Goal: Task Accomplishment & Management: Manage account settings

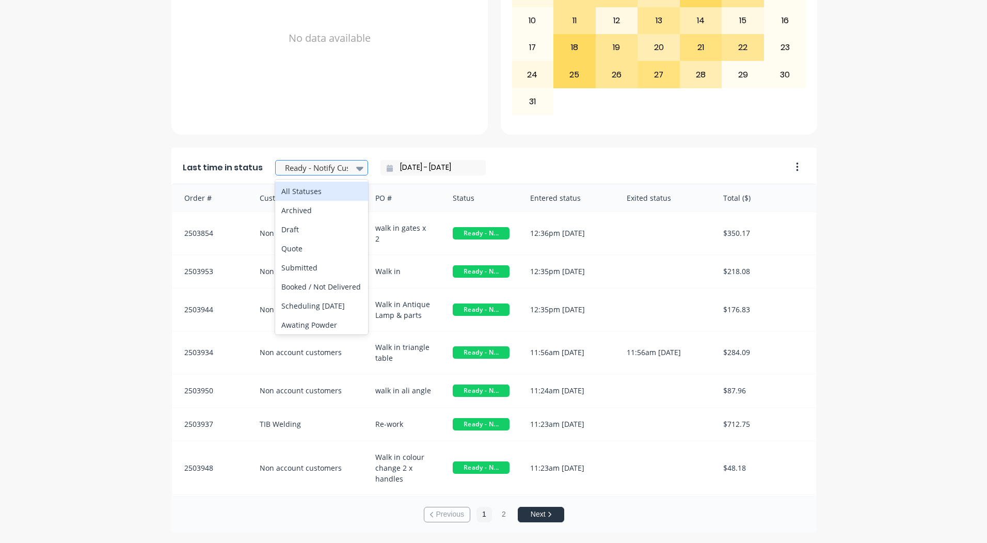
click at [323, 170] on div at bounding box center [316, 168] width 65 height 13
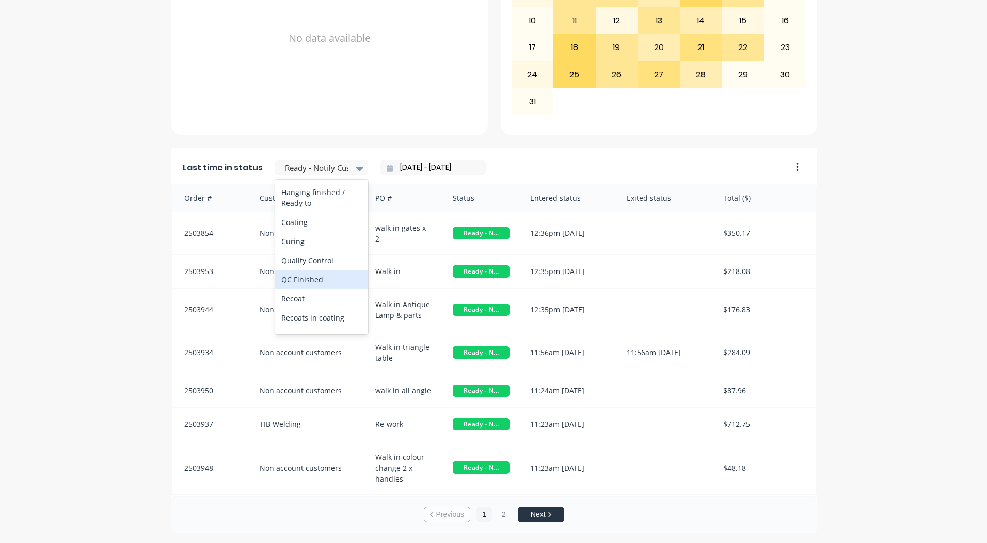
scroll to position [413, 0]
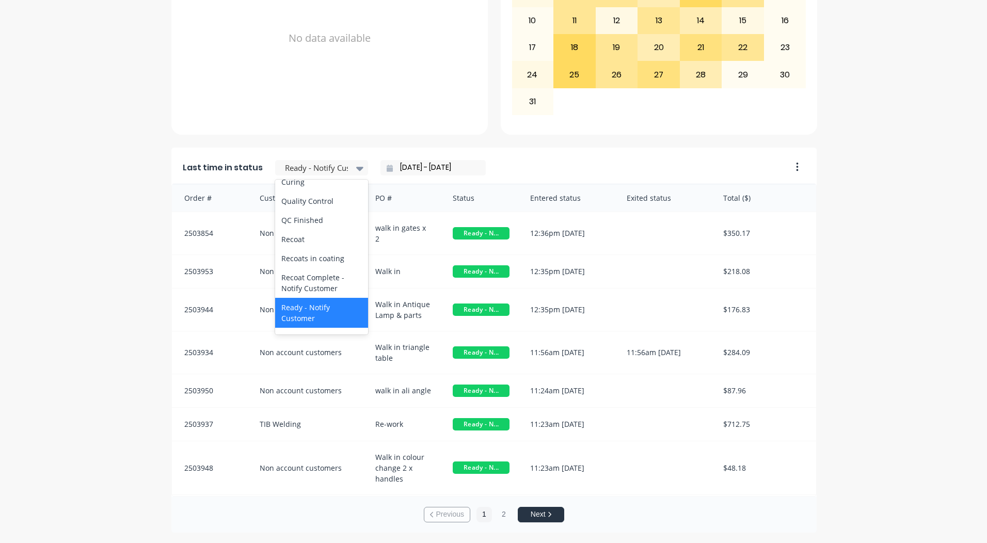
click at [301, 172] on div "Coating" at bounding box center [321, 162] width 93 height 19
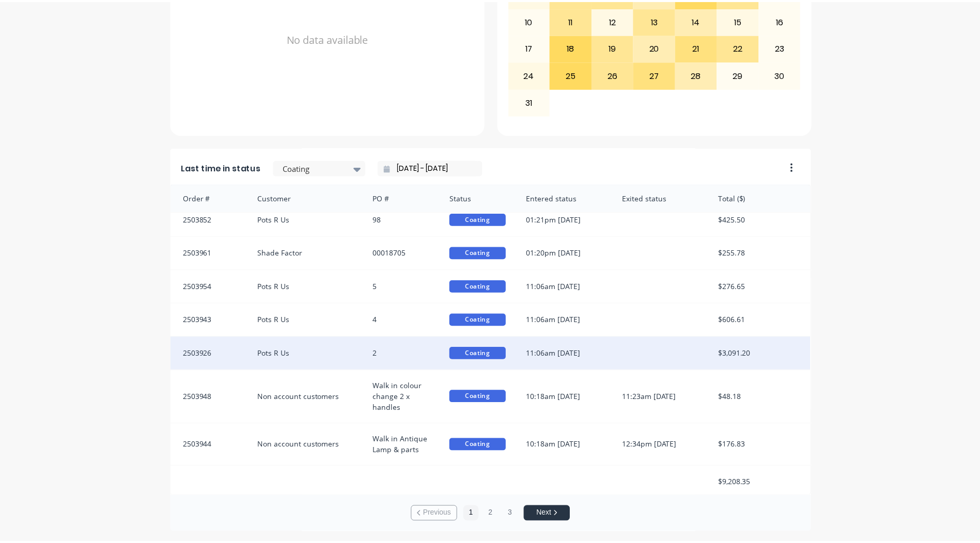
scroll to position [12, 0]
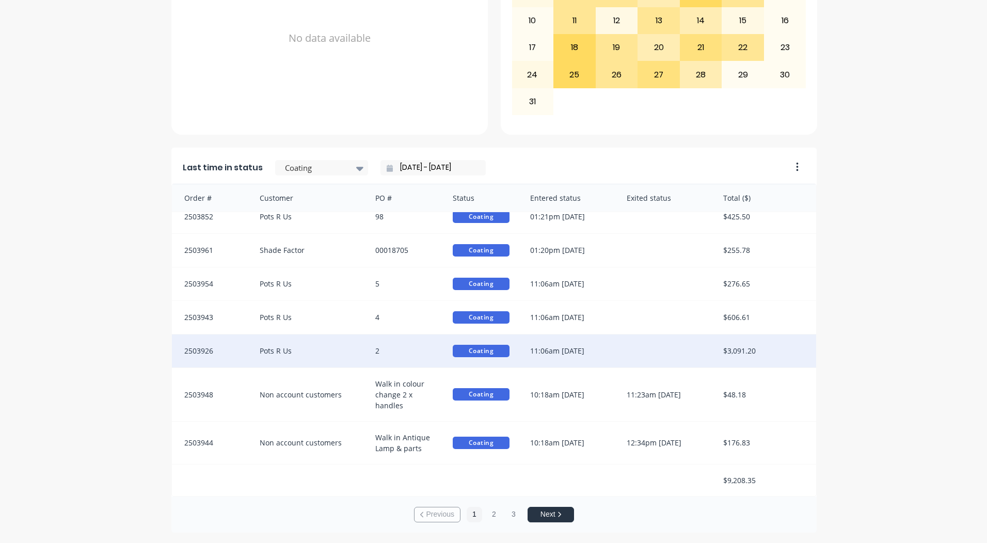
click at [584, 346] on div "11:06am [DATE]" at bounding box center [568, 351] width 97 height 33
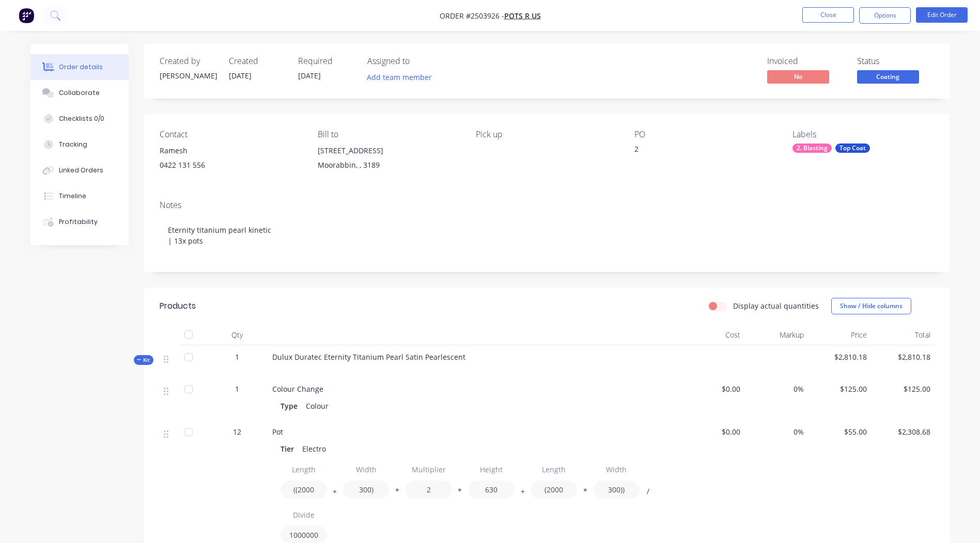
click at [891, 71] on span "Coating" at bounding box center [888, 76] width 62 height 13
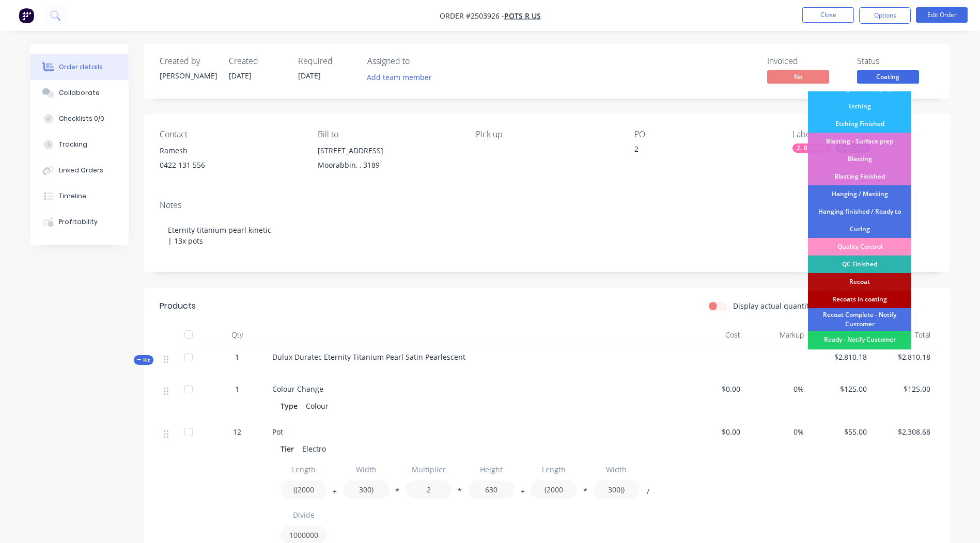
scroll to position [221, 0]
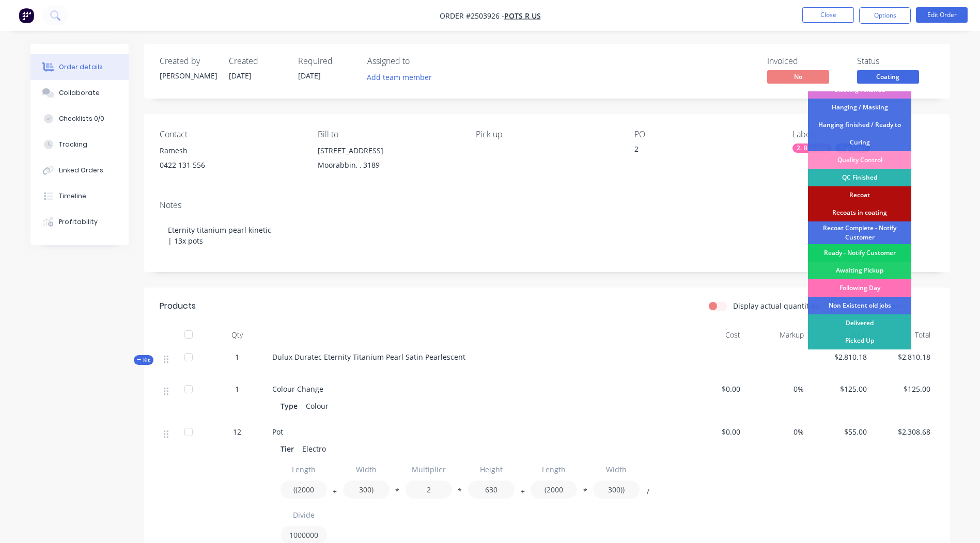
click at [864, 255] on div "Ready - Notify Customer" at bounding box center [859, 253] width 103 height 18
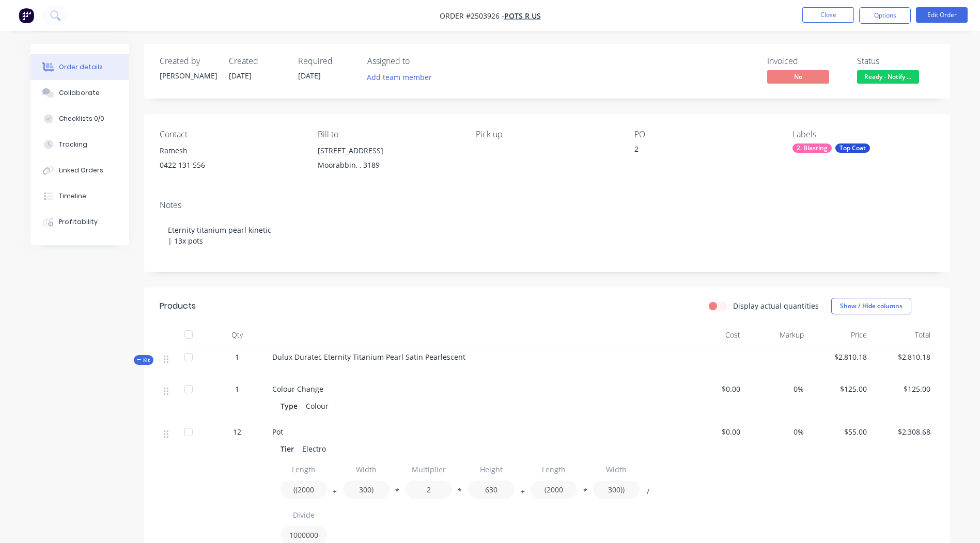
click at [830, 23] on li "Close" at bounding box center [828, 15] width 52 height 17
click at [828, 17] on button "Close" at bounding box center [828, 14] width 52 height 15
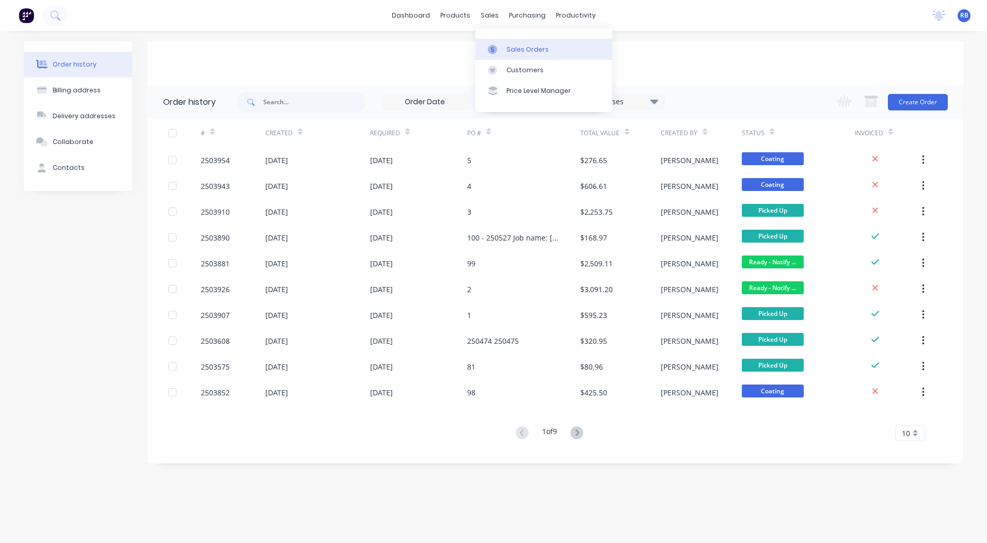
click at [508, 43] on link "Sales Orders" at bounding box center [544, 49] width 137 height 21
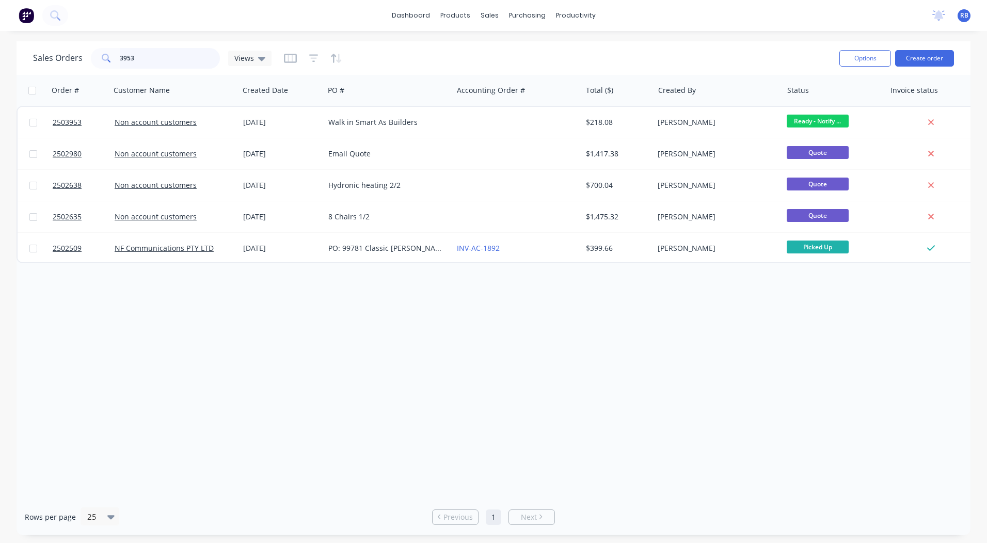
drag, startPoint x: 188, startPoint y: 53, endPoint x: 0, endPoint y: 68, distance: 189.1
click at [0, 69] on html "dashboard products sales purchasing productivity dashboard products Product Cat…" at bounding box center [493, 271] width 987 height 543
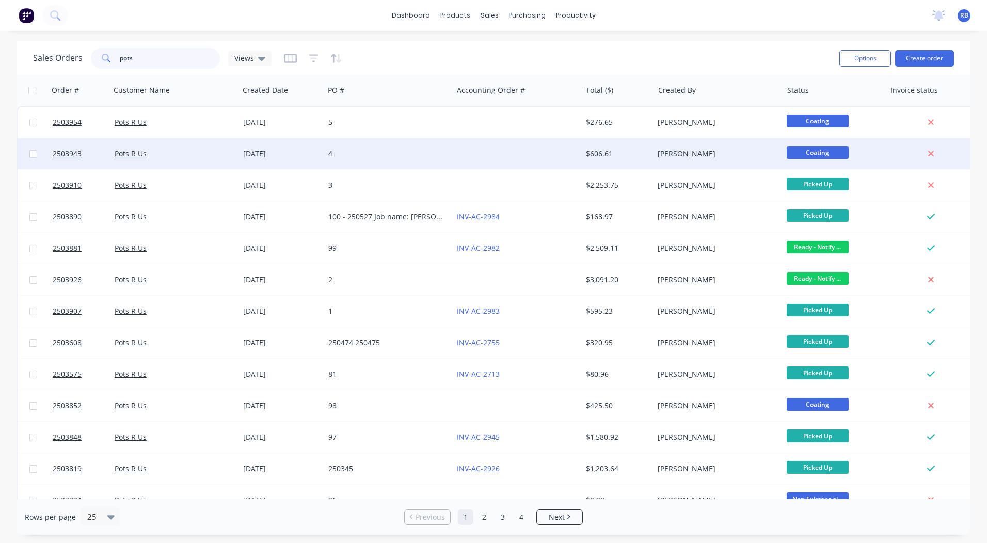
type input "pots"
click at [498, 154] on div at bounding box center [517, 153] width 129 height 31
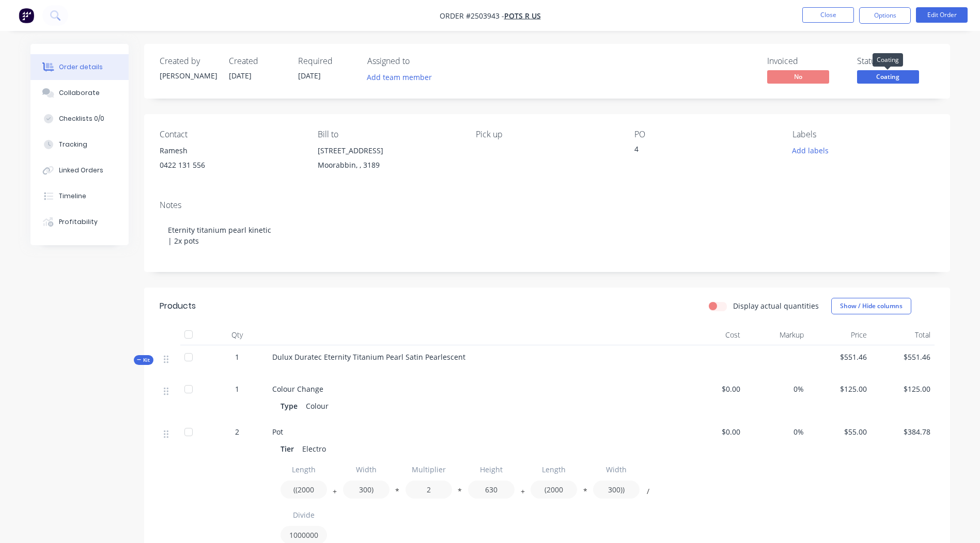
click at [893, 81] on span "Coating" at bounding box center [888, 76] width 62 height 13
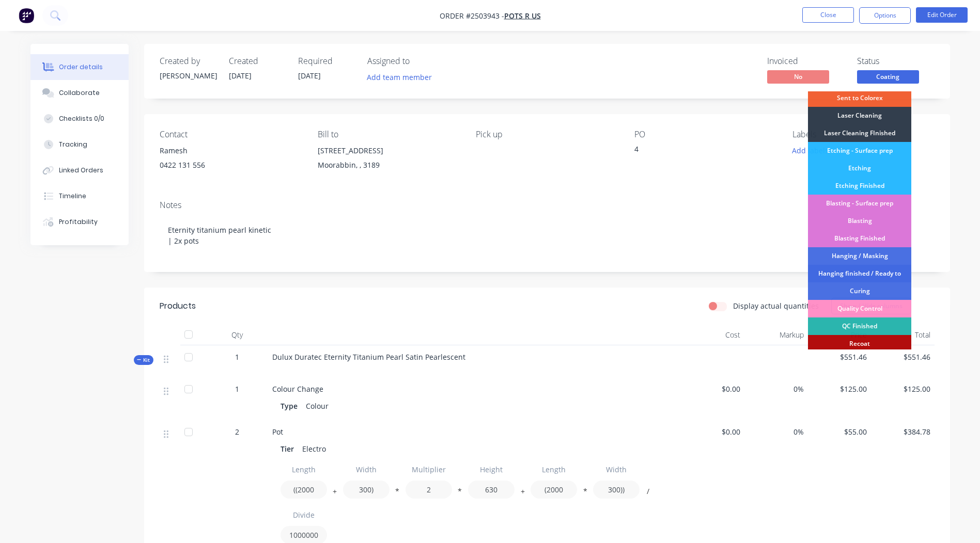
scroll to position [221, 0]
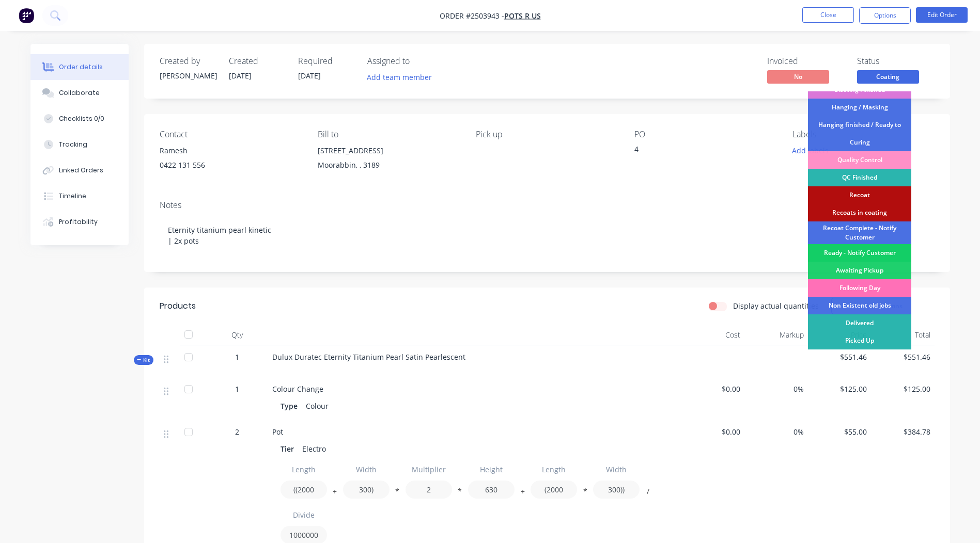
click at [868, 254] on div "Ready - Notify Customer" at bounding box center [859, 253] width 103 height 18
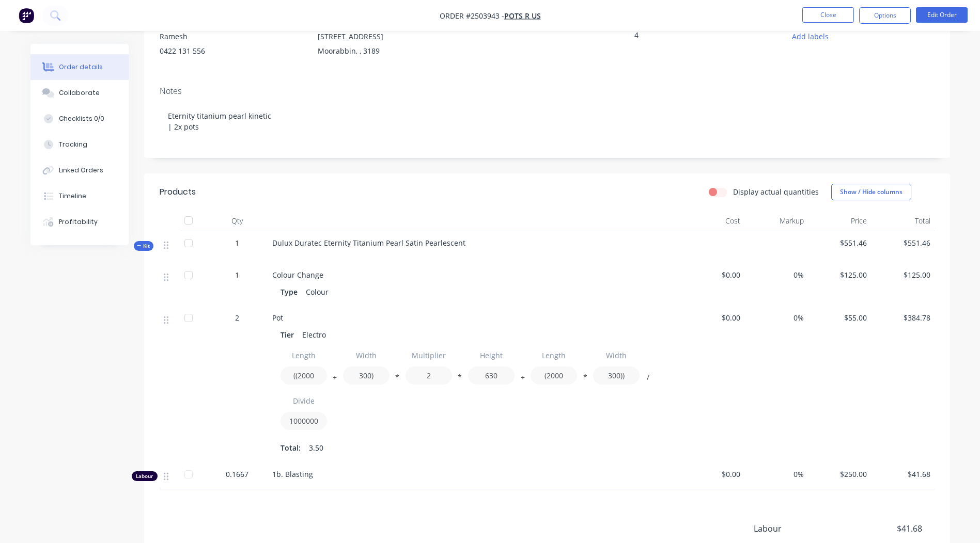
scroll to position [0, 0]
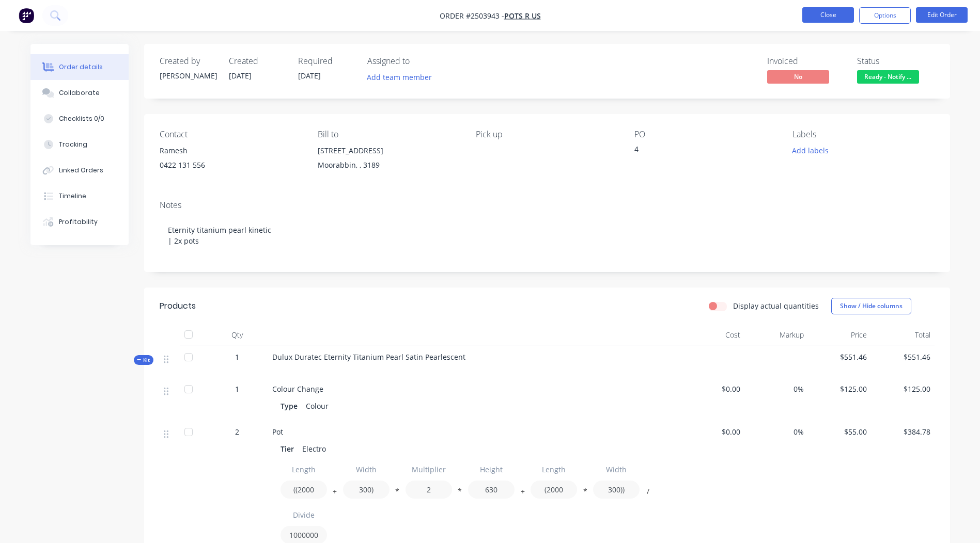
click at [809, 12] on button "Close" at bounding box center [828, 14] width 52 height 15
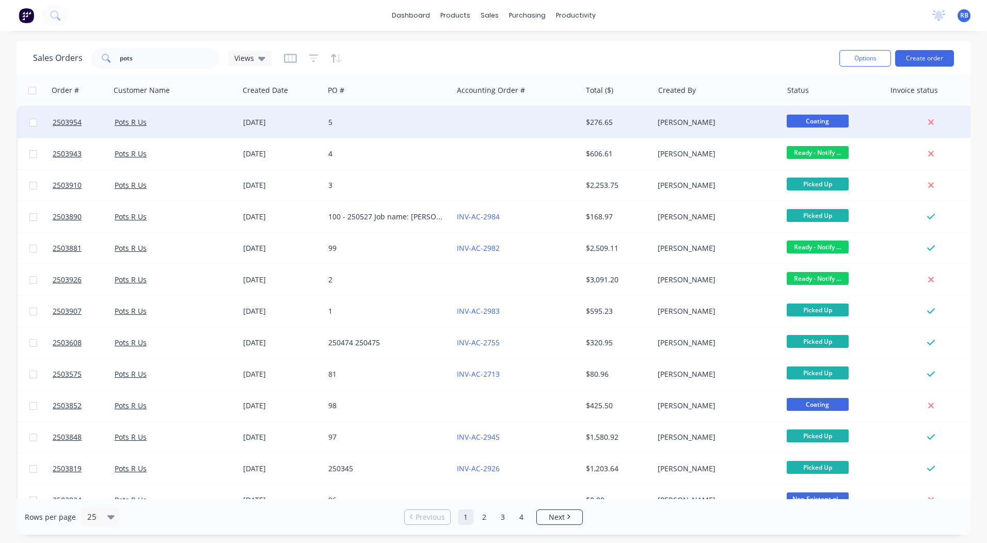
click at [733, 125] on div "[PERSON_NAME]" at bounding box center [715, 122] width 115 height 10
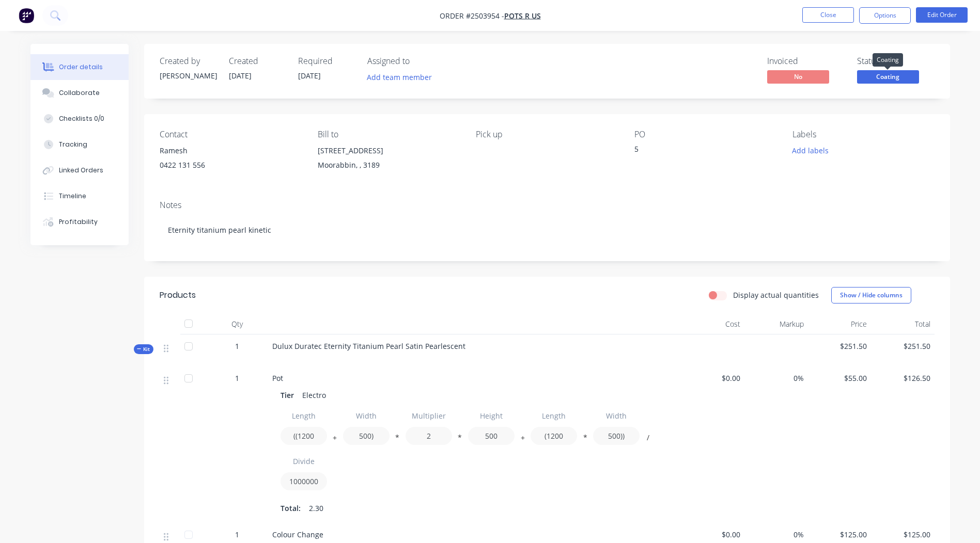
click at [890, 77] on span "Coating" at bounding box center [888, 76] width 62 height 13
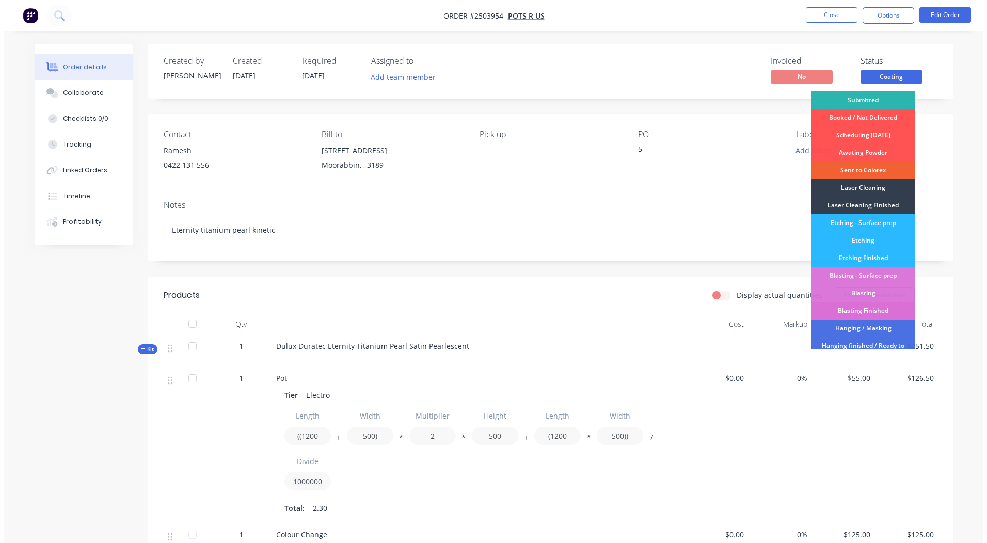
scroll to position [221, 0]
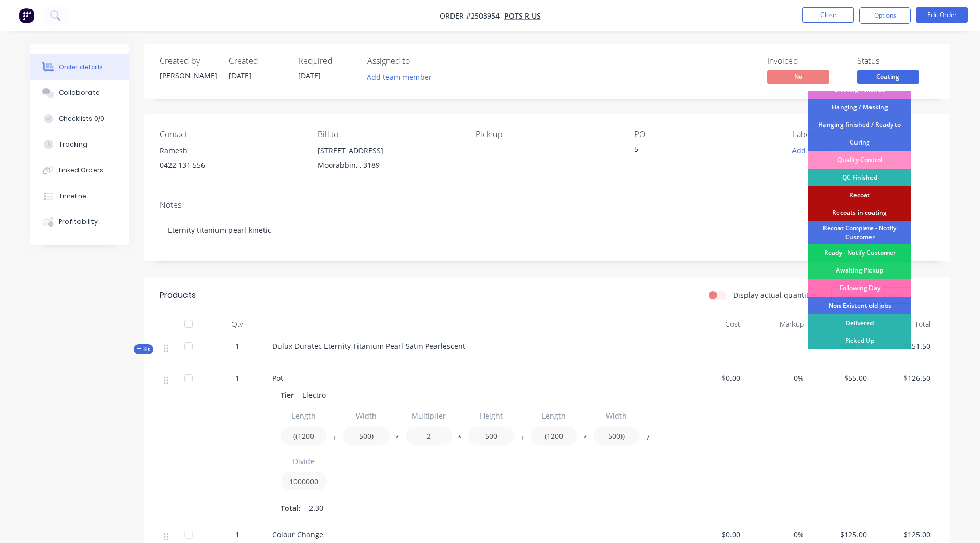
click at [852, 253] on div "Ready - Notify Customer" at bounding box center [859, 253] width 103 height 18
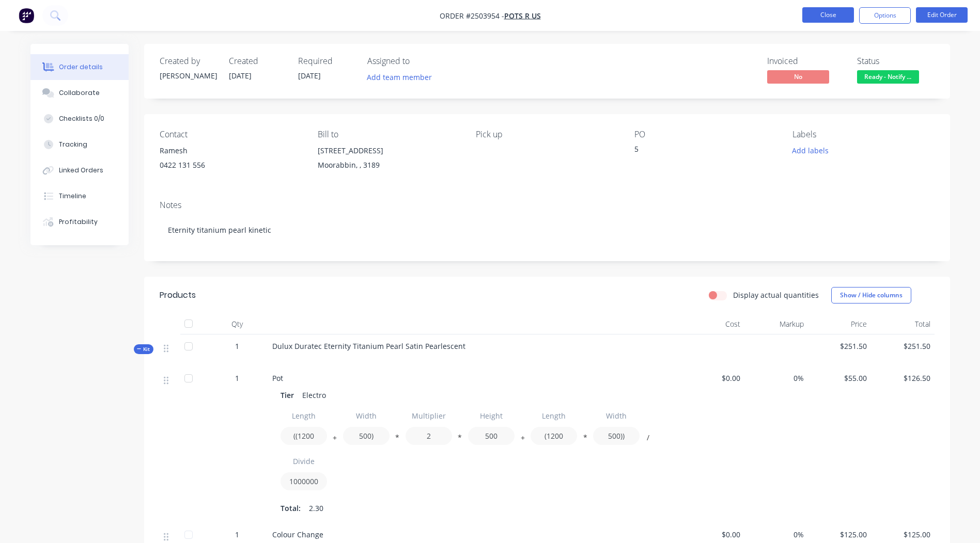
click at [828, 9] on button "Close" at bounding box center [828, 14] width 52 height 15
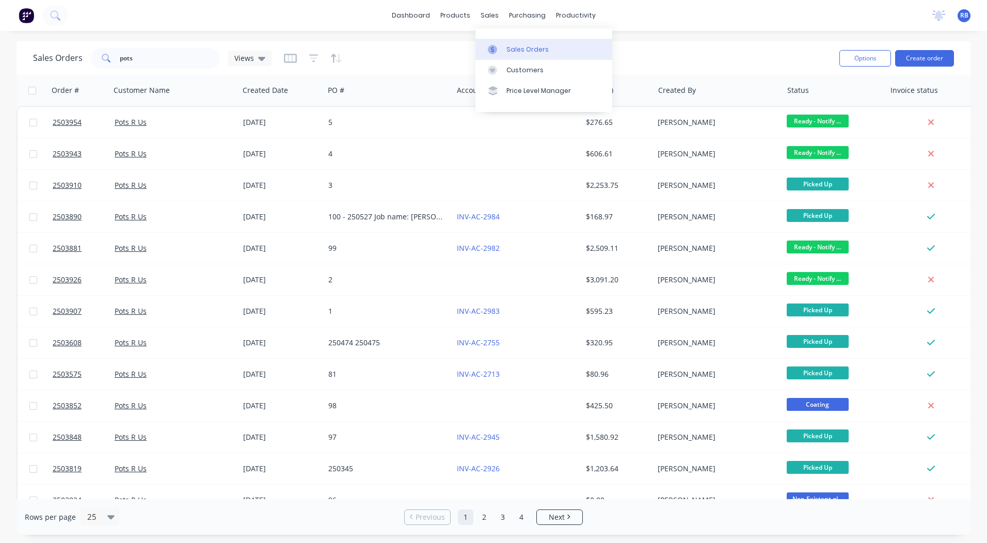
click at [508, 43] on link "Sales Orders" at bounding box center [544, 49] width 137 height 21
click at [675, 34] on div "dashboard products sales purchasing productivity dashboard products Product Cat…" at bounding box center [493, 271] width 987 height 543
click at [416, 10] on link "dashboard" at bounding box center [411, 15] width 49 height 15
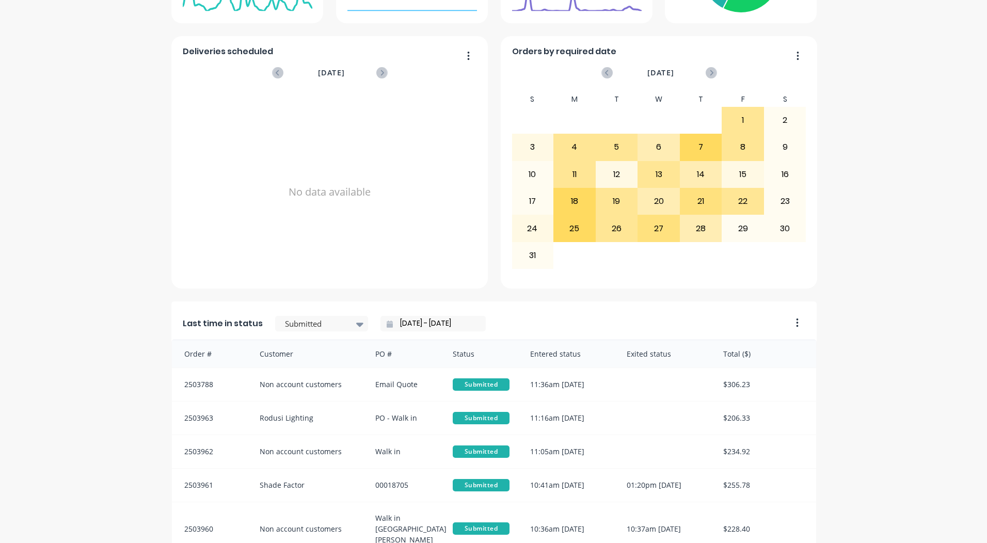
scroll to position [310, 0]
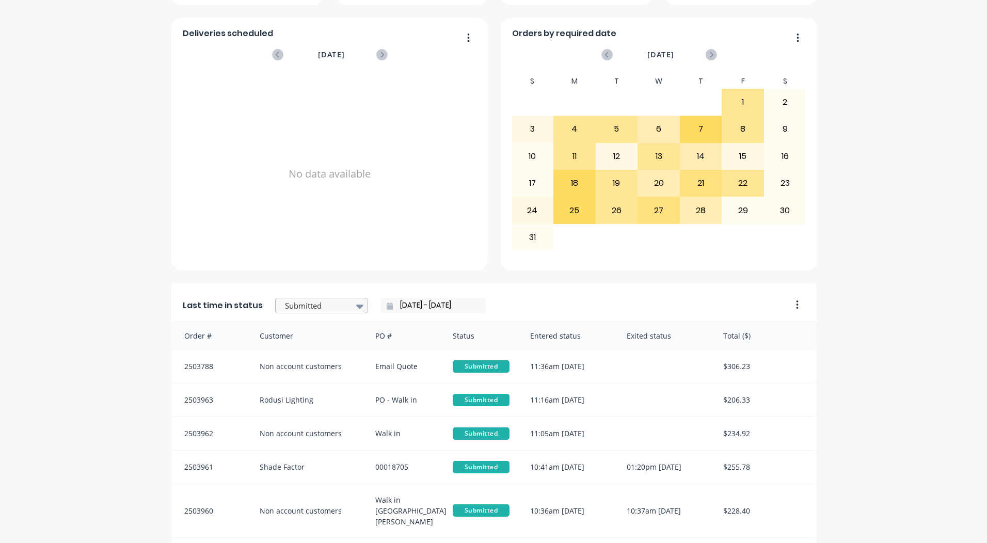
click at [334, 308] on div at bounding box center [316, 306] width 65 height 13
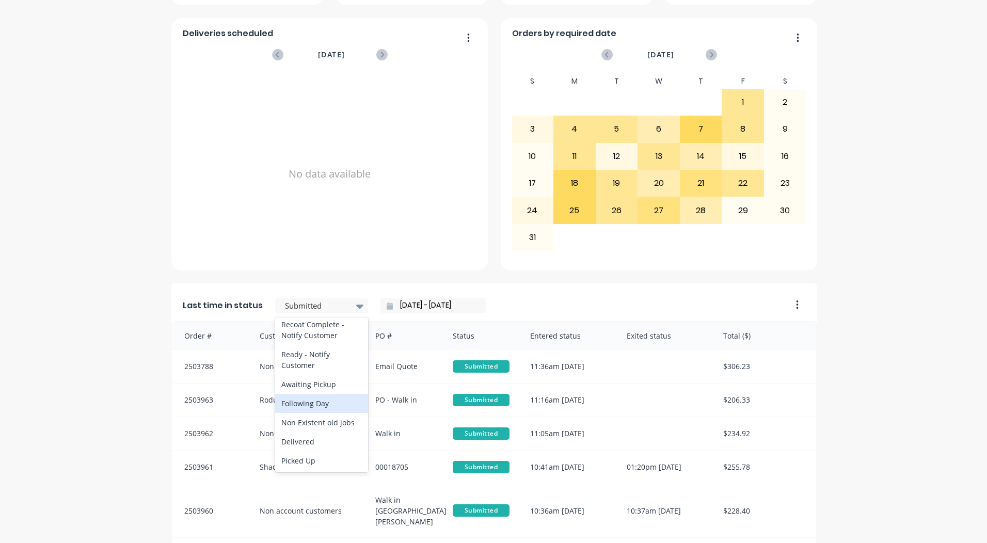
scroll to position [2, 0]
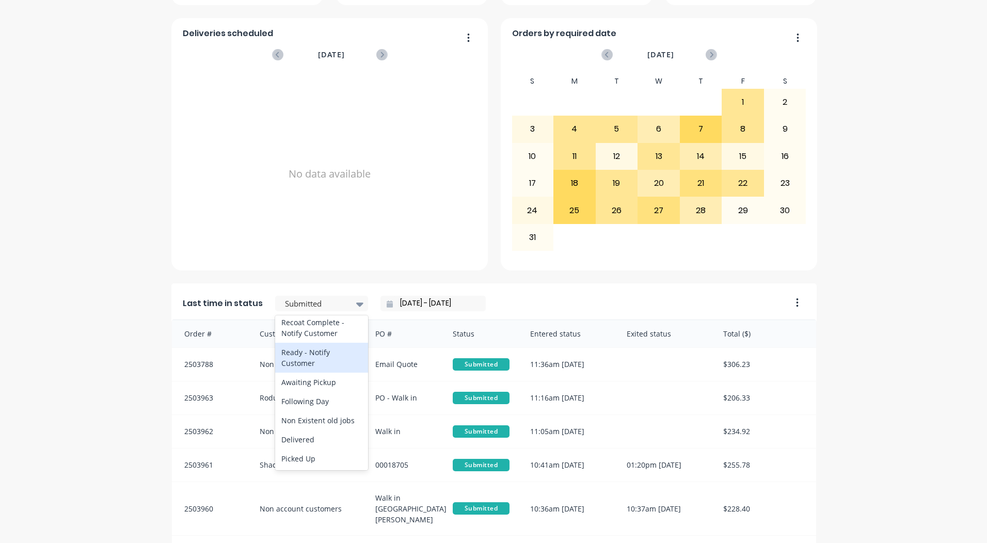
click at [310, 368] on div "Ready - Notify Customer" at bounding box center [321, 358] width 93 height 30
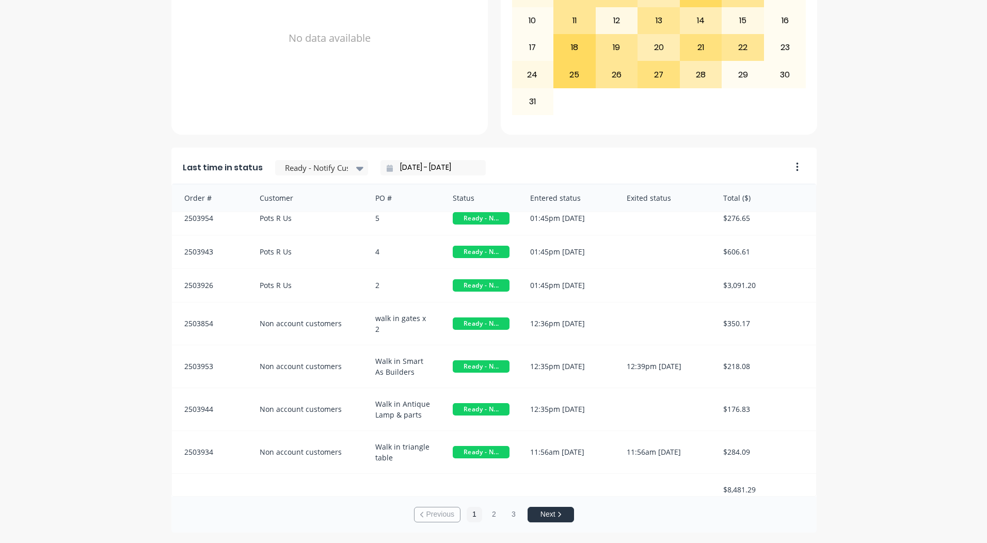
scroll to position [0, 0]
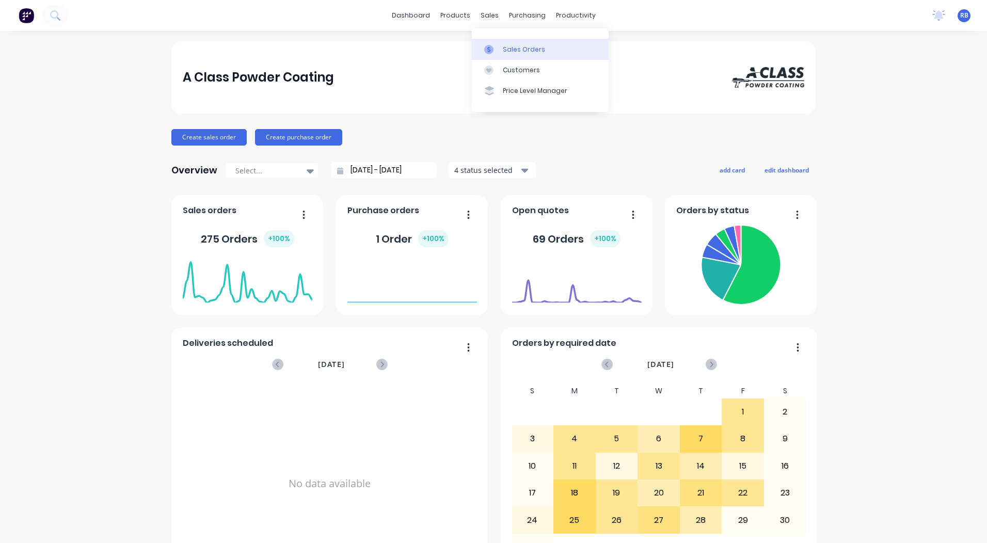
click at [518, 48] on div "Sales Orders" at bounding box center [524, 49] width 42 height 9
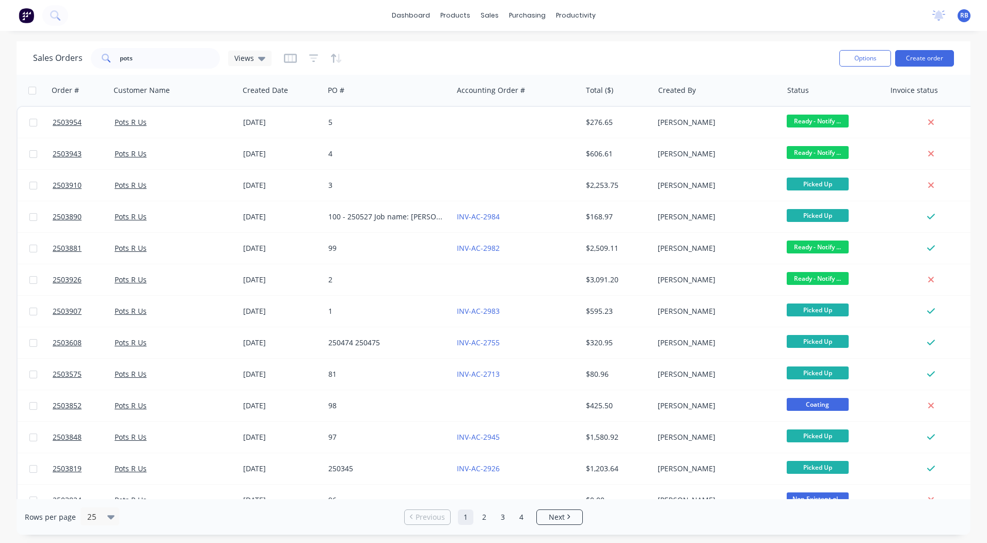
click at [663, 55] on div "Sales Orders pots Views" at bounding box center [432, 57] width 798 height 25
click at [411, 14] on link "dashboard" at bounding box center [411, 15] width 49 height 15
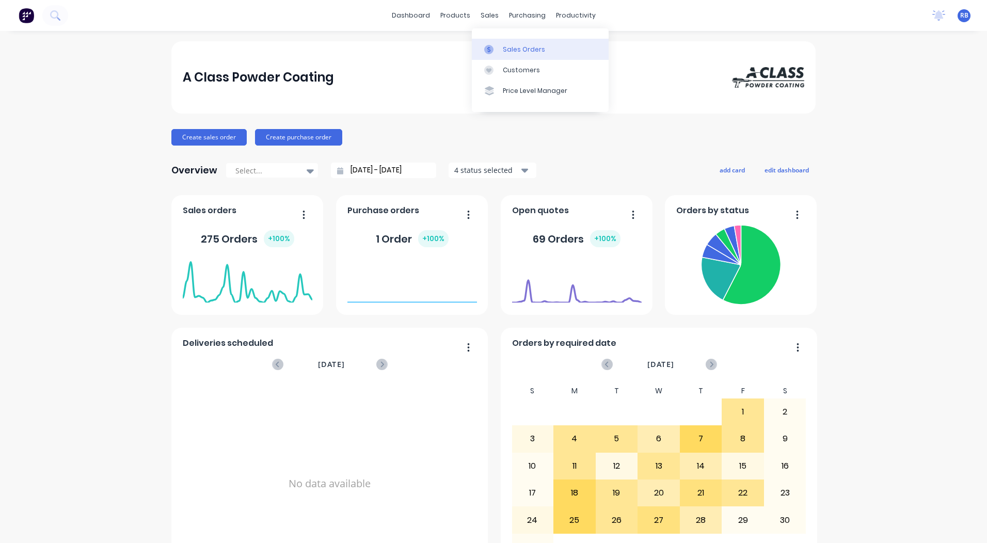
click at [506, 47] on div "Sales Orders" at bounding box center [524, 49] width 42 height 9
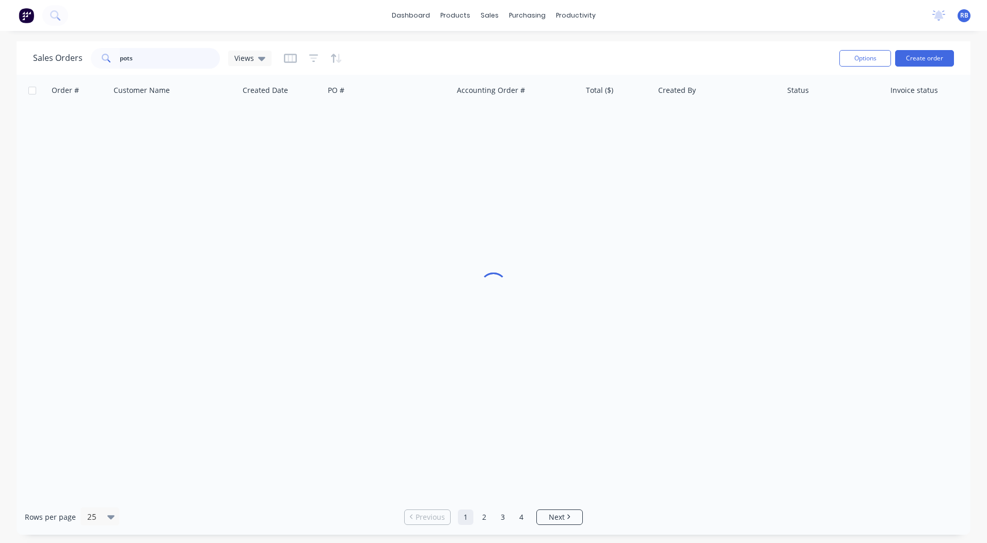
click at [136, 58] on input "pots" at bounding box center [170, 58] width 101 height 21
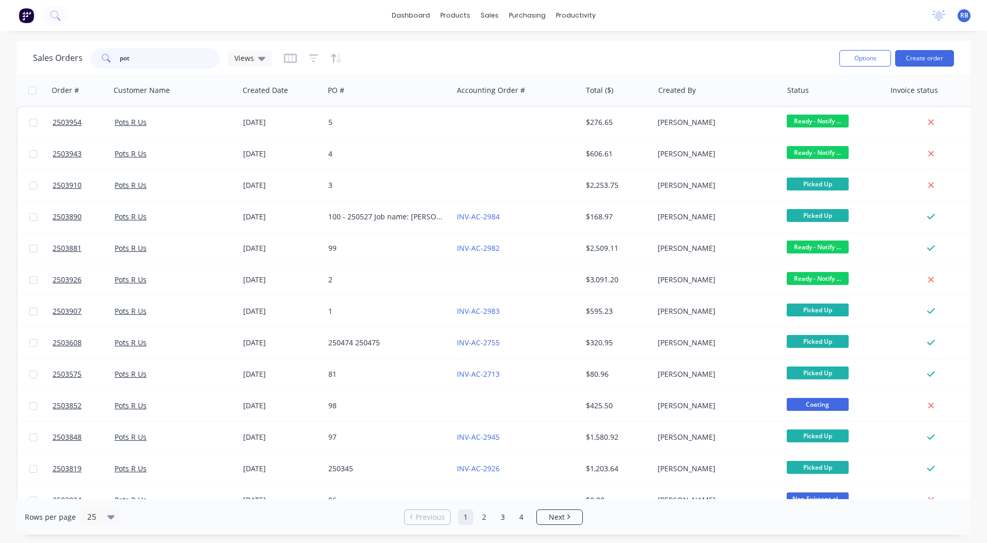
type input "pots"
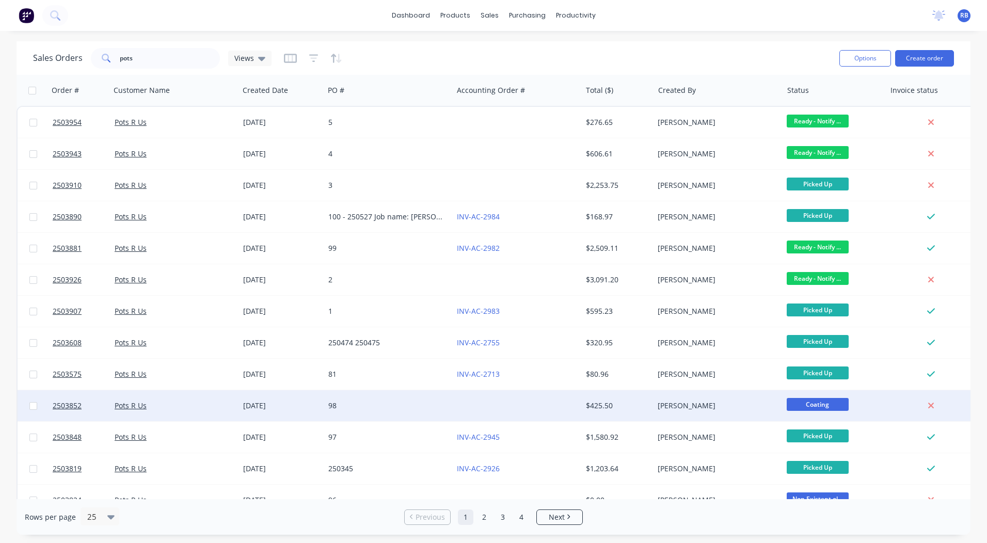
click at [634, 400] on div "$425.50" at bounding box center [618, 405] width 72 height 31
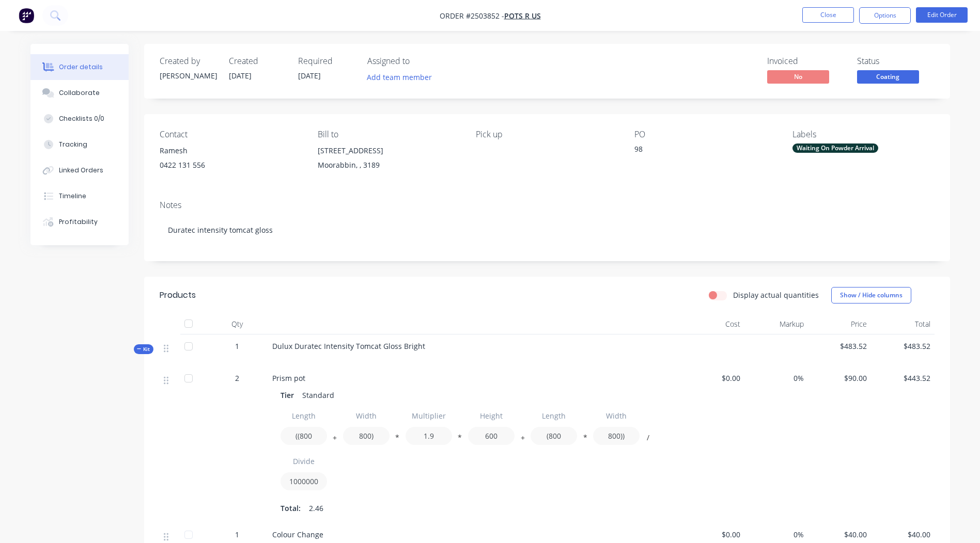
click at [827, 144] on div "Waiting On Powder Arrival" at bounding box center [835, 148] width 86 height 9
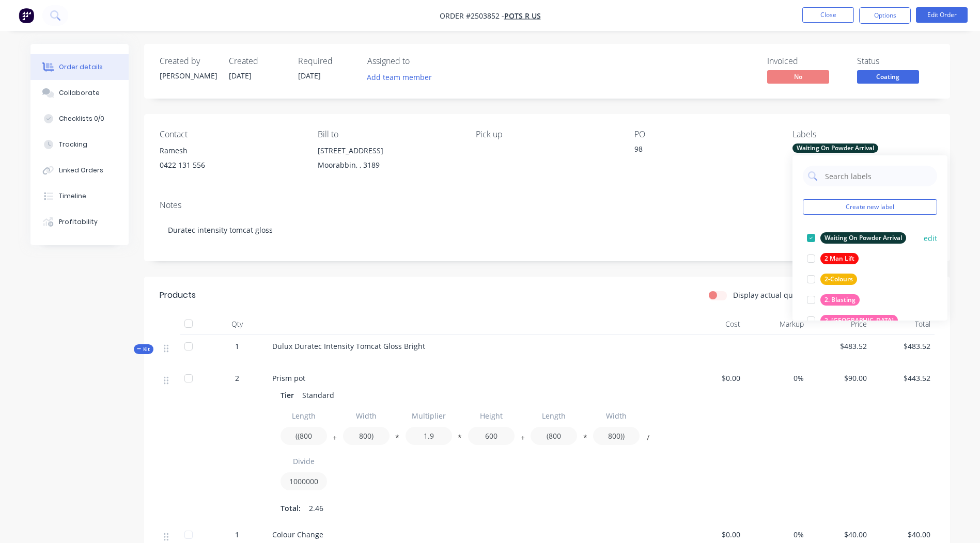
click at [842, 234] on div "Waiting On Powder Arrival" at bounding box center [863, 237] width 86 height 11
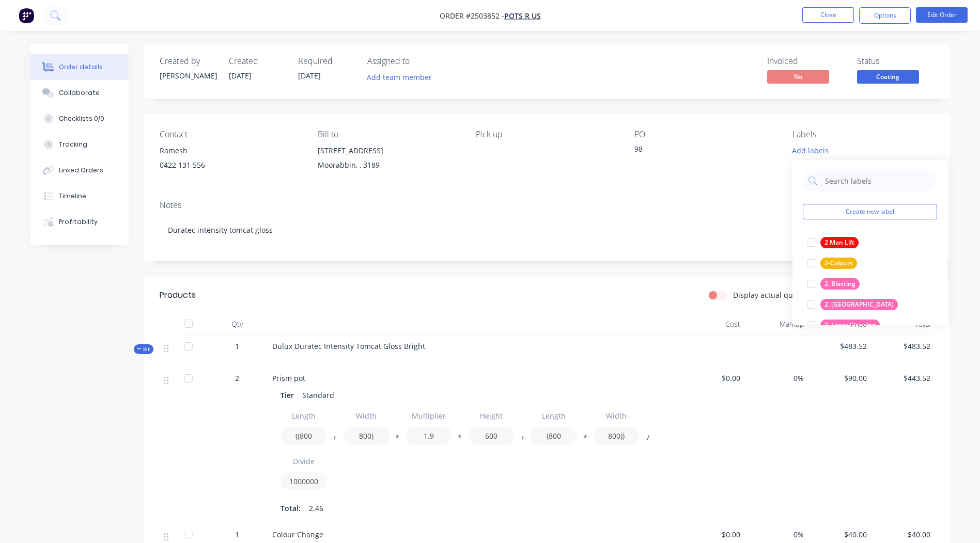
click at [704, 103] on div "Created by [PERSON_NAME] Created [DATE] Required [DATE] Assigned to Add team me…" at bounding box center [547, 400] width 806 height 713
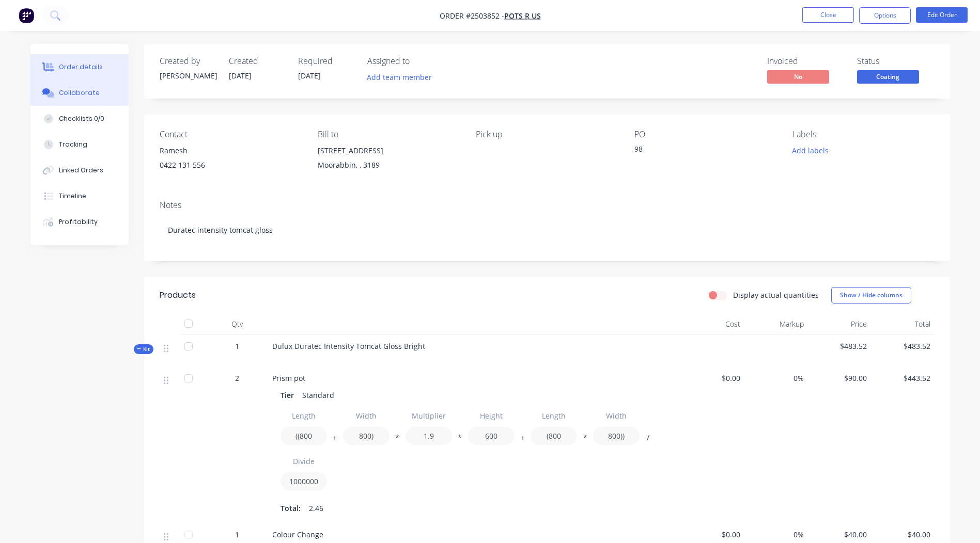
click at [81, 98] on button "Collaborate" at bounding box center [79, 93] width 98 height 26
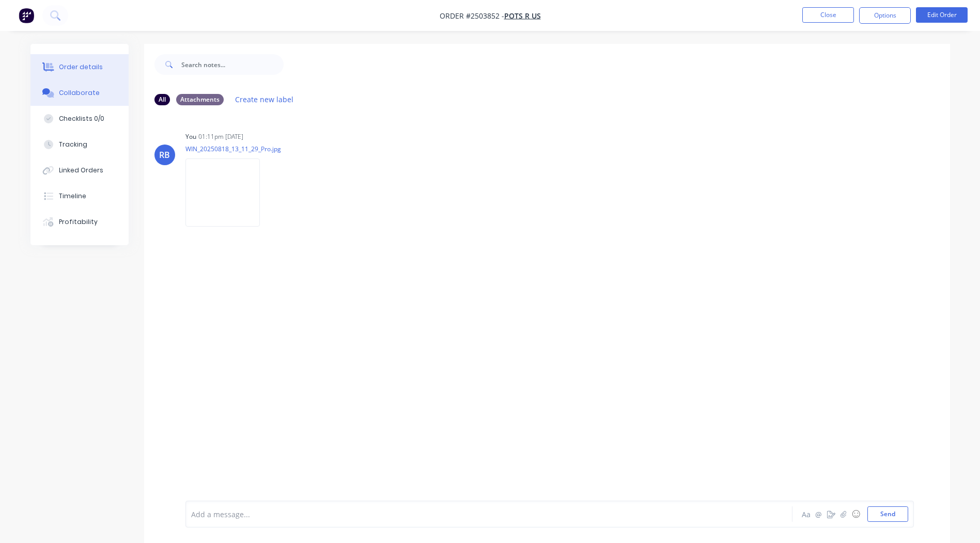
click at [80, 76] on button "Order details" at bounding box center [79, 67] width 98 height 26
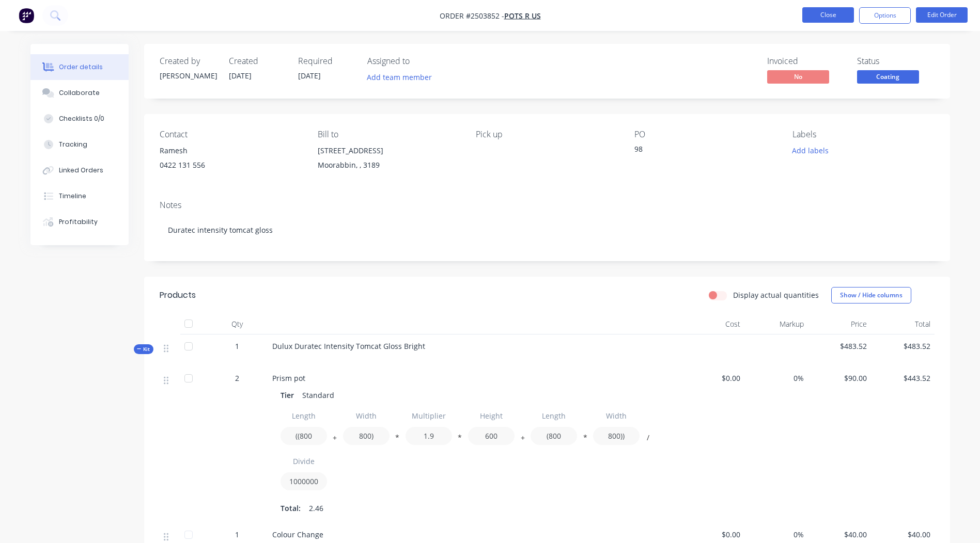
click at [828, 11] on button "Close" at bounding box center [828, 14] width 52 height 15
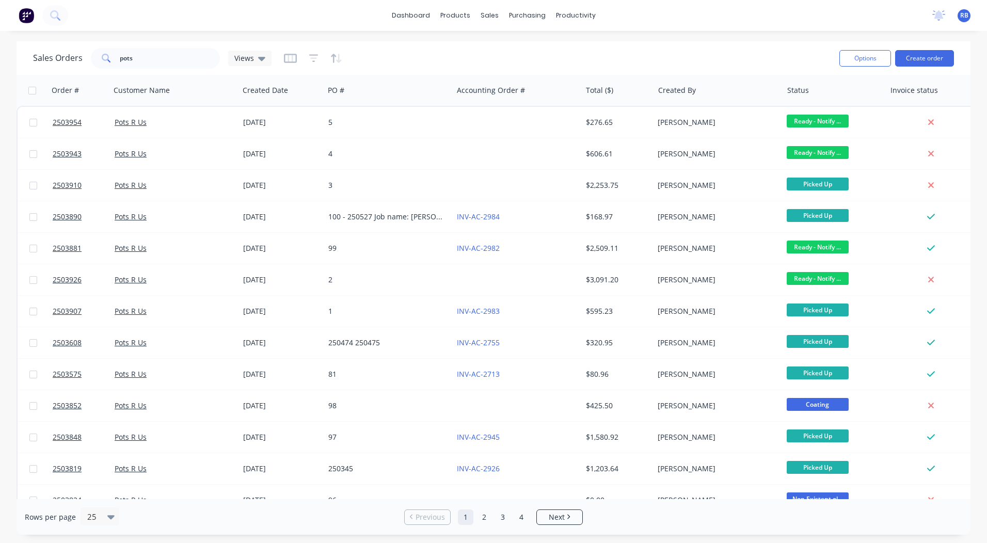
click at [418, 60] on div "Sales Orders pots Views" at bounding box center [432, 57] width 798 height 25
click at [497, 42] on link "Sales Orders" at bounding box center [544, 49] width 137 height 21
click at [688, 29] on div "dashboard products sales purchasing productivity dashboard products Product Cat…" at bounding box center [493, 15] width 987 height 31
click at [407, 17] on link "dashboard" at bounding box center [411, 15] width 49 height 15
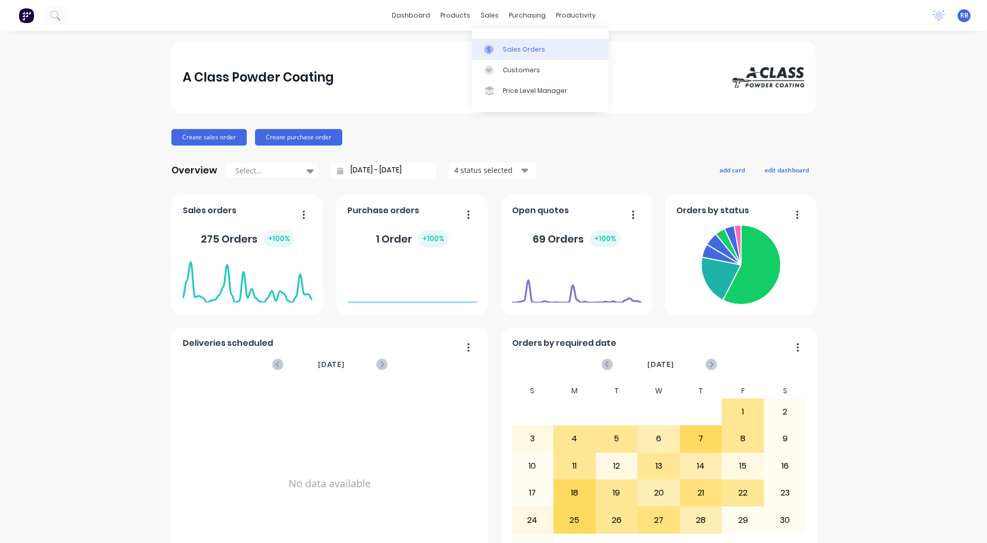
click at [508, 53] on div "Sales Orders" at bounding box center [524, 49] width 42 height 9
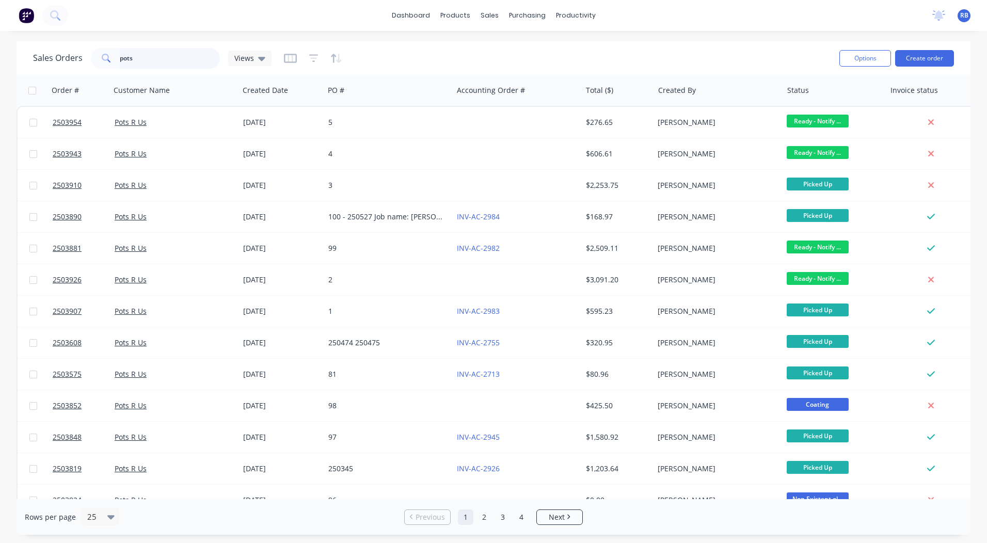
drag, startPoint x: 172, startPoint y: 57, endPoint x: 0, endPoint y: 76, distance: 173.1
click at [0, 76] on html "dashboard products sales purchasing productivity dashboard products Product Cat…" at bounding box center [493, 271] width 987 height 543
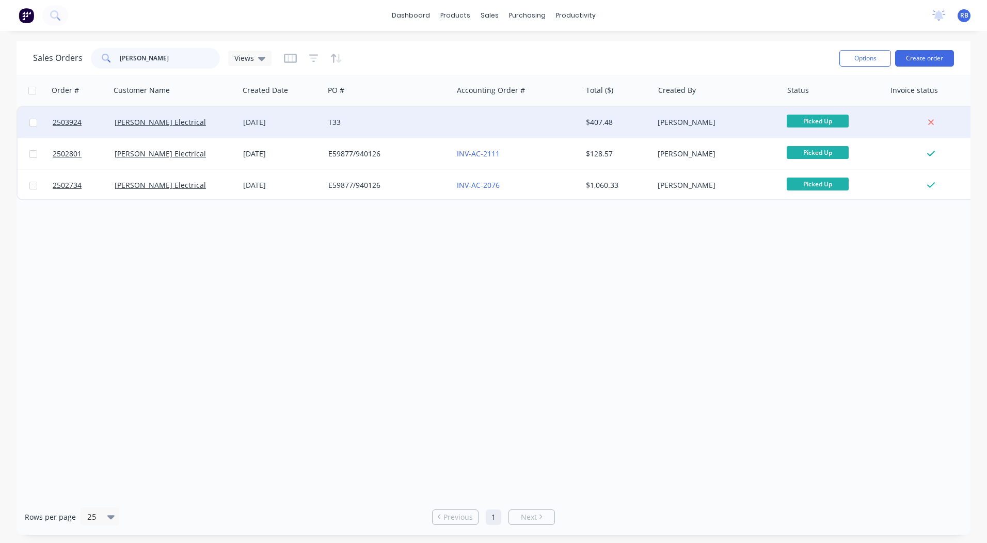
type input "[PERSON_NAME]"
click at [629, 121] on div "$407.48" at bounding box center [616, 122] width 60 height 10
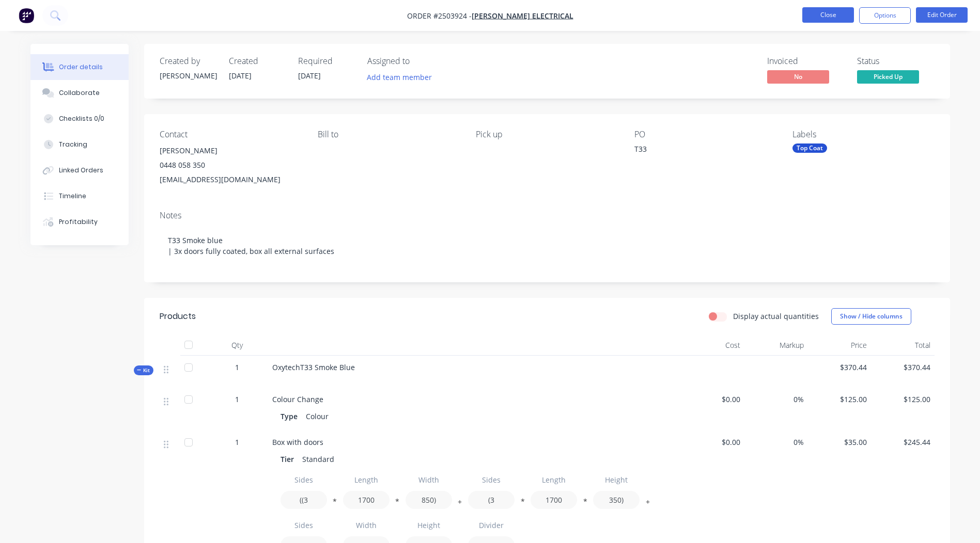
click at [838, 15] on button "Close" at bounding box center [828, 14] width 52 height 15
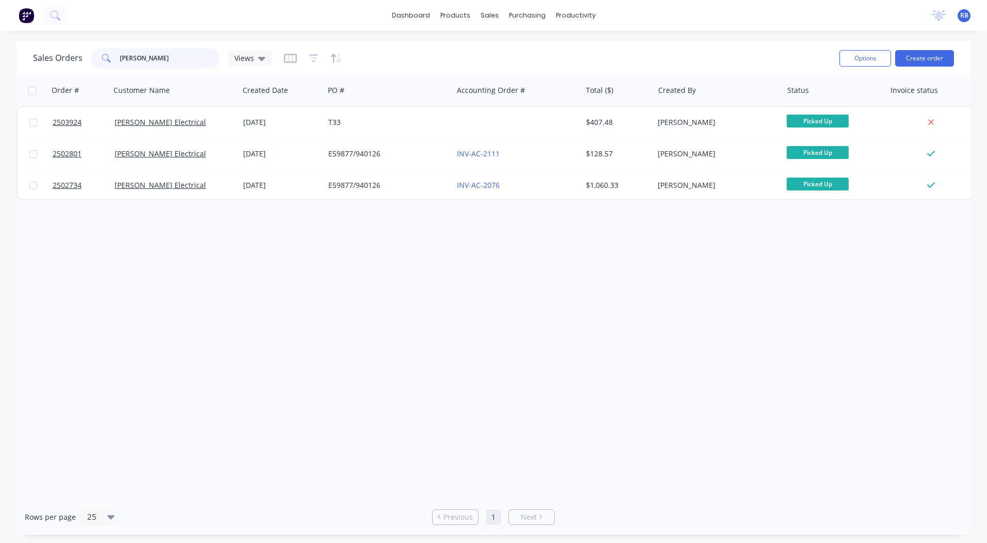
drag, startPoint x: 160, startPoint y: 56, endPoint x: 0, endPoint y: 116, distance: 170.4
click at [51, 99] on div "Sales Orders [PERSON_NAME] Views Options Create order Order # Customer Name Cre…" at bounding box center [494, 288] width 954 height 494
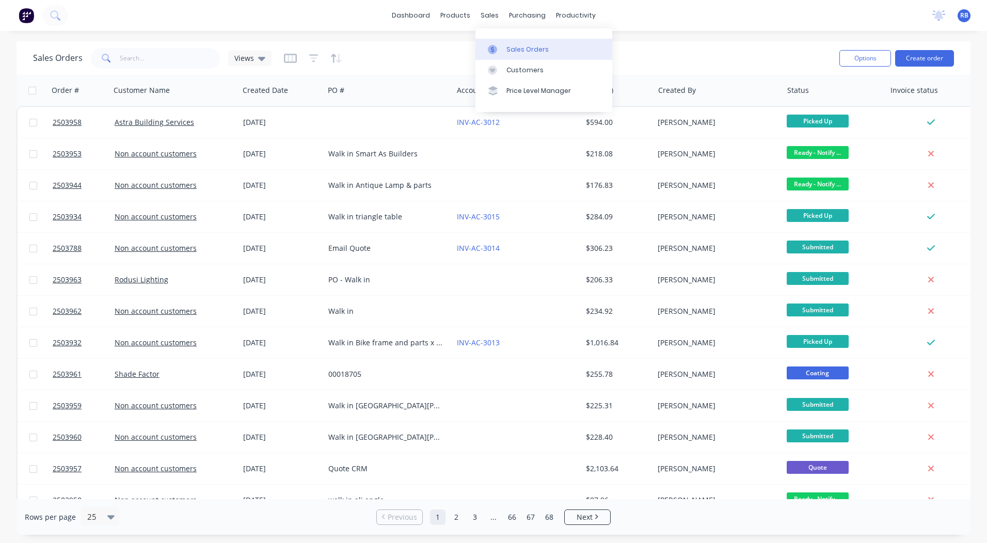
click at [507, 46] on div "Sales Orders" at bounding box center [528, 49] width 42 height 9
click at [416, 12] on link "dashboard" at bounding box center [411, 15] width 49 height 15
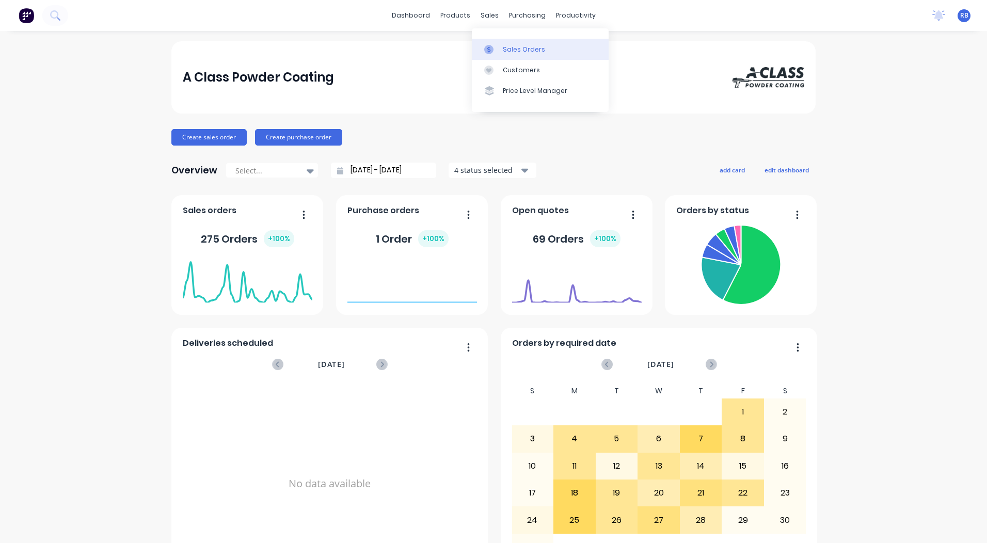
click at [500, 49] on link "Sales Orders" at bounding box center [540, 49] width 137 height 21
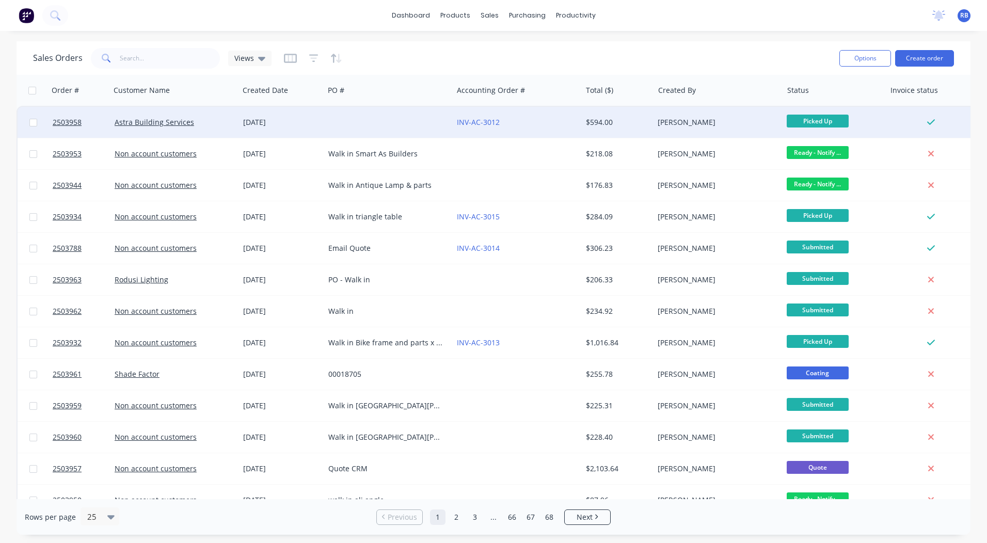
click at [277, 130] on div "[DATE]" at bounding box center [281, 122] width 85 height 31
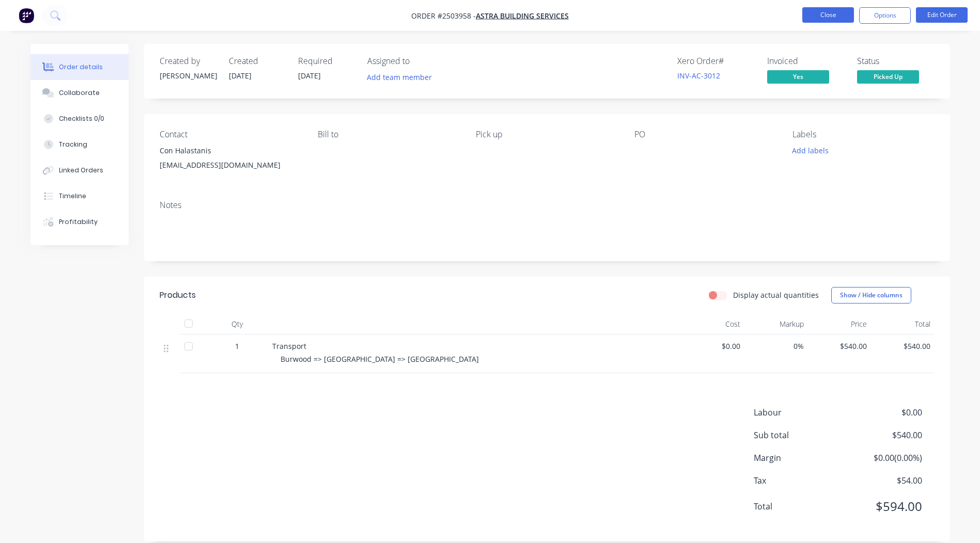
click at [818, 16] on button "Close" at bounding box center [828, 14] width 52 height 15
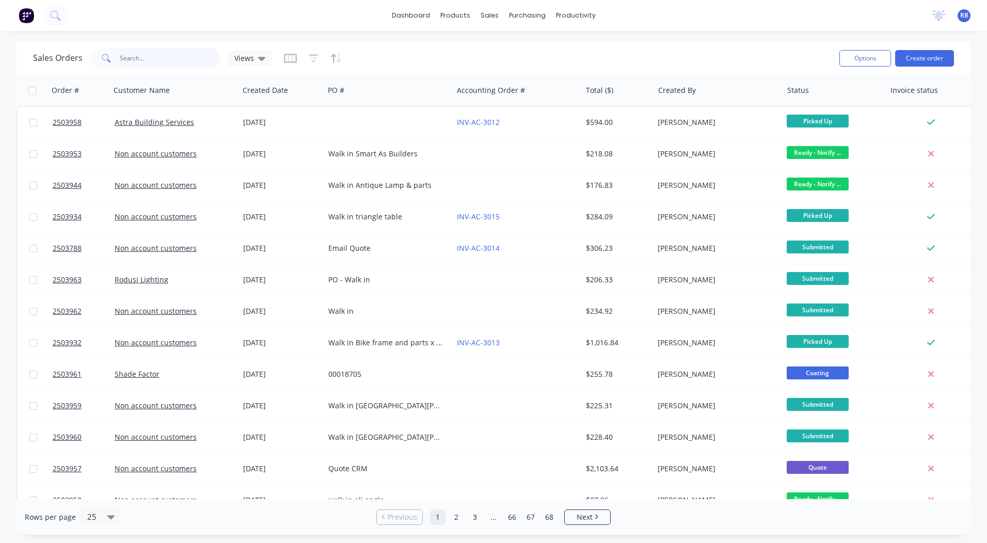
click at [159, 55] on input "text" at bounding box center [170, 58] width 101 height 21
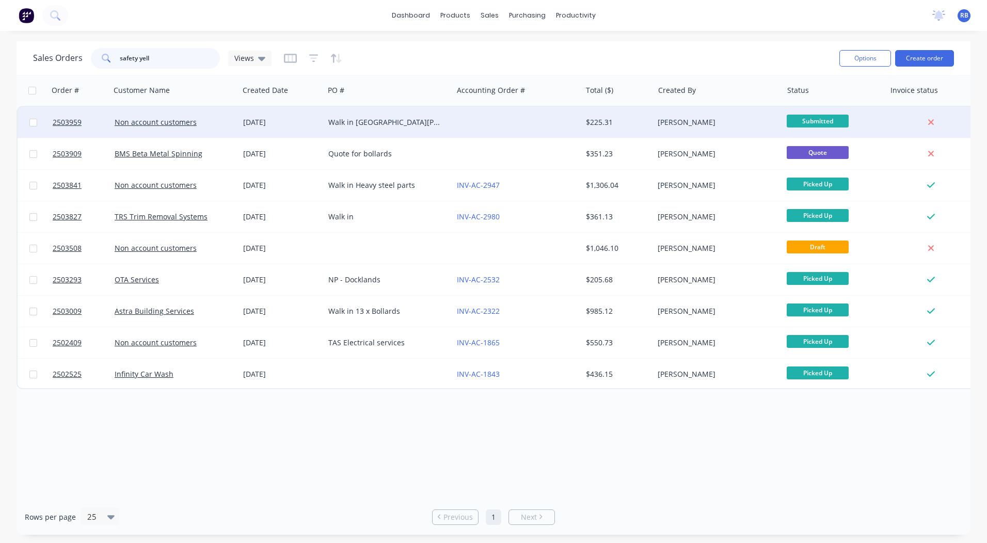
type input "safety yell"
click at [571, 125] on div at bounding box center [517, 122] width 129 height 31
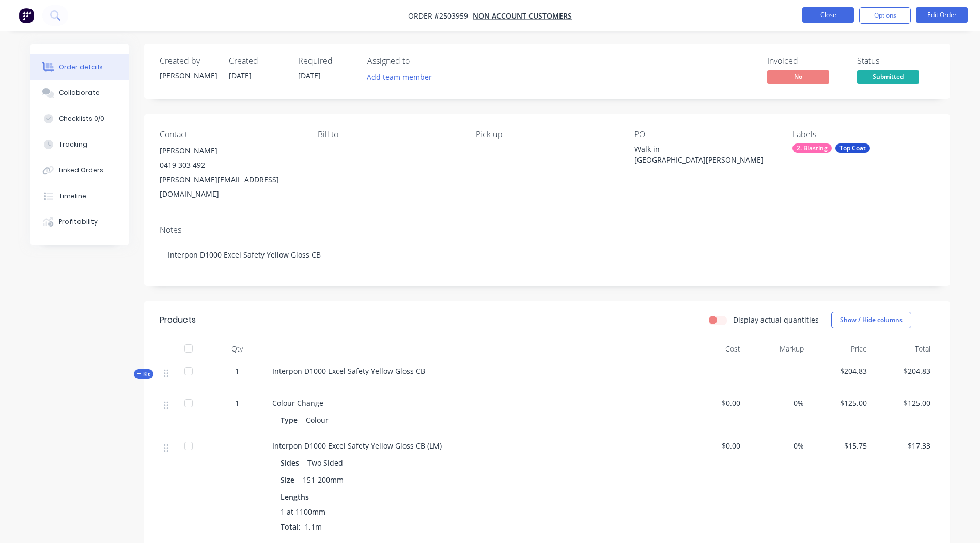
click at [815, 13] on button "Close" at bounding box center [828, 14] width 52 height 15
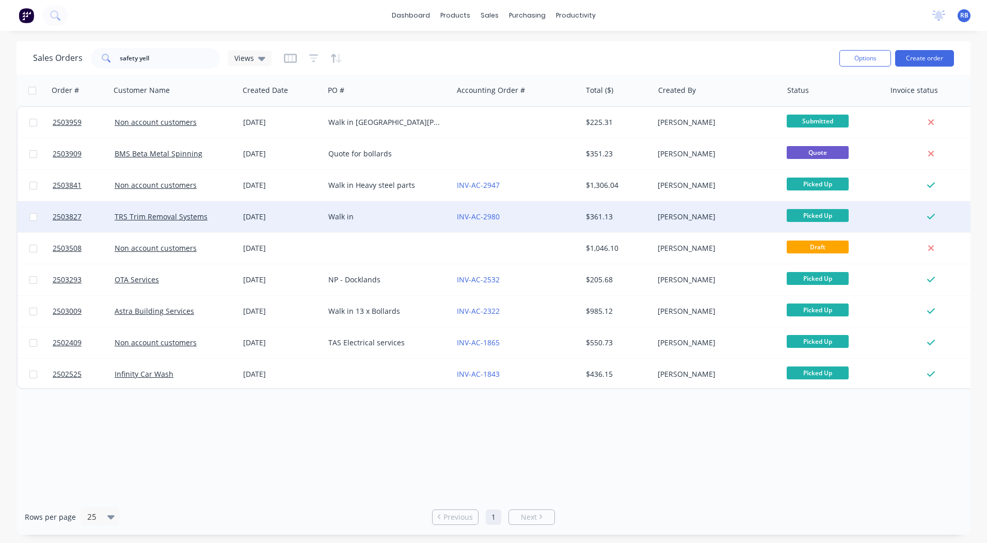
click at [553, 217] on div "INV-AC-2980" at bounding box center [514, 217] width 115 height 10
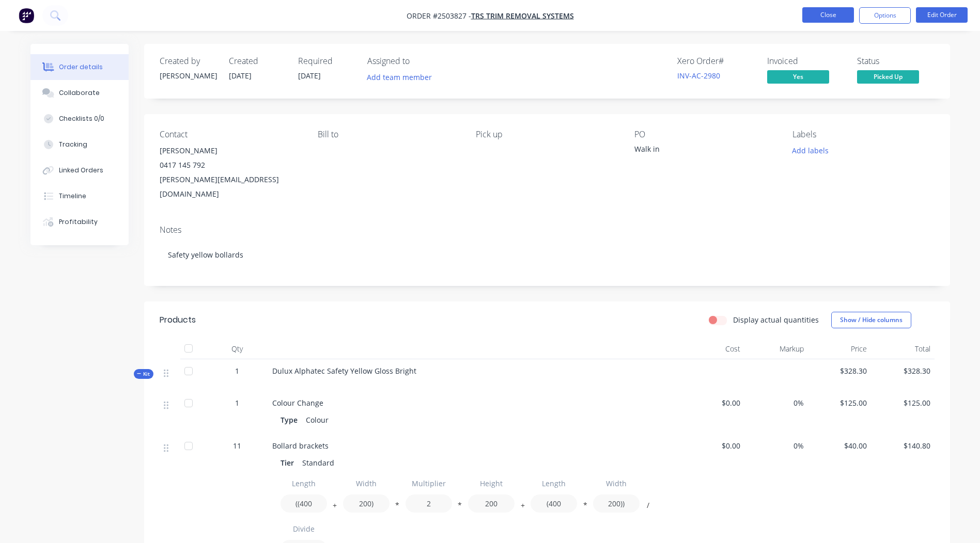
click at [825, 15] on button "Close" at bounding box center [828, 14] width 52 height 15
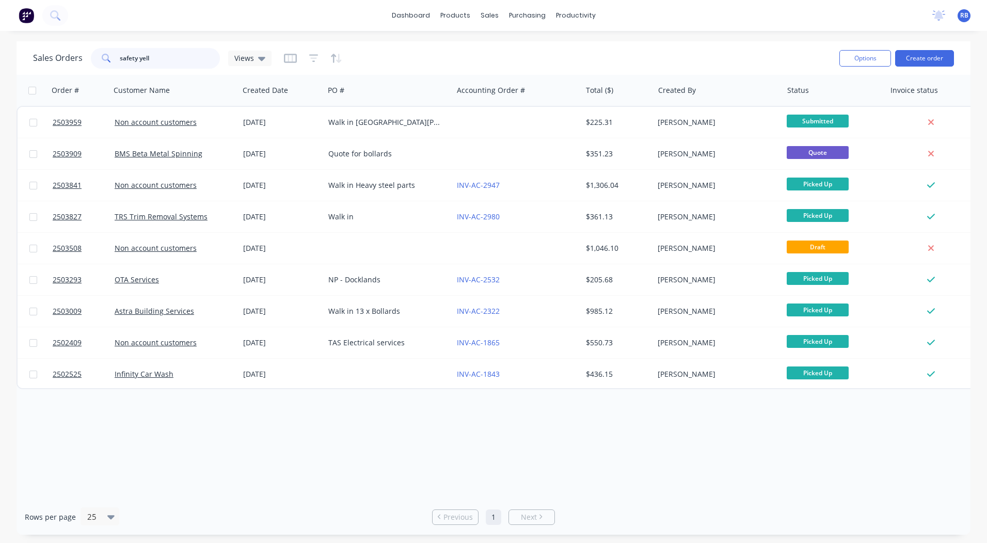
drag, startPoint x: 192, startPoint y: 60, endPoint x: 0, endPoint y: 72, distance: 191.9
click at [0, 77] on html "dashboard products sales purchasing productivity dashboard products Product Cat…" at bounding box center [493, 271] width 987 height 543
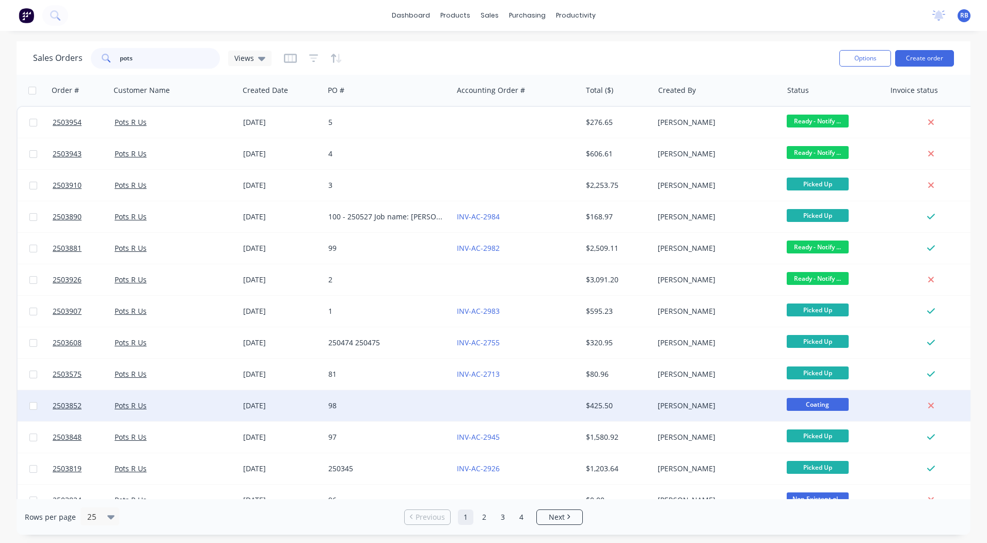
type input "pots"
click at [655, 404] on div "[PERSON_NAME]" at bounding box center [718, 405] width 129 height 31
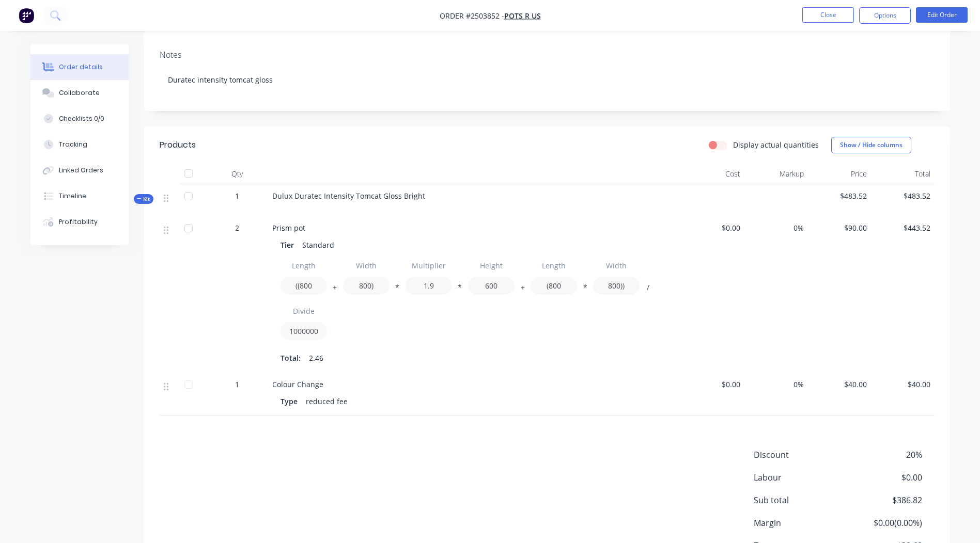
scroll to position [155, 0]
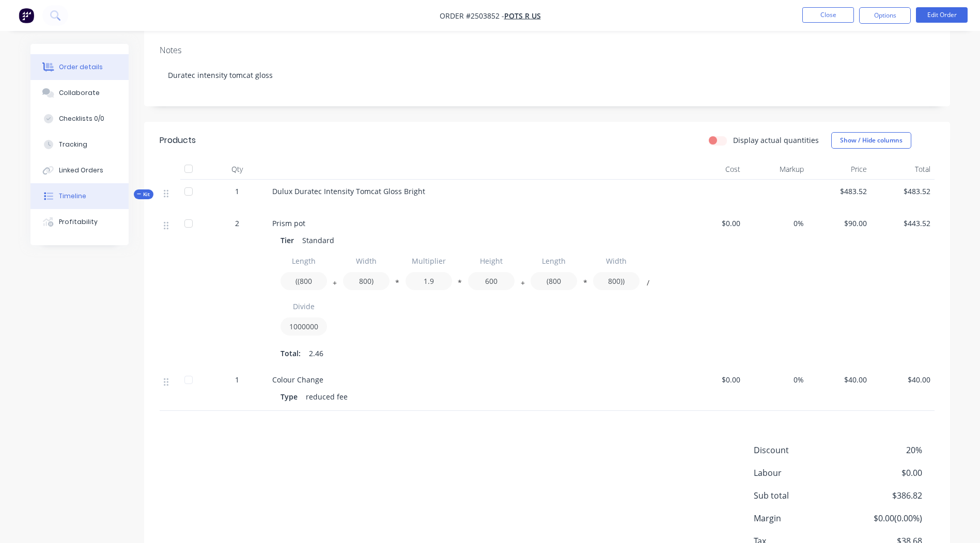
click at [76, 184] on button "Timeline" at bounding box center [79, 196] width 98 height 26
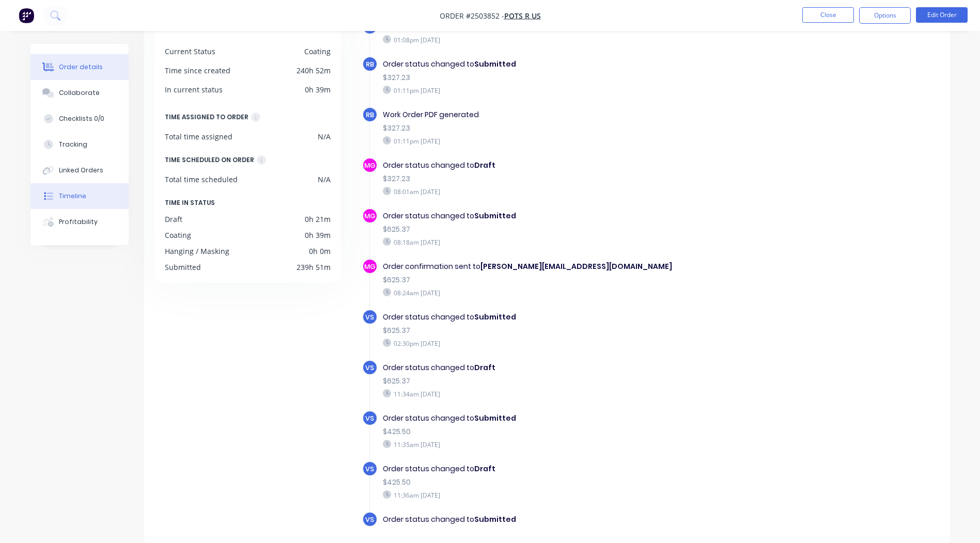
click at [58, 62] on button "Order details" at bounding box center [79, 67] width 98 height 26
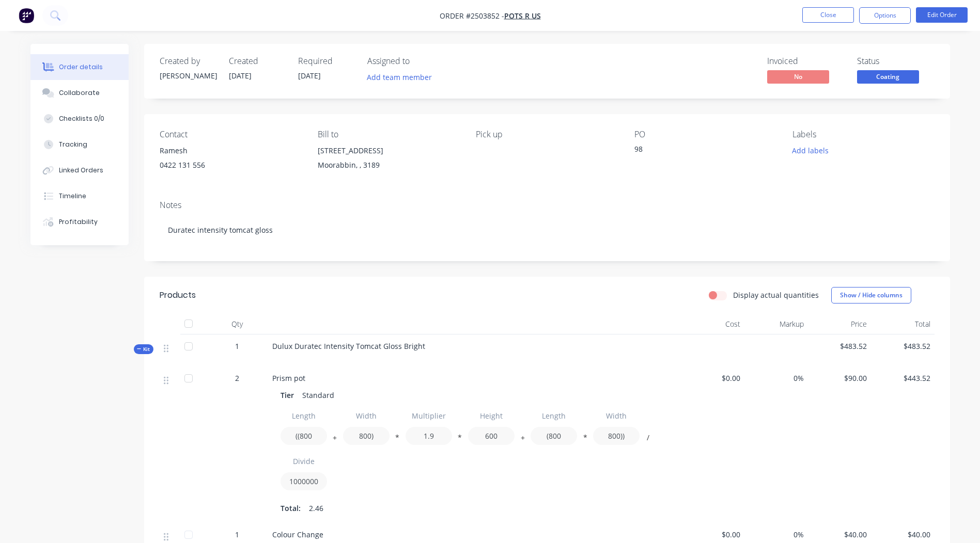
click at [880, 73] on span "Coating" at bounding box center [888, 76] width 62 height 13
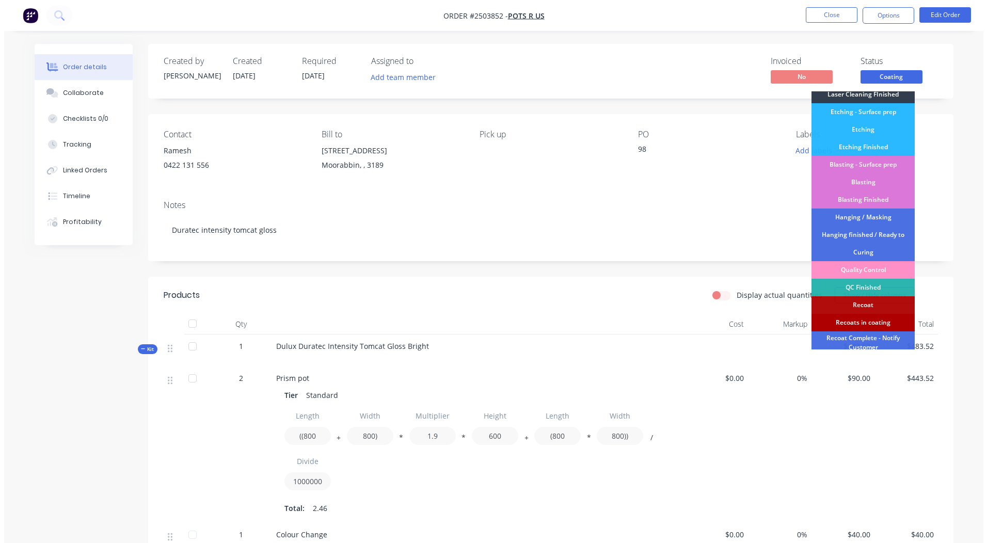
scroll to position [221, 0]
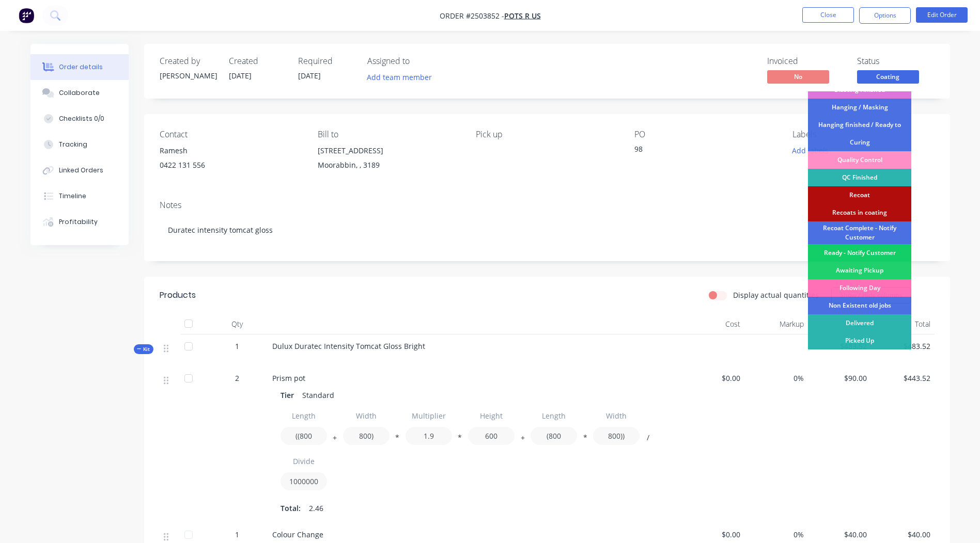
click at [856, 250] on div "Ready - Notify Customer" at bounding box center [859, 253] width 103 height 18
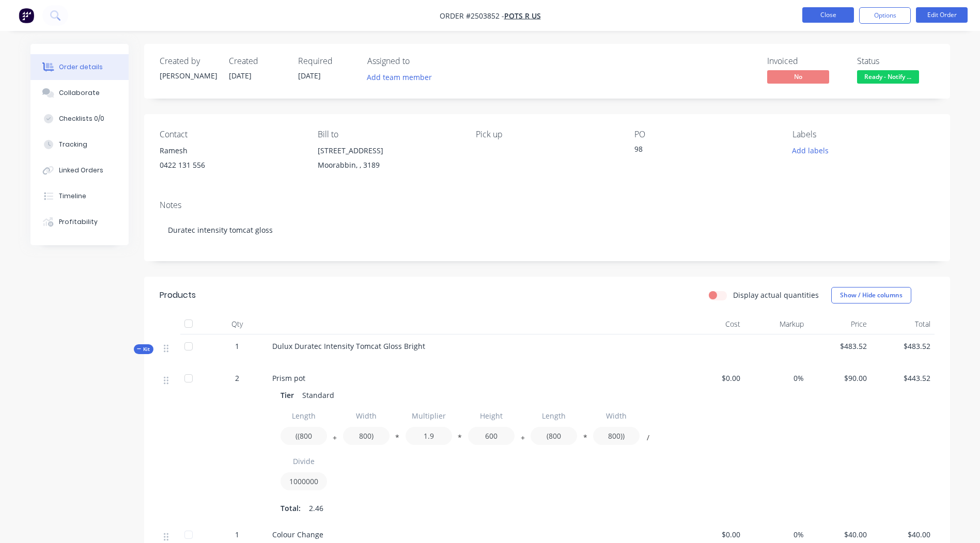
click at [829, 18] on button "Close" at bounding box center [828, 14] width 52 height 15
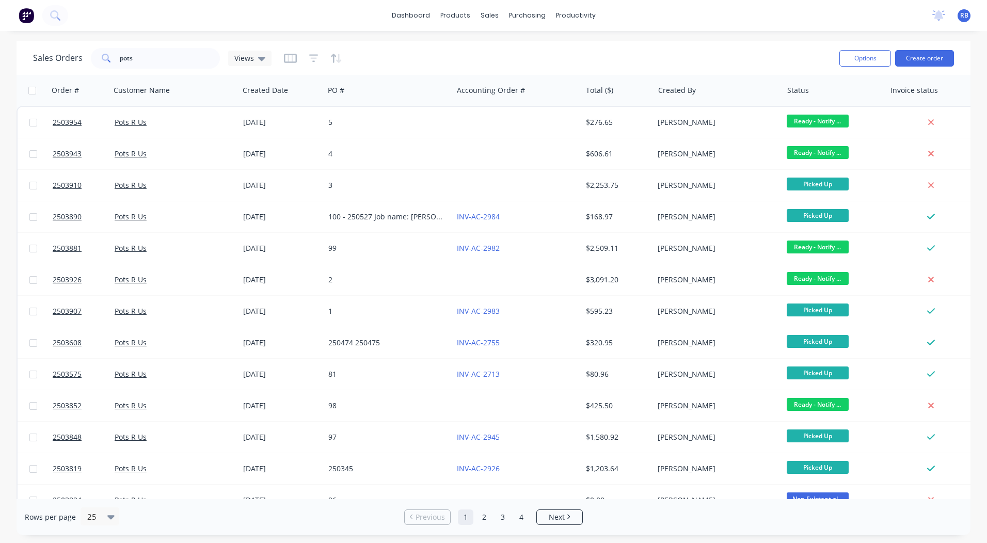
click at [379, 42] on div "Sales Orders pots Views Options Create order" at bounding box center [494, 58] width 954 height 34
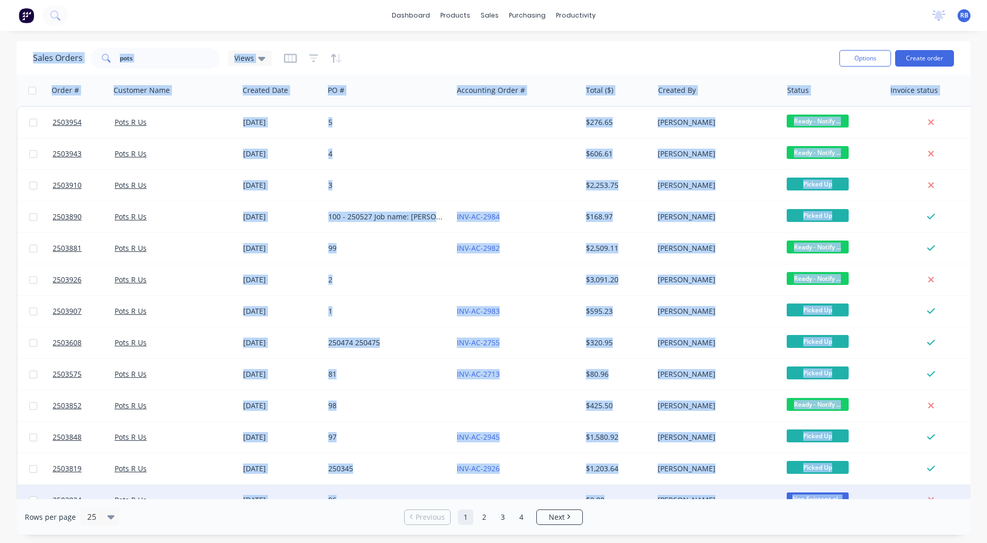
drag, startPoint x: 27, startPoint y: 40, endPoint x: 950, endPoint y: 492, distance: 1027.5
click at [950, 492] on div "dashboard products sales purchasing productivity dashboard products Product Cat…" at bounding box center [493, 271] width 987 height 543
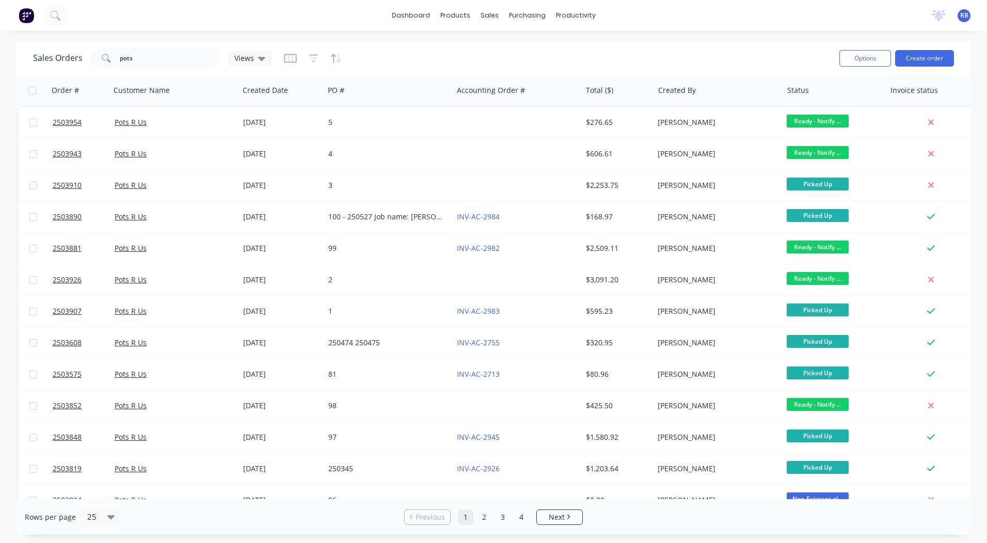
drag, startPoint x: 950, startPoint y: 492, endPoint x: 912, endPoint y: 511, distance: 41.8
click at [912, 511] on div "Rows per page 25 Previous 1 2 3 4 Next" at bounding box center [494, 517] width 954 height 36
click at [425, 15] on link "dashboard" at bounding box center [411, 15] width 49 height 15
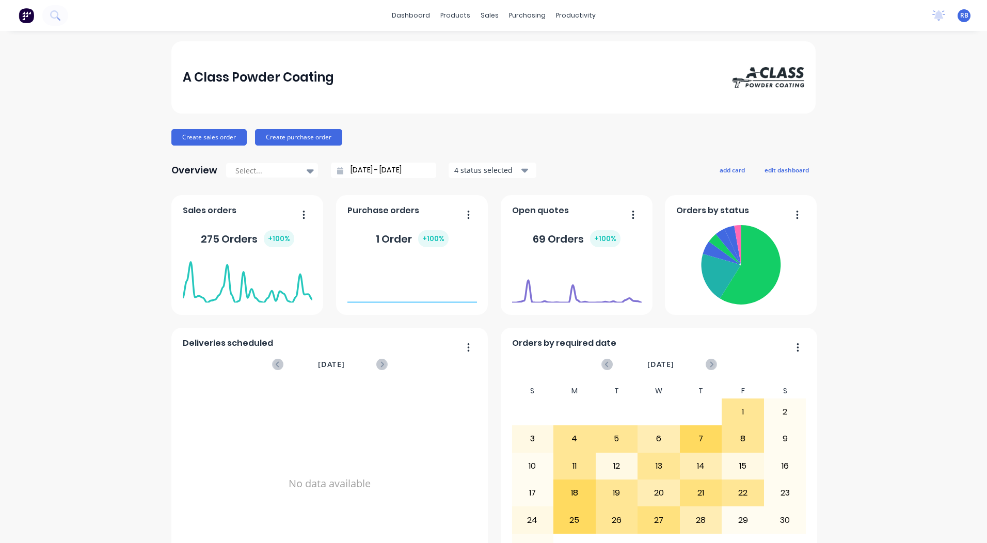
scroll to position [446, 0]
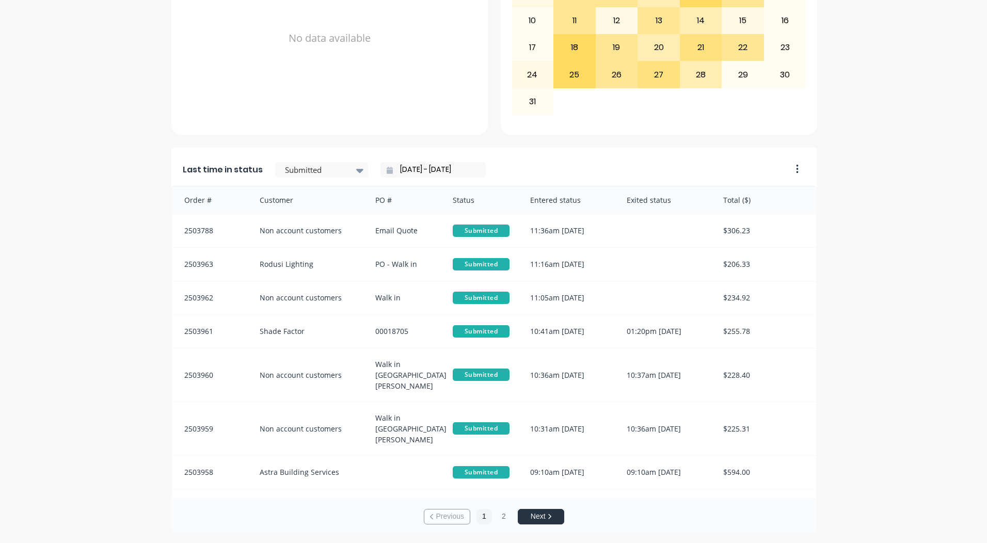
click at [863, 203] on div "A Class Powder Coating Create sales order Create purchase order Overview Select…" at bounding box center [493, 64] width 987 height 937
click at [335, 163] on div "Submitted" at bounding box center [316, 170] width 71 height 15
click at [300, 226] on div "Coating" at bounding box center [321, 216] width 93 height 19
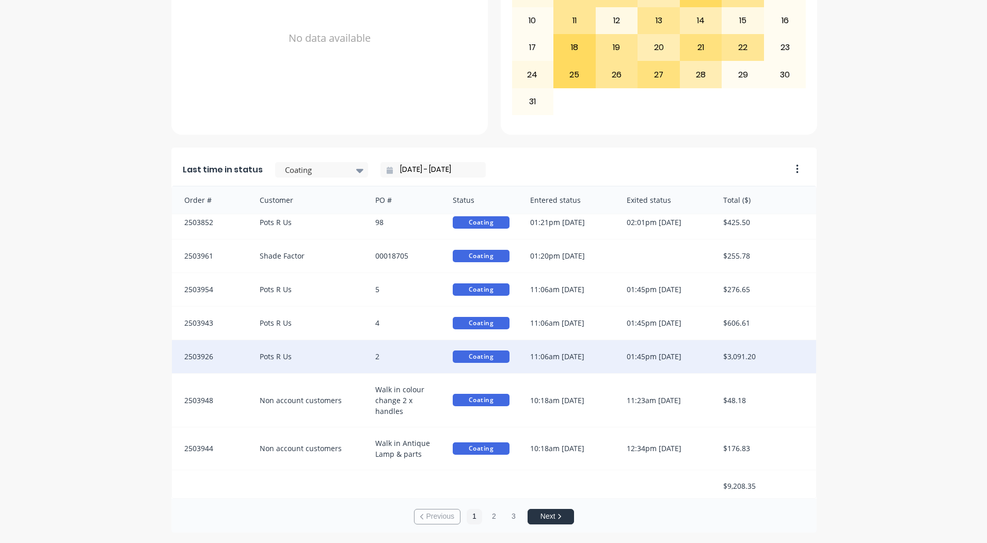
scroll to position [12, 0]
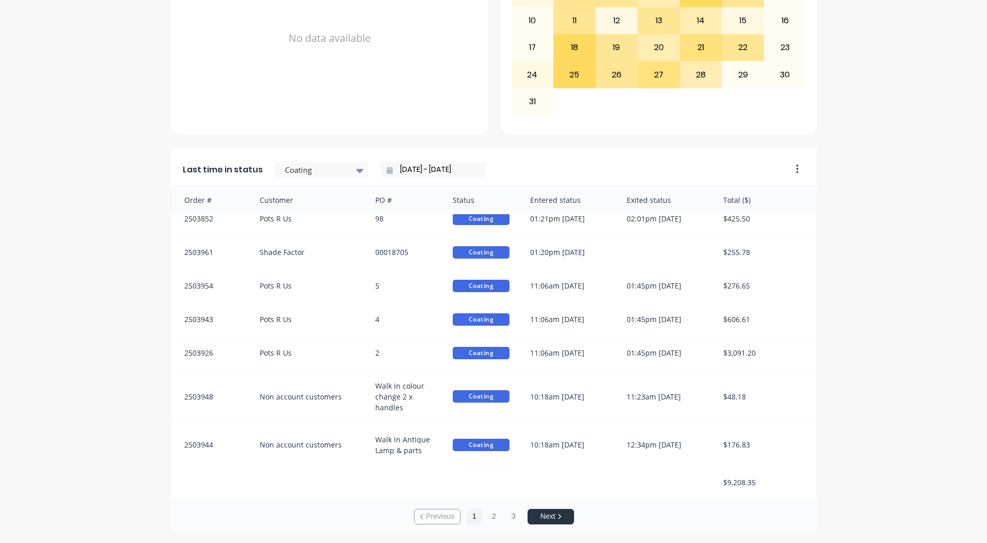
click at [422, 168] on input "[DATE] - [DATE]" at bounding box center [437, 169] width 89 height 15
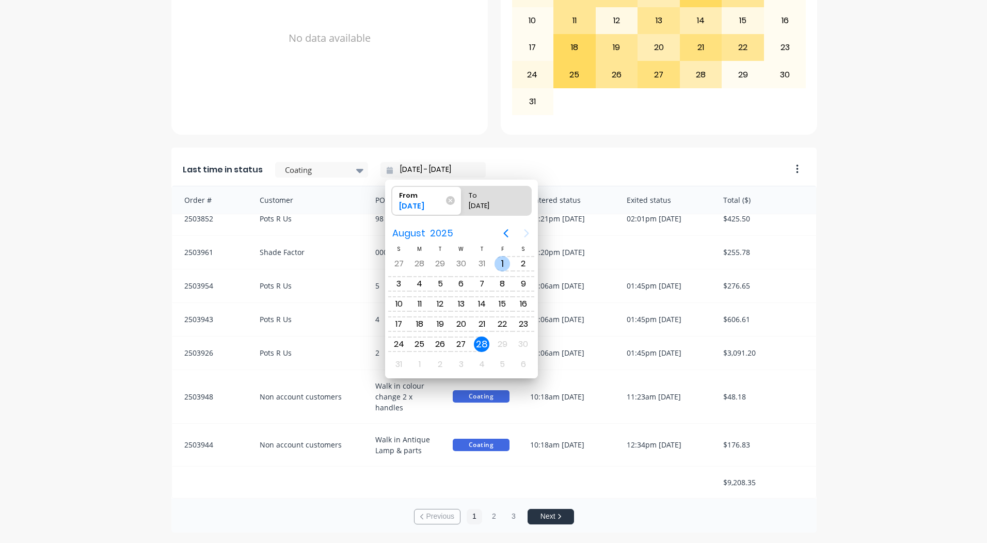
click at [503, 267] on div "1" at bounding box center [502, 263] width 15 height 15
type input "[DATE] - [DATE]"
radio input "false"
radio input "true"
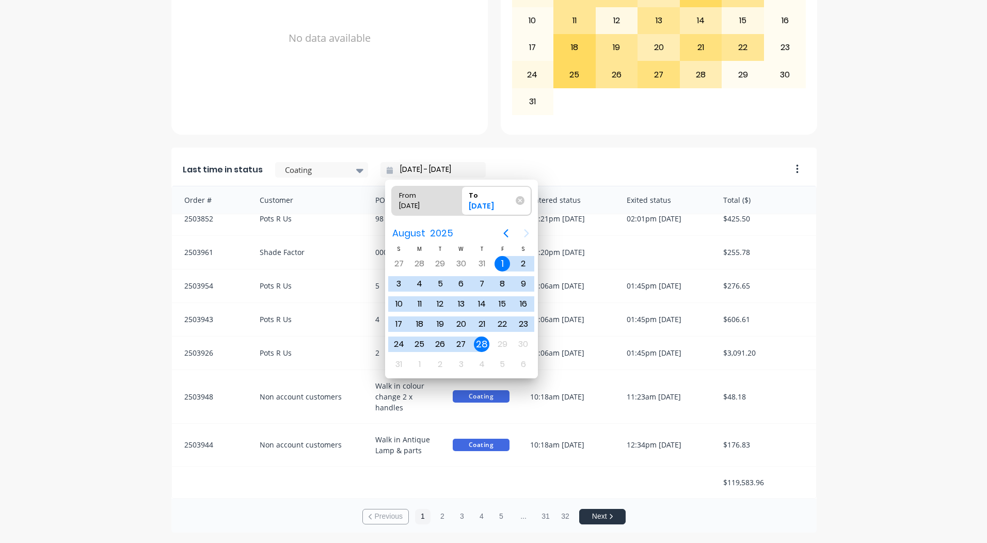
click at [863, 386] on div "A Class Powder Coating Create sales order Create purchase order Overview Select…" at bounding box center [493, 64] width 987 height 937
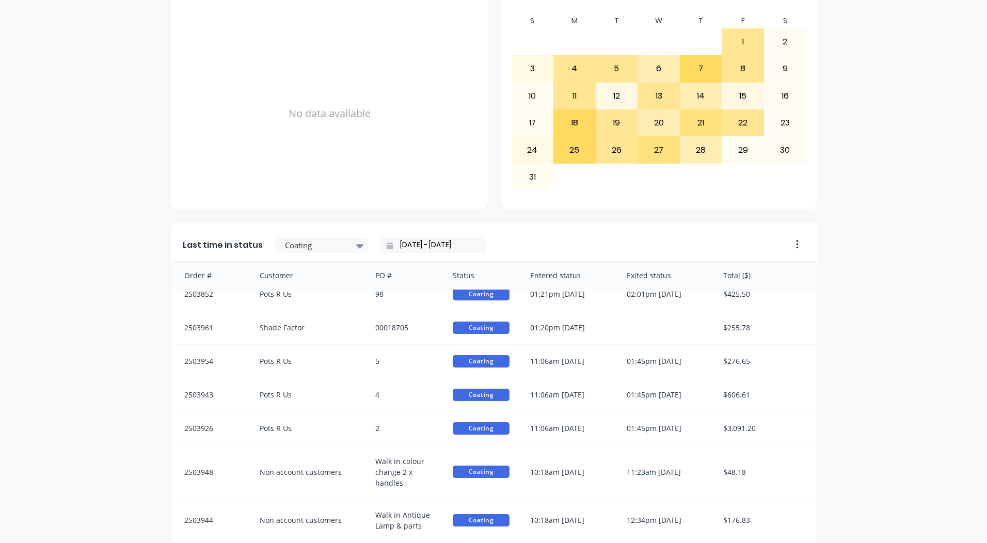
scroll to position [446, 0]
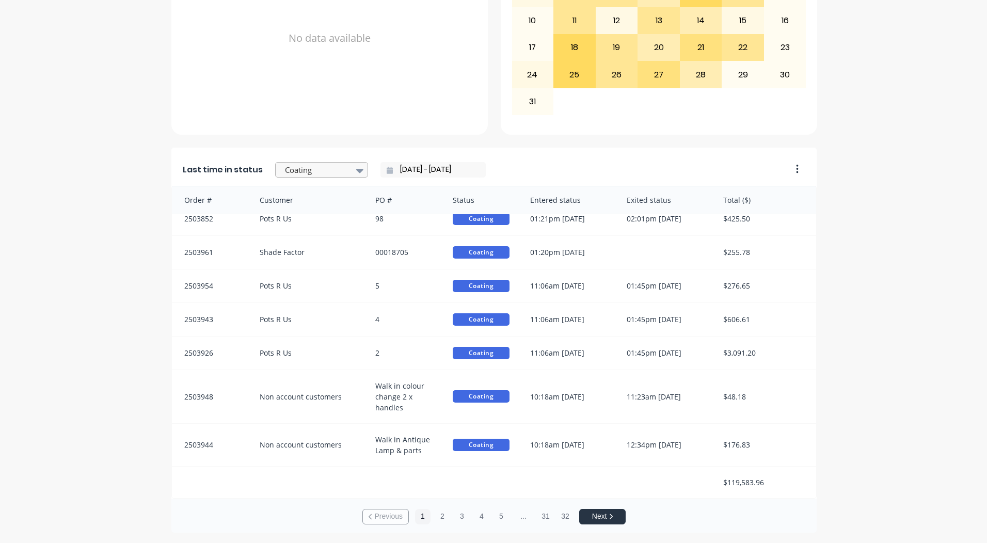
click at [302, 170] on div at bounding box center [316, 170] width 65 height 13
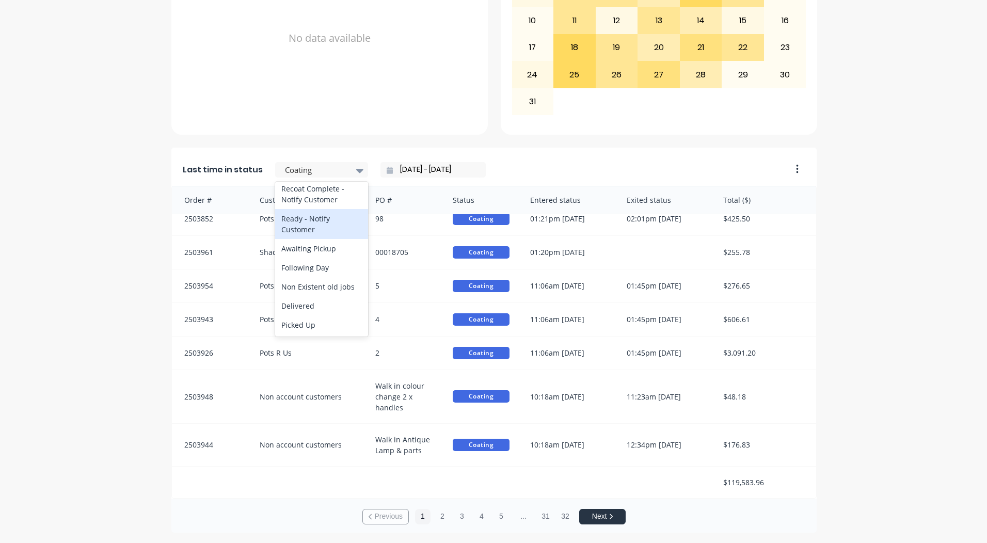
click at [309, 229] on div "Ready - Notify Customer" at bounding box center [321, 224] width 93 height 30
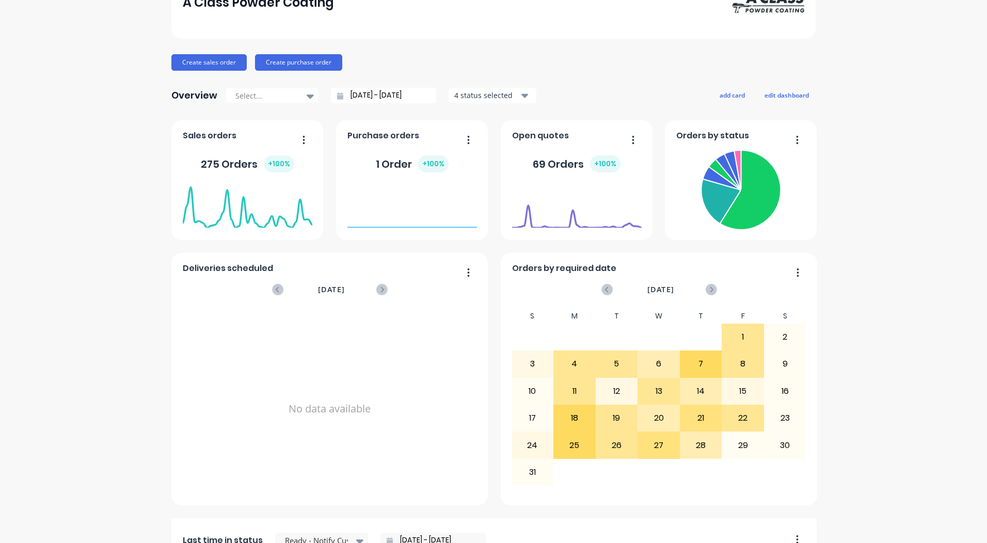
scroll to position [0, 0]
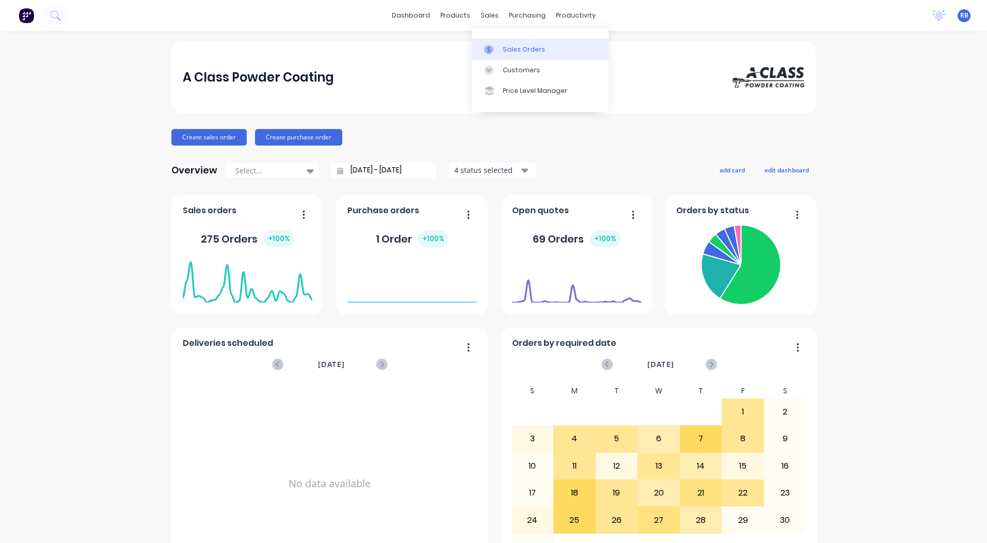
click at [511, 42] on link "Sales Orders" at bounding box center [540, 49] width 137 height 21
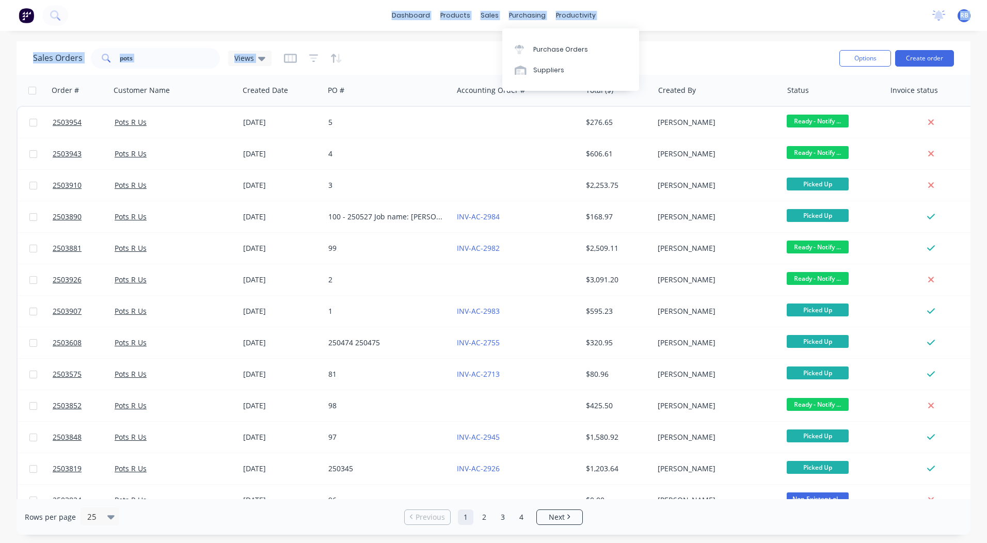
drag, startPoint x: 267, startPoint y: 12, endPoint x: 740, endPoint y: 72, distance: 476.2
click at [740, 72] on div "dashboard products sales purchasing productivity dashboard products Product Cat…" at bounding box center [493, 271] width 987 height 543
drag, startPoint x: 740, startPoint y: 72, endPoint x: 743, endPoint y: 44, distance: 28.1
click at [743, 44] on div "Sales Orders pots Views Options Create order" at bounding box center [494, 58] width 954 height 34
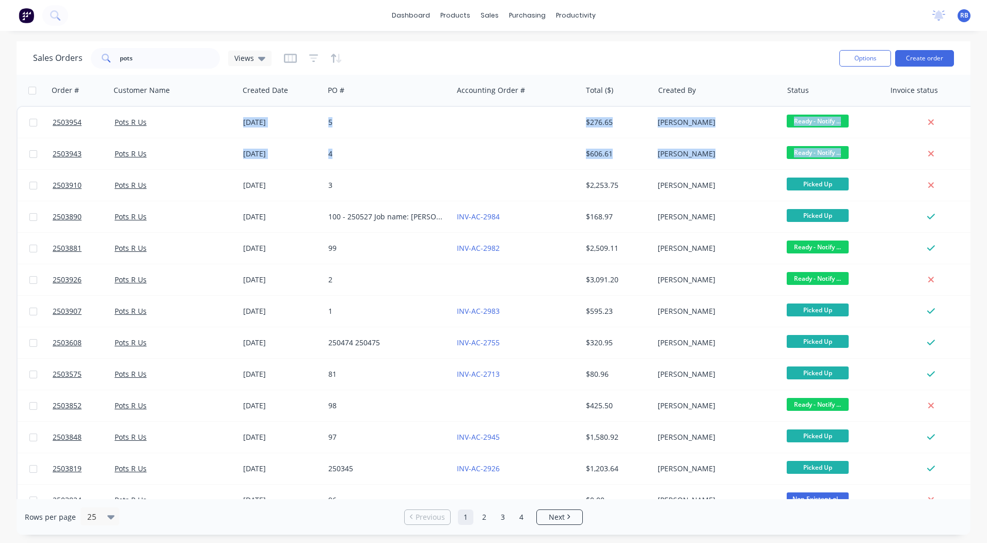
scroll to position [0, 19]
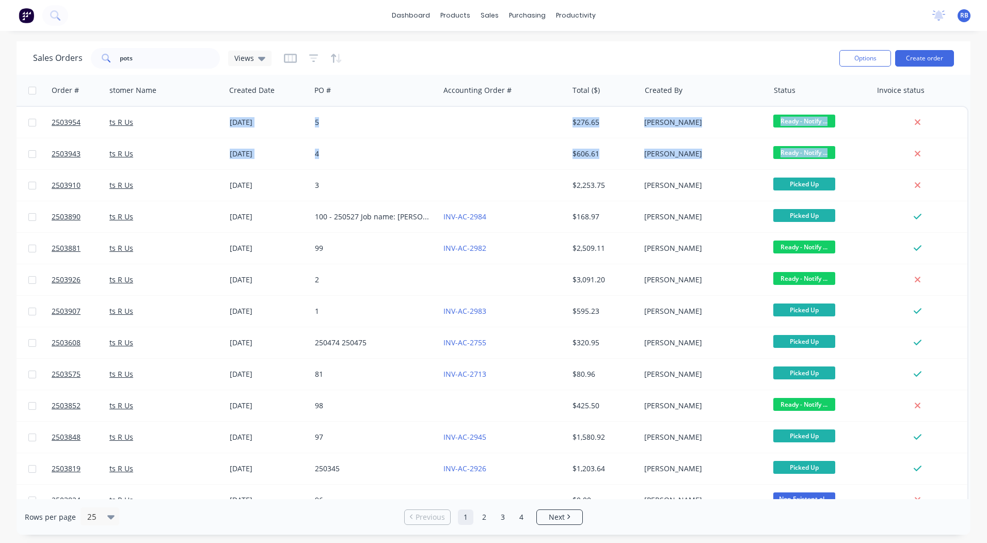
drag, startPoint x: 965, startPoint y: 149, endPoint x: 983, endPoint y: 157, distance: 20.1
click at [983, 157] on div "Sales Orders pots Views Options Create order Order # Customer Name Created Date…" at bounding box center [493, 288] width 987 height 494
click at [987, 154] on div "Sales Orders pots Views Options Create order Order # Customer Name Created Date…" at bounding box center [493, 288] width 987 height 494
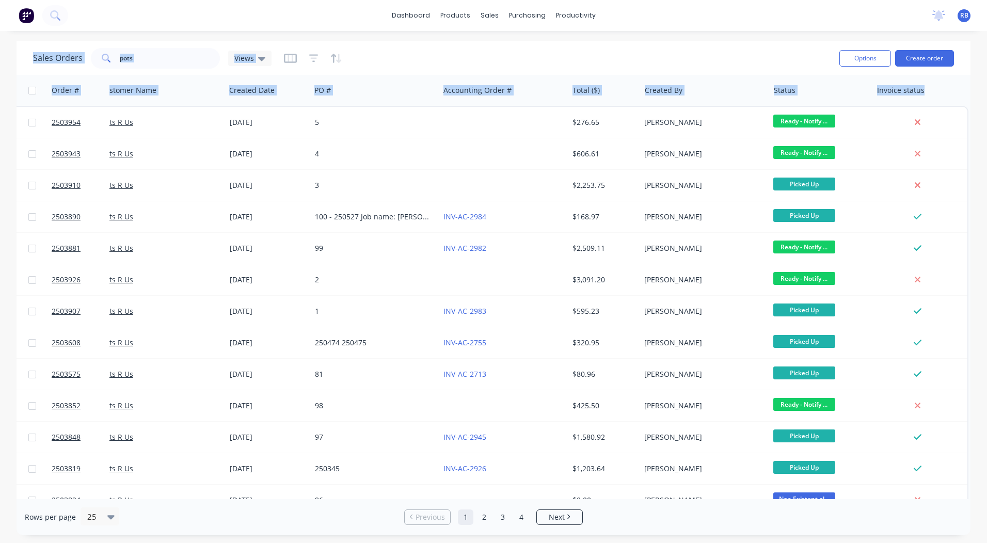
drag, startPoint x: 0, startPoint y: 39, endPoint x: 989, endPoint y: 293, distance: 1021.1
click at [987, 293] on html "dashboard products sales purchasing productivity dashboard products Product Cat…" at bounding box center [493, 271] width 987 height 543
copy div "Sales Orders Views Options Create order Order # Customer Name Created Date PO #…"
click at [979, 194] on div "Sales Orders pots Views Options Create order Order # Customer Name Created Date…" at bounding box center [493, 288] width 987 height 494
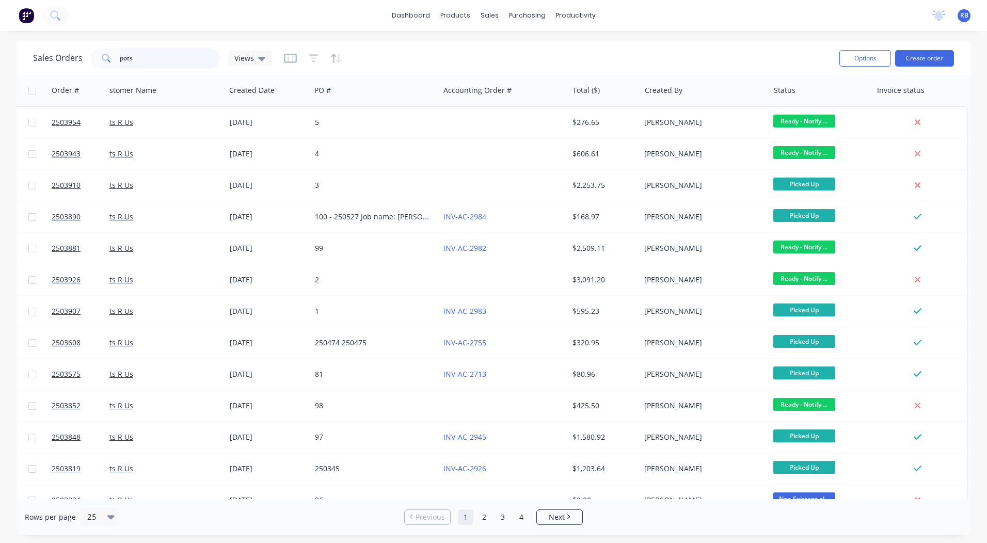
click at [145, 54] on input "pots" at bounding box center [170, 58] width 101 height 21
click at [713, 56] on div "Sales Orders pots Views" at bounding box center [432, 57] width 798 height 25
drag, startPoint x: 160, startPoint y: 51, endPoint x: 0, endPoint y: 69, distance: 160.6
click at [0, 69] on html "dashboard products sales purchasing productivity dashboard products Product Cat…" at bounding box center [493, 271] width 987 height 543
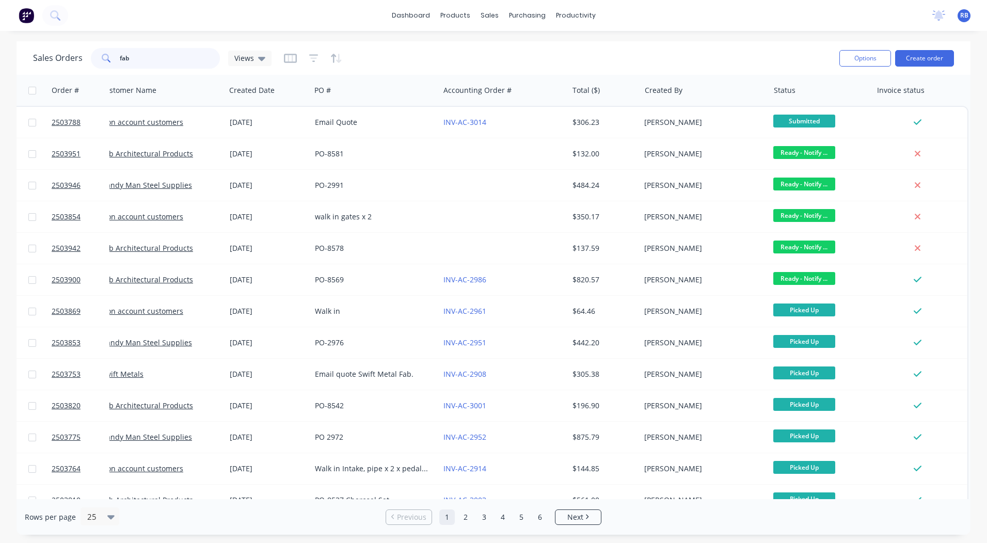
scroll to position [0, 0]
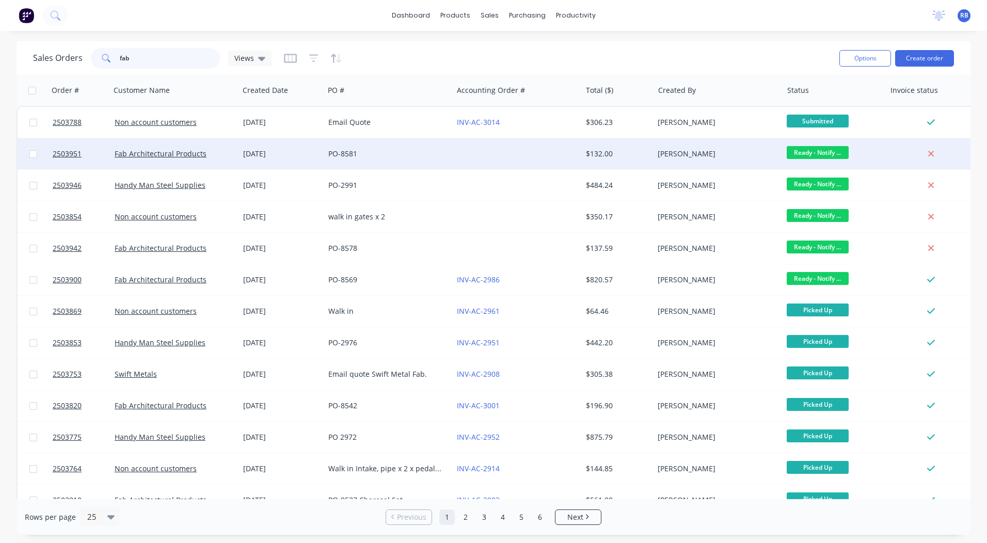
type input "fab"
click at [823, 149] on span "Ready - Notify ..." at bounding box center [818, 152] width 62 height 13
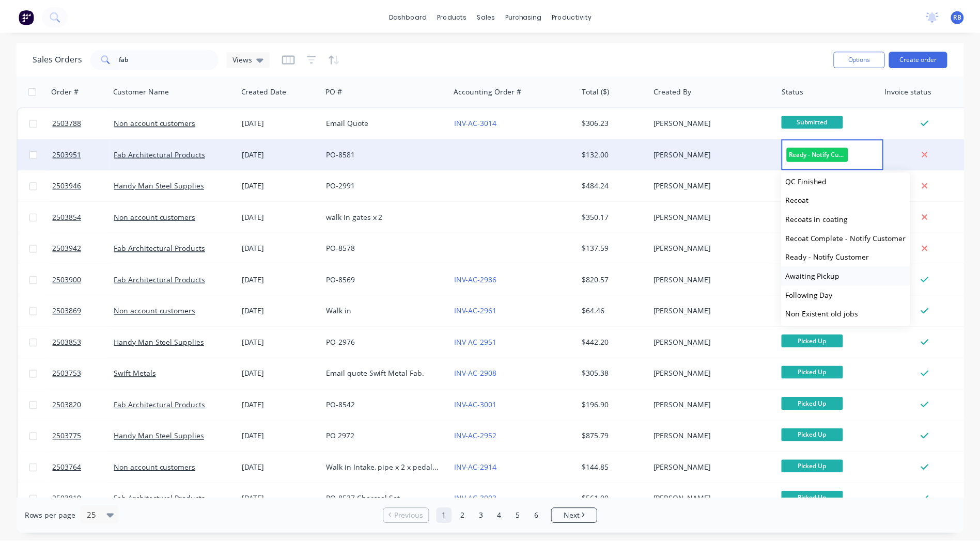
scroll to position [388, 0]
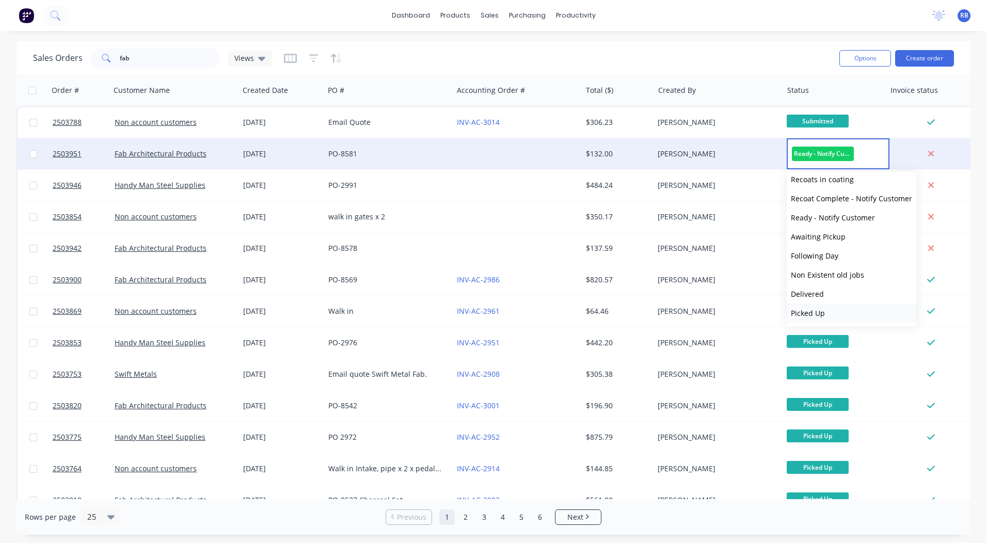
click at [826, 308] on button "Picked Up" at bounding box center [852, 313] width 130 height 19
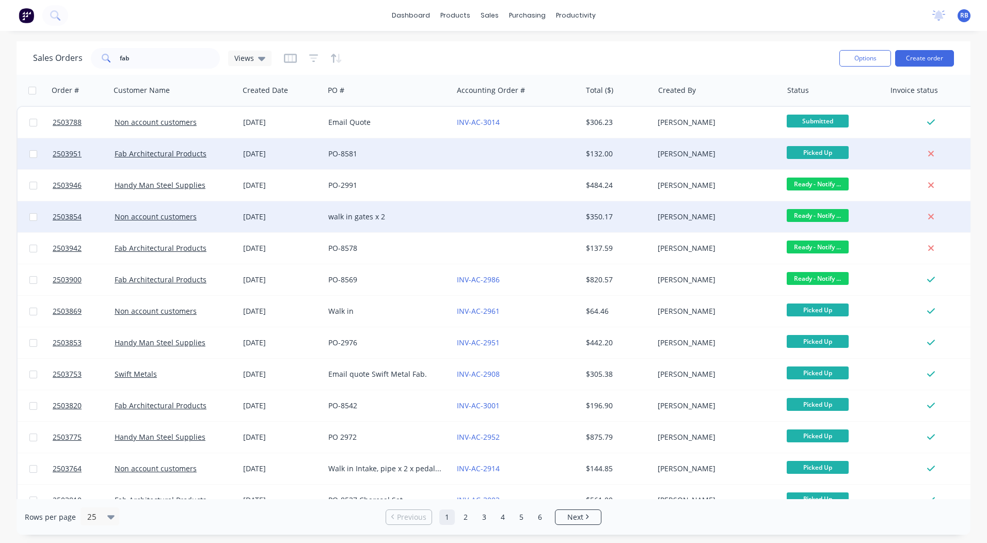
click at [195, 216] on div "Non account customers" at bounding box center [172, 217] width 115 height 10
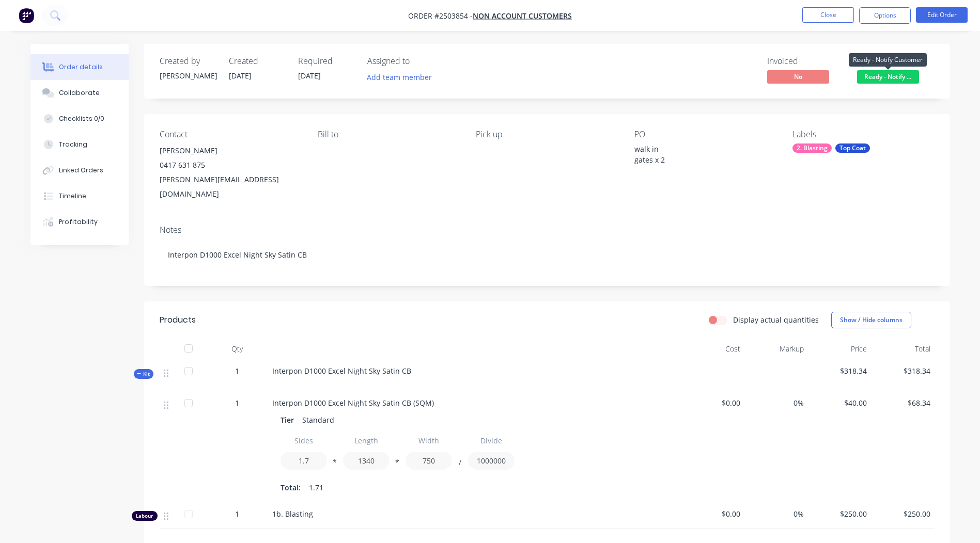
click at [881, 77] on span "Ready - Notify ..." at bounding box center [888, 76] width 62 height 13
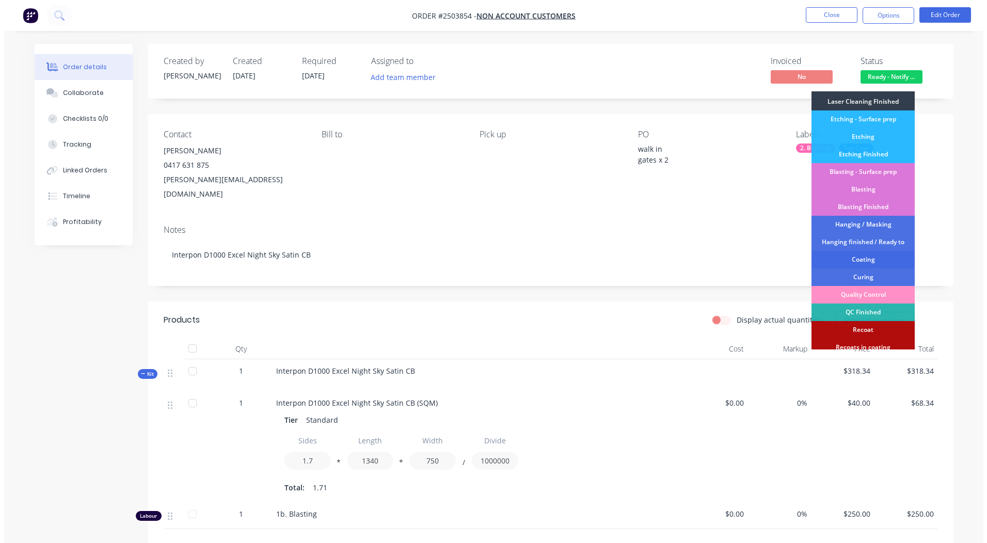
scroll to position [221, 0]
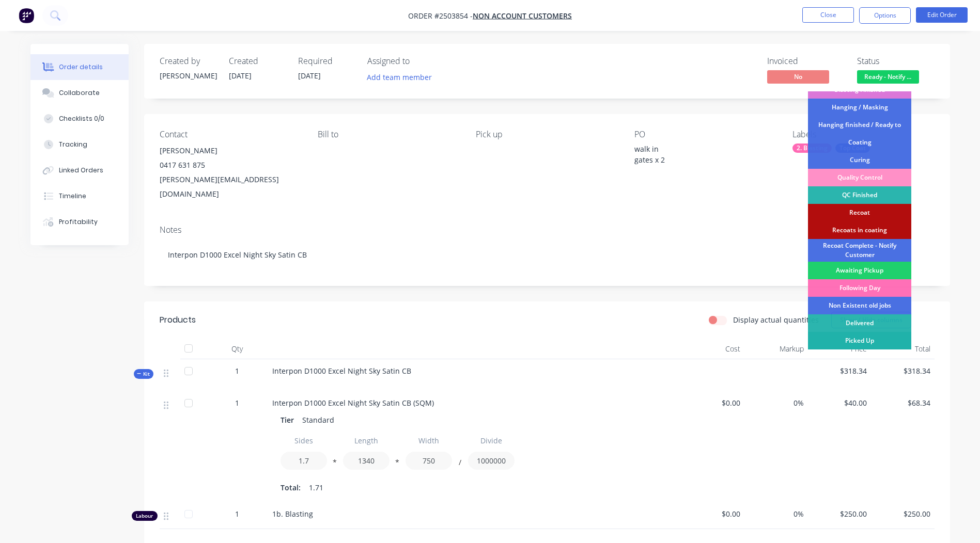
click at [850, 342] on div "Picked Up" at bounding box center [859, 341] width 103 height 18
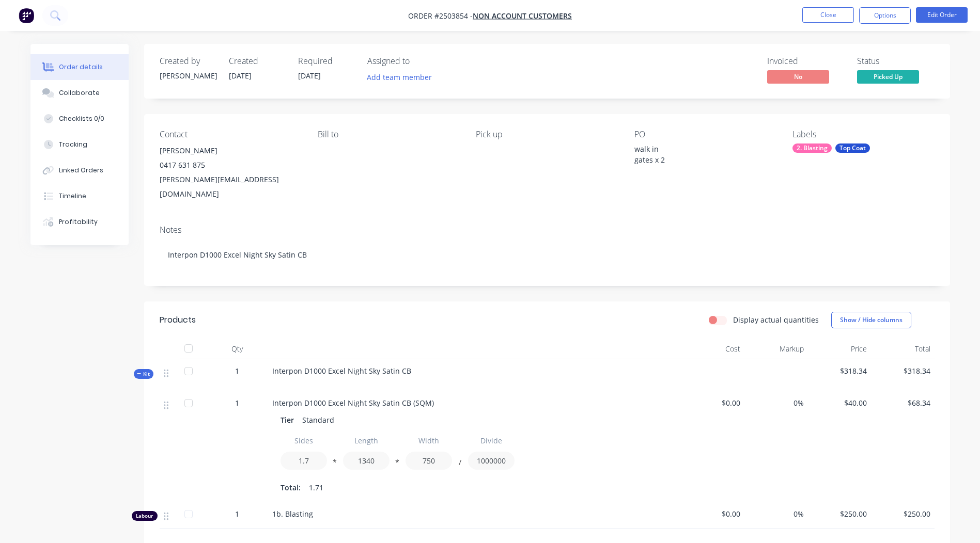
click at [822, 23] on li "Close" at bounding box center [828, 15] width 52 height 17
click at [822, 15] on button "Close" at bounding box center [828, 14] width 52 height 15
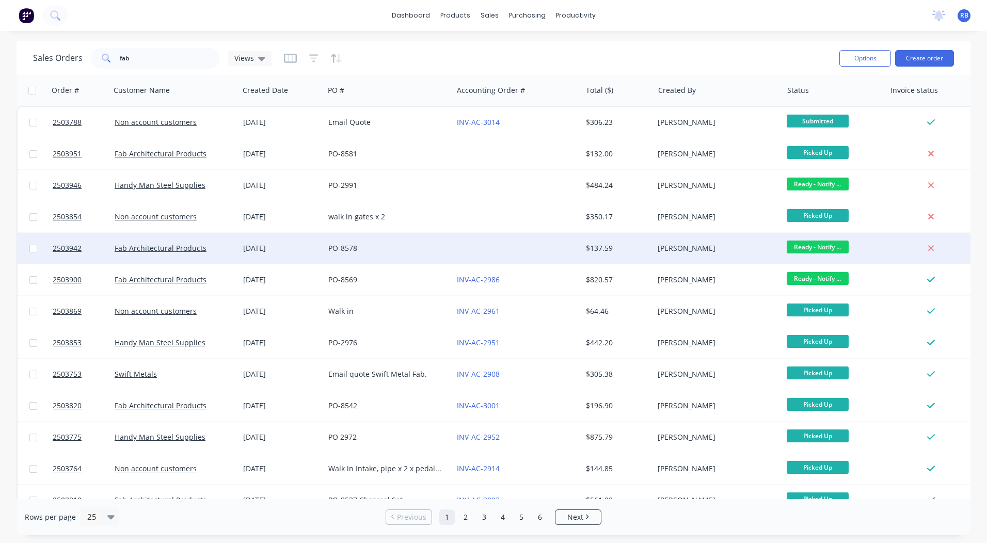
click at [827, 244] on span "Ready - Notify ..." at bounding box center [818, 247] width 62 height 13
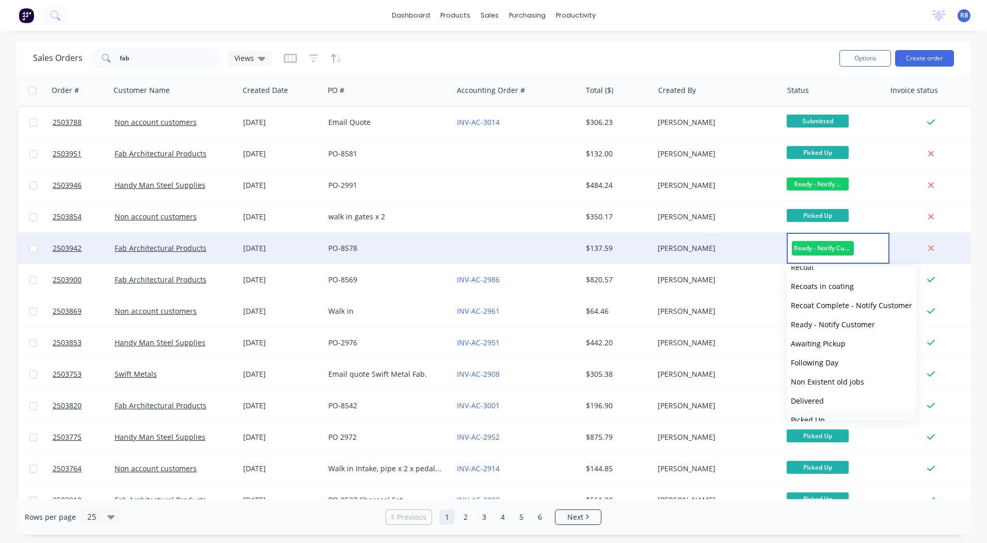
scroll to position [388, 0]
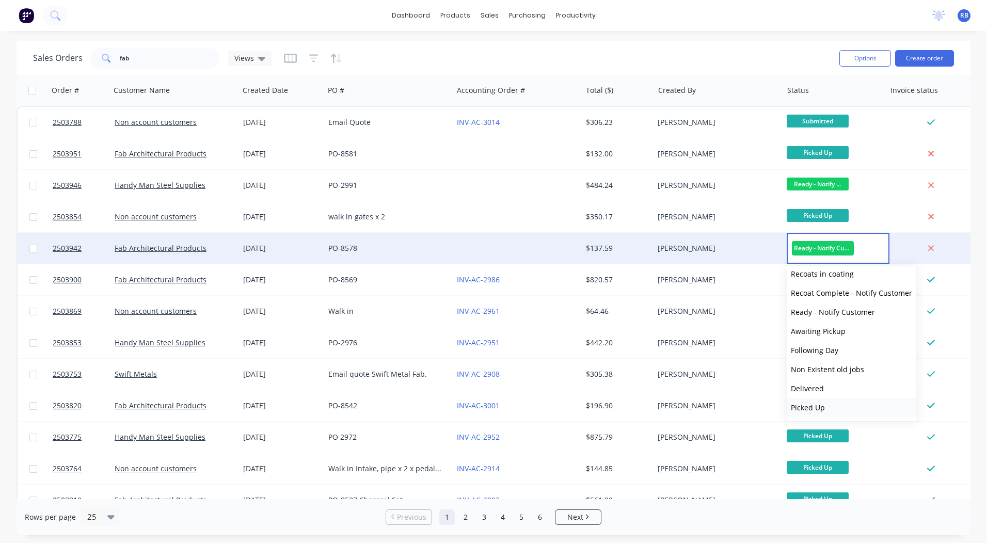
click at [828, 412] on button "Picked Up" at bounding box center [852, 407] width 130 height 19
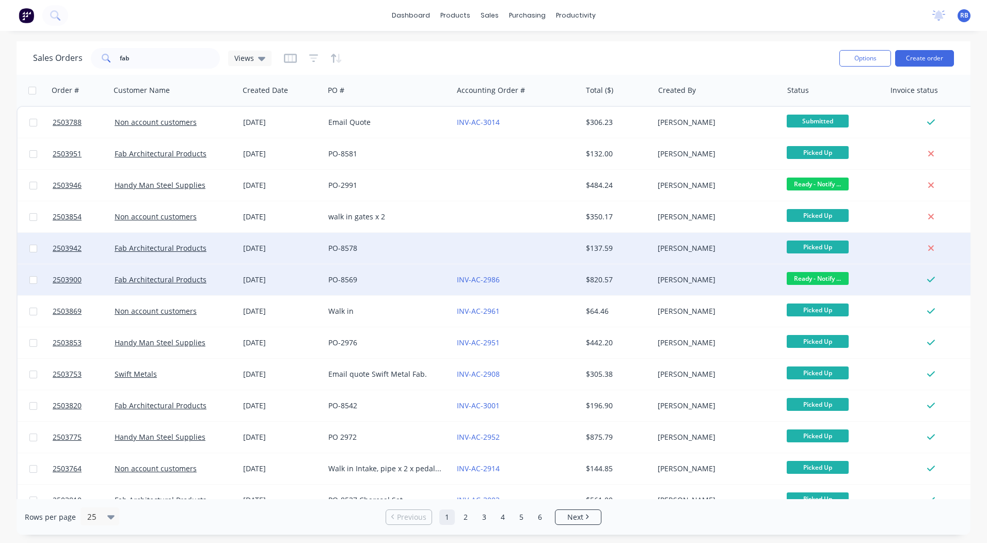
click at [816, 278] on span "Ready - Notify ..." at bounding box center [818, 278] width 62 height 13
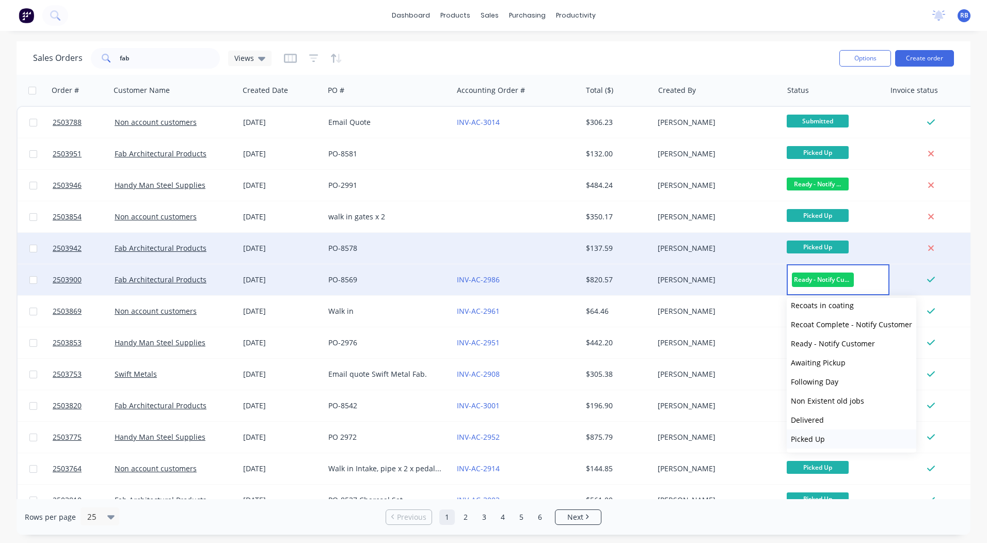
click at [812, 437] on span "Picked Up" at bounding box center [808, 439] width 34 height 10
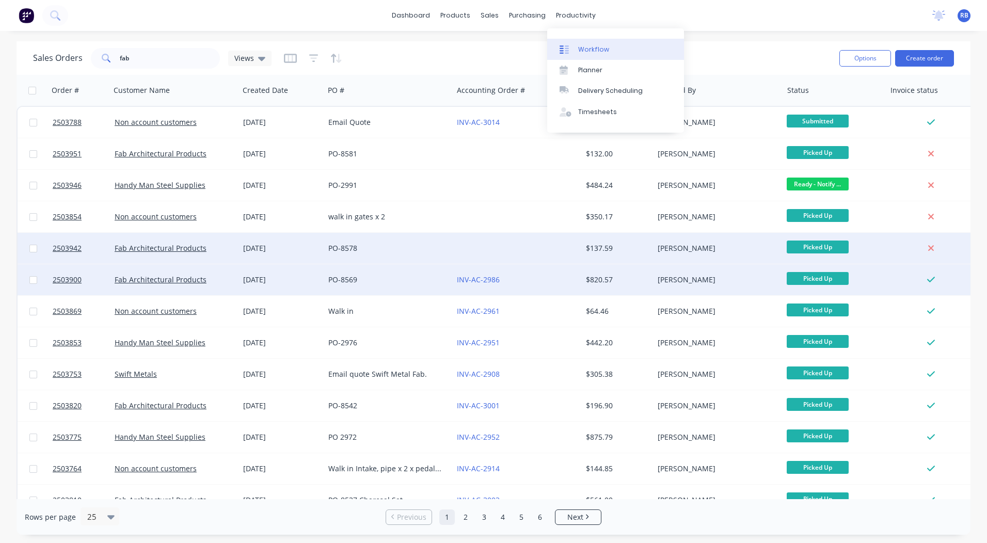
click at [588, 45] on div "Workflow" at bounding box center [593, 49] width 31 height 9
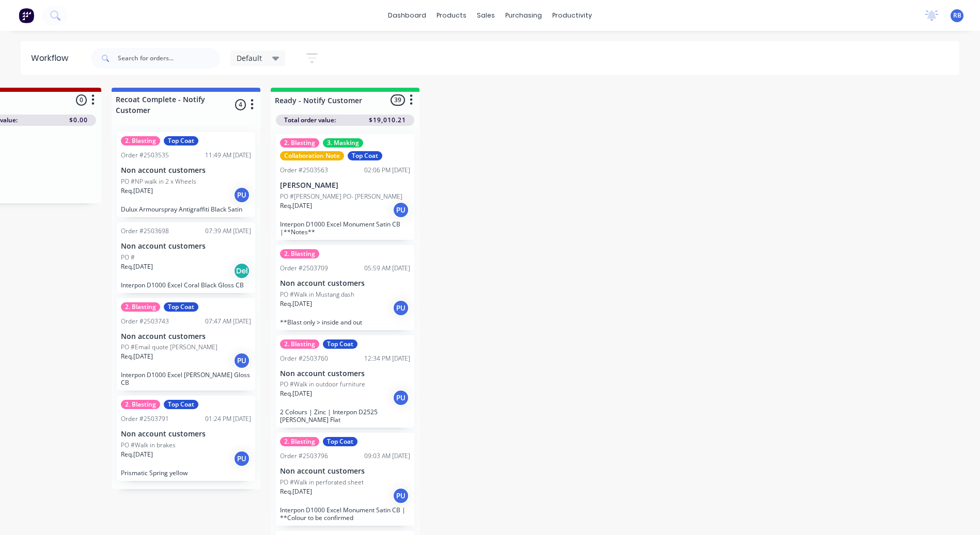
scroll to position [0, 870]
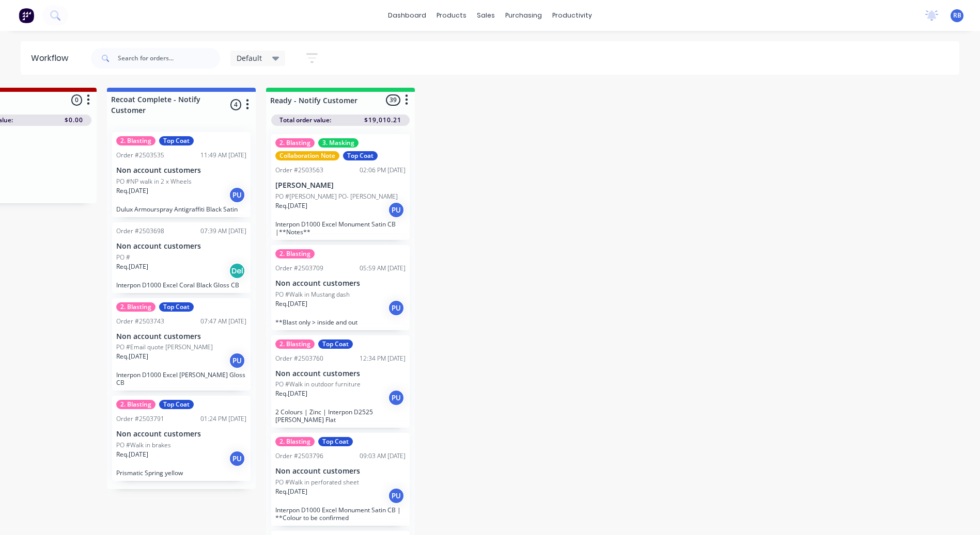
click at [197, 345] on p "PO #Email quote [PERSON_NAME]" at bounding box center [164, 347] width 97 height 9
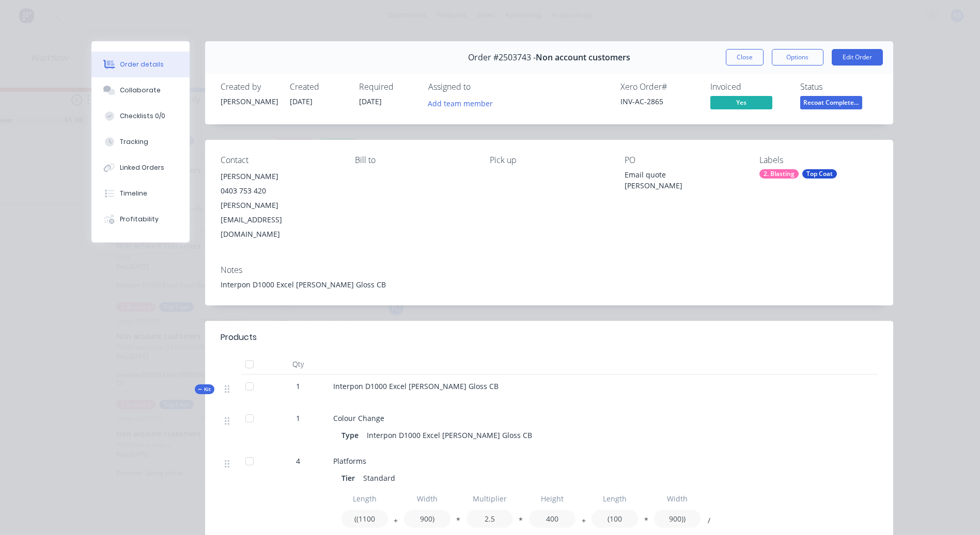
click at [818, 105] on span "Recoat Complete..." at bounding box center [831, 102] width 62 height 13
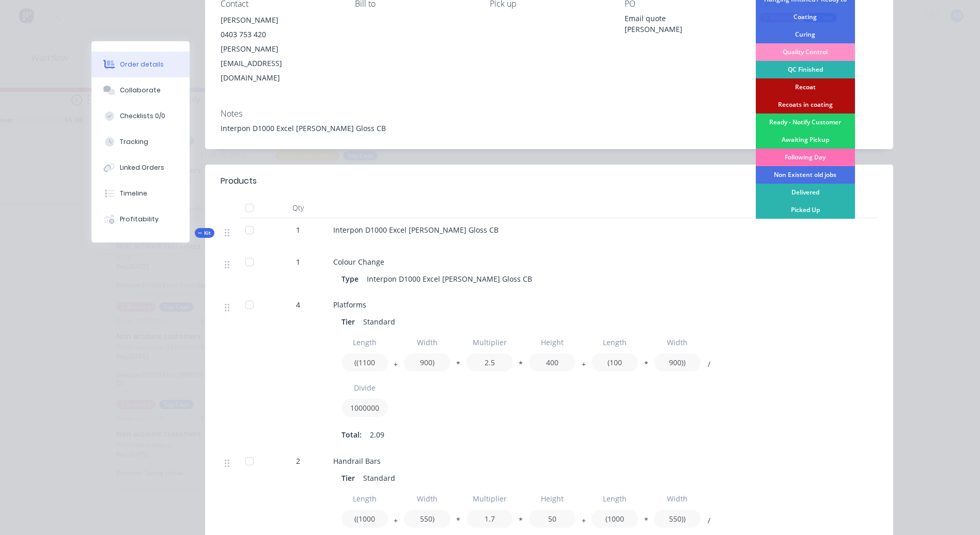
scroll to position [310, 0]
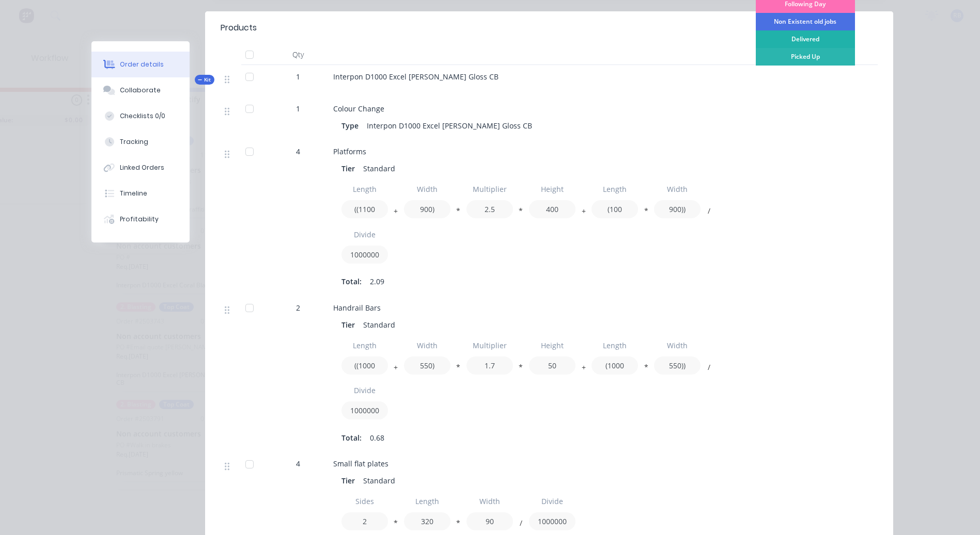
click at [798, 38] on div "Delivered" at bounding box center [804, 39] width 99 height 18
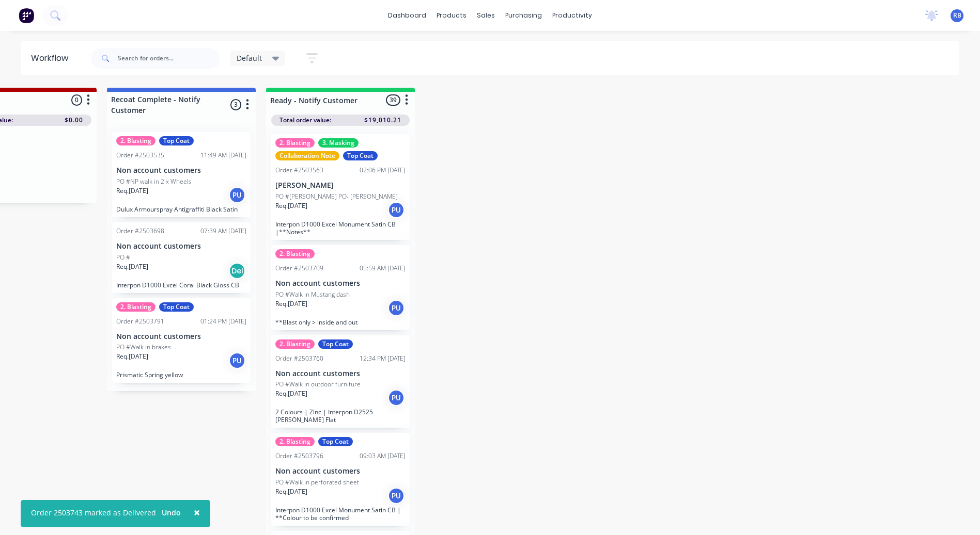
click at [196, 267] on div "Req. [DATE] Del" at bounding box center [181, 271] width 130 height 18
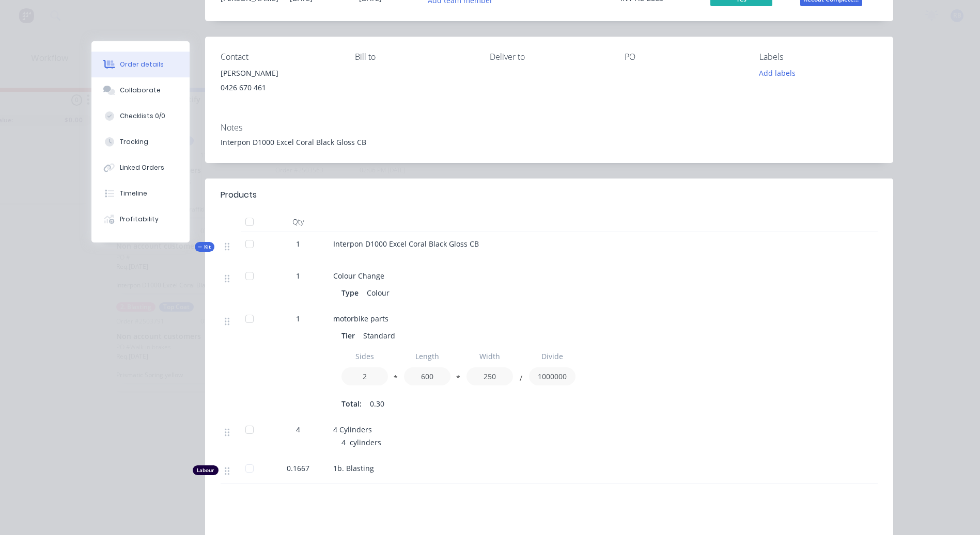
scroll to position [0, 0]
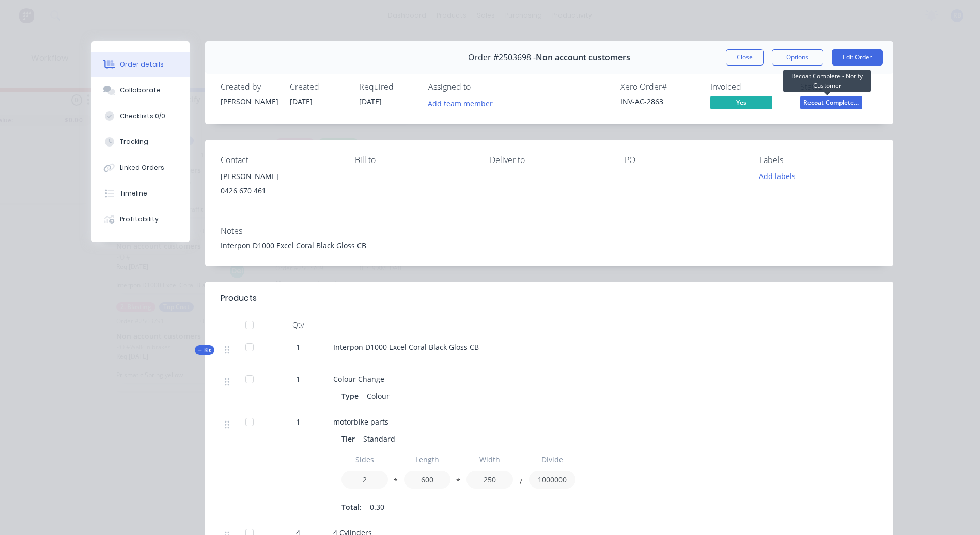
click at [820, 107] on span "Recoat Complete..." at bounding box center [831, 102] width 62 height 13
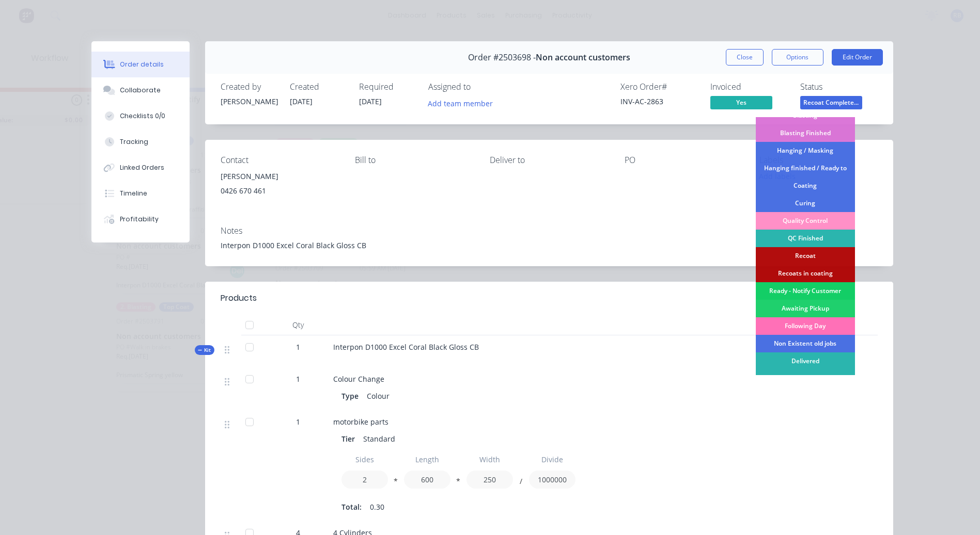
scroll to position [216, 0]
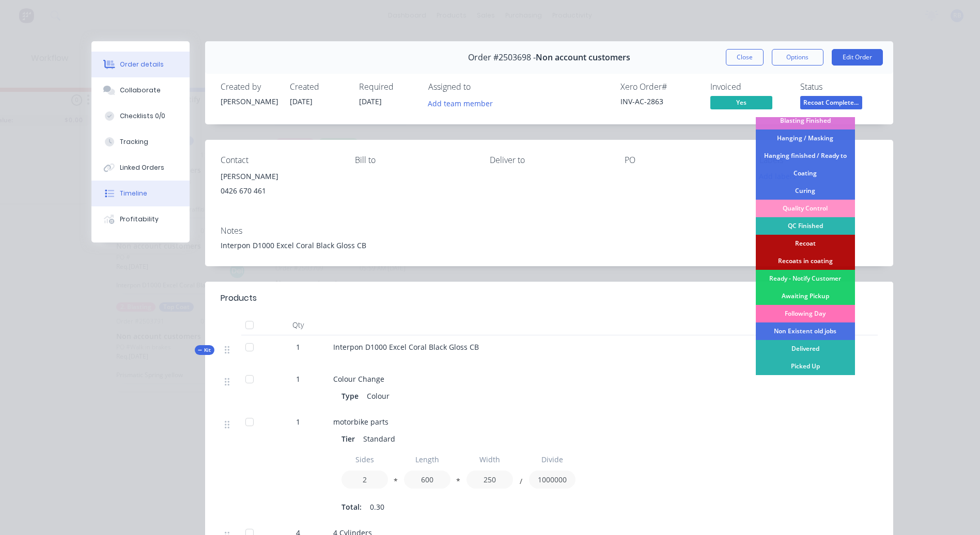
click at [142, 187] on button "Timeline" at bounding box center [140, 194] width 98 height 26
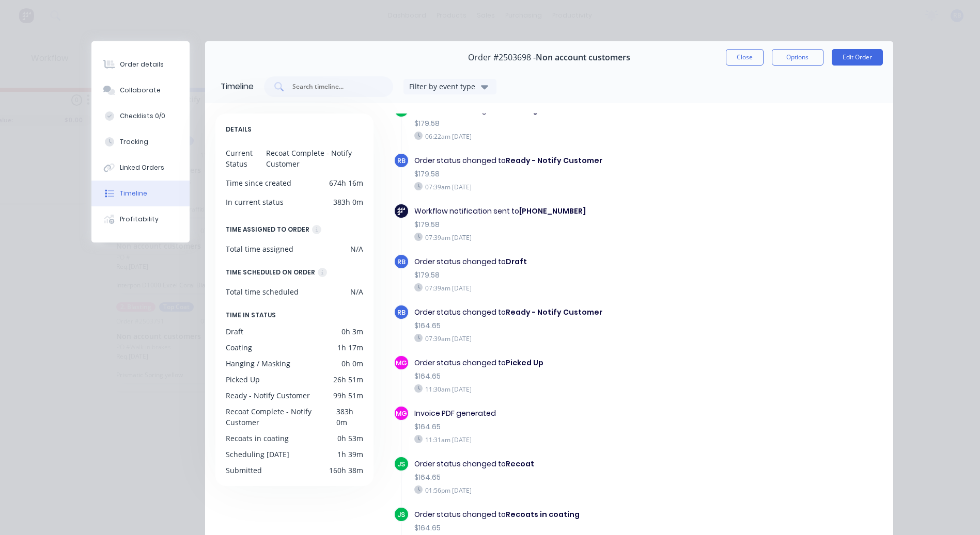
scroll to position [265, 0]
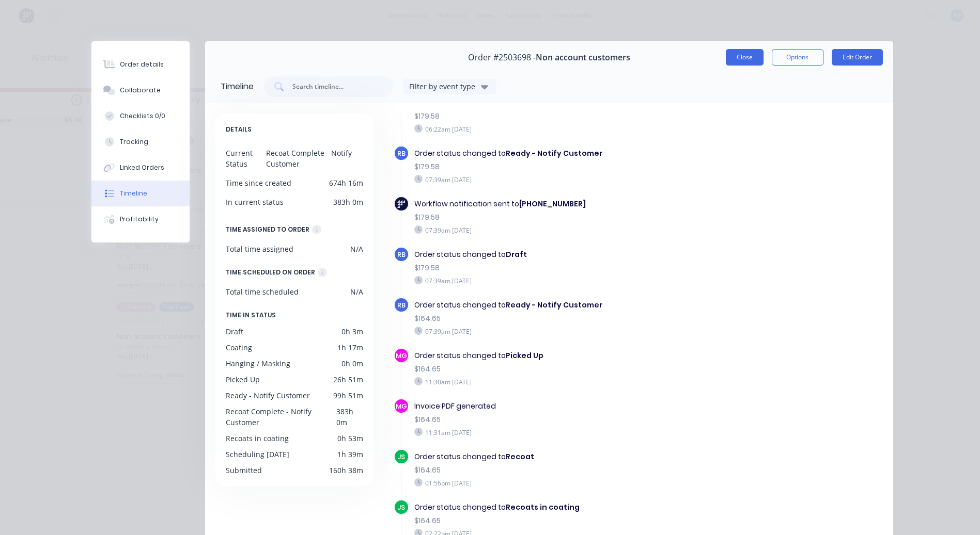
click at [748, 54] on button "Close" at bounding box center [745, 57] width 38 height 17
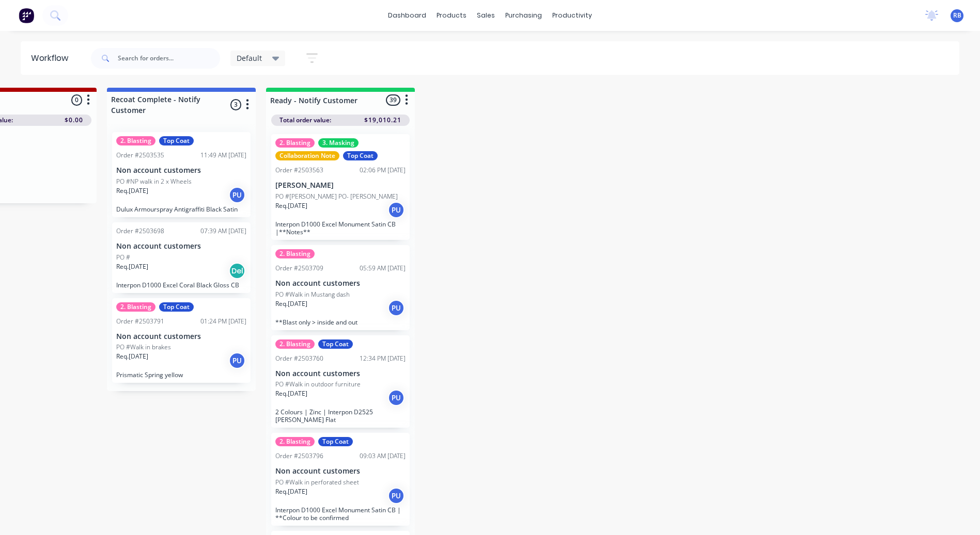
click at [202, 259] on div "PO #" at bounding box center [181, 257] width 130 height 9
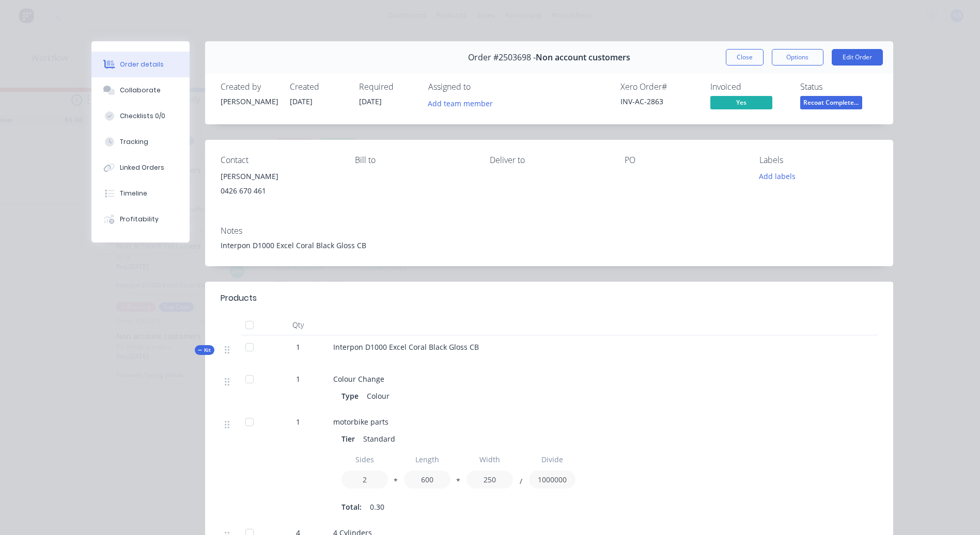
click at [830, 106] on span "Recoat Complete..." at bounding box center [831, 102] width 62 height 13
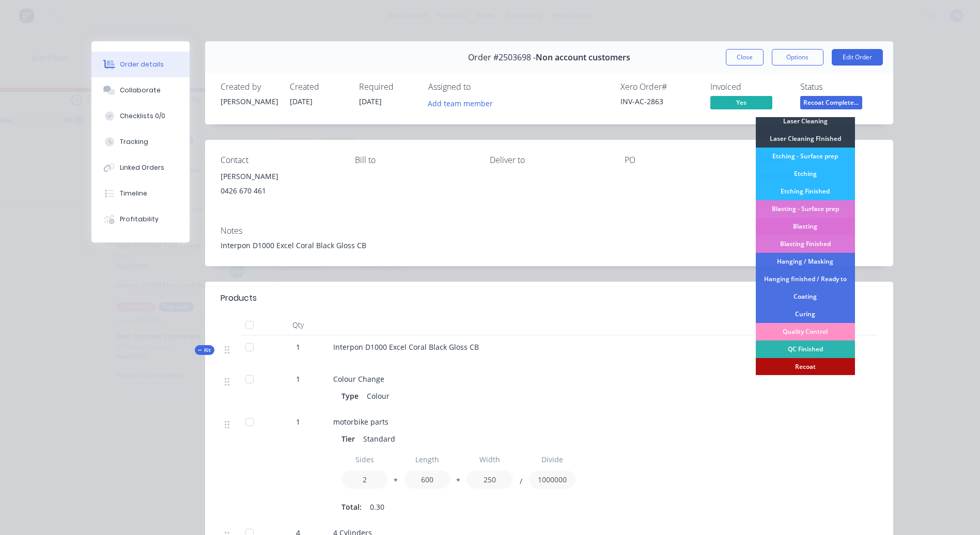
scroll to position [216, 0]
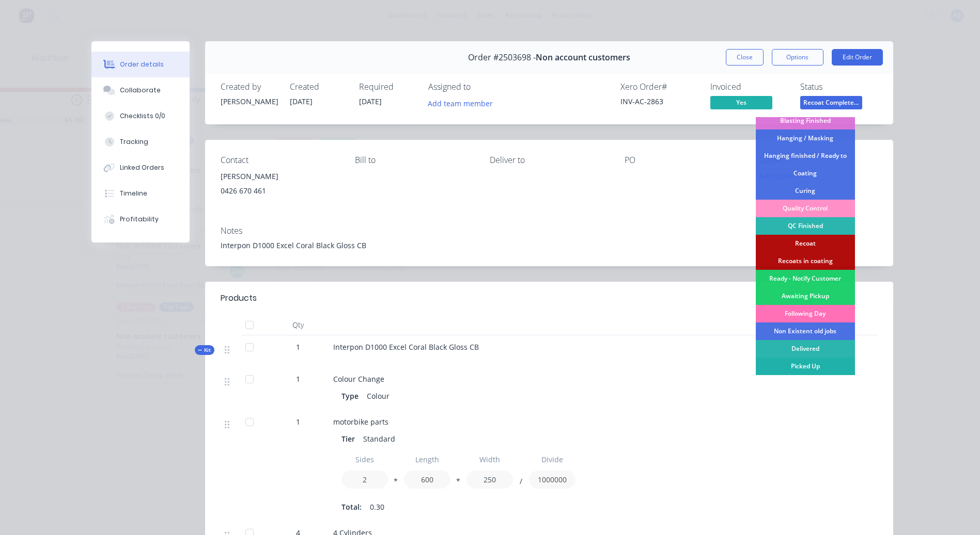
click at [795, 365] on div "Picked Up" at bounding box center [804, 367] width 99 height 18
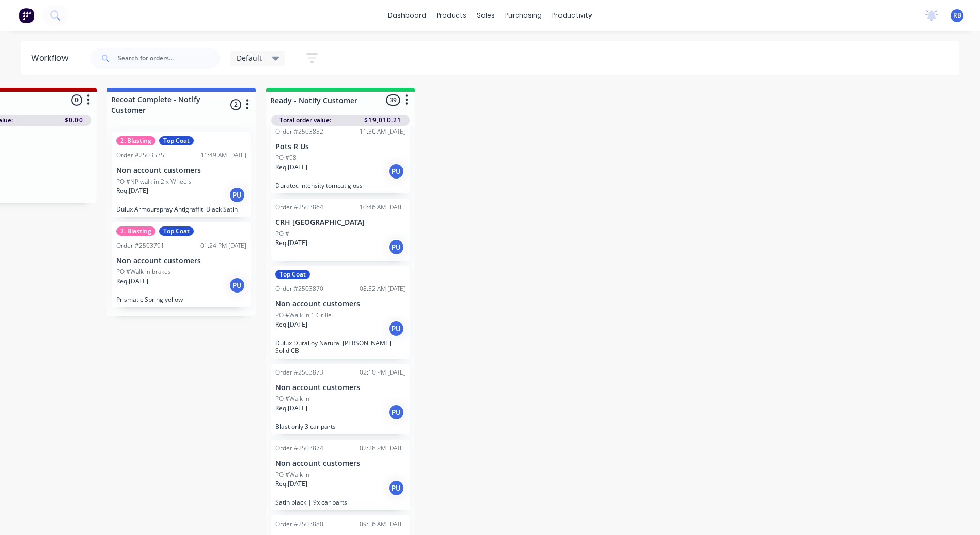
scroll to position [826, 0]
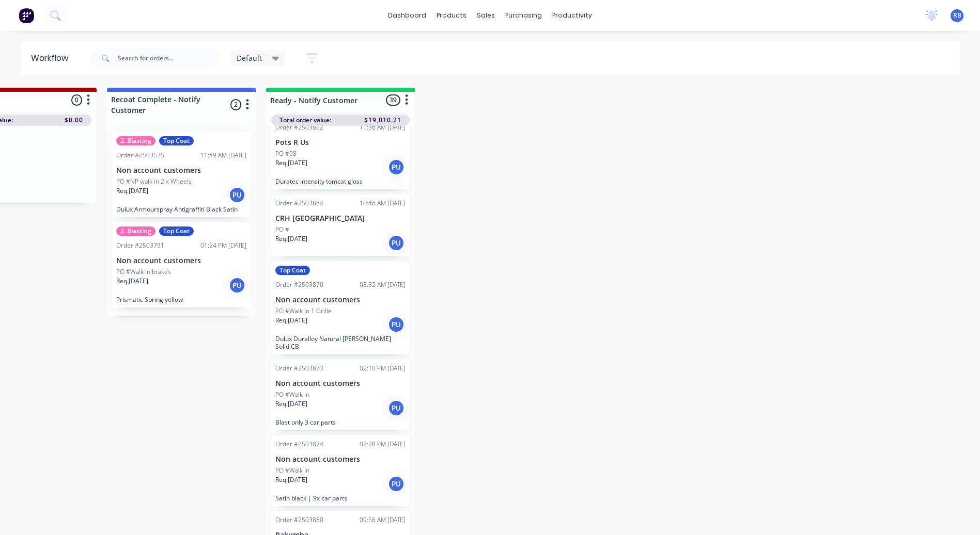
click at [365, 329] on div "Req. [DATE] PU" at bounding box center [340, 325] width 130 height 18
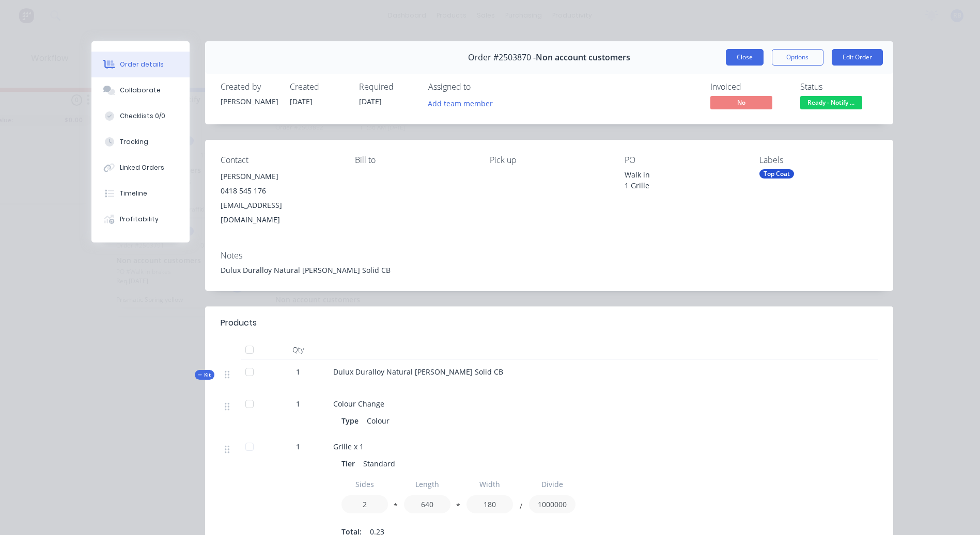
click at [745, 52] on button "Close" at bounding box center [745, 57] width 38 height 17
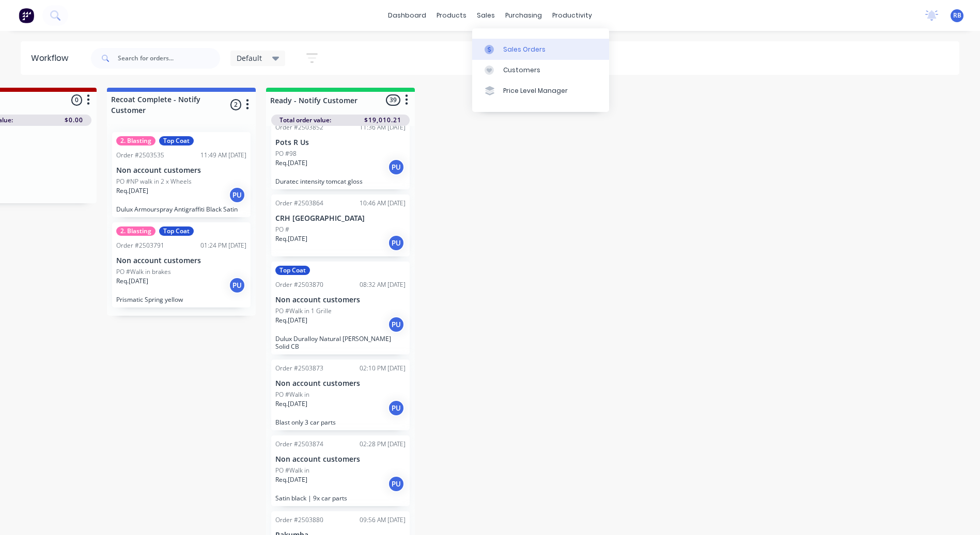
click at [505, 49] on div "Sales Orders" at bounding box center [524, 49] width 42 height 9
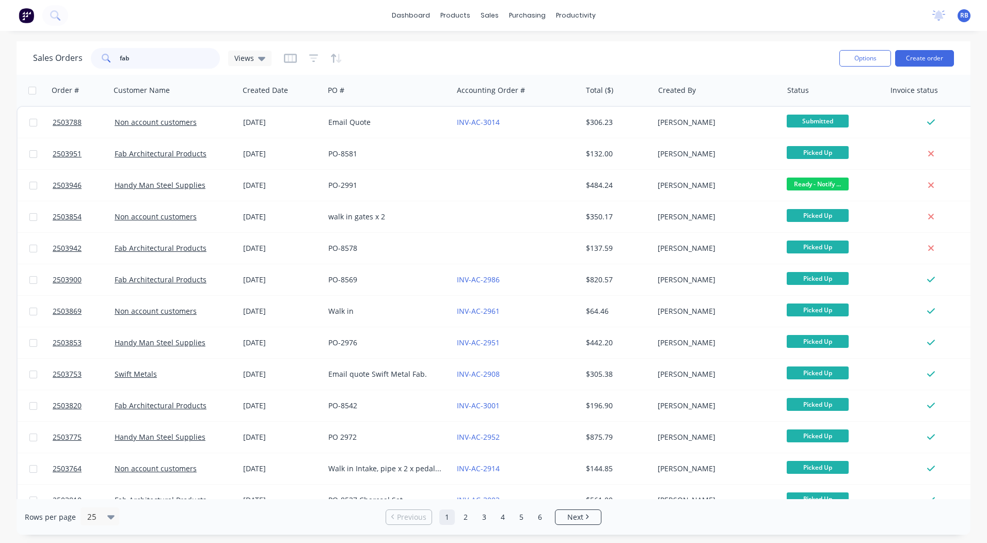
drag, startPoint x: 122, startPoint y: 61, endPoint x: 14, endPoint y: 51, distance: 108.9
click at [0, 59] on html "dashboard products sales purchasing productivity dashboard products Product Cat…" at bounding box center [493, 271] width 987 height 543
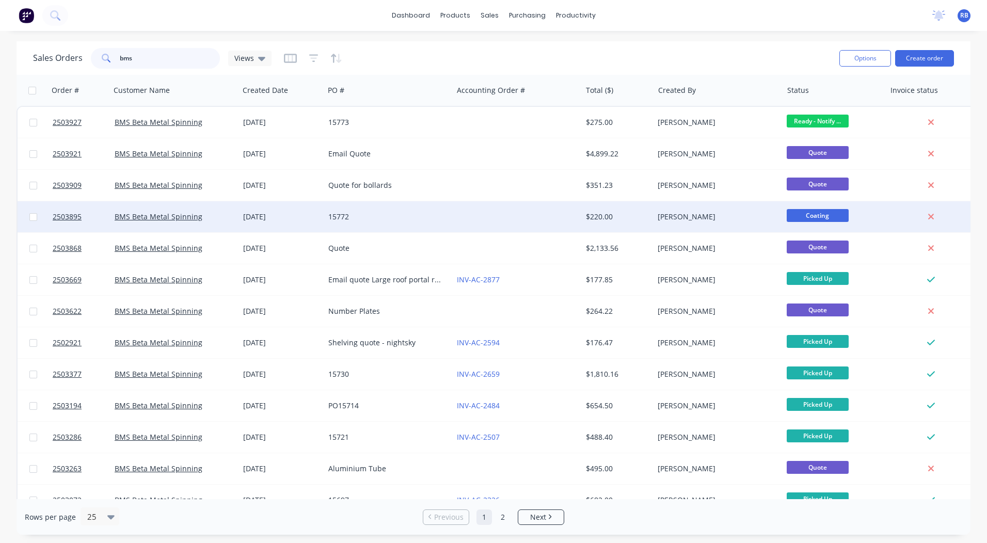
type input "bms"
click at [647, 223] on div "$220.00" at bounding box center [618, 216] width 72 height 31
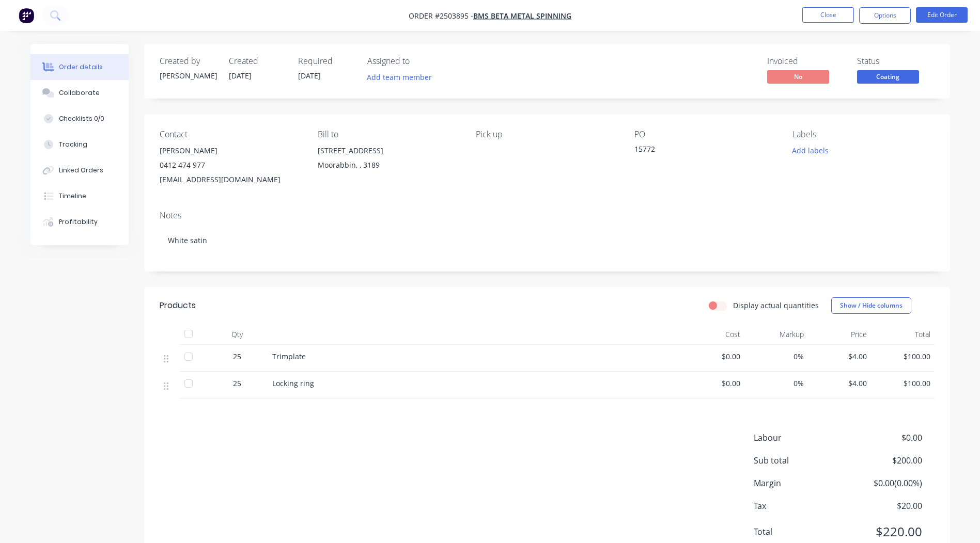
click at [904, 73] on span "Coating" at bounding box center [888, 76] width 62 height 13
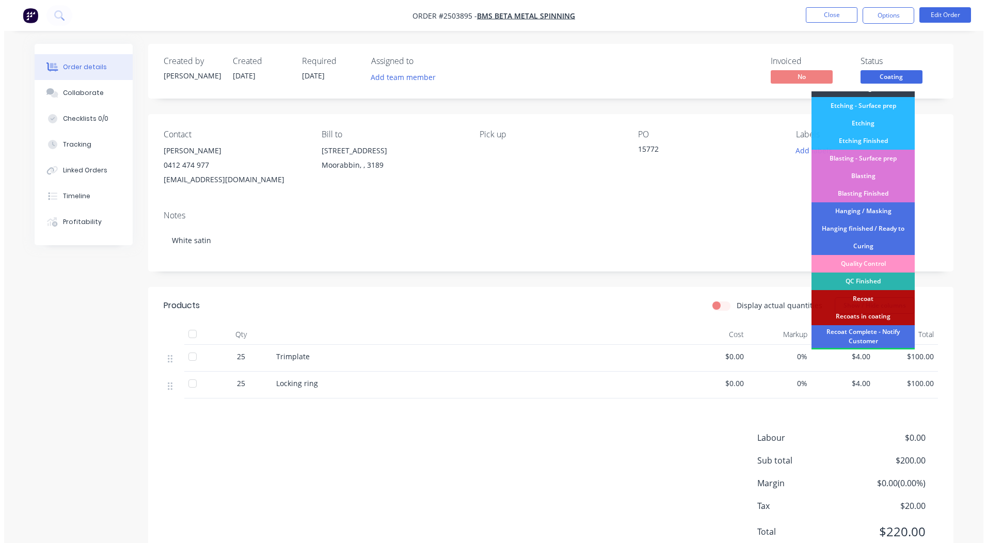
scroll to position [221, 0]
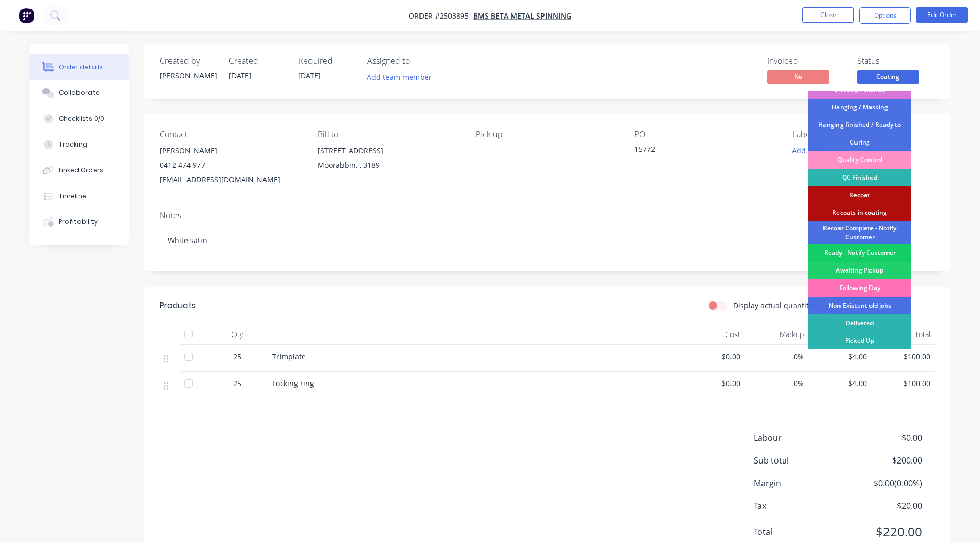
click at [859, 255] on div "Ready - Notify Customer" at bounding box center [859, 253] width 103 height 18
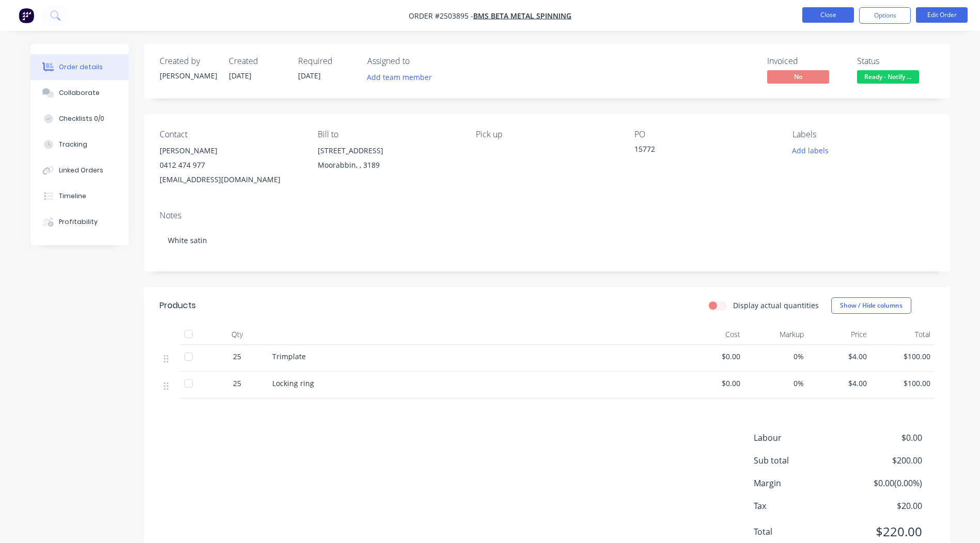
click at [834, 12] on button "Close" at bounding box center [828, 14] width 52 height 15
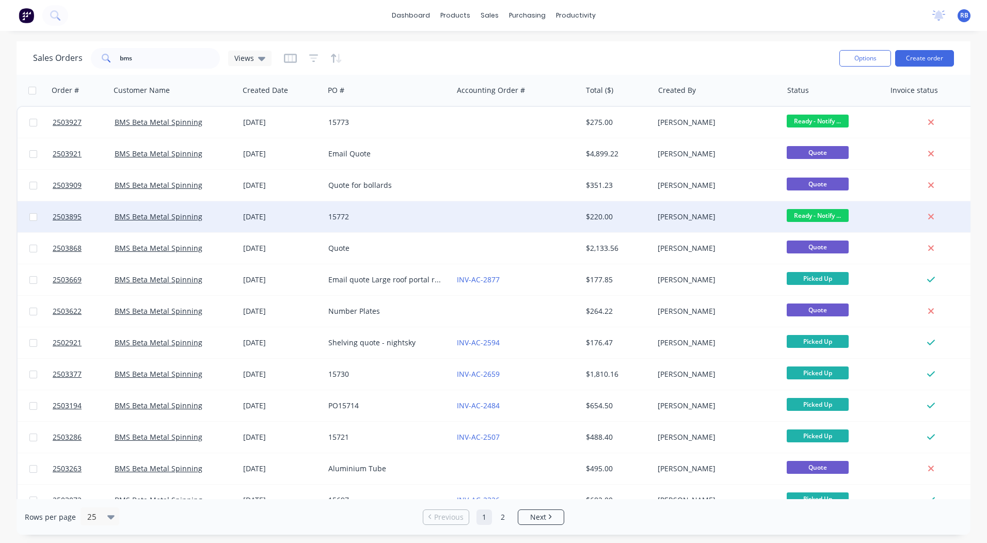
click at [800, 215] on span "Ready - Notify ..." at bounding box center [818, 215] width 62 height 13
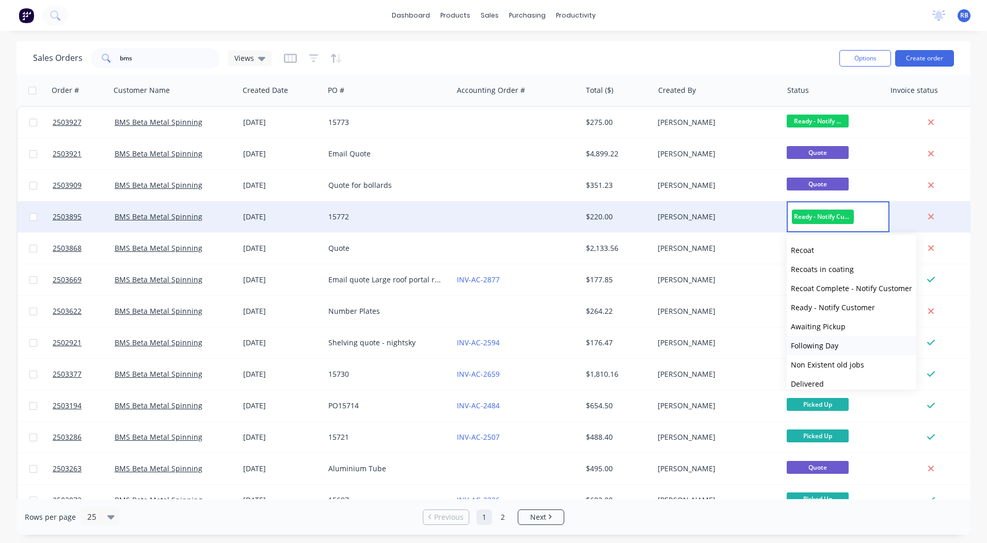
scroll to position [388, 0]
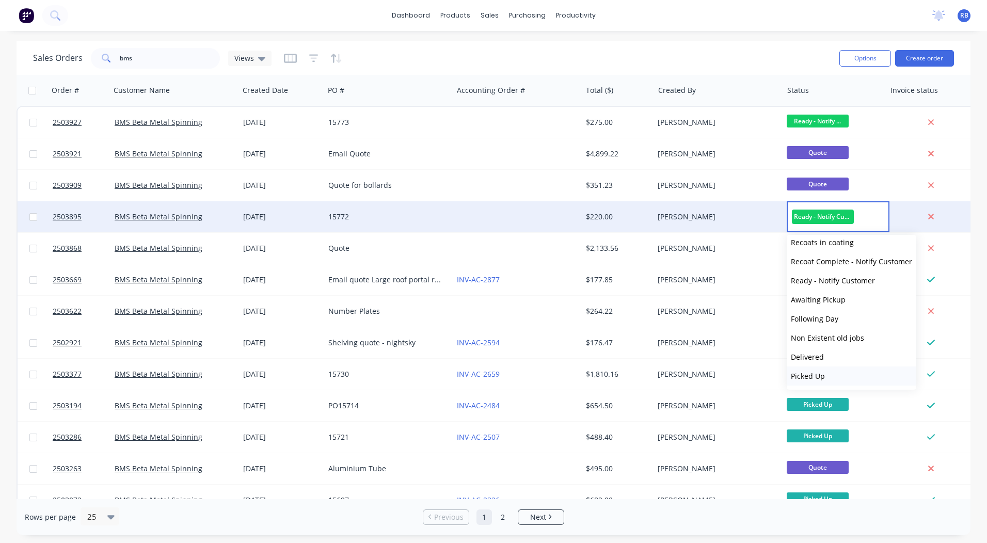
click at [824, 375] on span "Picked Up" at bounding box center [808, 376] width 34 height 10
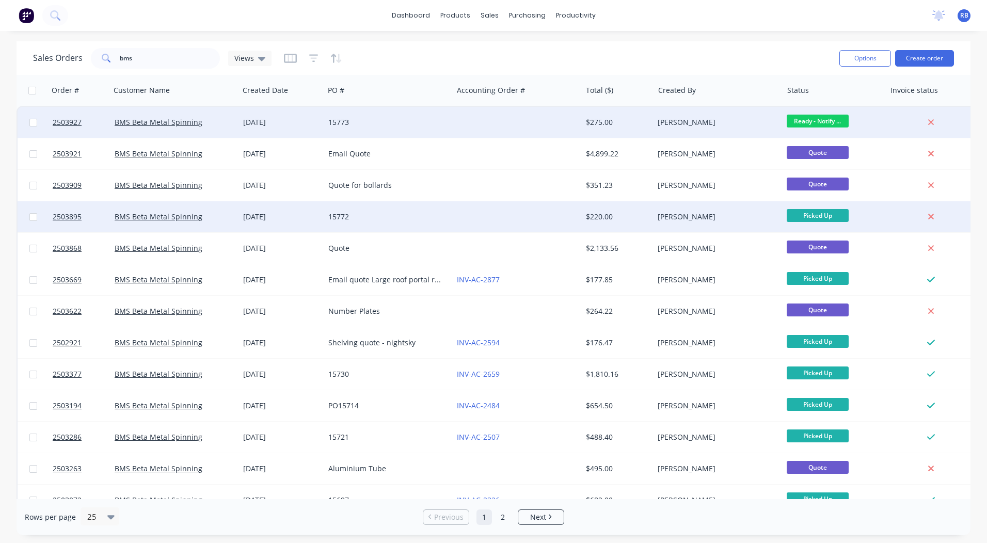
click at [819, 125] on span "Ready - Notify ..." at bounding box center [818, 121] width 62 height 13
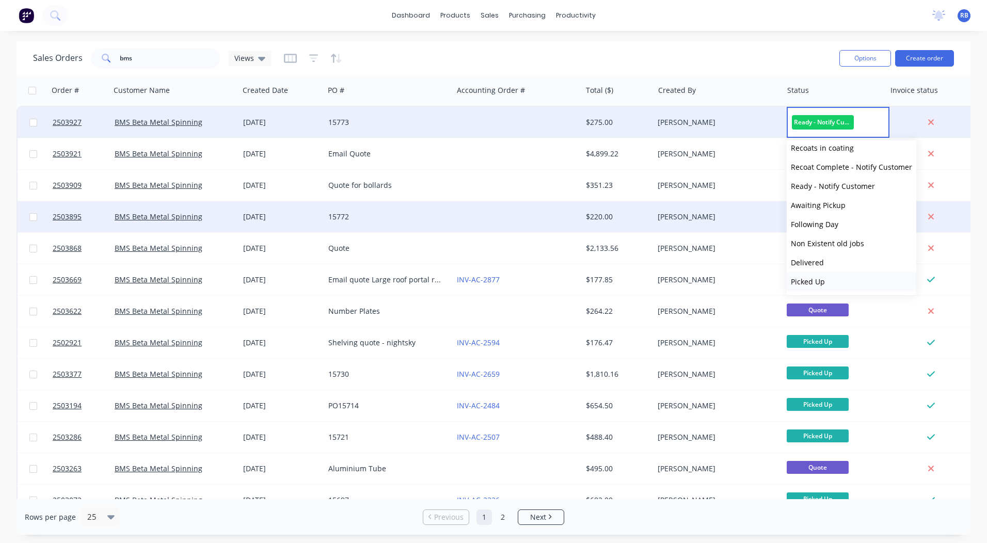
click at [821, 287] on button "Picked Up" at bounding box center [852, 281] width 130 height 19
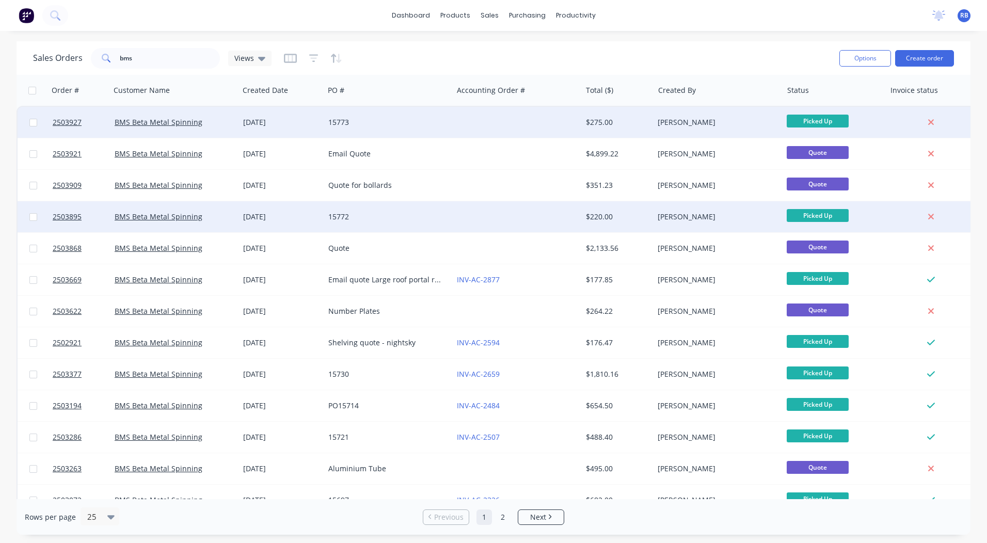
click at [664, 67] on div "Sales Orders bms Views" at bounding box center [432, 57] width 798 height 25
drag, startPoint x: 49, startPoint y: 69, endPoint x: 0, endPoint y: 75, distance: 48.9
click at [0, 71] on html "dashboard products sales purchasing productivity dashboard products Product Cat…" at bounding box center [493, 271] width 987 height 543
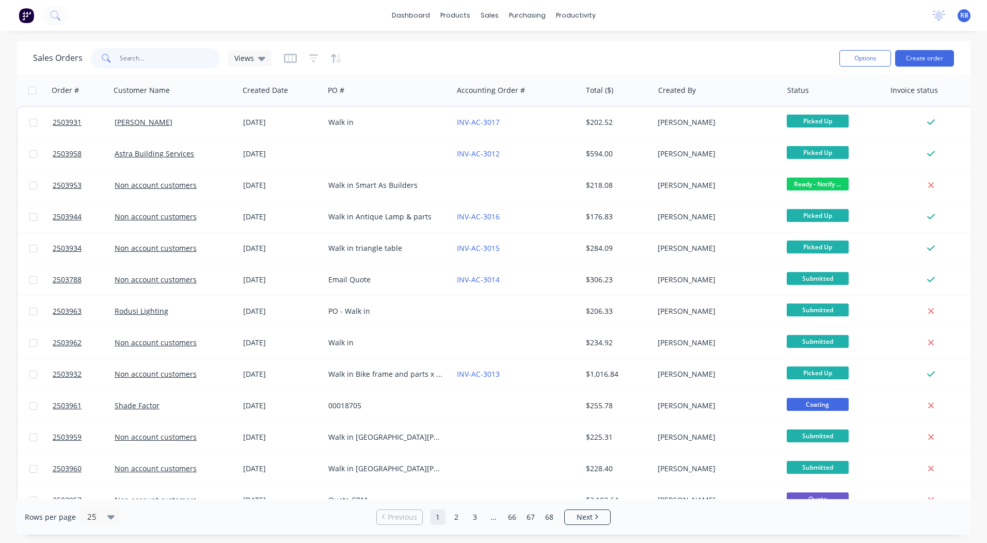
click at [0, 70] on html "dashboard products sales purchasing productivity dashboard products Product Cat…" at bounding box center [493, 271] width 987 height 543
click at [136, 56] on input "text" at bounding box center [170, 58] width 101 height 21
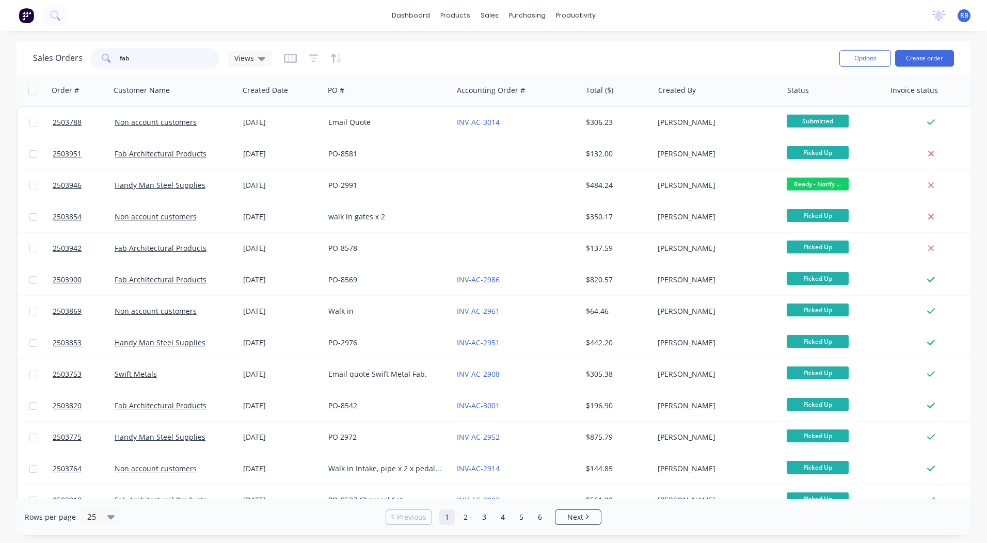
type input "fab"
click at [380, 45] on div "Sales Orders fab Views" at bounding box center [432, 57] width 798 height 25
click at [911, 59] on button "Create order" at bounding box center [924, 58] width 59 height 17
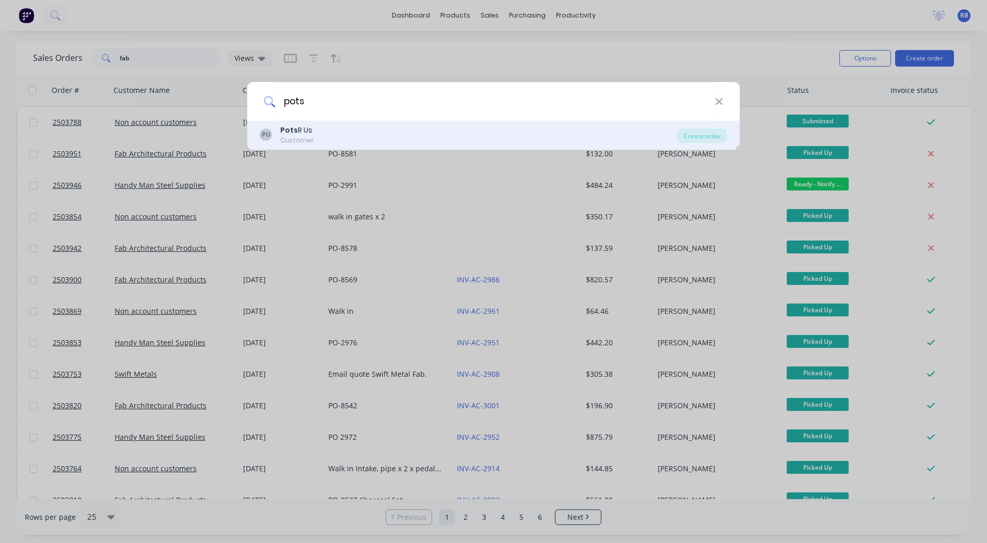
type input "pots"
click at [296, 129] on div "Pots R Us" at bounding box center [297, 130] width 34 height 11
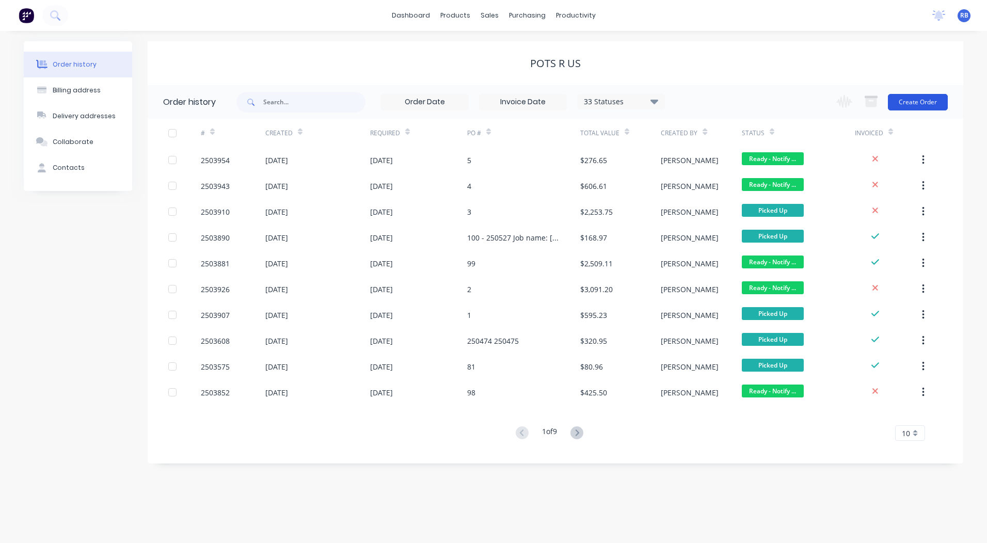
click at [923, 105] on button "Create Order" at bounding box center [918, 102] width 60 height 17
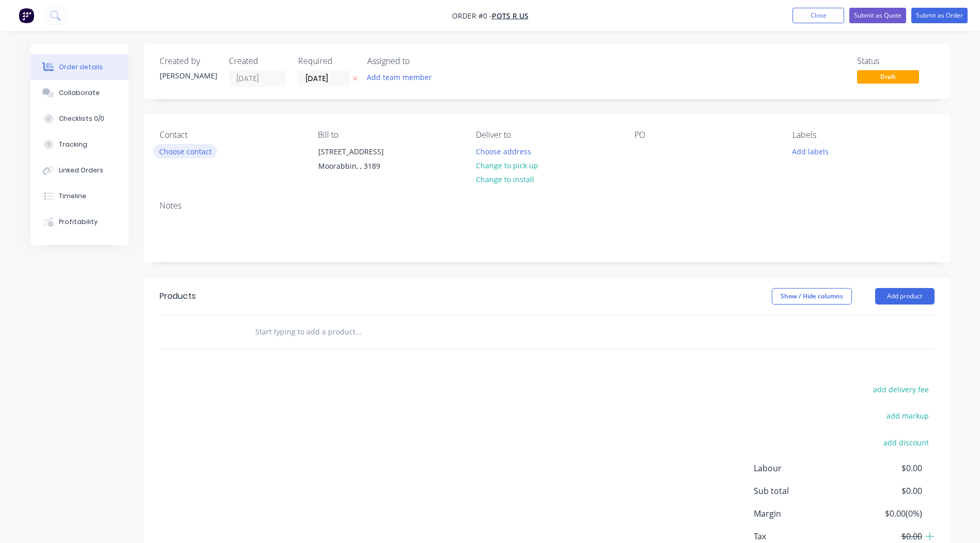
click at [164, 152] on button "Choose contact" at bounding box center [185, 151] width 64 height 14
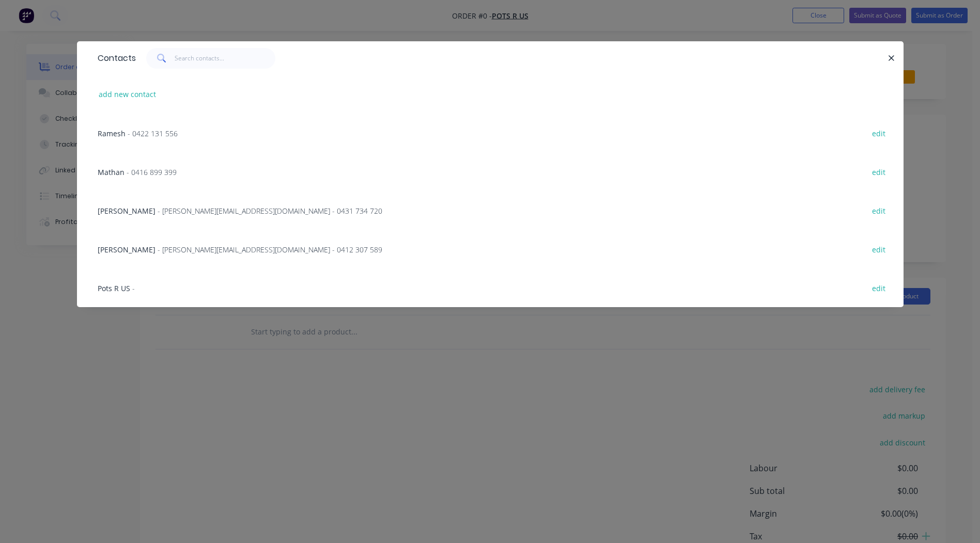
click at [116, 131] on span "Ramesh" at bounding box center [112, 134] width 28 height 10
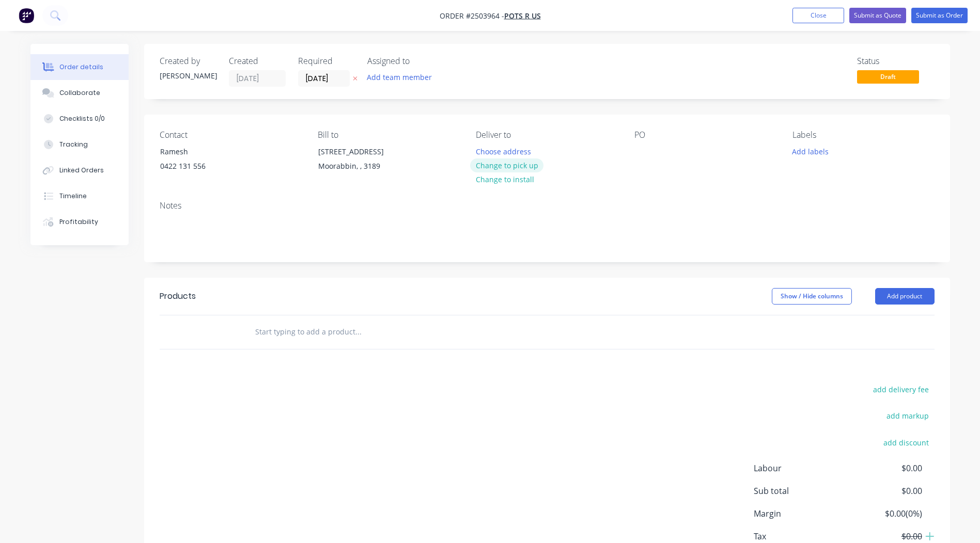
click at [500, 161] on button "Change to pick up" at bounding box center [506, 166] width 73 height 14
click at [647, 144] on div at bounding box center [642, 151] width 17 height 15
click at [696, 194] on div "Notes" at bounding box center [547, 227] width 806 height 69
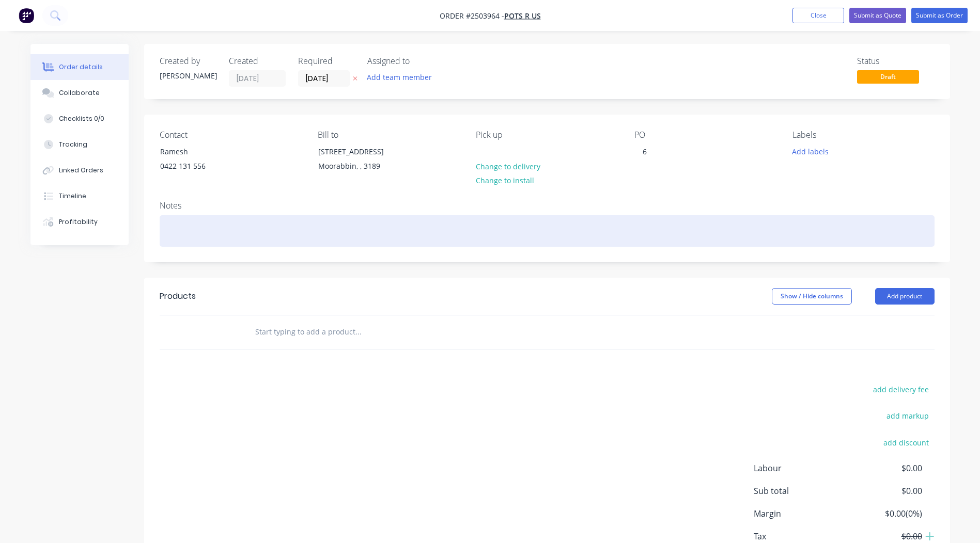
click at [245, 229] on div at bounding box center [547, 230] width 775 height 31
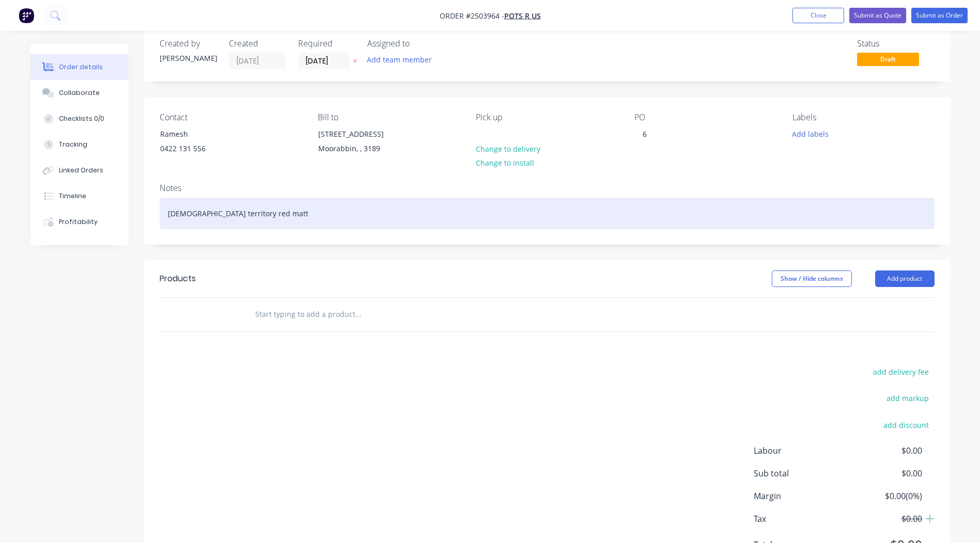
scroll to position [56, 0]
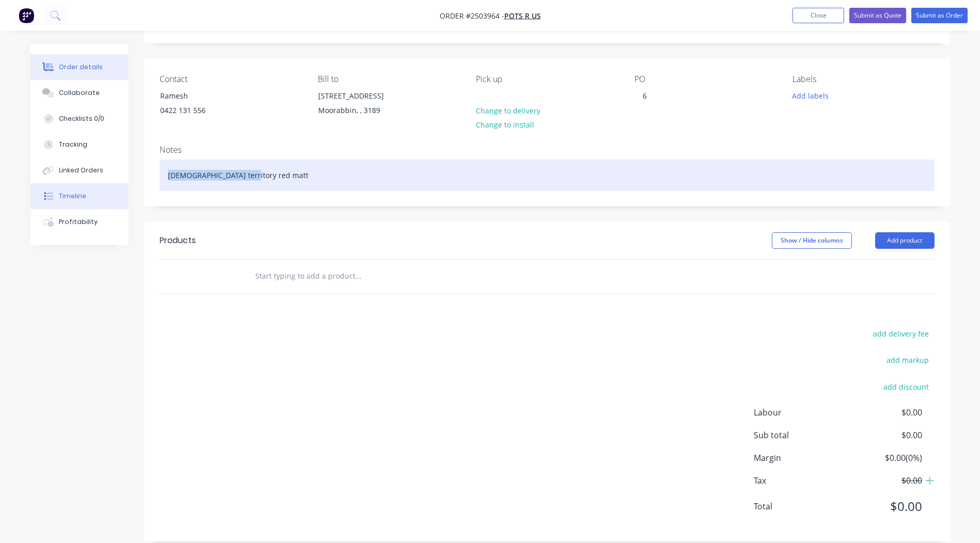
drag, startPoint x: 264, startPoint y: 168, endPoint x: 94, endPoint y: 186, distance: 171.3
click at [98, 186] on div "Order details Collaborate Checklists 0/0 Tracking Linked Orders Timeline Profit…" at bounding box center [490, 272] width 940 height 569
copy div "[DEMOGRAPHIC_DATA] territory red matt"
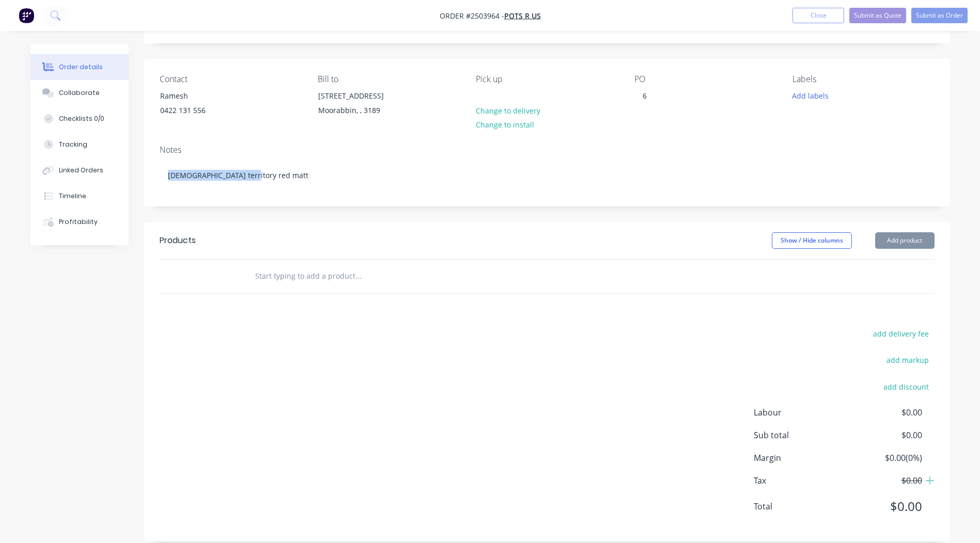
click at [466, 220] on div "Created by [PERSON_NAME] Created [DATE] Required [DATE] Assigned to Add team me…" at bounding box center [547, 265] width 806 height 554
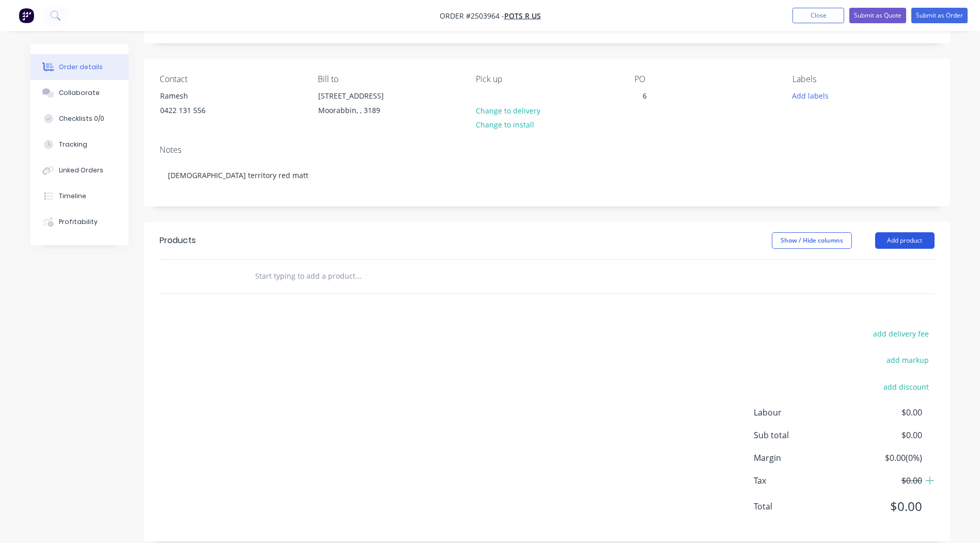
click at [886, 243] on button "Add product" at bounding box center [904, 240] width 59 height 17
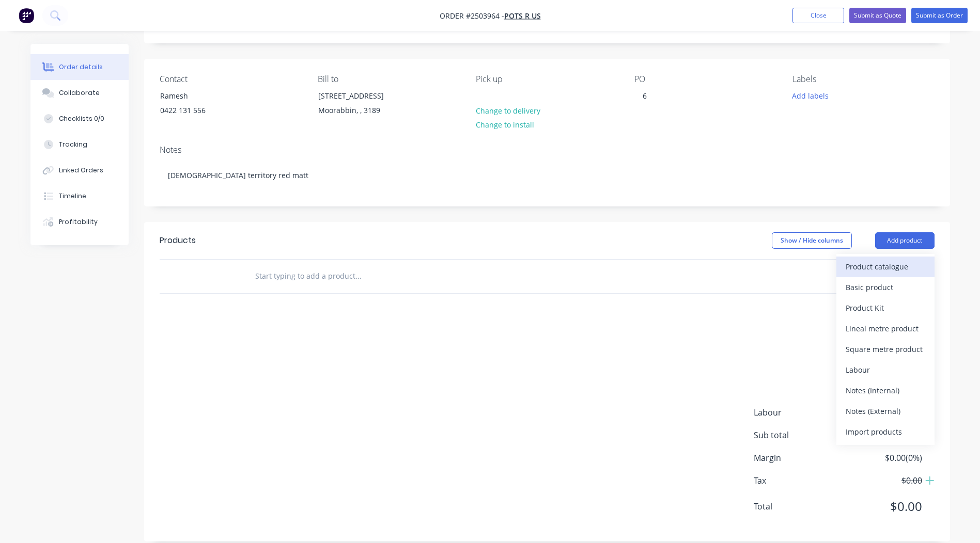
click at [899, 267] on div "Product catalogue" at bounding box center [885, 266] width 80 height 15
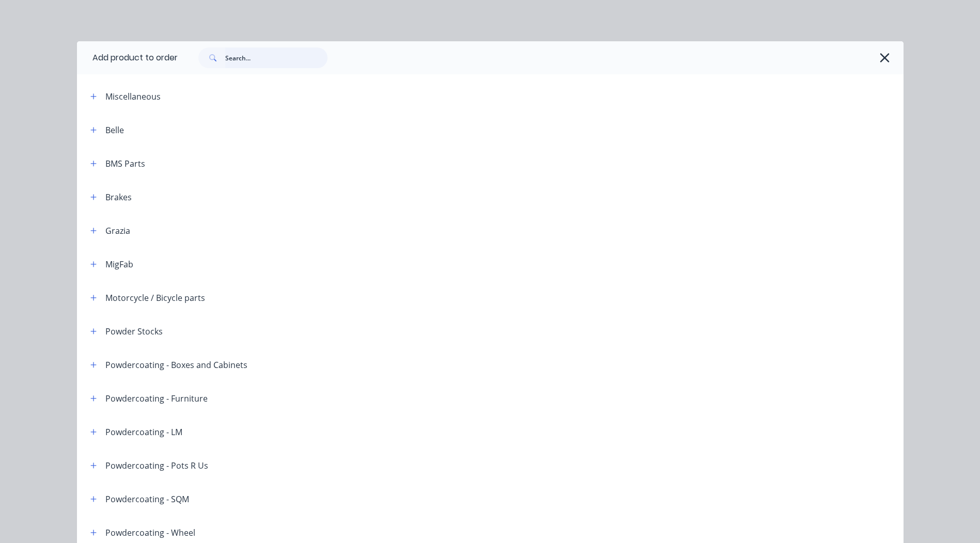
click at [254, 55] on input "text" at bounding box center [276, 58] width 102 height 21
paste input "[DEMOGRAPHIC_DATA] territory red matt"
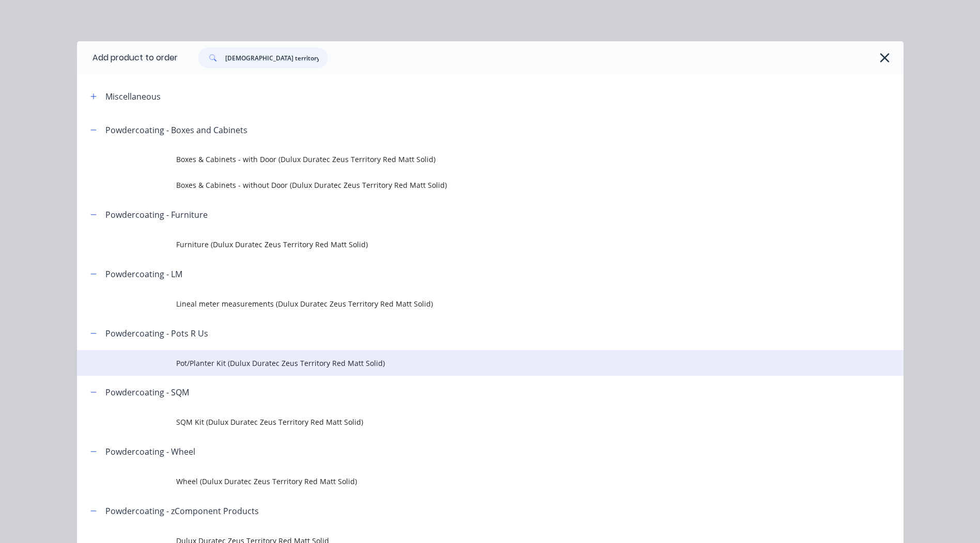
type input "[DEMOGRAPHIC_DATA] territory red matt"
click at [232, 358] on span "Pot/Planter Kit (Dulux Duratec Zeus Territory Red Matt Solid)" at bounding box center [466, 363] width 581 height 11
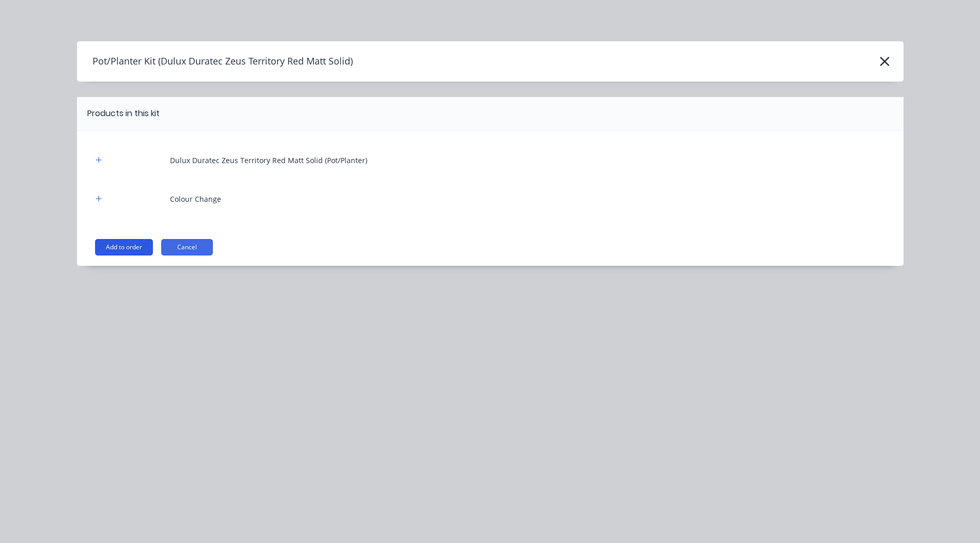
click at [128, 248] on button "Add to order" at bounding box center [124, 247] width 58 height 17
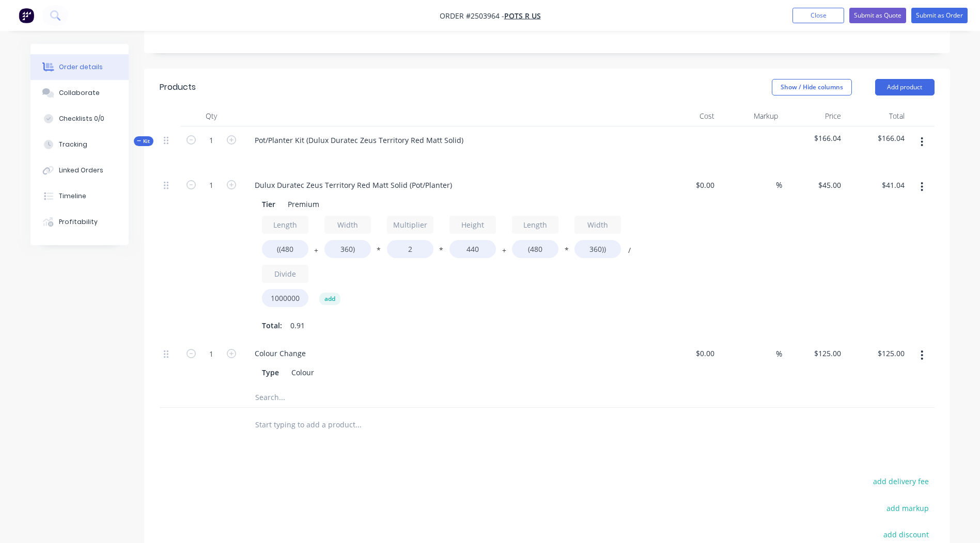
scroll to position [211, 0]
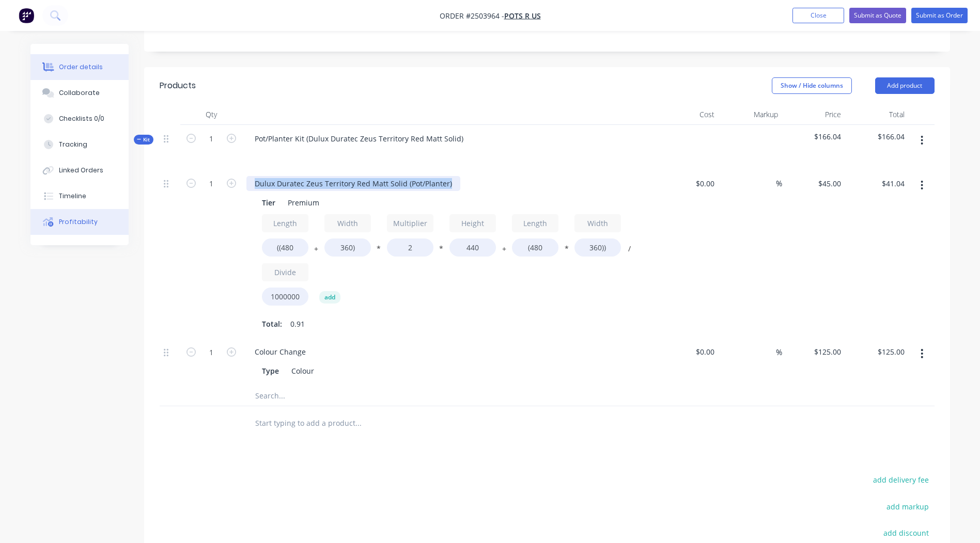
drag, startPoint x: 453, startPoint y: 185, endPoint x: 87, endPoint y: 224, distance: 368.7
click at [87, 224] on div "Order details Collaborate Checklists 0/0 Tracking Linked Orders Timeline Profit…" at bounding box center [490, 268] width 940 height 870
click at [444, 335] on div "Pot Tier Premium Length ((480 + Width 360) * Multiplier 2 * Height 440 + Length…" at bounding box center [448, 254] width 413 height 169
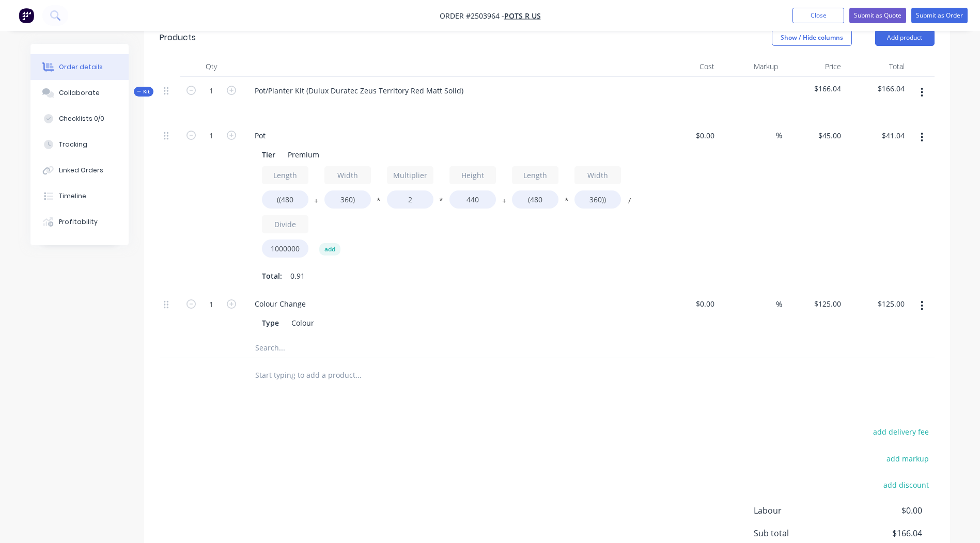
scroll to position [265, 0]
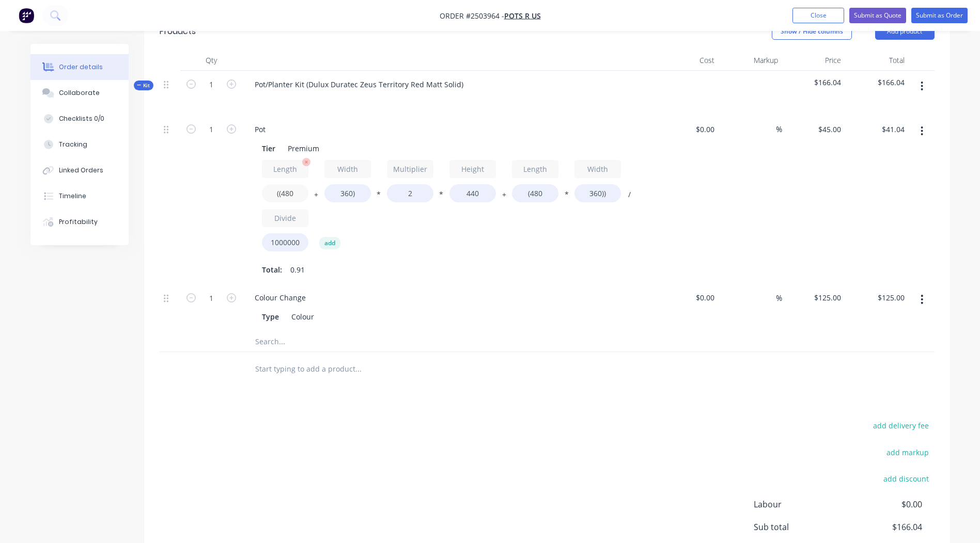
click at [294, 193] on input "((480" at bounding box center [285, 193] width 46 height 18
type input "((1800"
type input "$93.31"
click at [353, 188] on input "360)" at bounding box center [347, 193] width 46 height 18
type input "1800)"
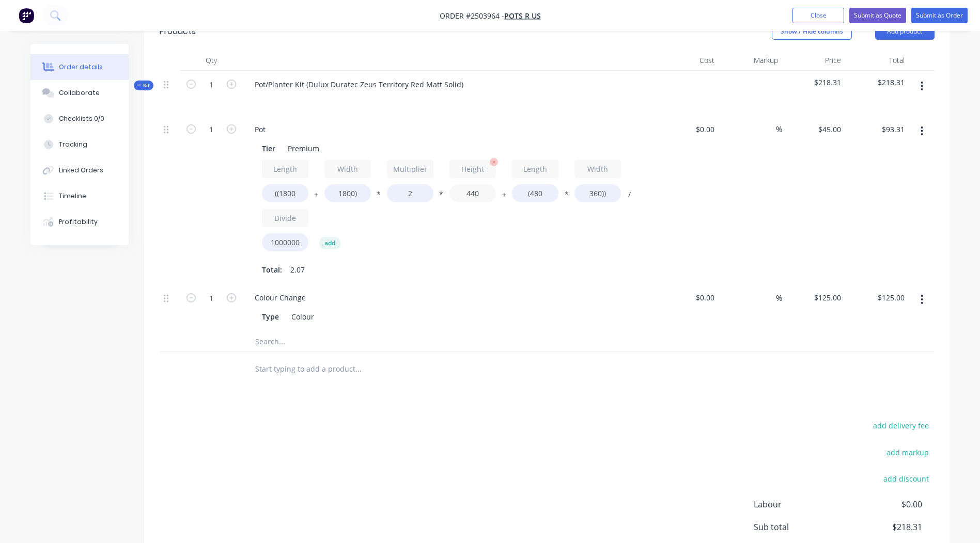
type input "$150.34"
click at [483, 195] on input "440" at bounding box center [472, 193] width 46 height 18
type input "4"
type input "750"
type input "$250.78"
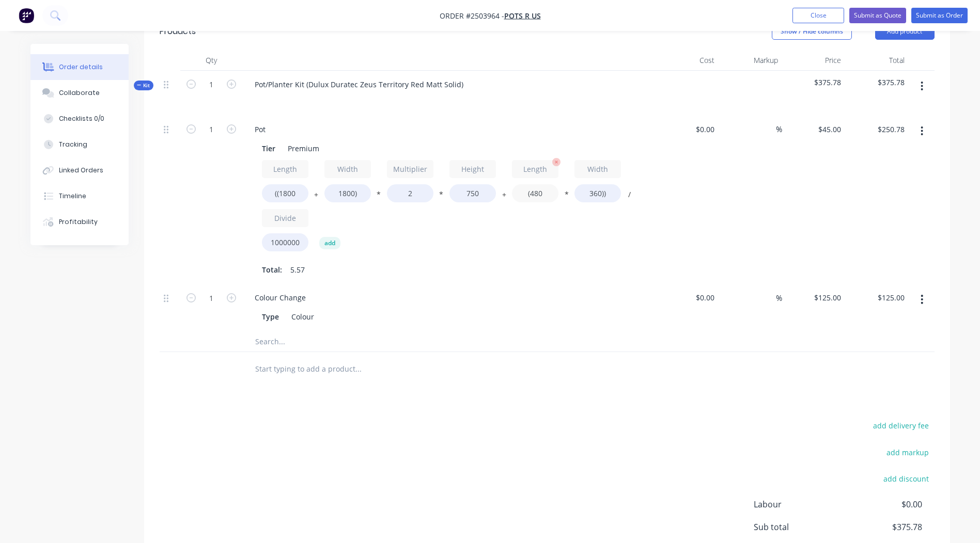
click at [554, 197] on input "(480" at bounding box center [535, 193] width 46 height 18
type input "(1800"
type input "$272.16"
click at [596, 190] on input "360))" at bounding box center [597, 193] width 46 height 18
type input "1800))"
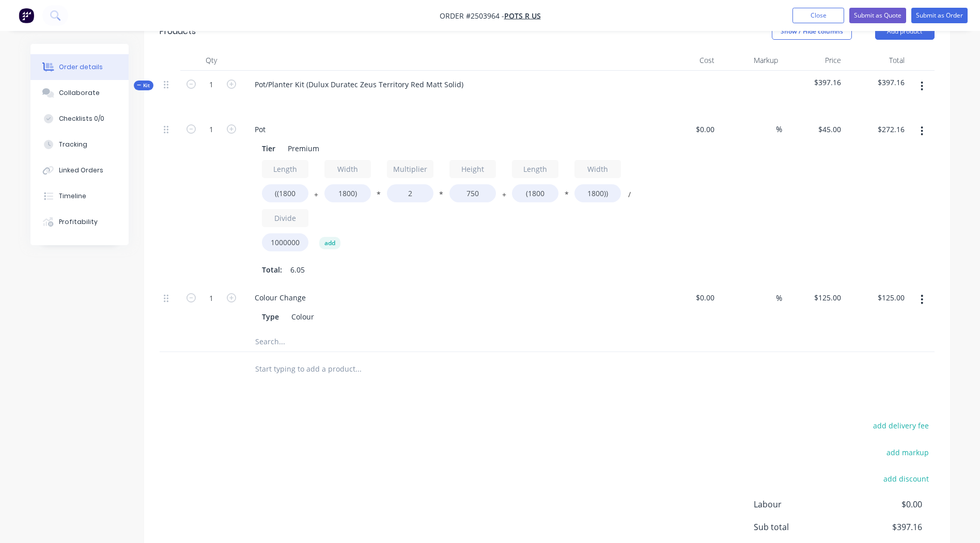
type input "$388.80"
click at [748, 178] on div "%" at bounding box center [750, 200] width 64 height 169
drag, startPoint x: 423, startPoint y: 201, endPoint x: 382, endPoint y: 201, distance: 41.3
click at [382, 201] on div "Length ((1800 + Width 1800) * Multiplier 2 * Height 750 + Length (1800 * Width …" at bounding box center [449, 208] width 374 height 96
type input "1.9"
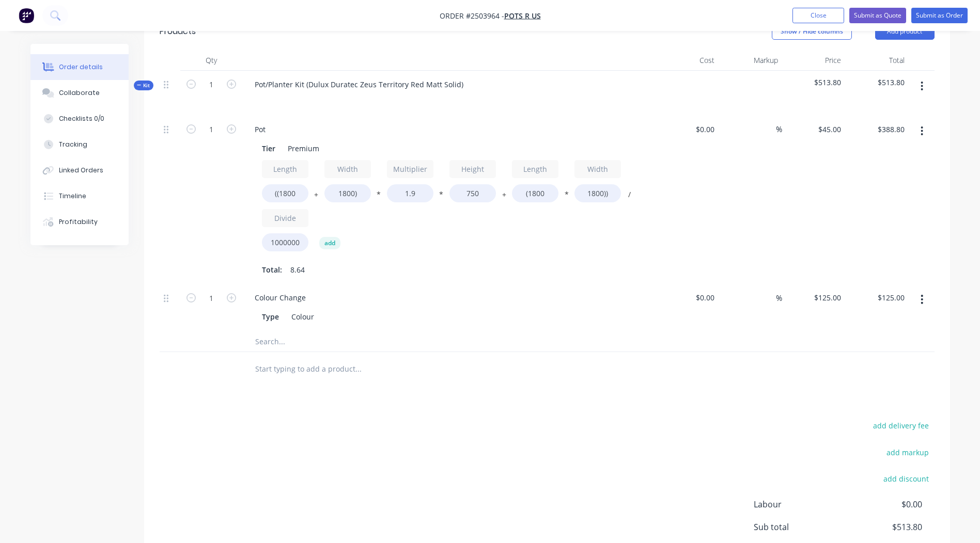
type input "$376.65"
click at [761, 192] on div "%" at bounding box center [750, 200] width 64 height 169
click at [232, 129] on icon "button" at bounding box center [231, 128] width 9 height 9
type input "2"
type input "$753.30"
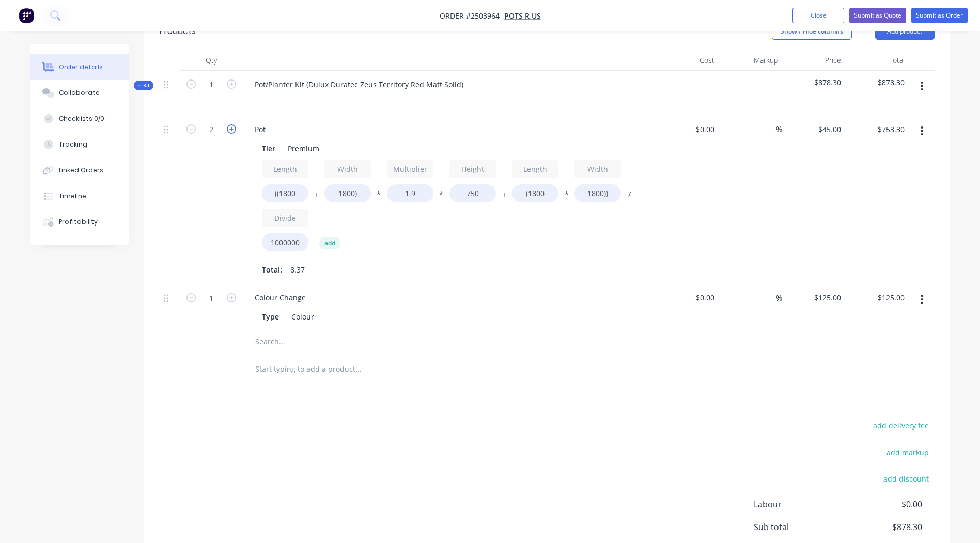
click at [232, 129] on icon "button" at bounding box center [231, 128] width 9 height 9
type input "3"
type input "$1,129.95"
click at [920, 127] on icon "button" at bounding box center [921, 130] width 3 height 11
click at [899, 151] on div "Duplicate" at bounding box center [885, 158] width 80 height 15
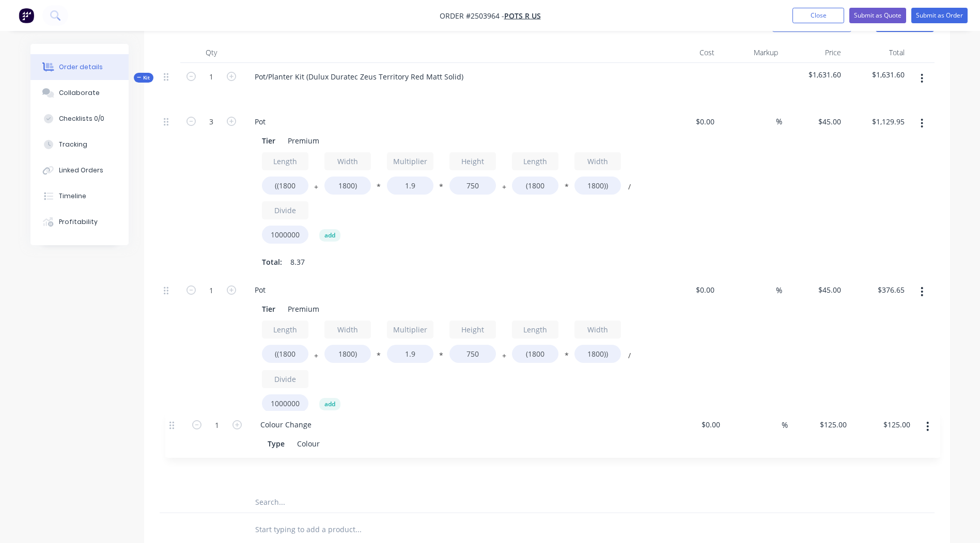
scroll to position [277, 0]
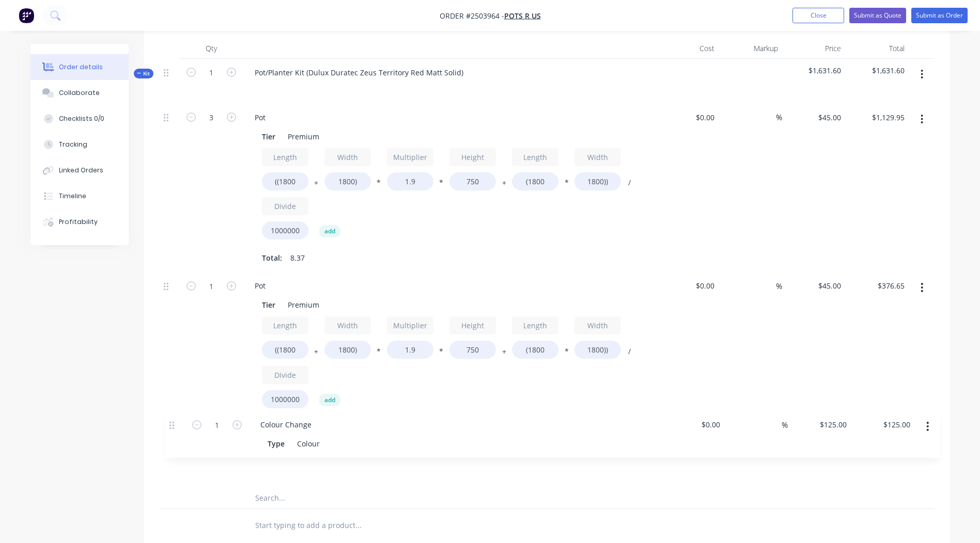
drag, startPoint x: 167, startPoint y: 298, endPoint x: 175, endPoint y: 436, distance: 138.6
click at [175, 436] on div "3 Pot Tier Premium Length ((1800 + Width 1800) * Multiplier 1.9 * Height 750 + …" at bounding box center [547, 296] width 775 height 384
click at [305, 347] on input "((1800" at bounding box center [285, 350] width 46 height 18
click at [287, 350] on input "((1800" at bounding box center [285, 350] width 46 height 18
type input "((1200"
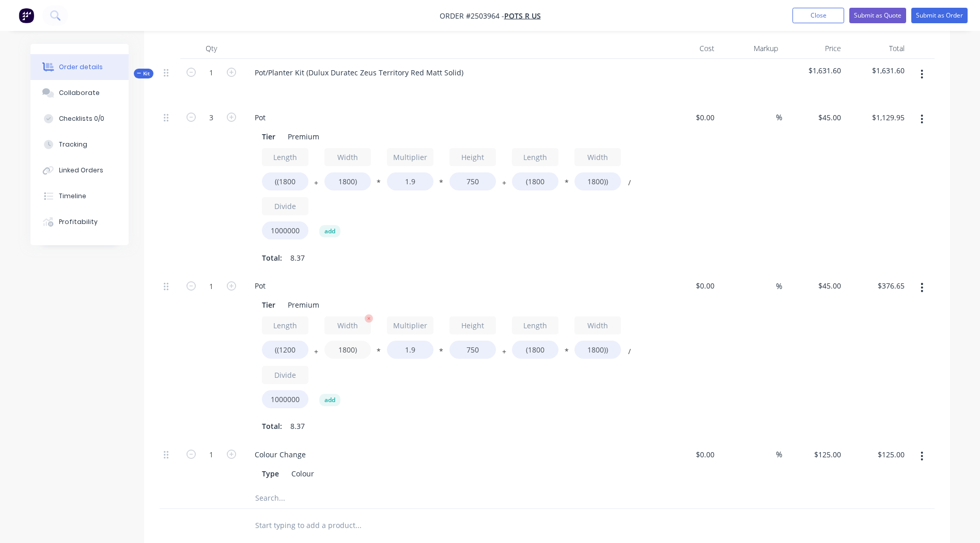
type input "$338.18"
click at [345, 349] on input "1800)" at bounding box center [347, 350] width 46 height 18
type input "1200)"
type input "$299.70"
click at [537, 351] on input "(1800" at bounding box center [535, 350] width 46 height 18
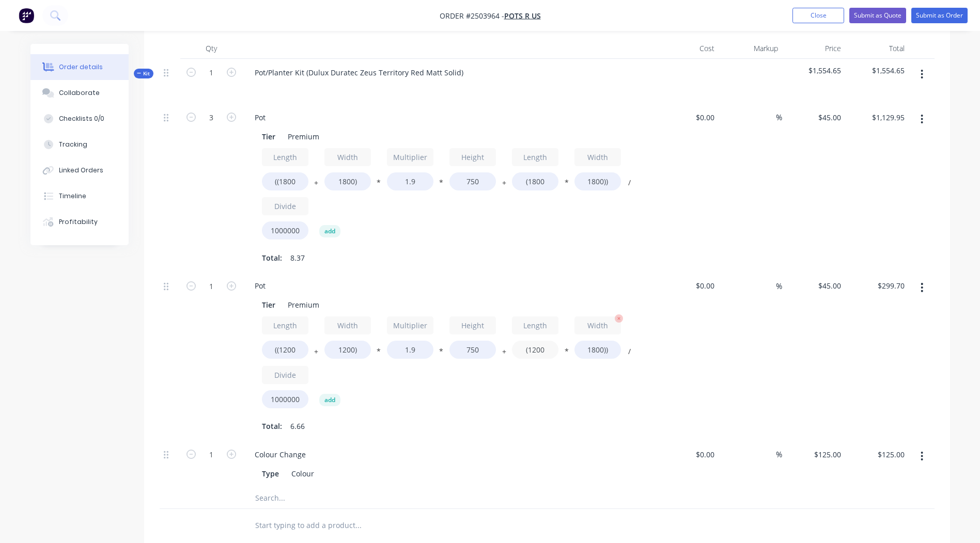
type input "(1200"
type input "$251.10"
click at [595, 352] on input "1800))" at bounding box center [597, 350] width 46 height 18
type input "1200))"
type input "$218.70"
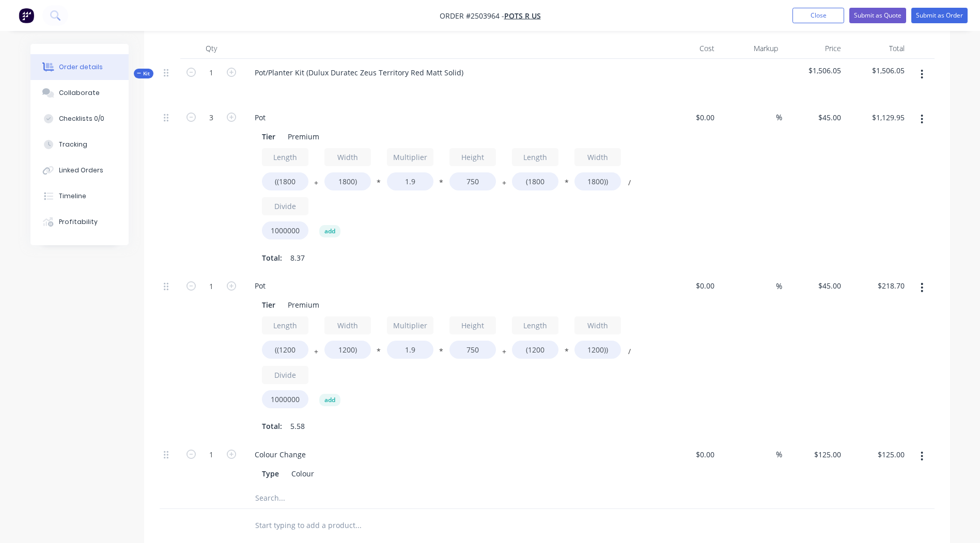
click at [939, 312] on div "Qty Cost Markup Price Total Kit 1 Pot/Planter Kit (Dulux Duratec Zeus Territory…" at bounding box center [547, 290] width 806 height 505
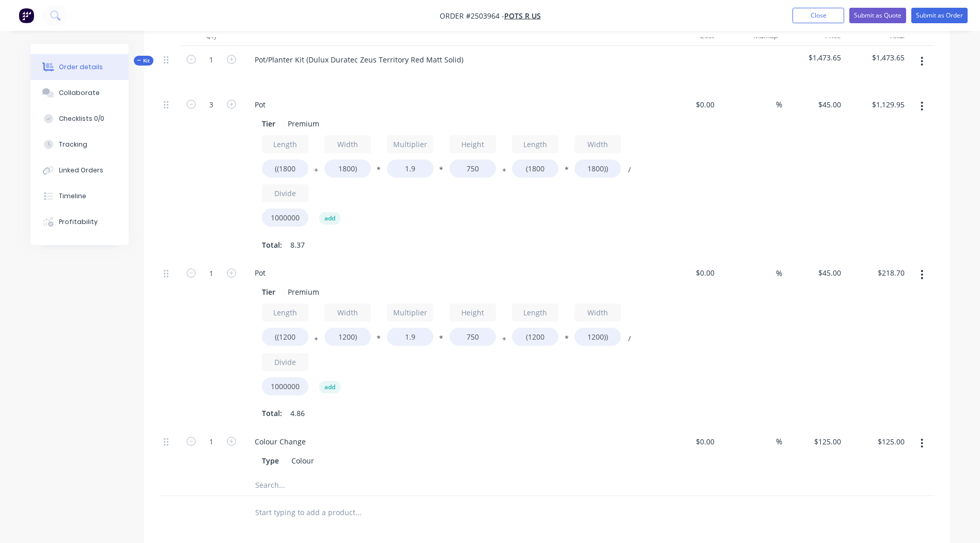
scroll to position [0, 0]
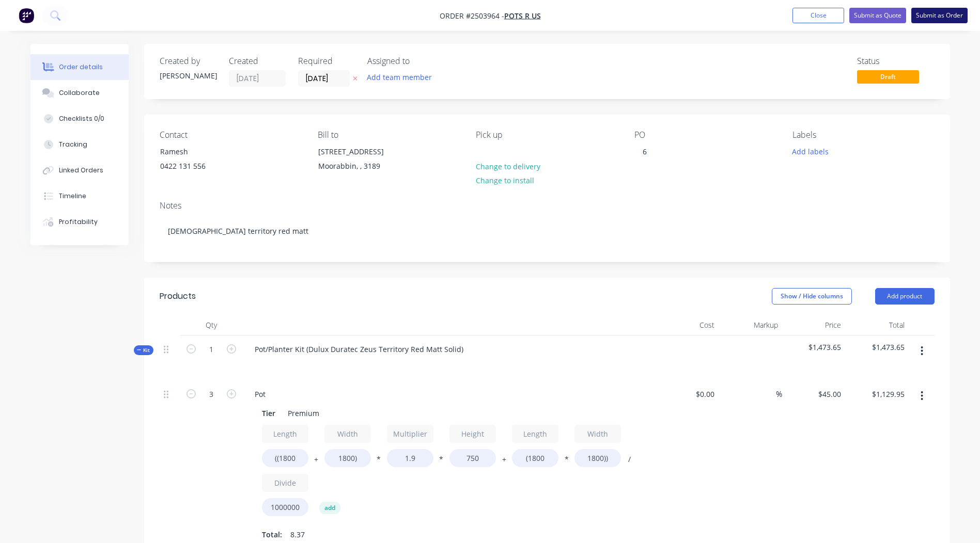
click at [938, 16] on button "Submit as Order" at bounding box center [939, 15] width 56 height 15
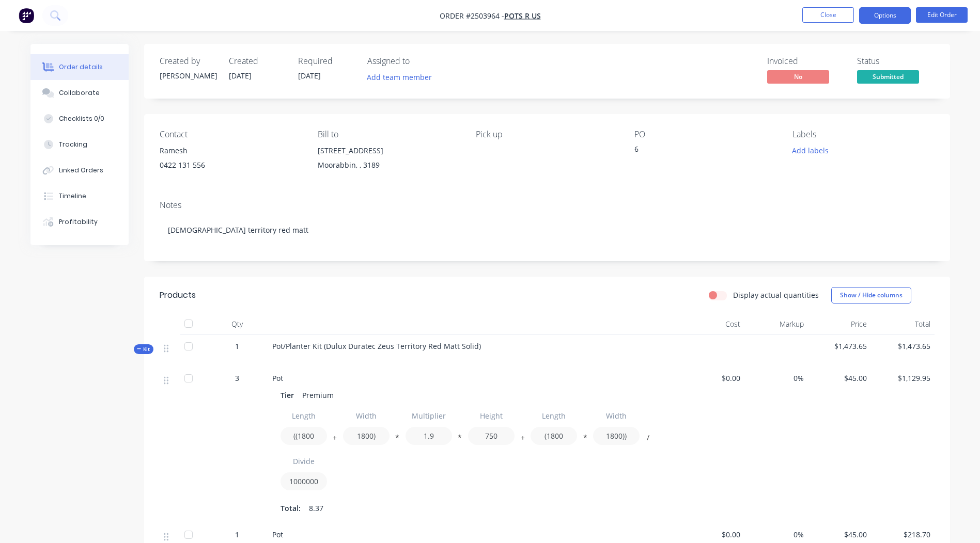
click at [882, 9] on button "Options" at bounding box center [885, 15] width 52 height 17
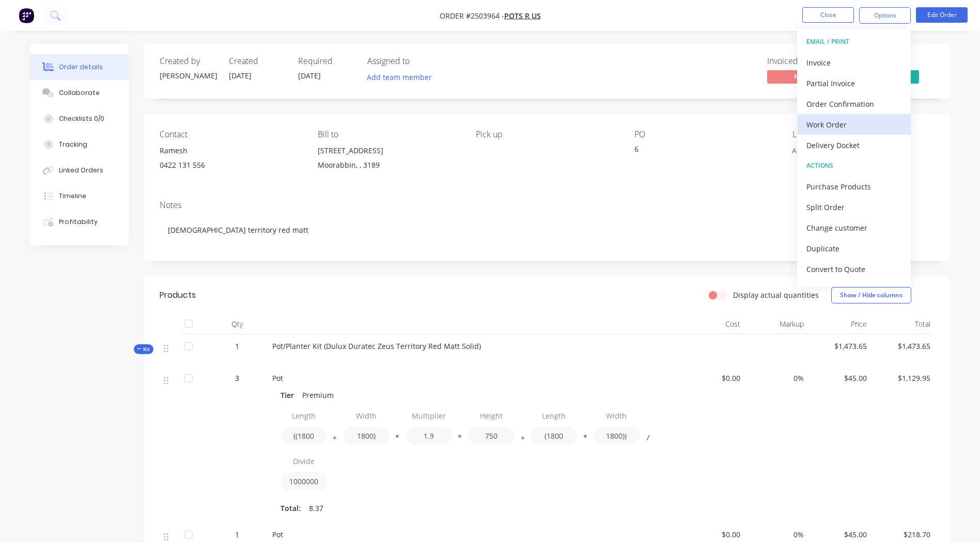
click at [835, 116] on button "Work Order" at bounding box center [854, 124] width 114 height 21
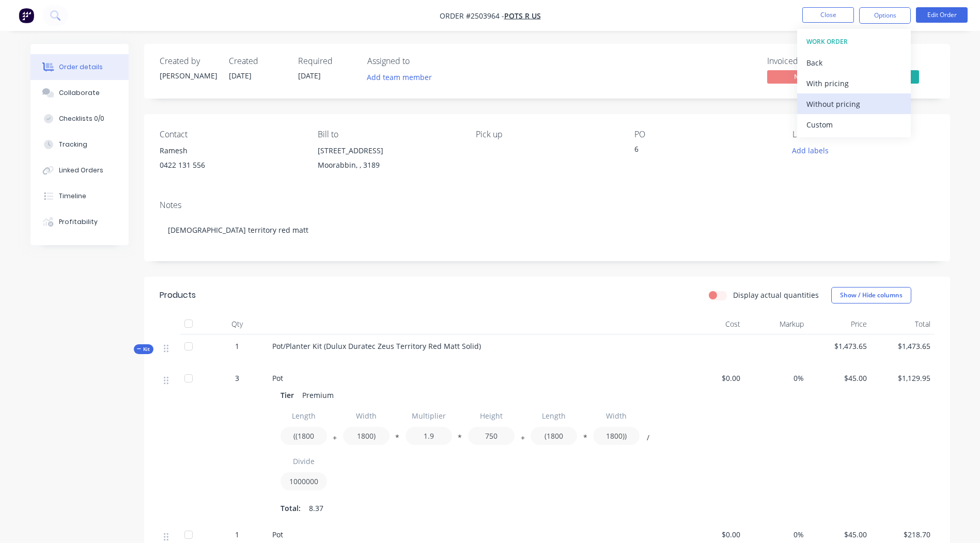
click at [855, 104] on div "Without pricing" at bounding box center [853, 104] width 95 height 15
click at [684, 87] on div "Created by [PERSON_NAME] Created [DATE] Required [DATE] Assigned to Add team me…" at bounding box center [547, 71] width 806 height 55
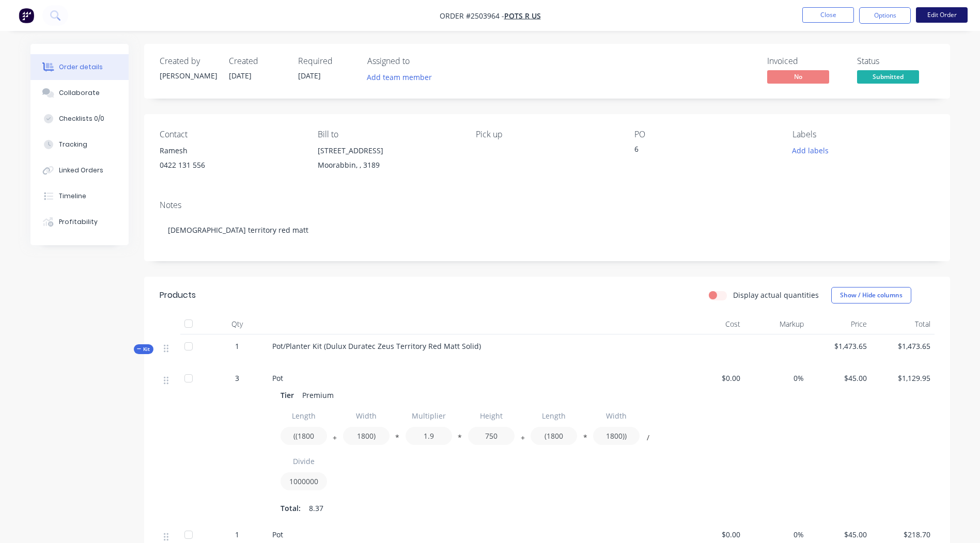
click at [921, 12] on button "Edit Order" at bounding box center [942, 14] width 52 height 15
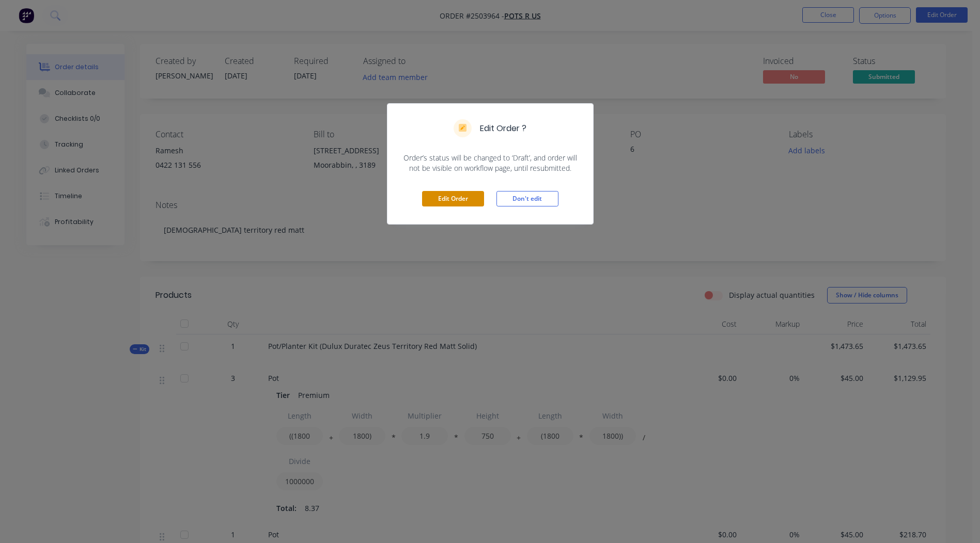
click at [447, 197] on button "Edit Order" at bounding box center [453, 198] width 62 height 15
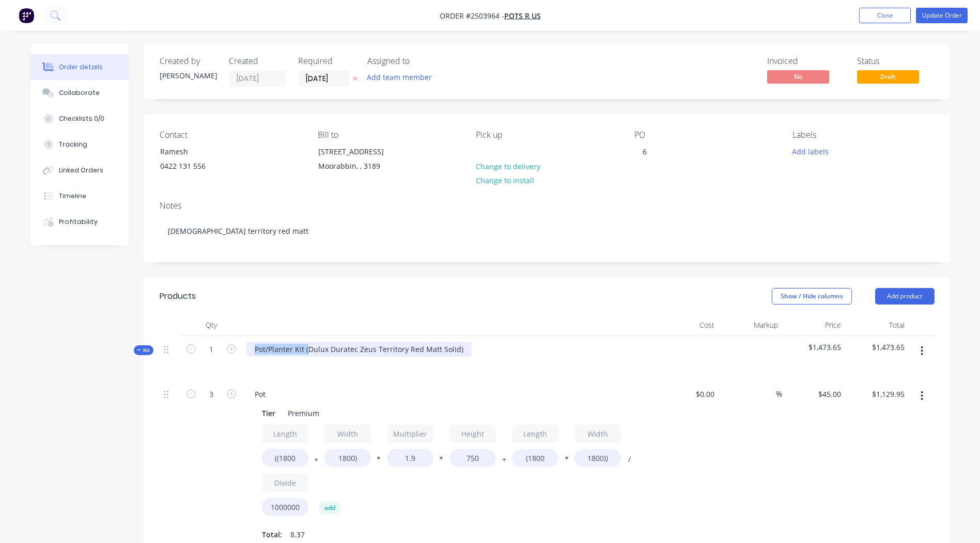
drag, startPoint x: 308, startPoint y: 348, endPoint x: 0, endPoint y: 383, distance: 309.8
click at [0, 376] on html "Order #2503964 - Pots R Us Add product Close Update Order Order details Collabo…" at bounding box center [490, 541] width 980 height 1083
click at [411, 351] on div "Dulux Duratec Zeus Territory Red Matt Solid)" at bounding box center [448, 358] width 413 height 45
click at [452, 289] on div "Show / Hide columns Add product" at bounding box center [629, 296] width 610 height 17
click at [810, 149] on button "Add labels" at bounding box center [810, 151] width 48 height 14
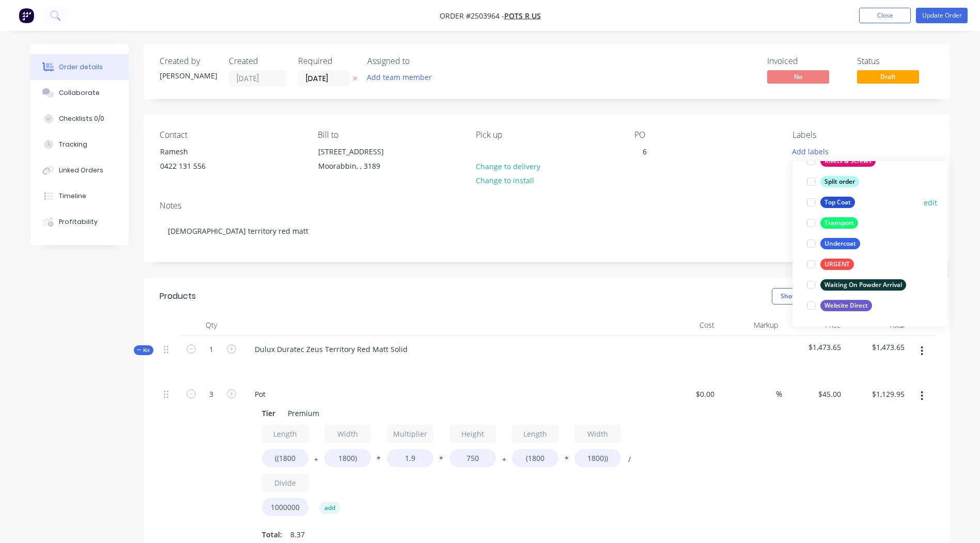
click at [833, 201] on div "Top Coat" at bounding box center [837, 202] width 35 height 11
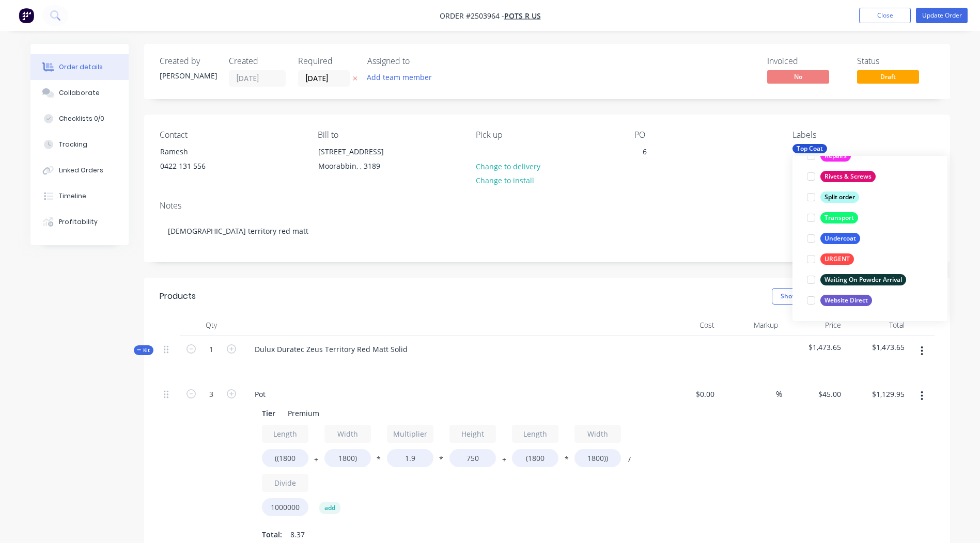
scroll to position [41, 0]
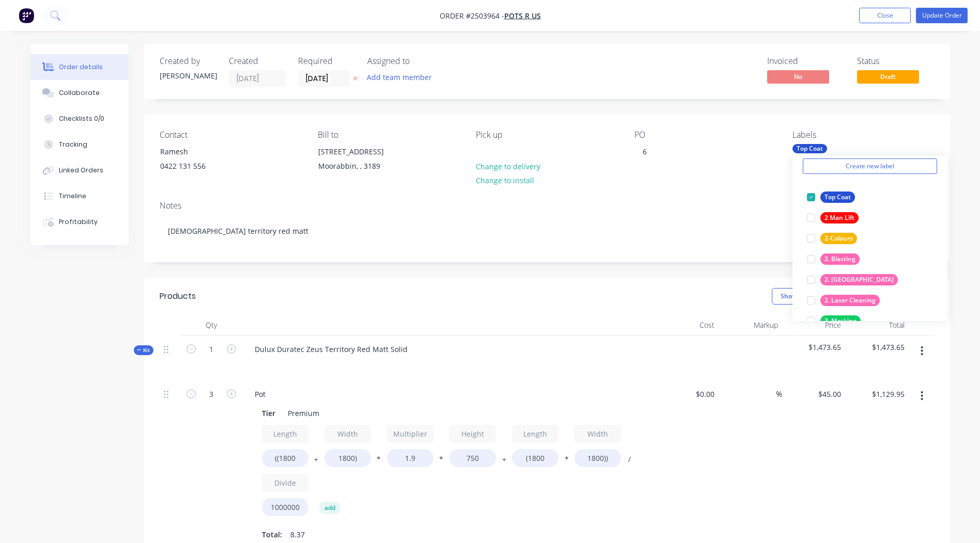
click at [681, 207] on div "Notes" at bounding box center [547, 206] width 775 height 10
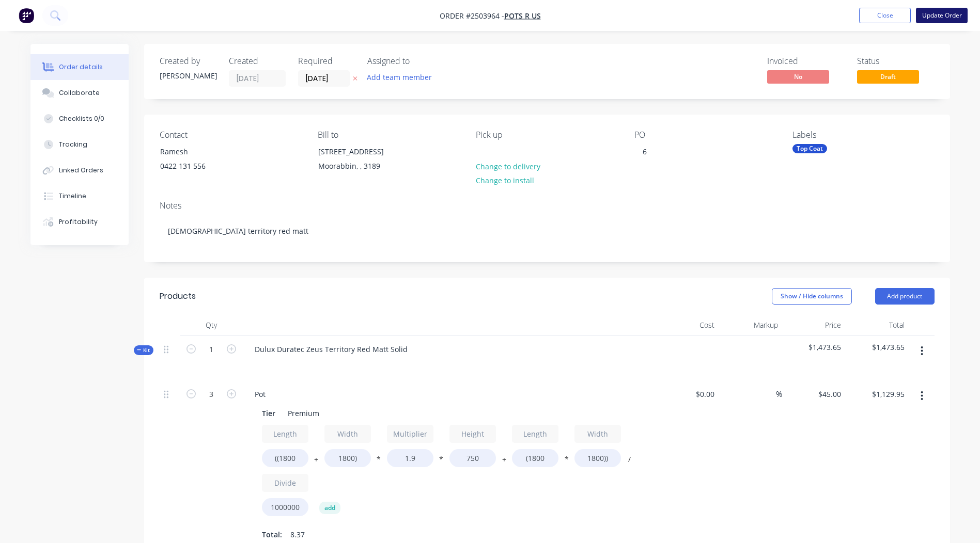
click at [951, 22] on button "Update Order" at bounding box center [942, 15] width 52 height 15
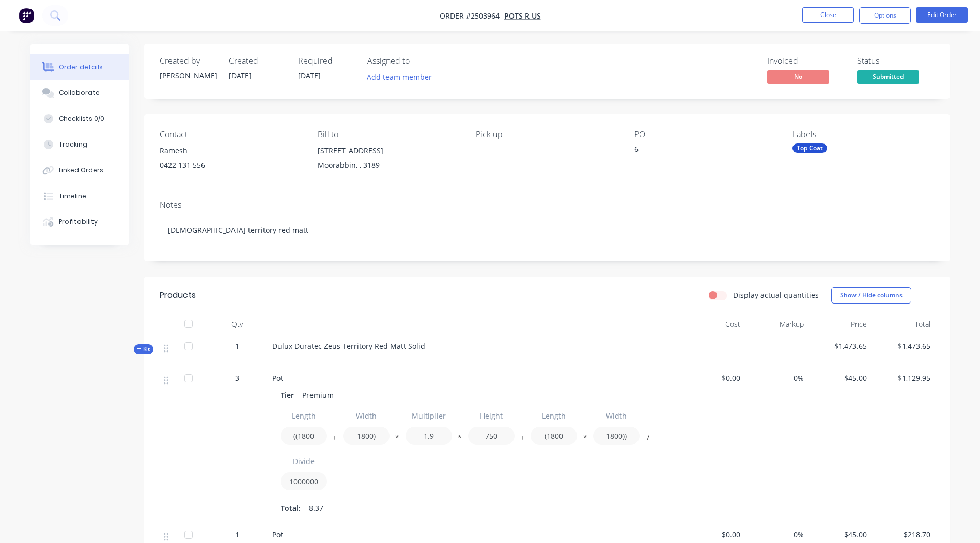
drag, startPoint x: 68, startPoint y: 99, endPoint x: 137, endPoint y: 185, distance: 109.8
click at [68, 99] on button "Collaborate" at bounding box center [79, 93] width 98 height 26
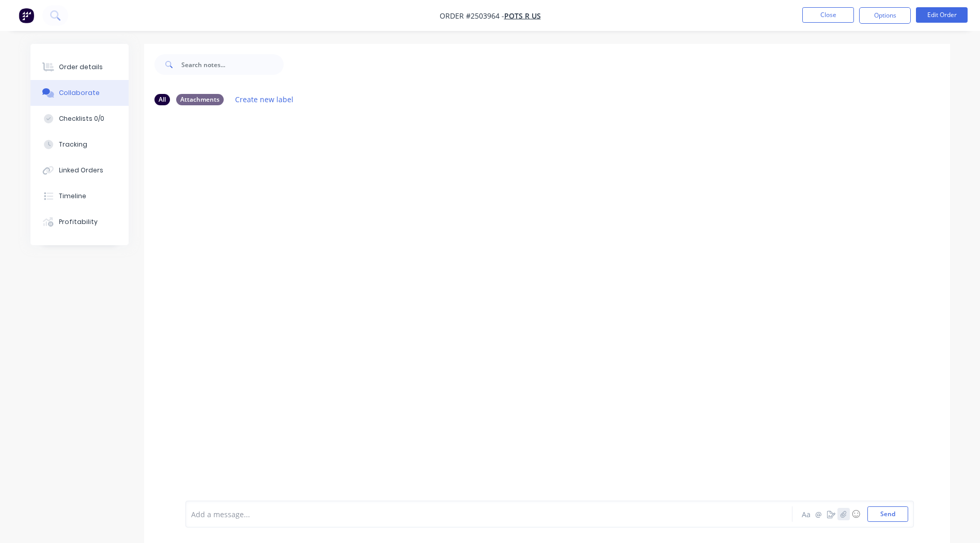
click at [843, 512] on icon "button" at bounding box center [843, 514] width 6 height 7
click at [881, 507] on button "Send" at bounding box center [887, 514] width 41 height 15
click at [844, 14] on button "Close" at bounding box center [828, 14] width 52 height 15
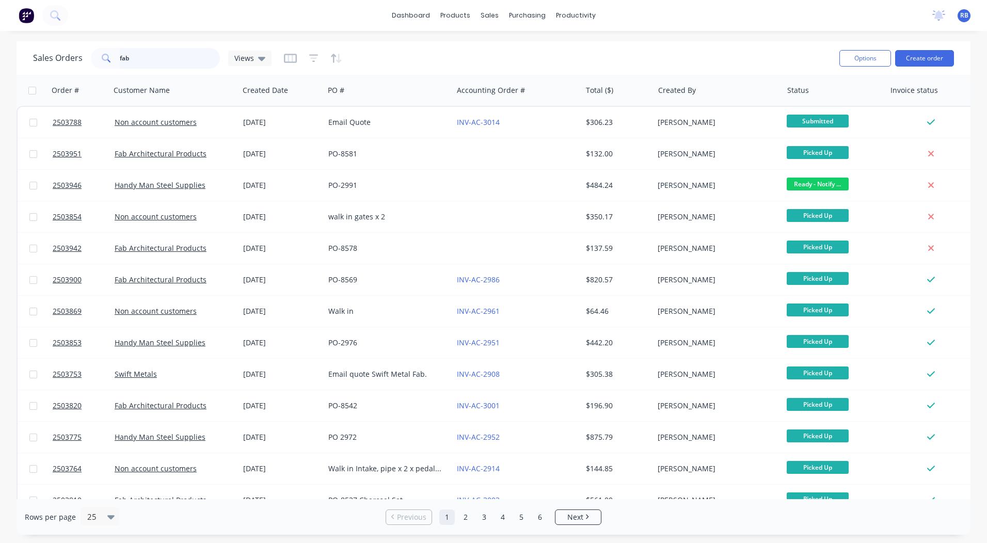
drag, startPoint x: 25, startPoint y: 43, endPoint x: 0, endPoint y: 41, distance: 24.8
click at [9, 42] on div "Sales Orders fab Views Options Create order Order # Customer Name Created Date …" at bounding box center [493, 288] width 987 height 494
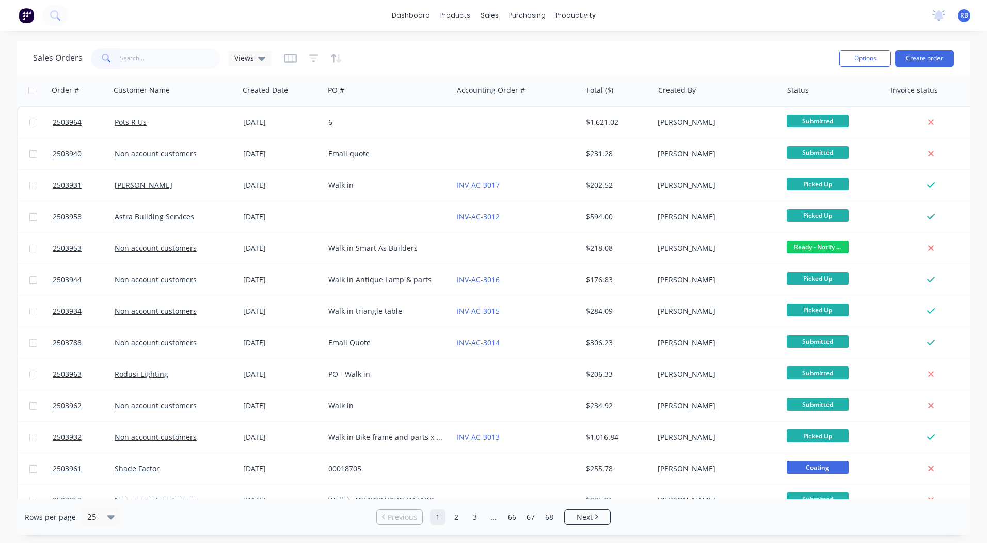
click at [131, 42] on div "Sales Orders Views Options Create order" at bounding box center [494, 58] width 954 height 34
click at [131, 51] on input "text" at bounding box center [170, 58] width 101 height 21
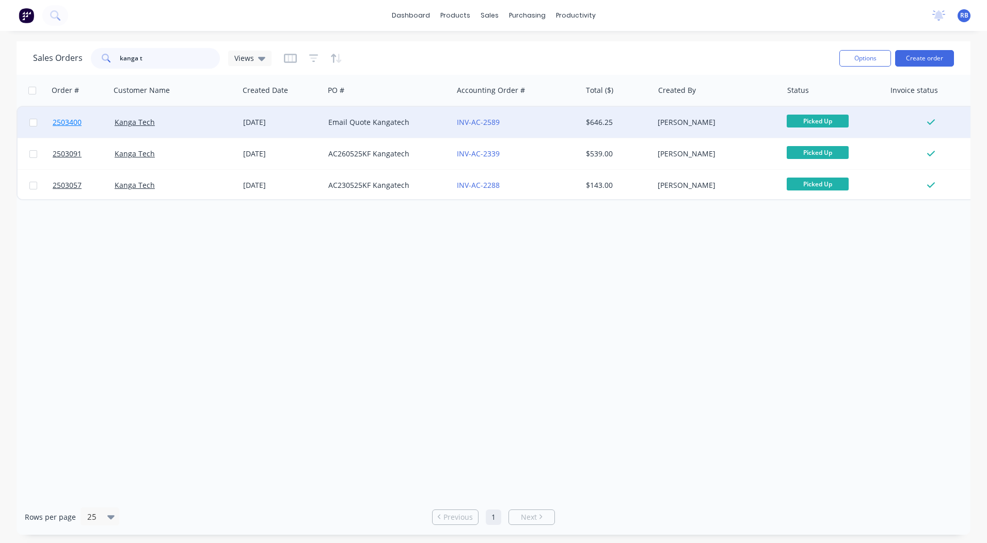
type input "kanga t"
click at [69, 123] on span "2503400" at bounding box center [67, 122] width 29 height 10
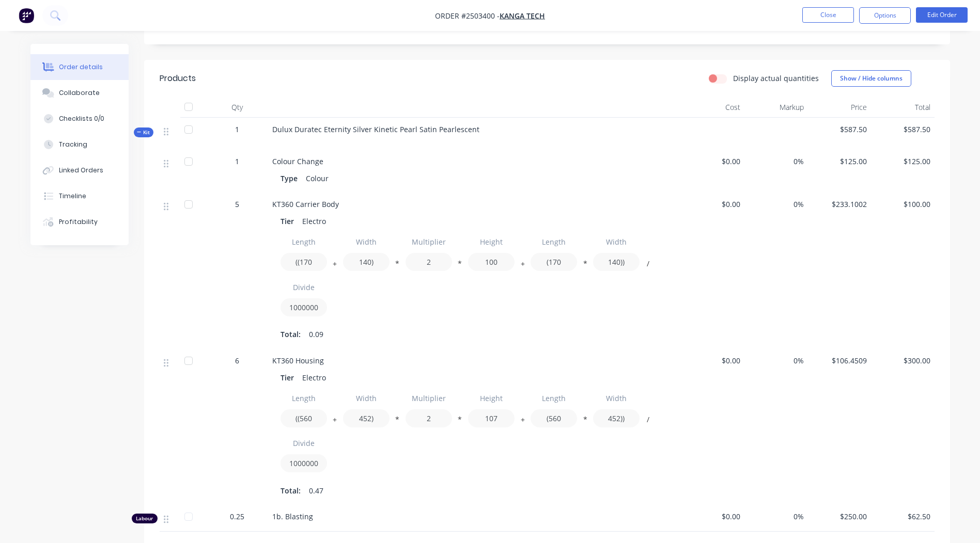
scroll to position [258, 0]
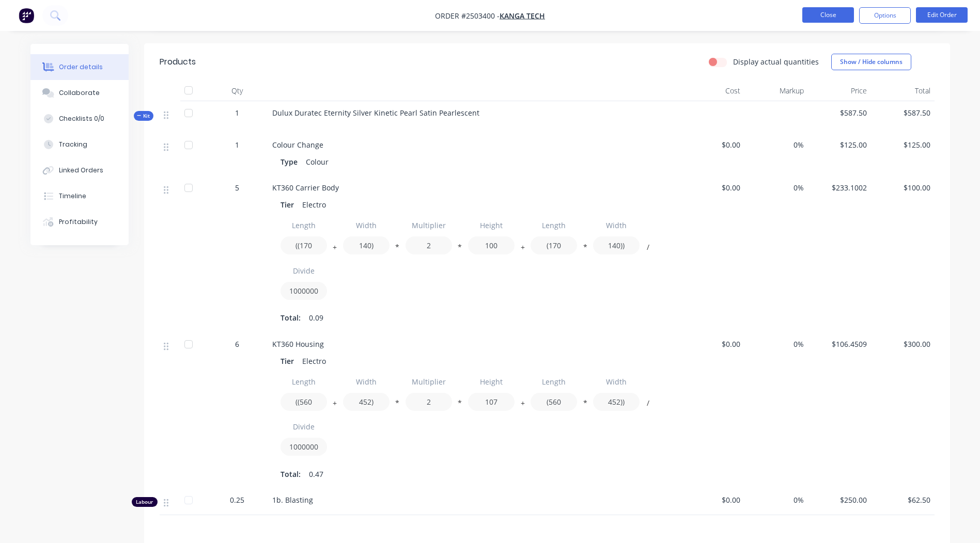
click at [833, 20] on button "Close" at bounding box center [828, 14] width 52 height 15
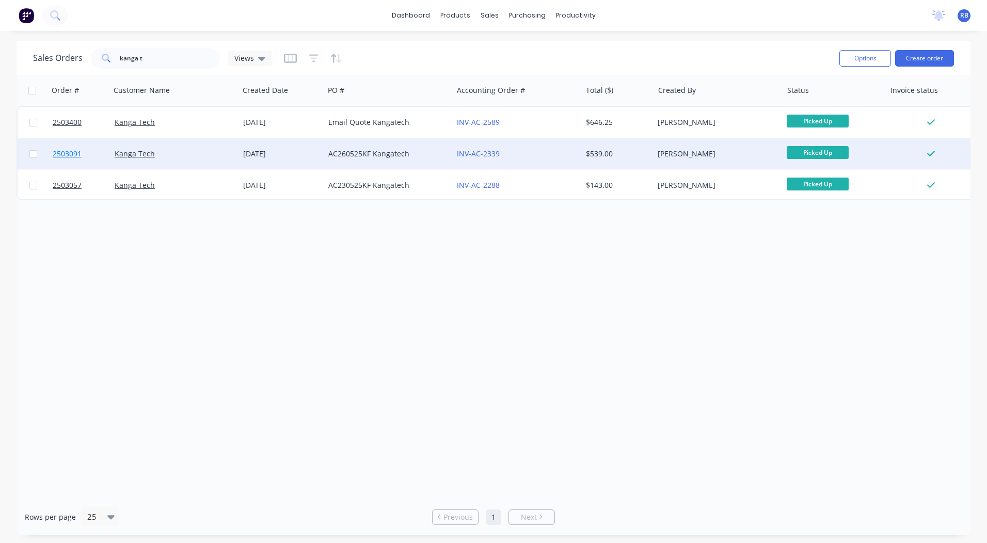
click at [69, 154] on span "2503091" at bounding box center [67, 154] width 29 height 10
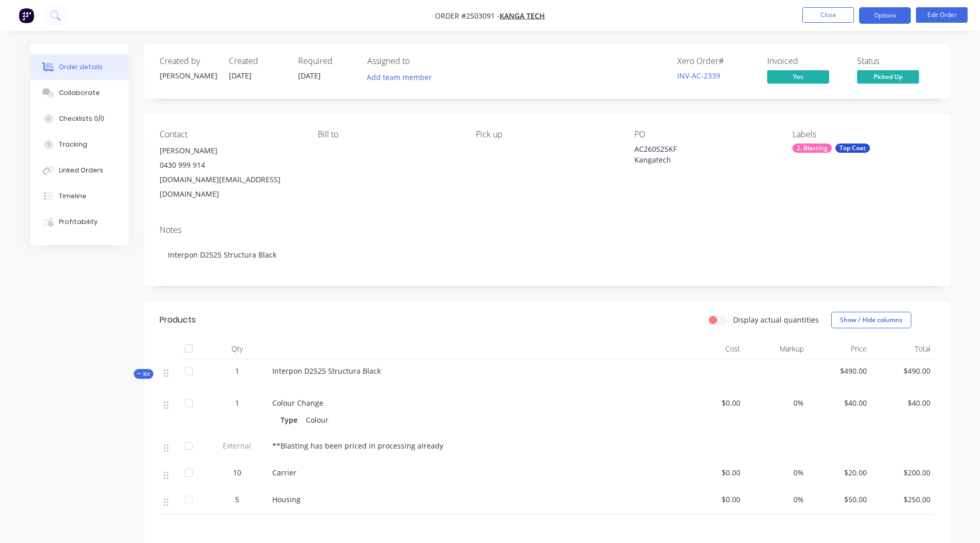
click at [877, 12] on button "Options" at bounding box center [885, 15] width 52 height 17
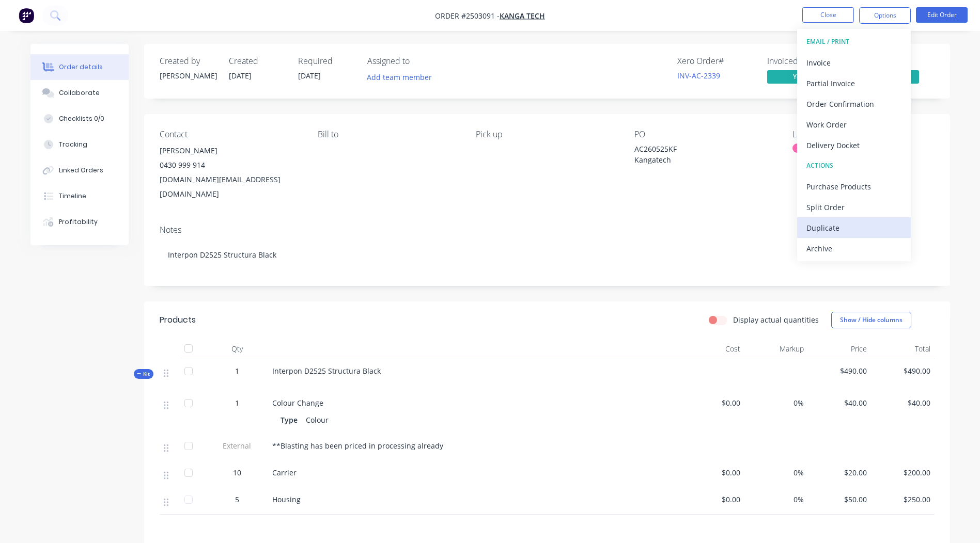
click at [832, 226] on div "Duplicate" at bounding box center [853, 227] width 95 height 15
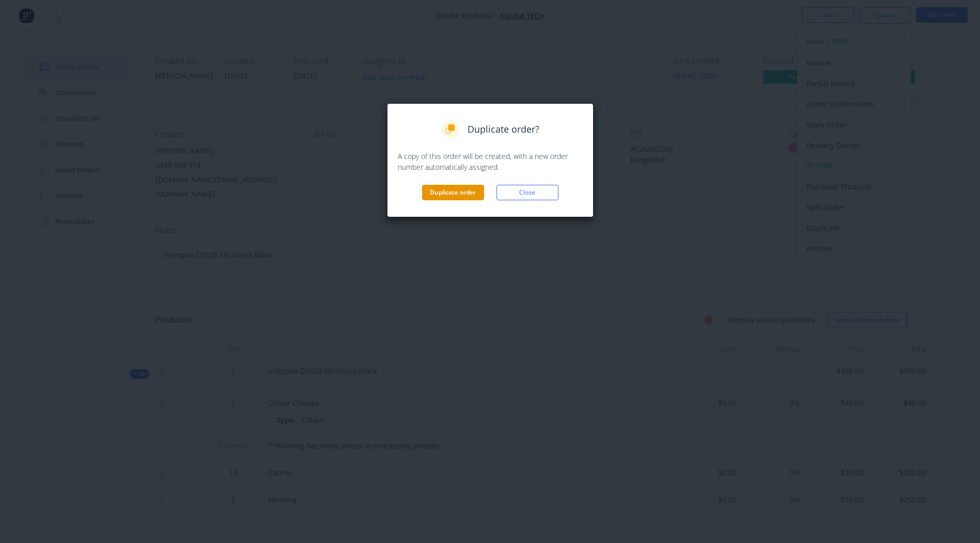
click at [456, 192] on button "Duplicate order" at bounding box center [453, 192] width 62 height 15
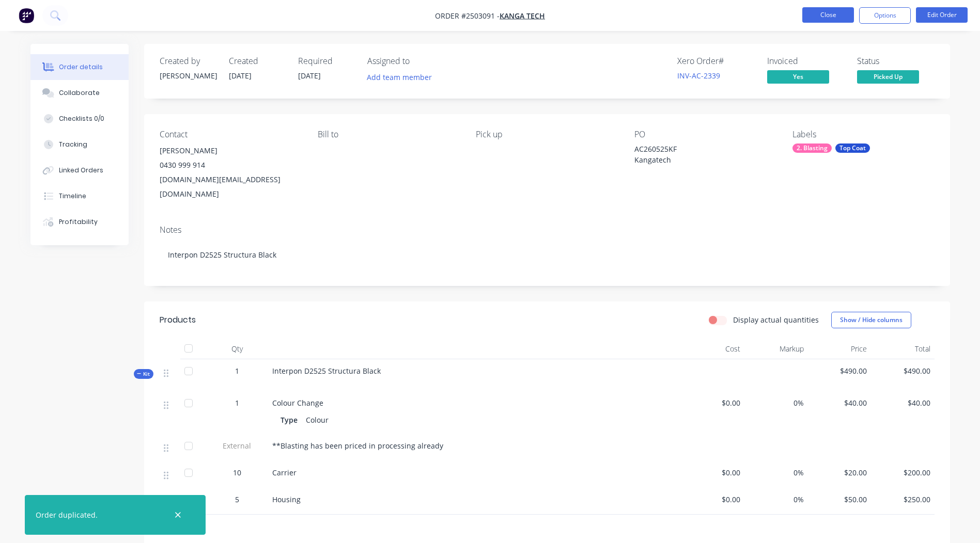
click at [831, 10] on button "Close" at bounding box center [828, 14] width 52 height 15
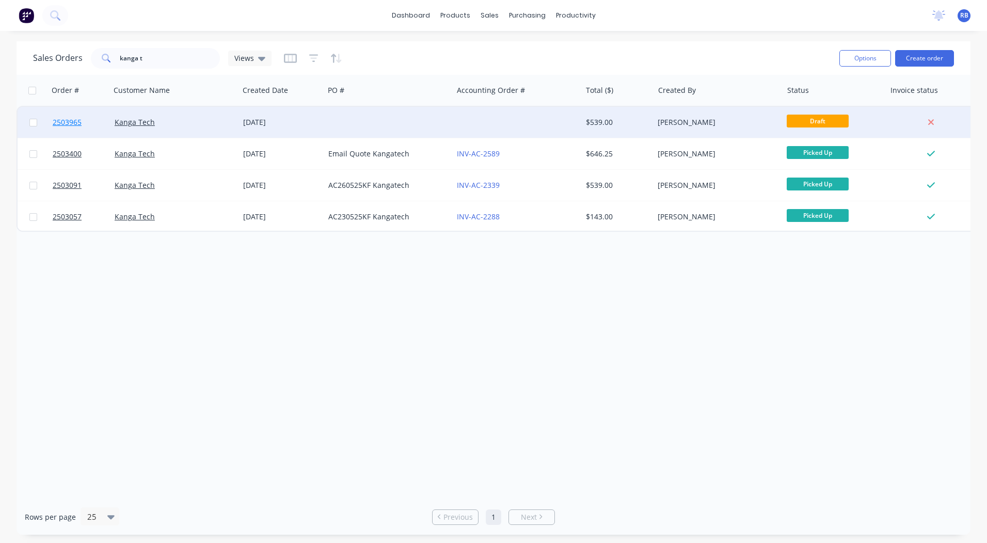
click at [68, 118] on span "2503965" at bounding box center [67, 122] width 29 height 10
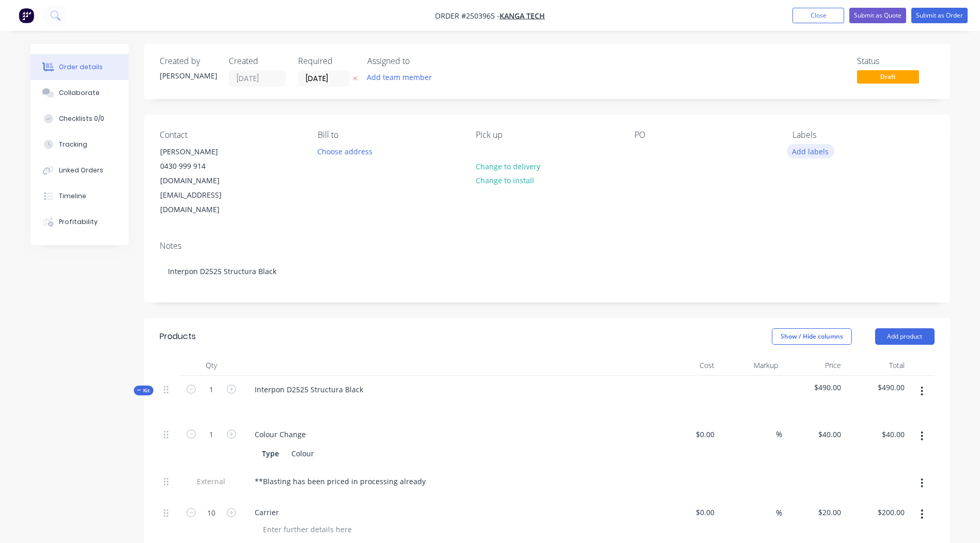
click at [816, 153] on button "Add labels" at bounding box center [810, 151] width 48 height 14
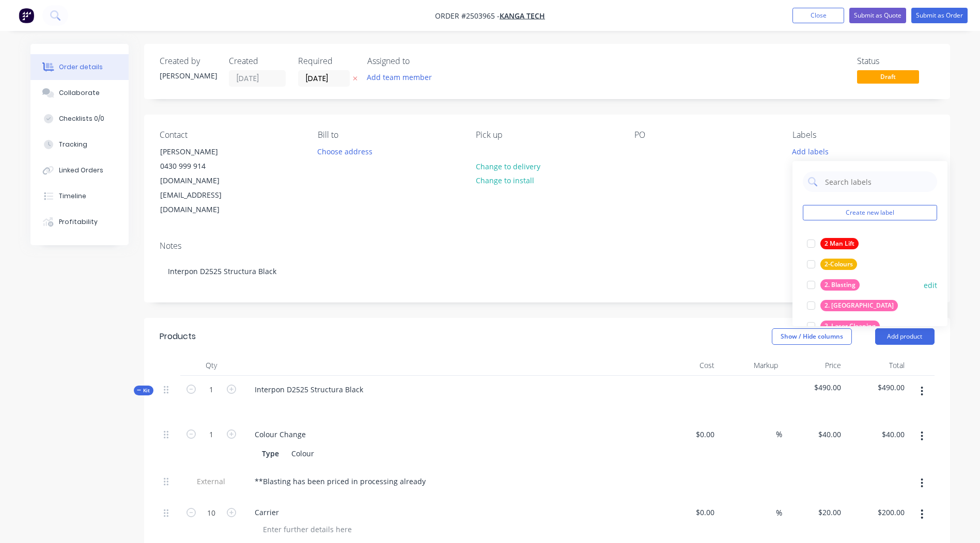
click at [812, 282] on div at bounding box center [810, 285] width 21 height 21
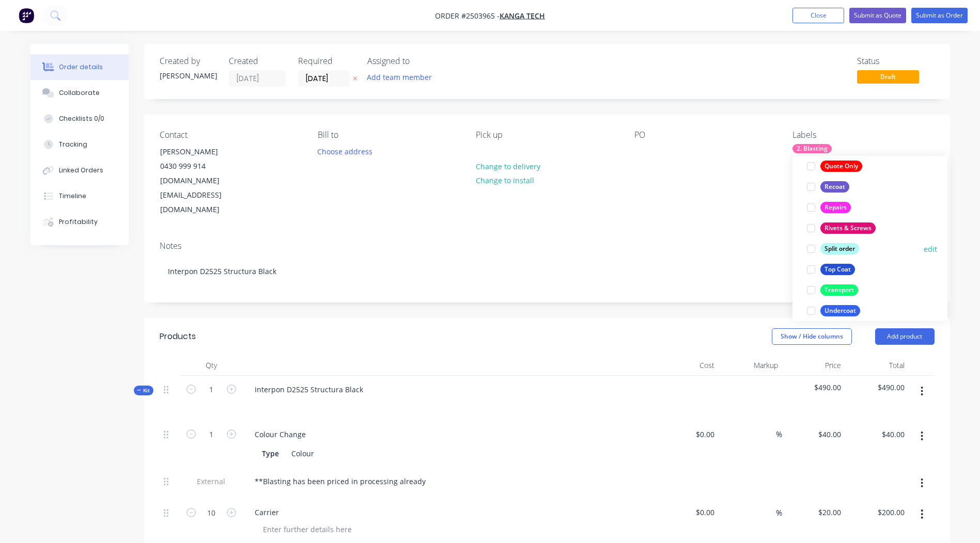
scroll to position [744, 0]
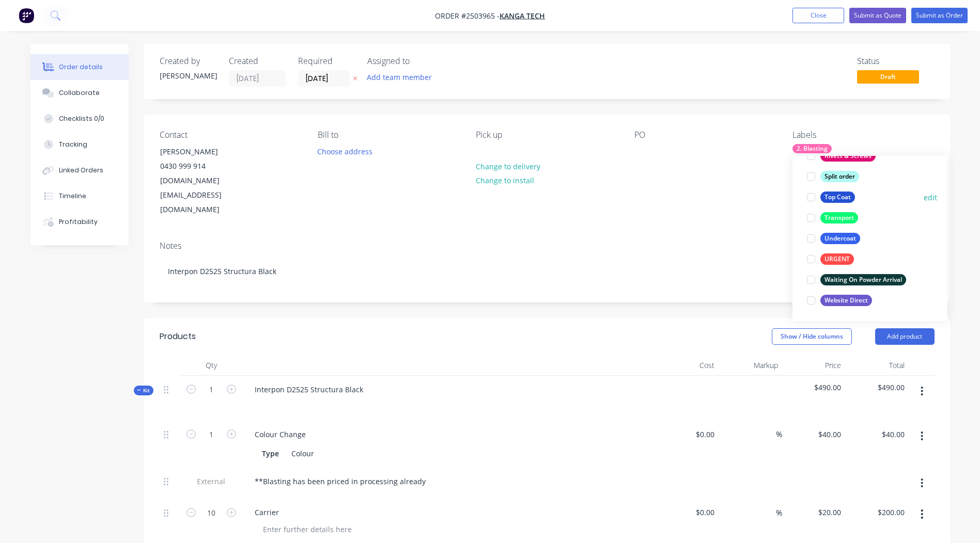
click at [810, 195] on div at bounding box center [810, 197] width 21 height 21
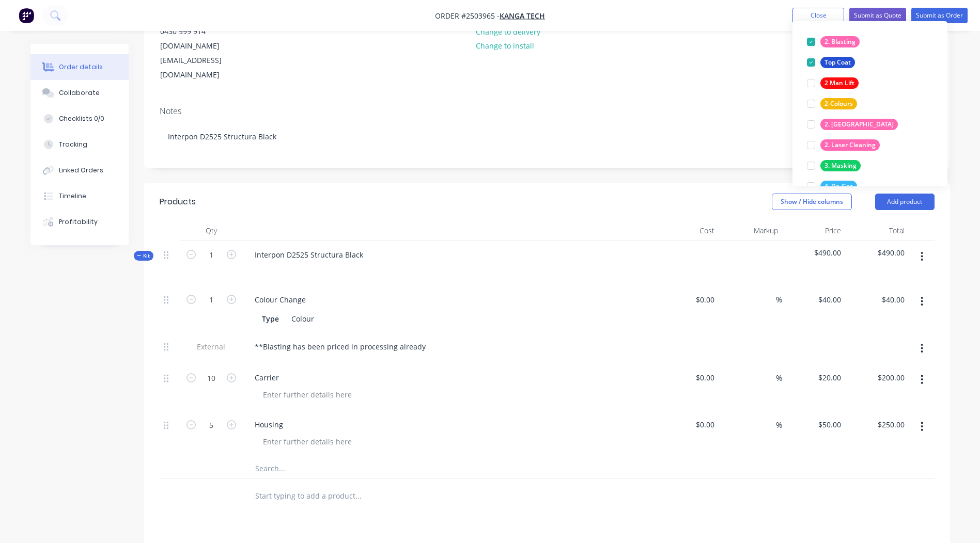
scroll to position [155, 0]
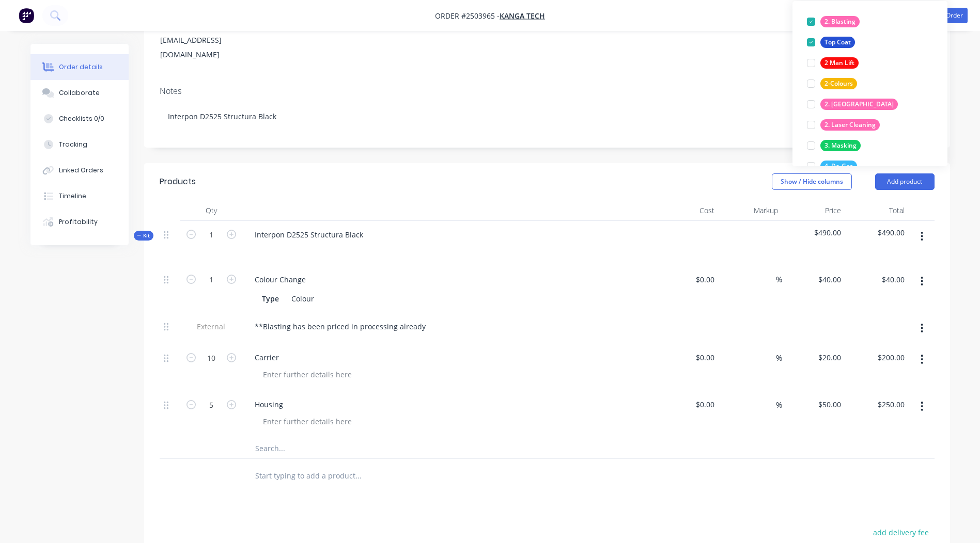
click at [525, 438] on div at bounding box center [401, 448] width 310 height 21
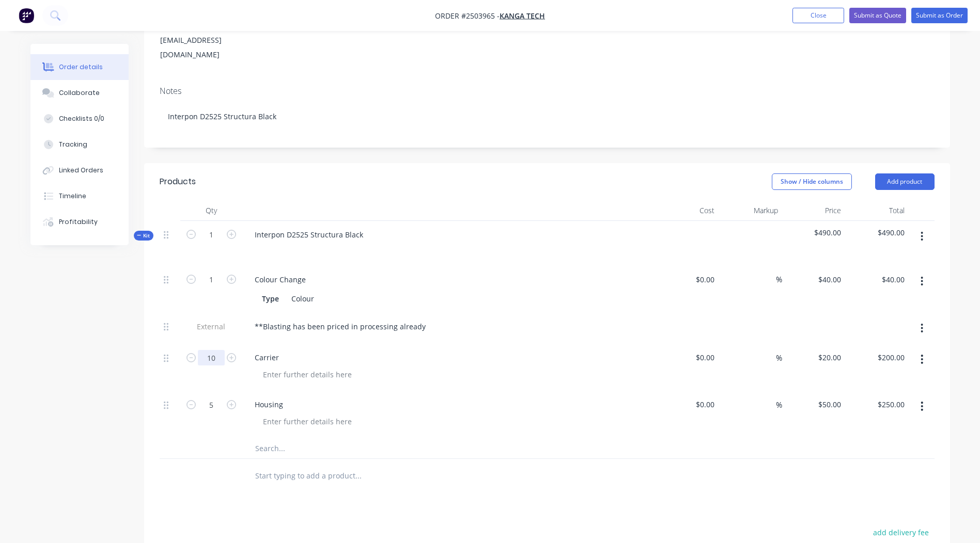
click at [203, 288] on input "10" at bounding box center [211, 279] width 27 height 15
type input "4"
type input "$80.00"
click at [215, 288] on input "5" at bounding box center [211, 279] width 27 height 15
type input "2"
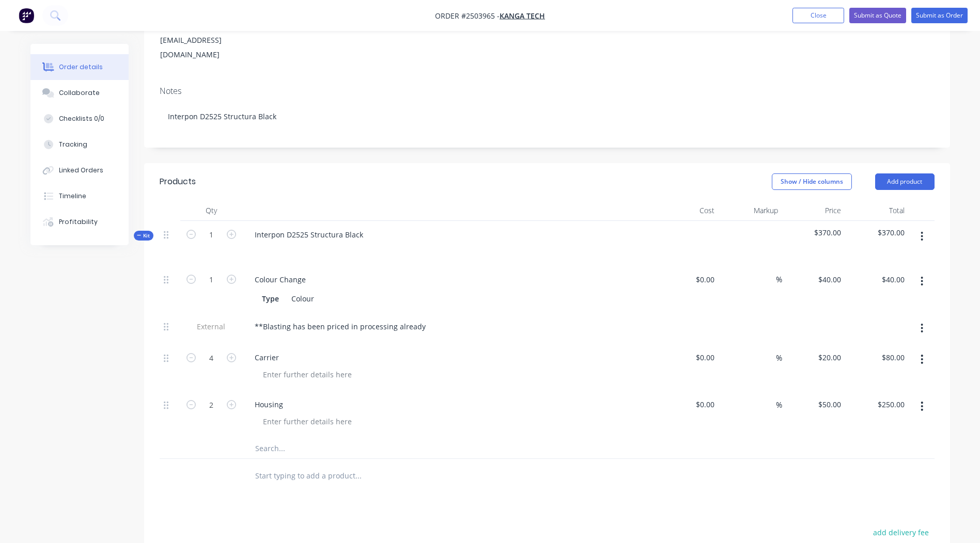
type input "$100.00"
click at [443, 402] on div "Housing" at bounding box center [448, 414] width 413 height 47
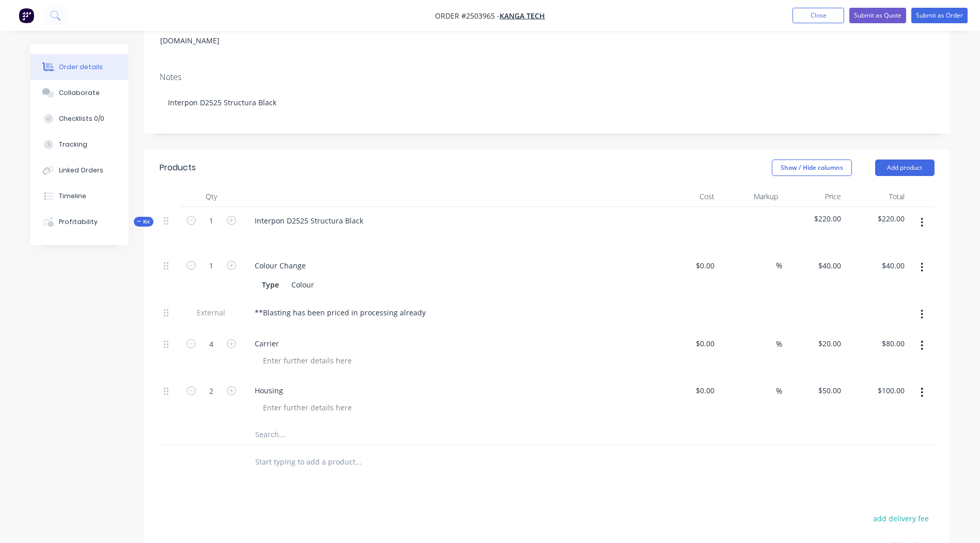
scroll to position [0, 0]
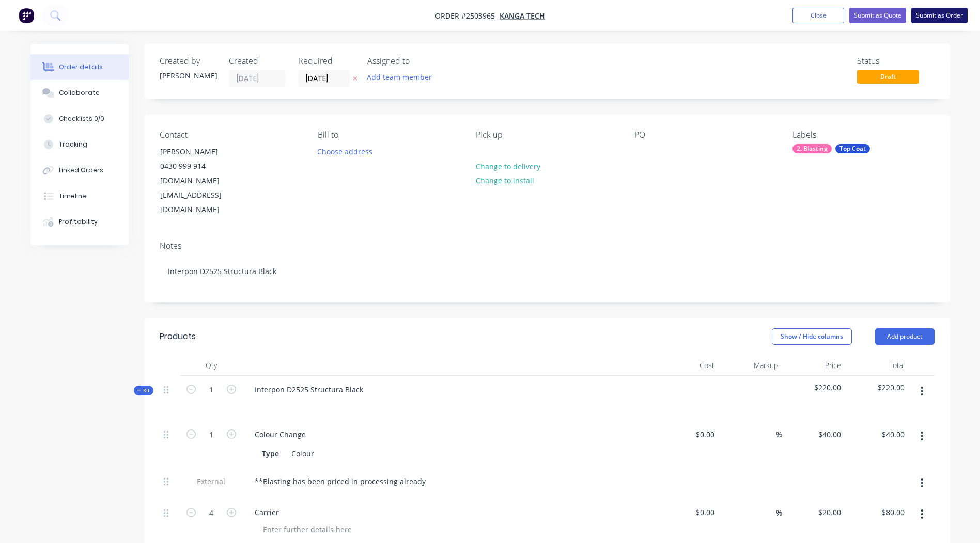
click at [936, 13] on button "Submit as Order" at bounding box center [939, 15] width 56 height 15
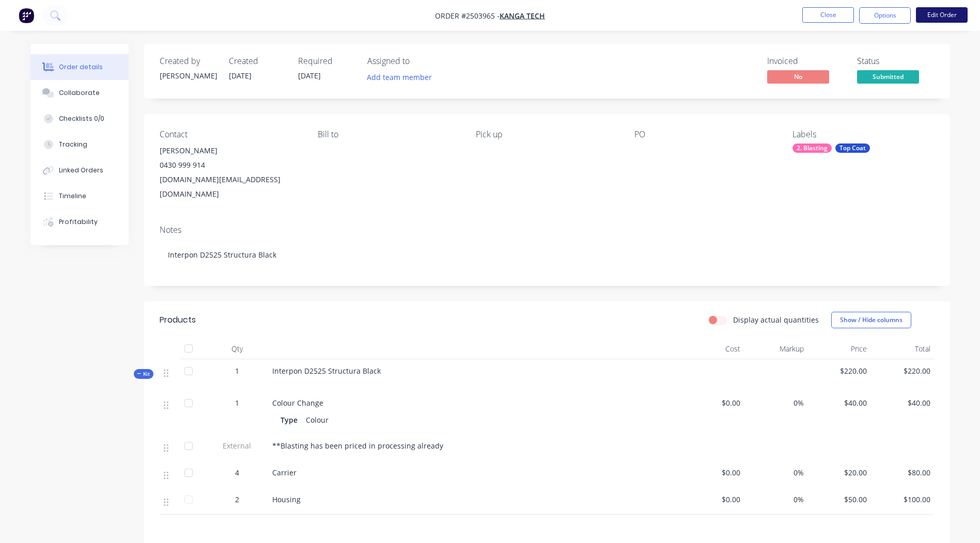
click at [930, 11] on button "Edit Order" at bounding box center [942, 14] width 52 height 15
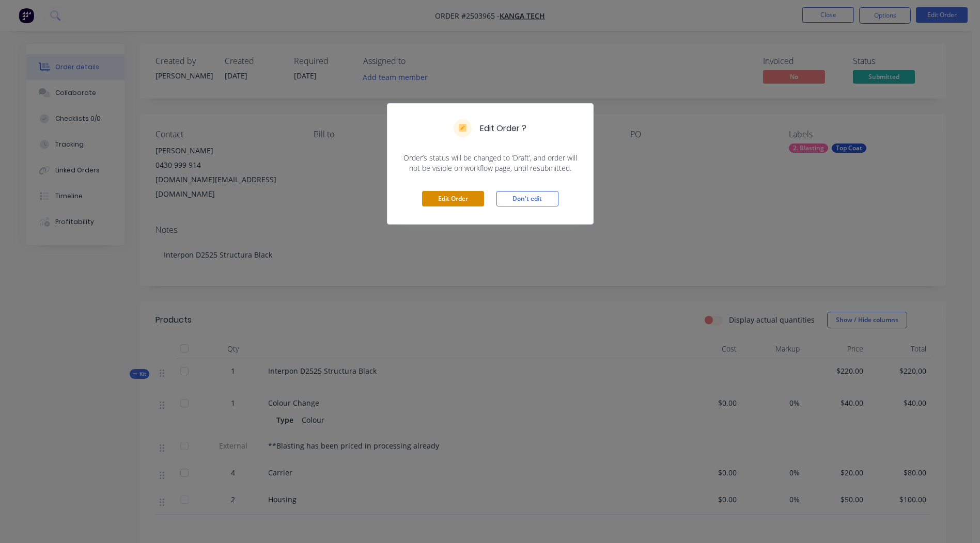
click at [457, 200] on button "Edit Order" at bounding box center [453, 198] width 62 height 15
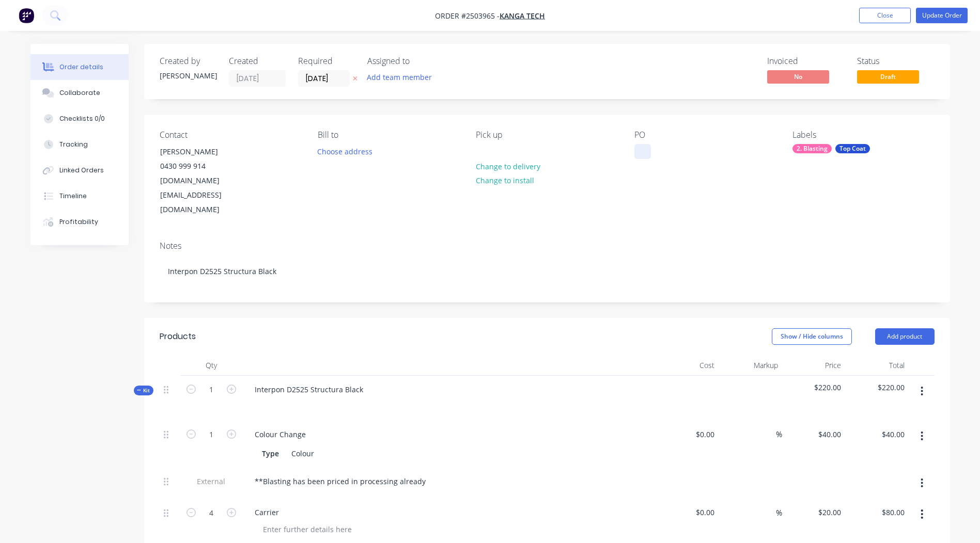
click at [639, 147] on div at bounding box center [642, 151] width 17 height 15
click at [936, 11] on button "Update Order" at bounding box center [942, 15] width 52 height 15
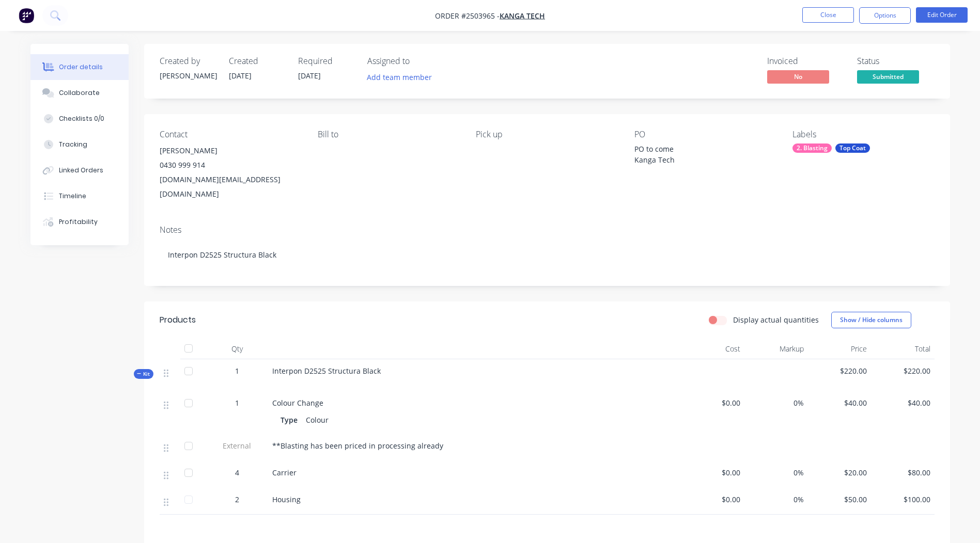
click at [875, 3] on nav "Order #2503965 - Kanga Tech Close Options Edit Order" at bounding box center [490, 15] width 980 height 31
click at [877, 9] on button "Options" at bounding box center [885, 15] width 52 height 17
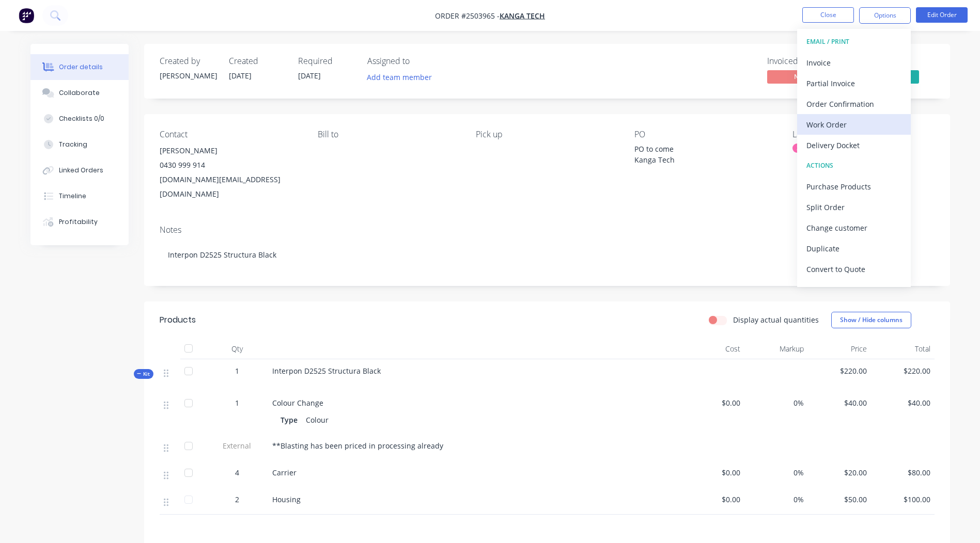
click at [834, 119] on div "Work Order" at bounding box center [853, 124] width 95 height 15
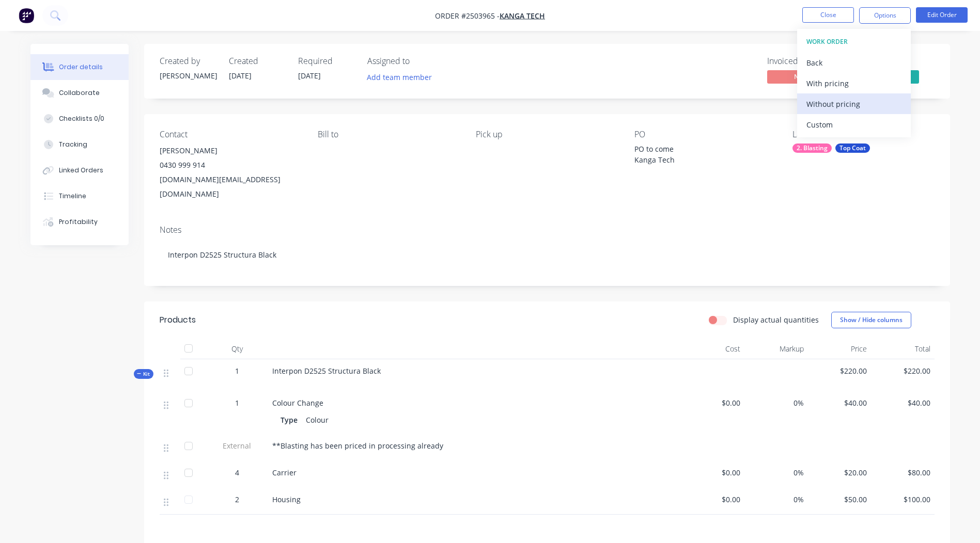
click at [830, 105] on div "Without pricing" at bounding box center [853, 104] width 95 height 15
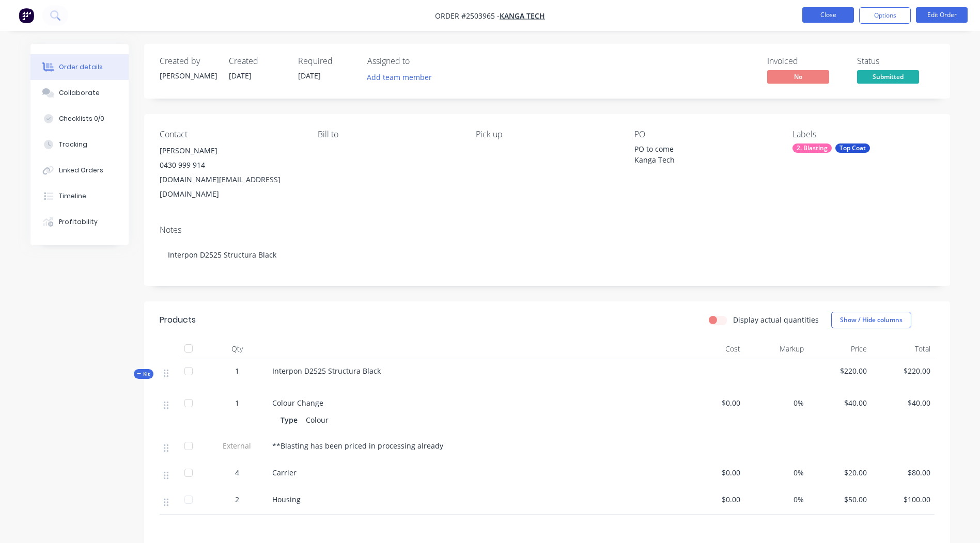
click at [834, 9] on button "Close" at bounding box center [828, 14] width 52 height 15
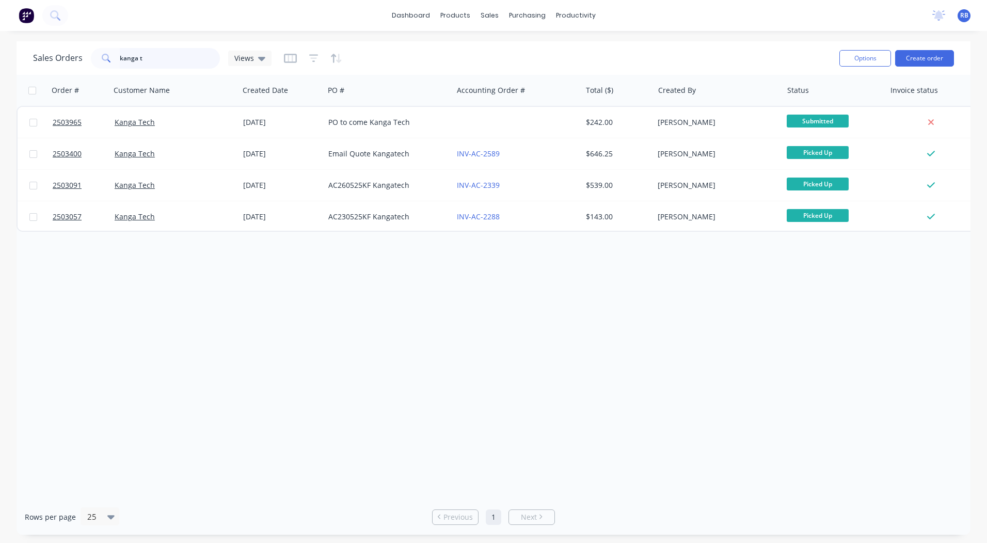
click at [145, 55] on input "kanga t" at bounding box center [170, 58] width 101 height 21
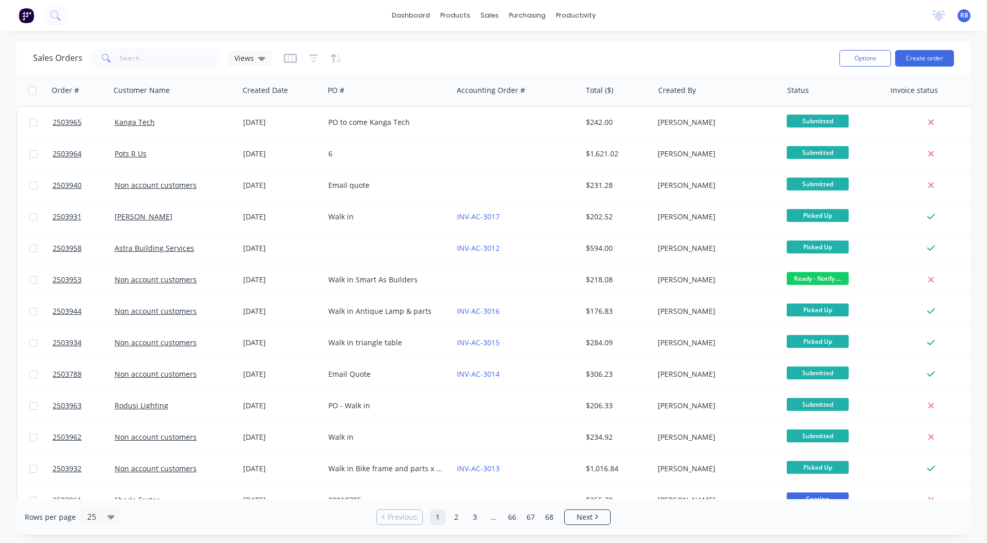
click at [681, 19] on div "dashboard products sales purchasing productivity dashboard products Product Cat…" at bounding box center [493, 15] width 987 height 31
click at [146, 53] on input "text" at bounding box center [170, 58] width 101 height 21
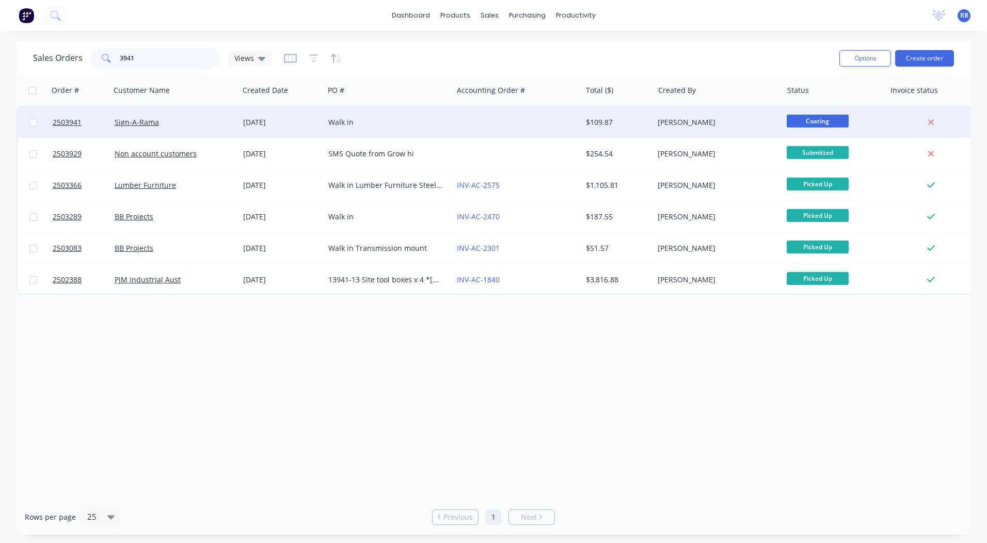
type input "3941"
click at [525, 119] on div at bounding box center [517, 122] width 129 height 31
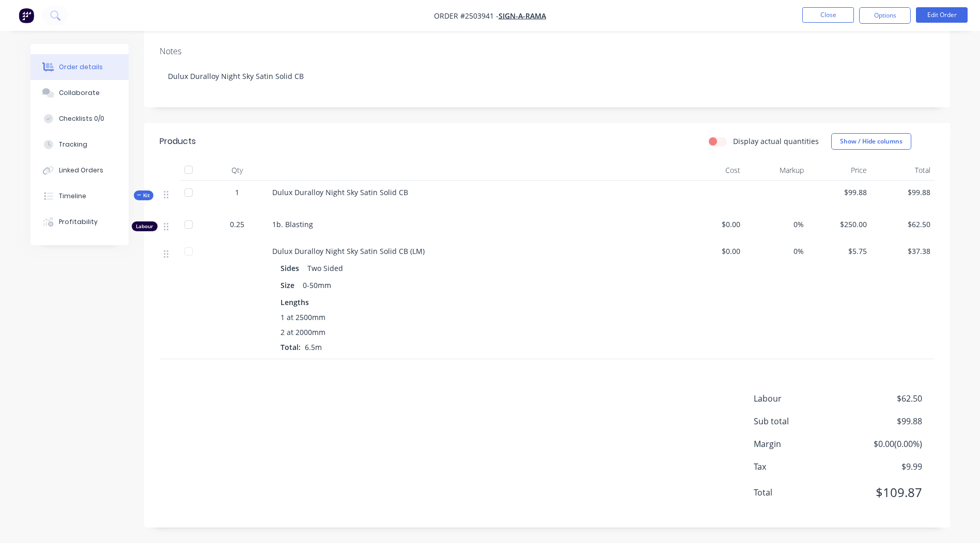
scroll to position [119, 0]
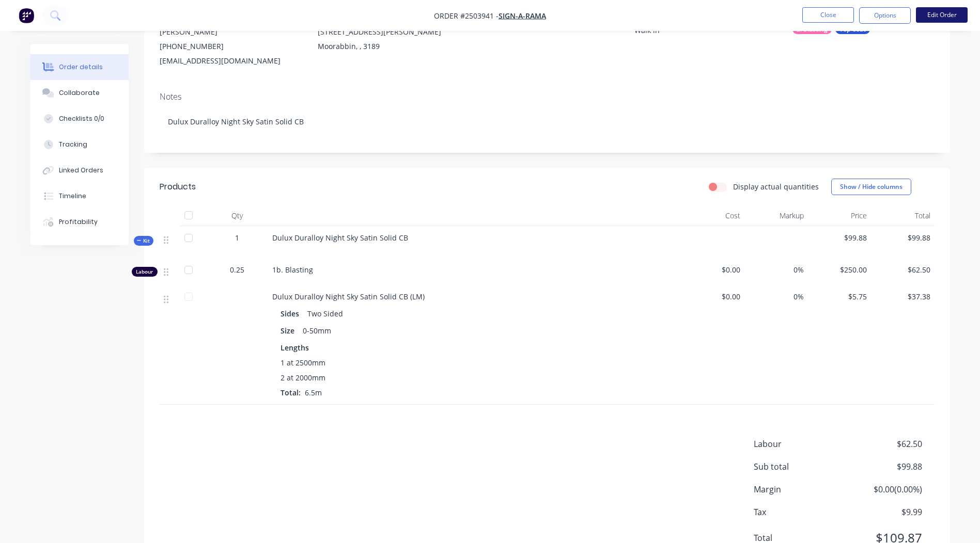
click at [948, 8] on button "Edit Order" at bounding box center [942, 14] width 52 height 15
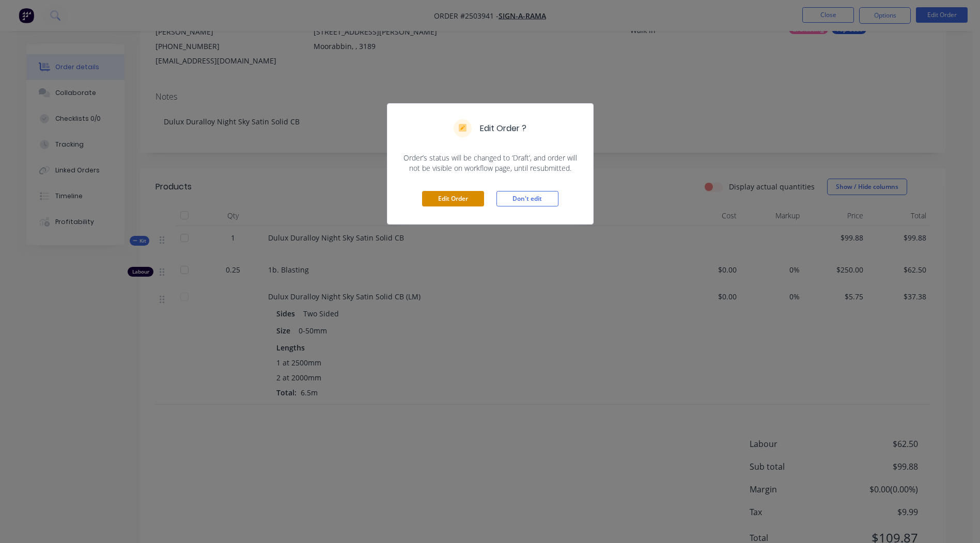
click at [444, 201] on button "Edit Order" at bounding box center [453, 198] width 62 height 15
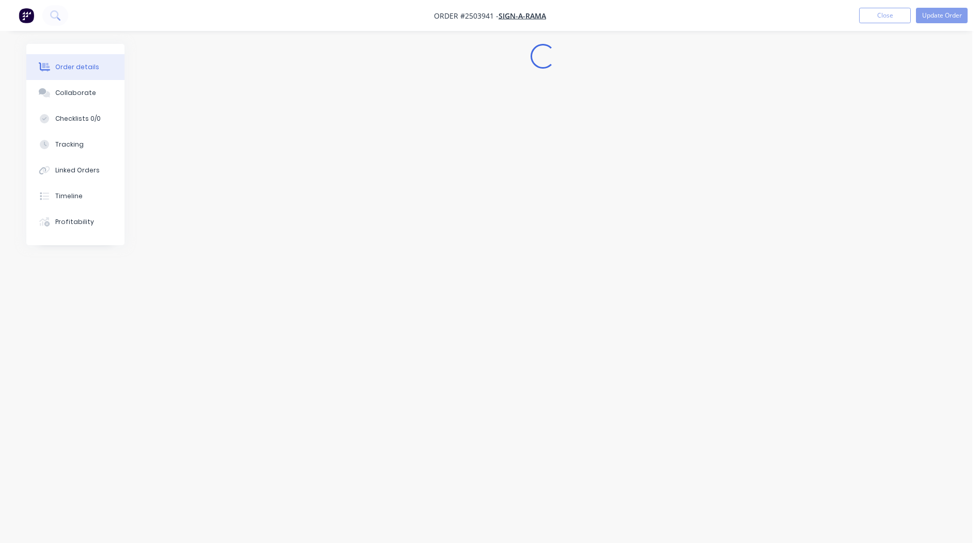
scroll to position [0, 0]
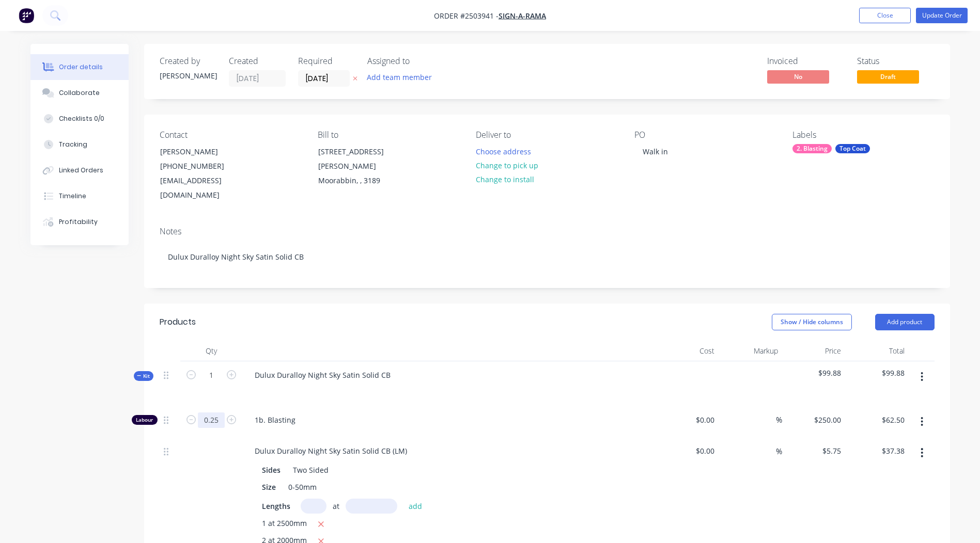
click at [197, 412] on form "0.25" at bounding box center [211, 419] width 54 height 15
click at [205, 413] on input "0.25" at bounding box center [211, 420] width 27 height 15
type input "0.167"
type input "$41.75"
click at [694, 272] on div "Notes Dulux Duralloy Night Sky Satin Solid CB" at bounding box center [547, 252] width 806 height 69
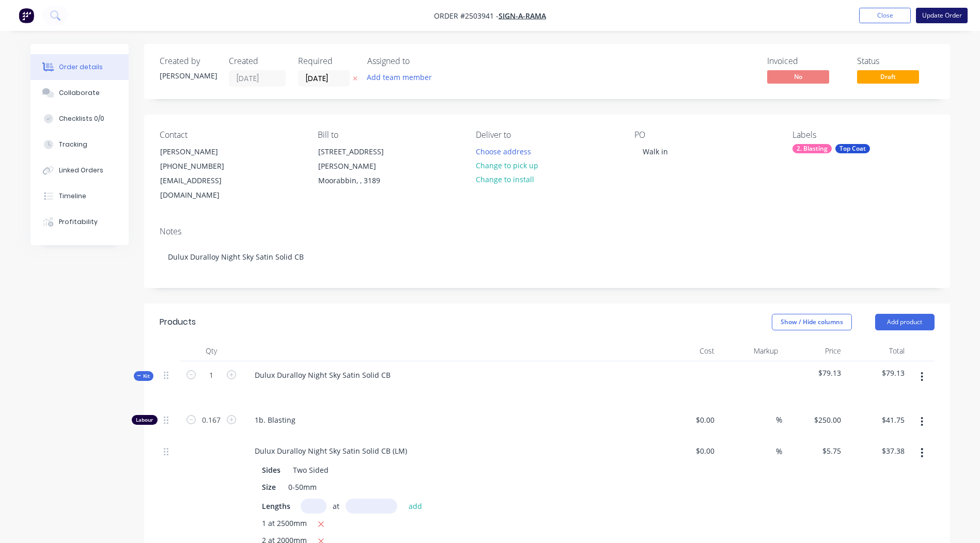
click at [943, 8] on button "Update Order" at bounding box center [942, 15] width 52 height 15
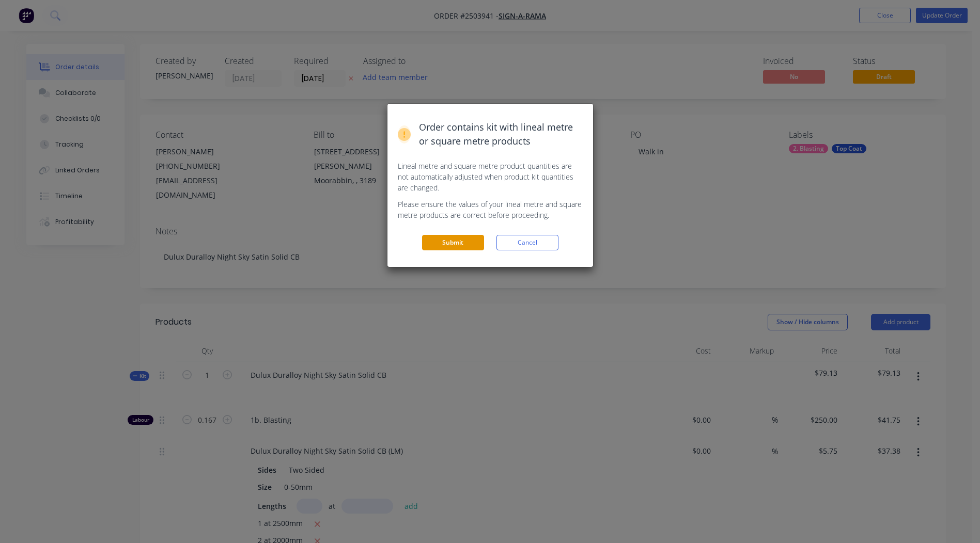
click at [449, 244] on button "Submit" at bounding box center [453, 242] width 62 height 15
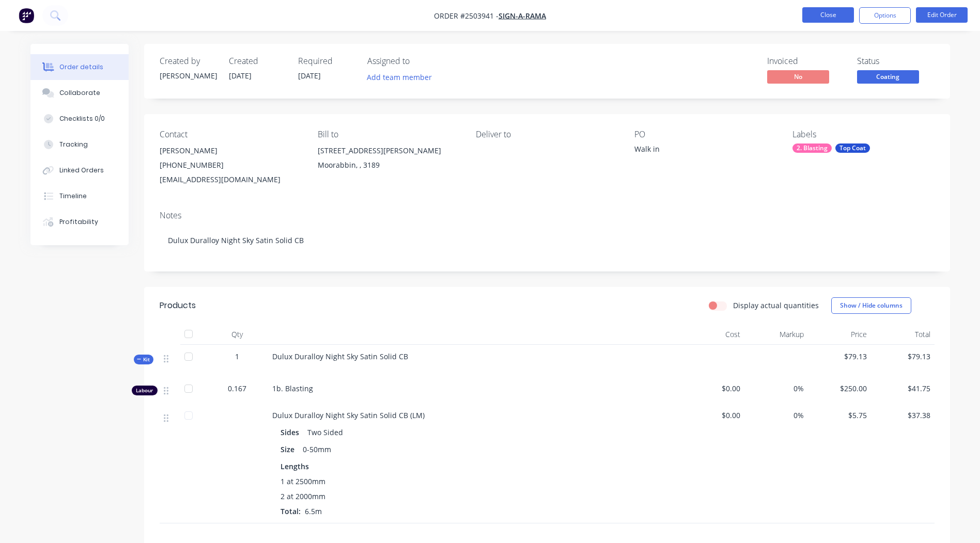
click at [807, 14] on button "Close" at bounding box center [828, 14] width 52 height 15
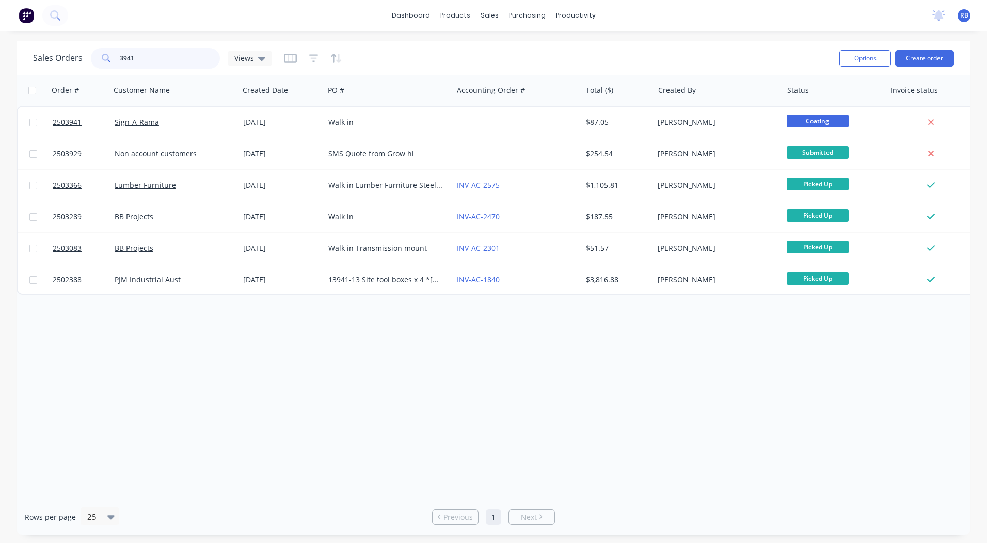
drag, startPoint x: 163, startPoint y: 59, endPoint x: 127, endPoint y: 62, distance: 36.2
click at [127, 62] on input "3941" at bounding box center [170, 58] width 101 height 21
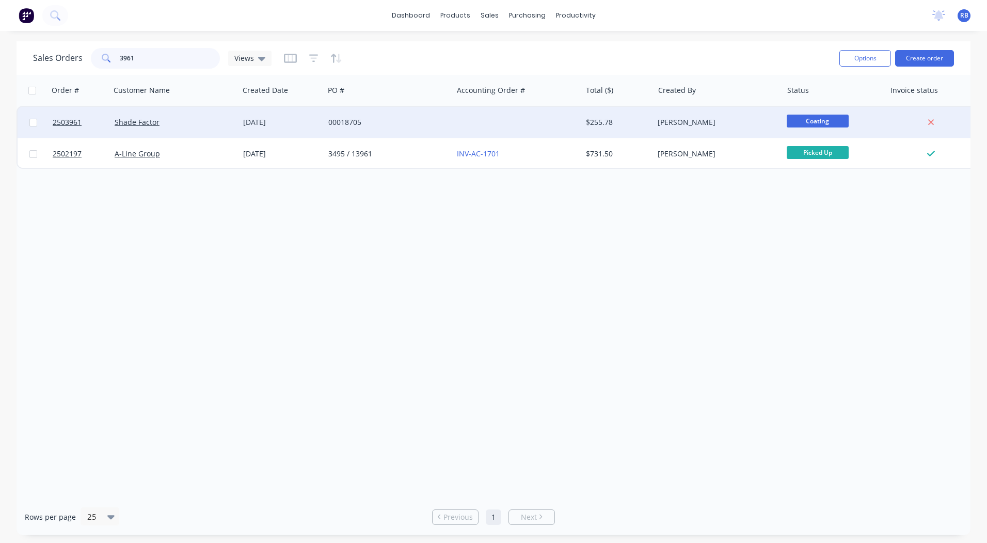
type input "3961"
click at [335, 118] on div "00018705" at bounding box center [385, 122] width 115 height 10
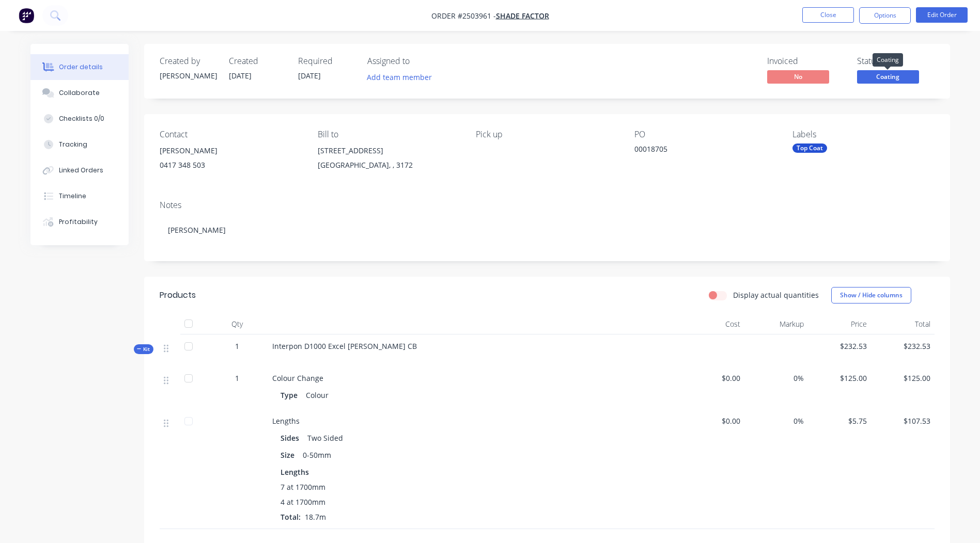
click at [886, 75] on span "Coating" at bounding box center [888, 76] width 62 height 13
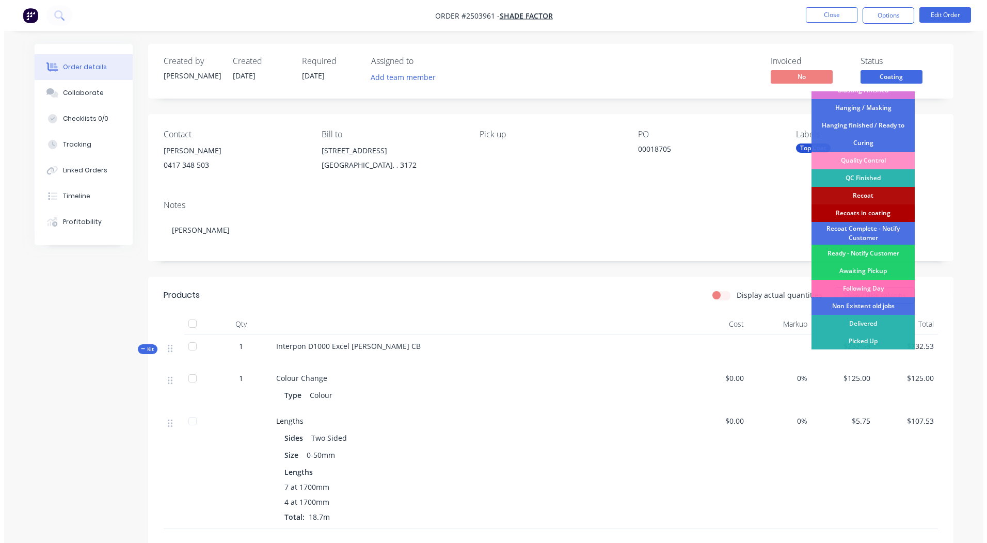
scroll to position [221, 0]
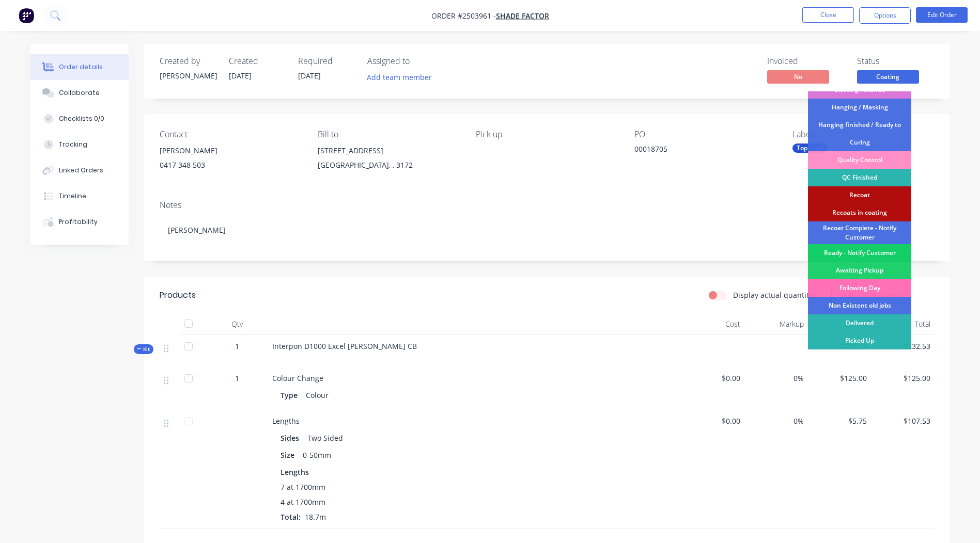
click at [859, 254] on div "Ready - Notify Customer" at bounding box center [859, 253] width 103 height 18
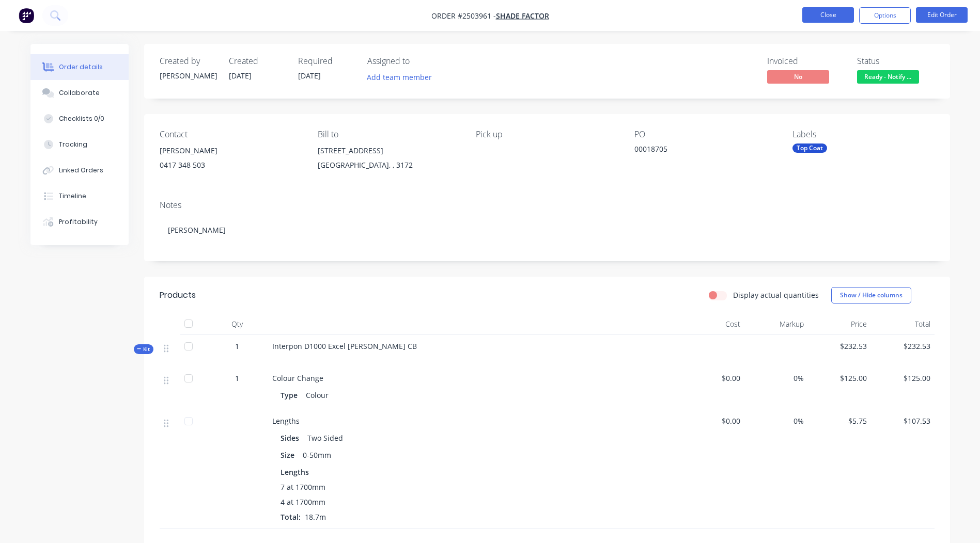
click at [831, 15] on button "Close" at bounding box center [828, 14] width 52 height 15
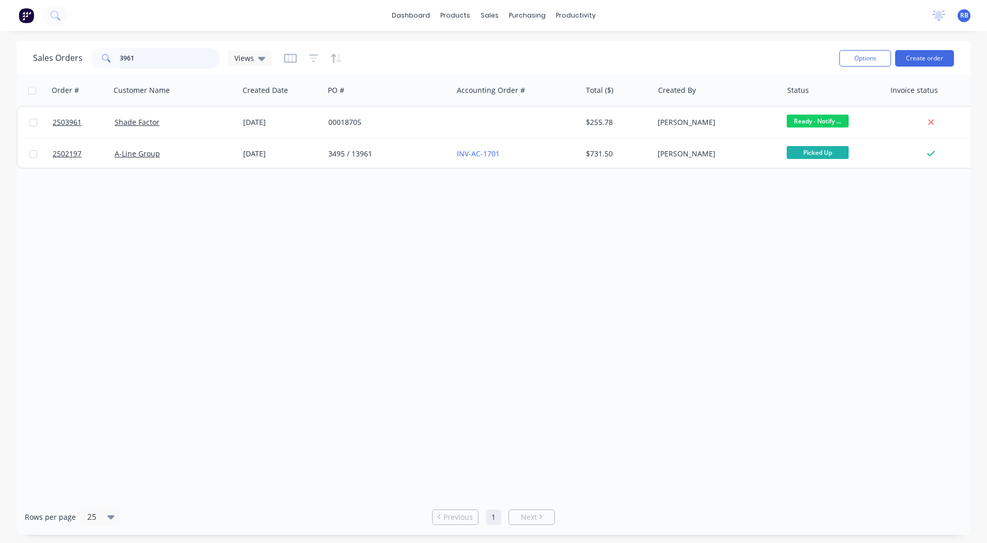
drag, startPoint x: -1, startPoint y: 84, endPoint x: 6, endPoint y: 65, distance: 19.8
click at [0, 65] on html "dashboard products sales purchasing productivity dashboard products Product Cat…" at bounding box center [493, 271] width 987 height 543
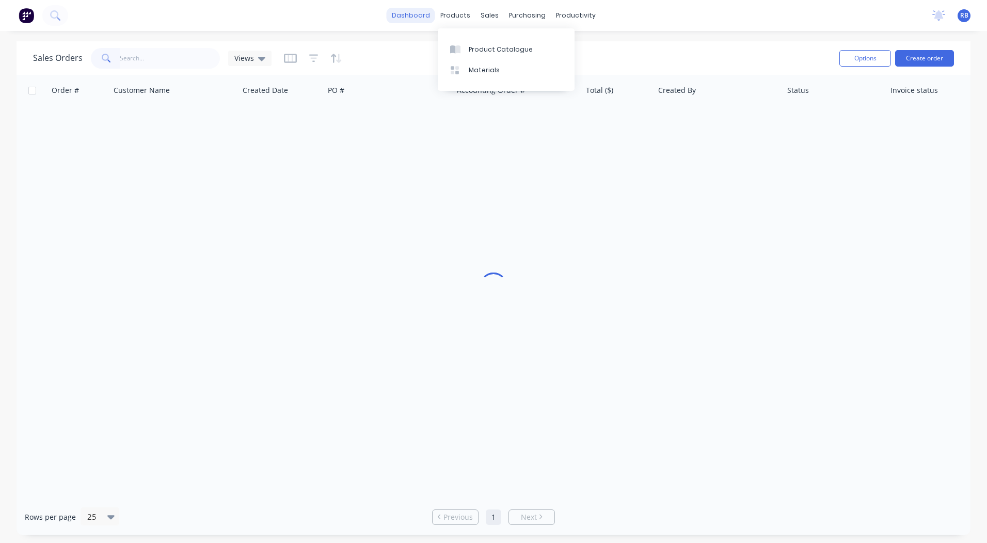
click at [404, 9] on link "dashboard" at bounding box center [411, 15] width 49 height 15
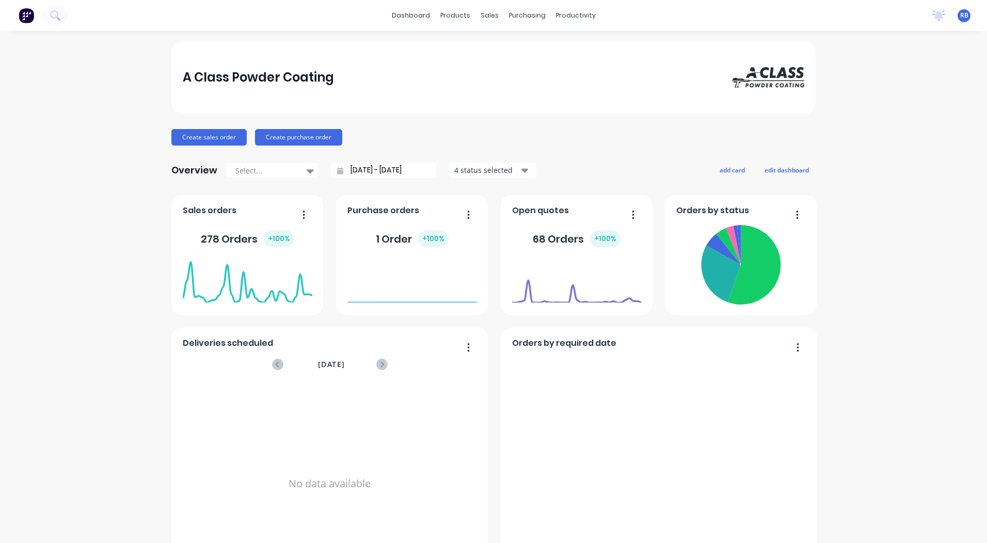
scroll to position [446, 0]
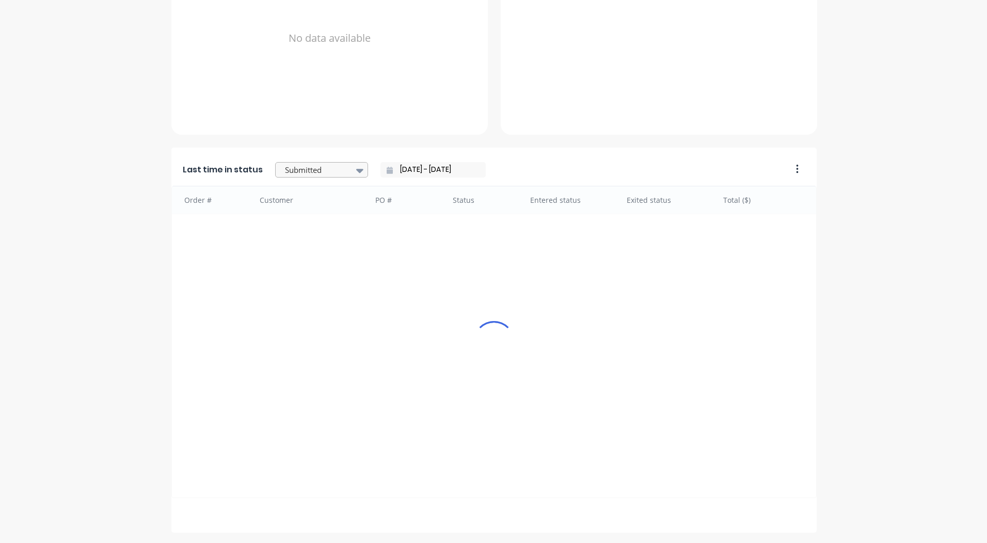
click at [306, 174] on div at bounding box center [316, 170] width 65 height 13
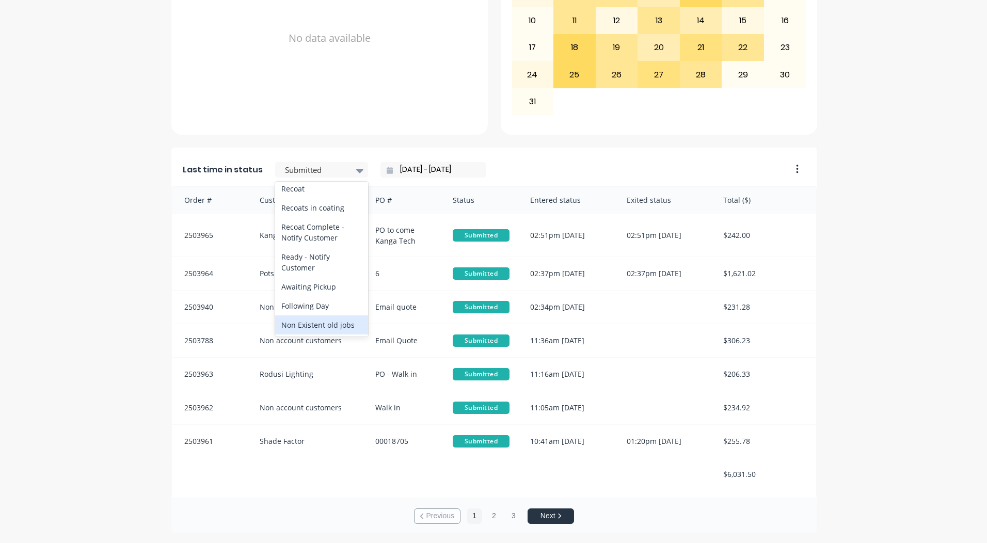
scroll to position [537, 0]
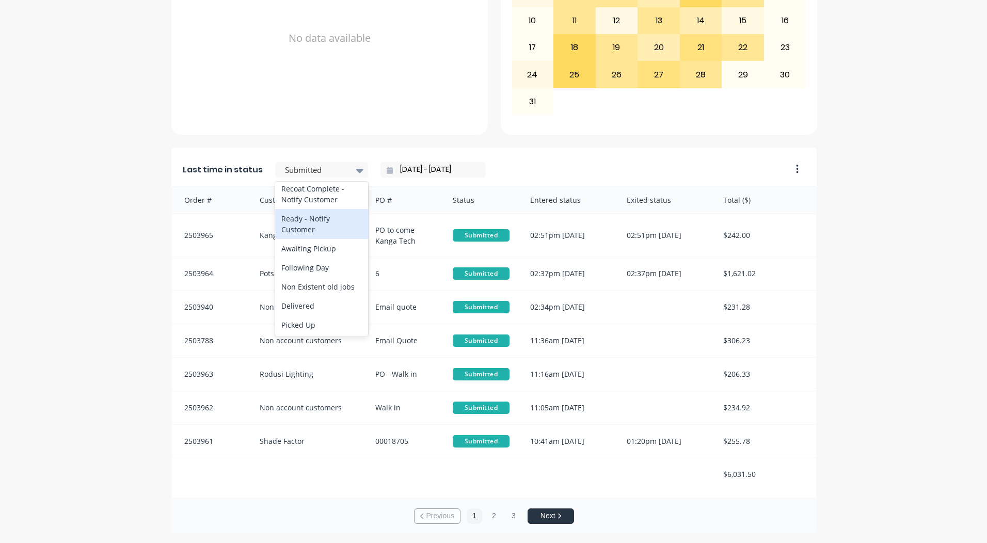
click at [302, 232] on div "Ready - Notify Customer" at bounding box center [321, 224] width 93 height 30
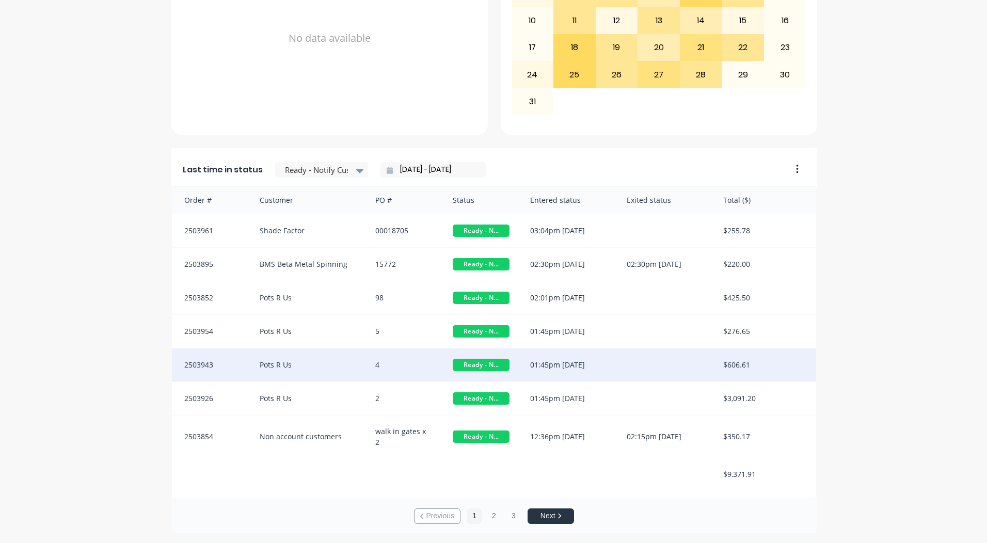
scroll to position [2, 0]
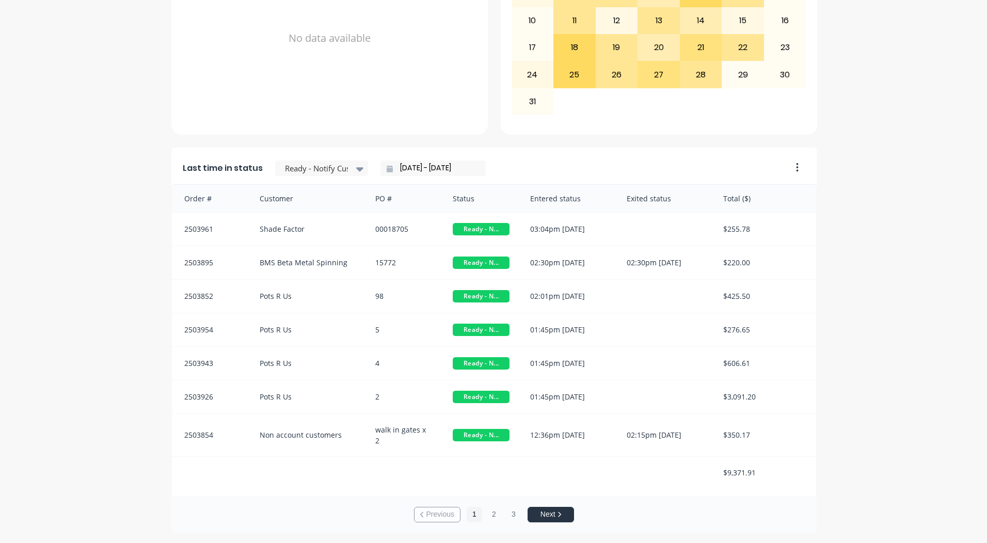
click at [387, 170] on icon at bounding box center [390, 168] width 6 height 7
click at [432, 166] on input "[DATE] - [DATE]" at bounding box center [437, 168] width 89 height 15
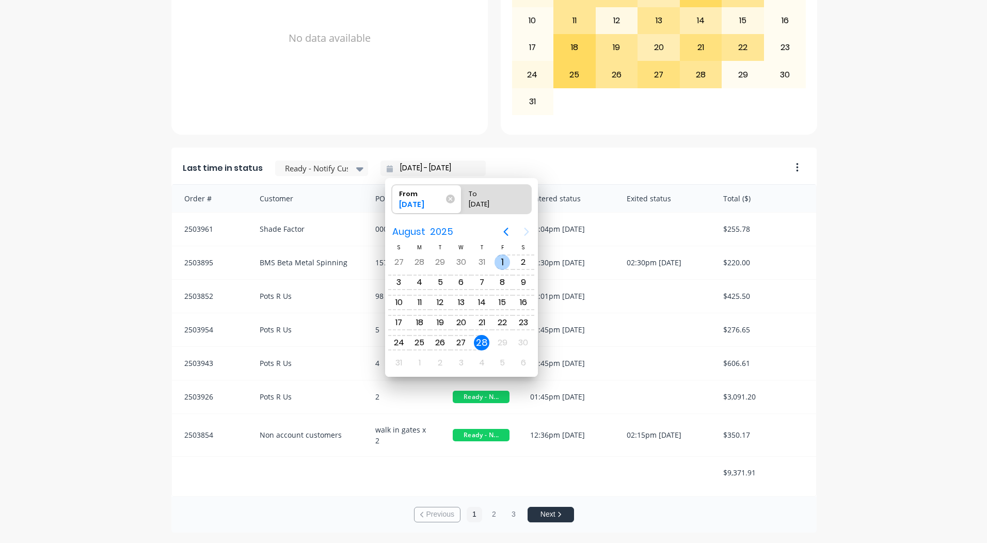
click at [494, 262] on div "[DATE]" at bounding box center [502, 263] width 21 height 20
type input "[DATE] - [DATE]"
radio input "false"
radio input "true"
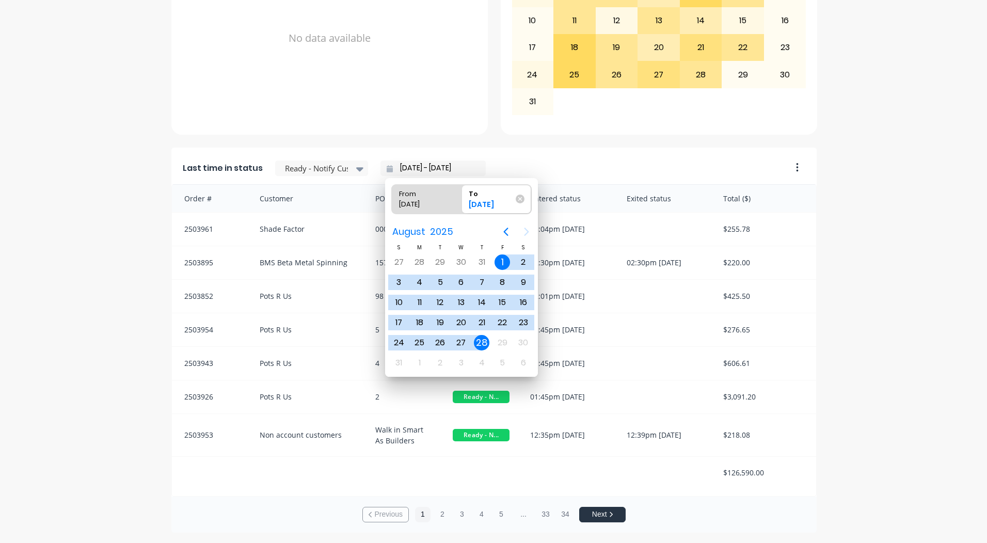
click at [857, 286] on div "A Class Powder Coating Create sales order Create purchase order Overview Select…" at bounding box center [493, 64] width 987 height 937
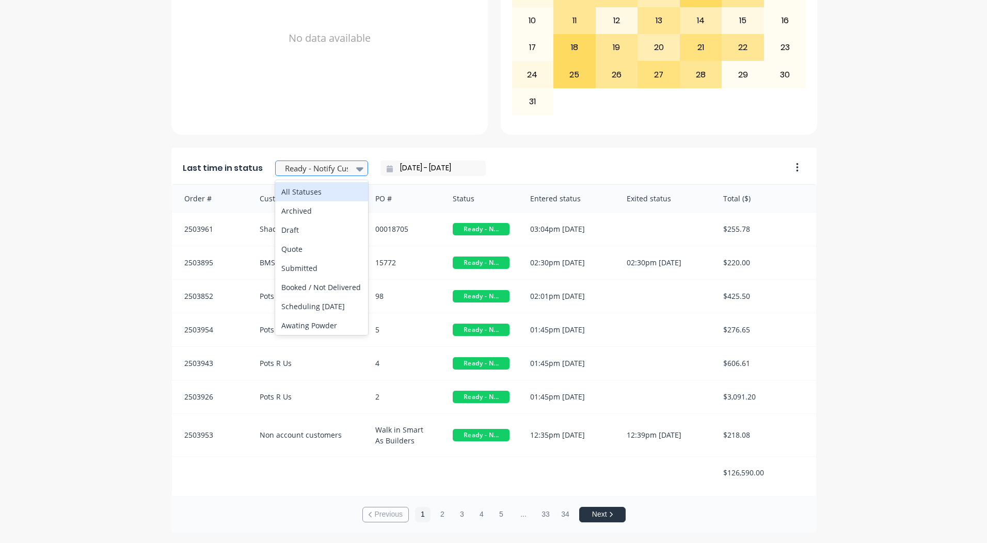
click at [328, 167] on div at bounding box center [316, 168] width 65 height 13
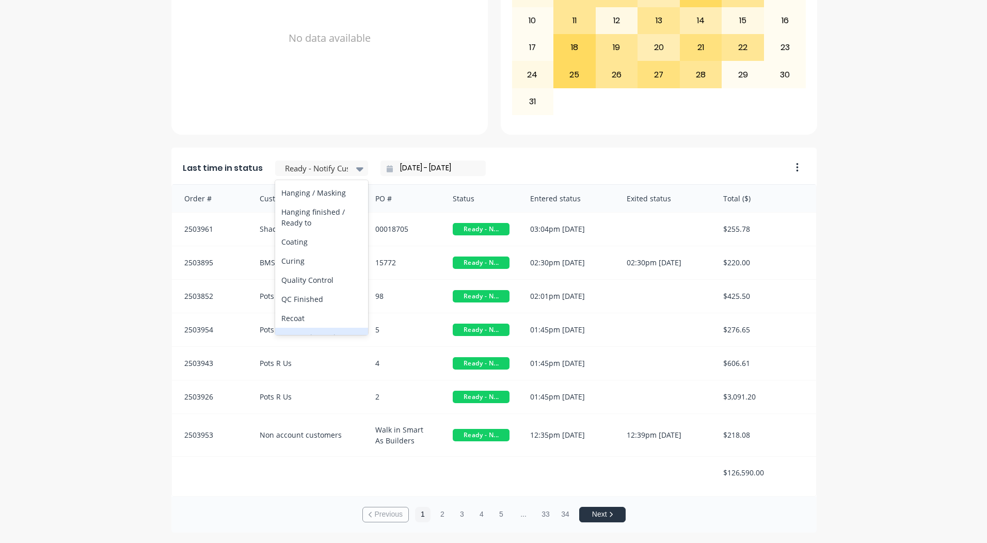
scroll to position [330, 0]
click at [303, 256] on div "Coating" at bounding box center [321, 246] width 93 height 19
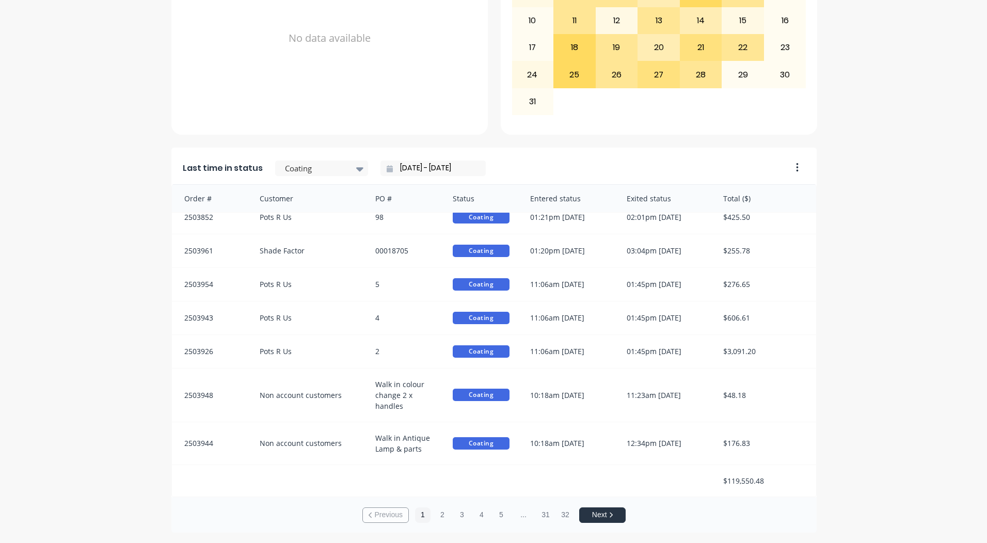
scroll to position [0, 0]
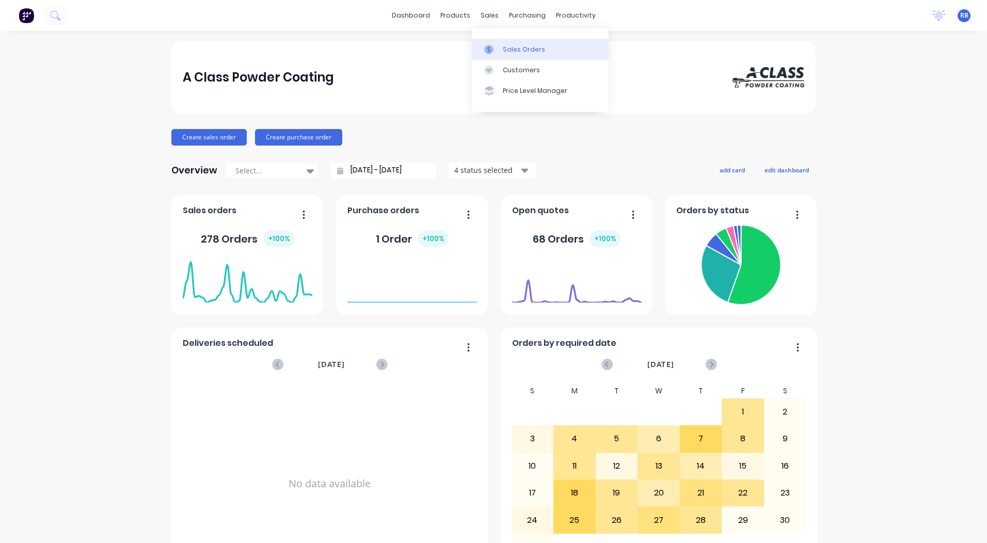
click at [498, 46] on div at bounding box center [491, 49] width 15 height 9
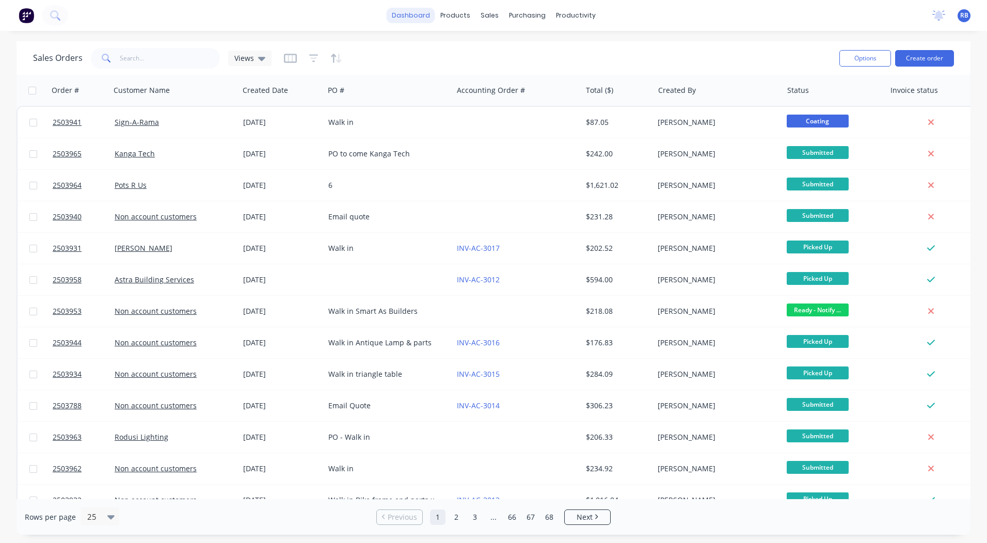
click at [415, 13] on link "dashboard" at bounding box center [411, 15] width 49 height 15
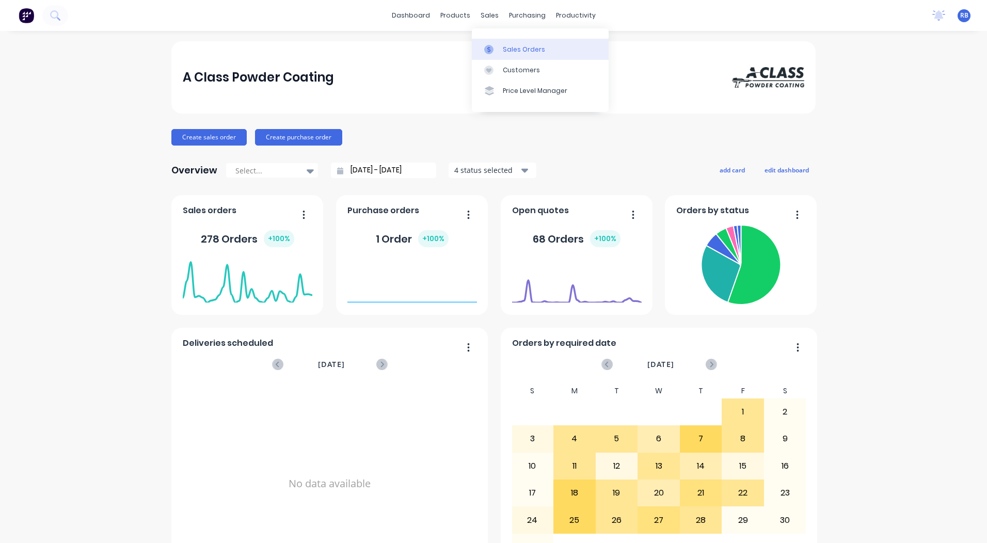
click at [485, 45] on icon at bounding box center [488, 49] width 9 height 9
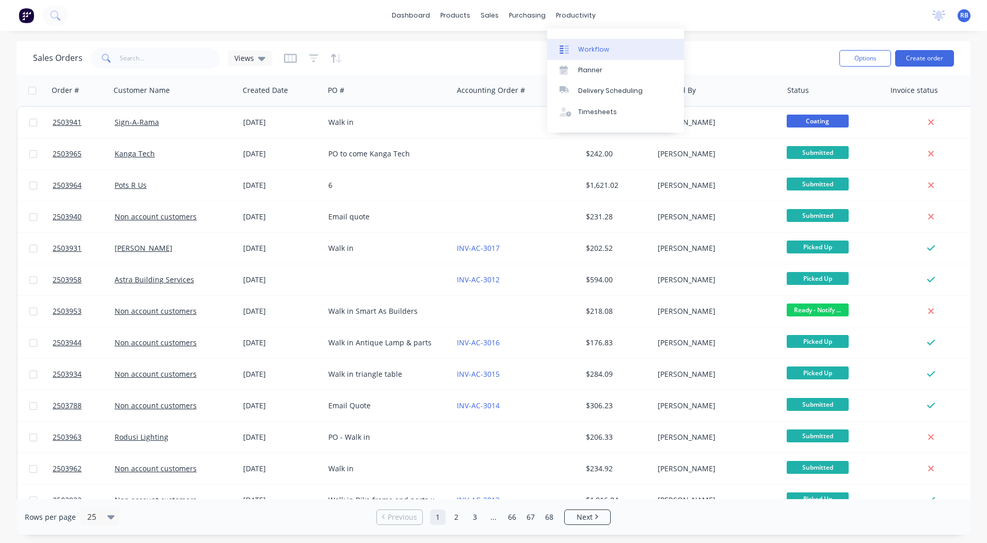
click at [603, 49] on div "Workflow" at bounding box center [593, 49] width 31 height 9
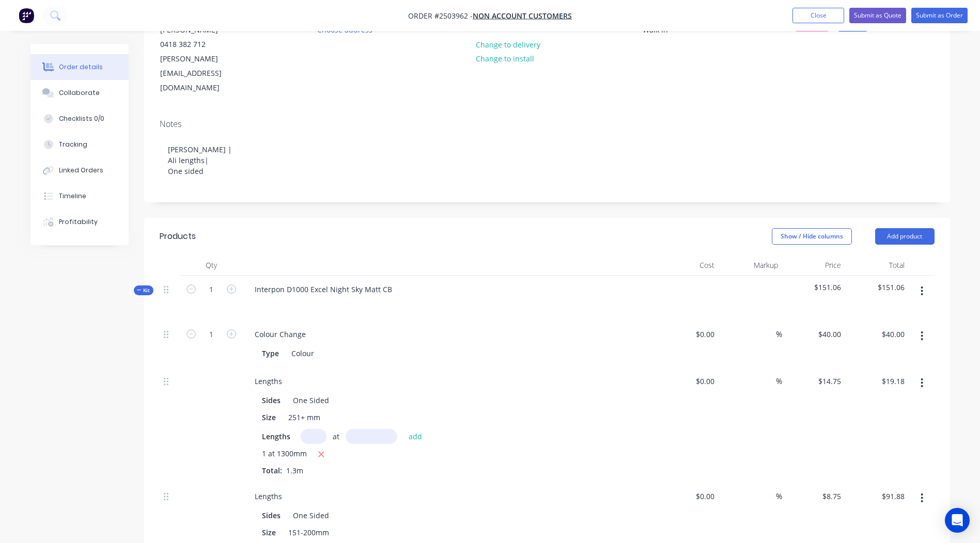
scroll to position [52, 0]
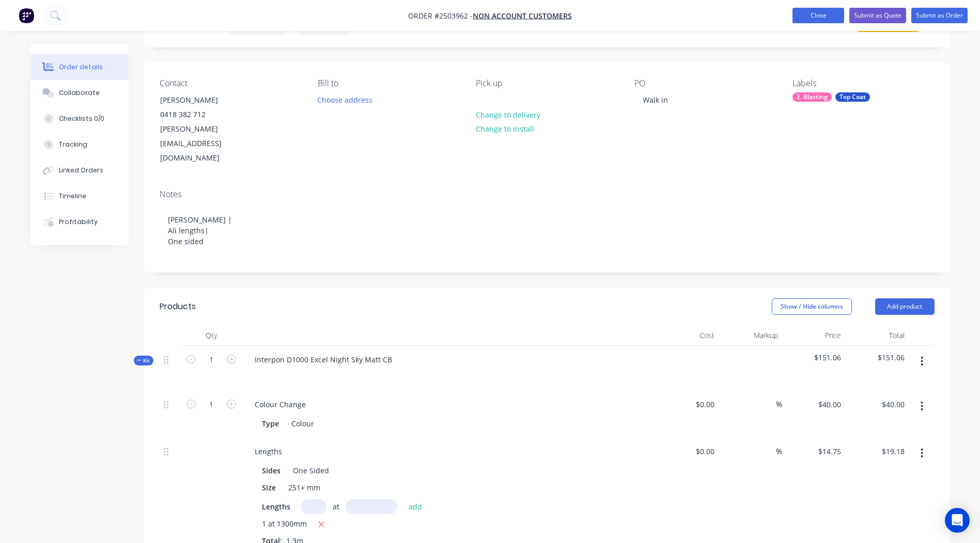
click at [813, 10] on button "Close" at bounding box center [818, 15] width 52 height 15
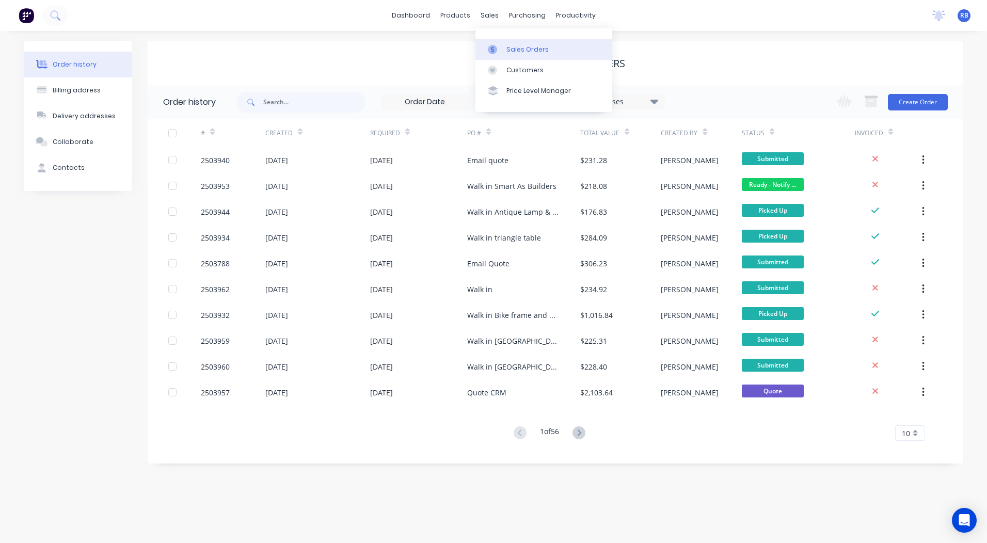
click at [507, 53] on div "Sales Orders" at bounding box center [528, 49] width 42 height 9
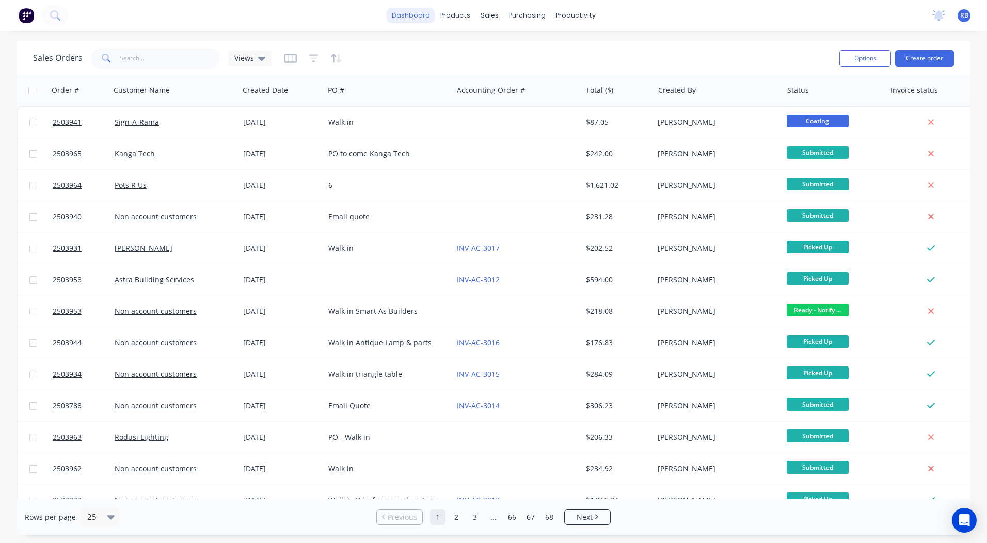
click at [420, 16] on link "dashboard" at bounding box center [411, 15] width 49 height 15
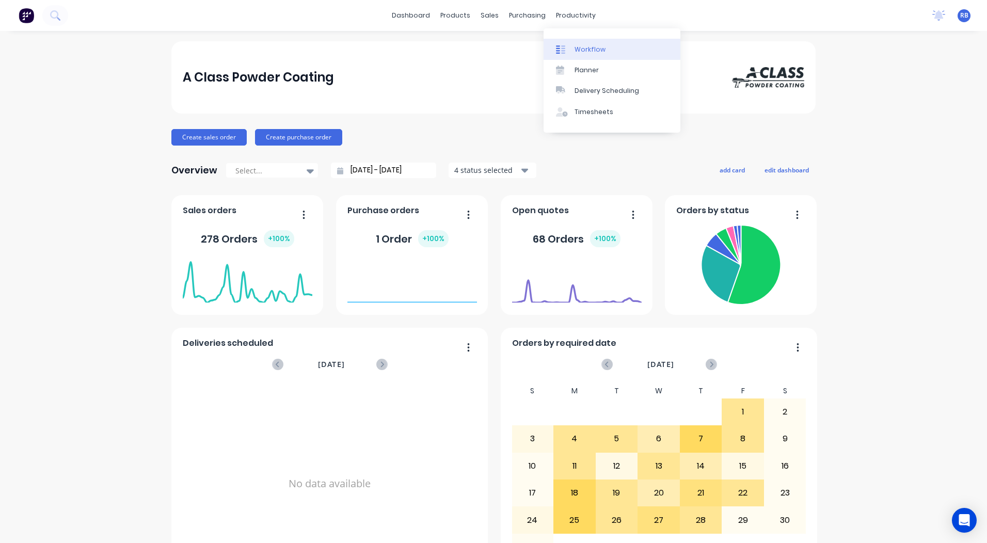
click at [582, 45] on div "Workflow" at bounding box center [590, 49] width 31 height 9
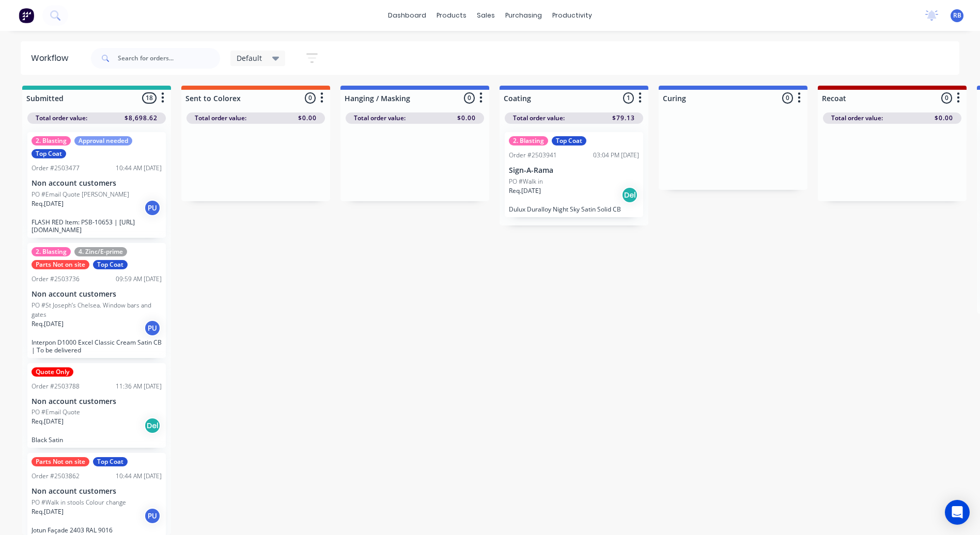
scroll to position [10, 0]
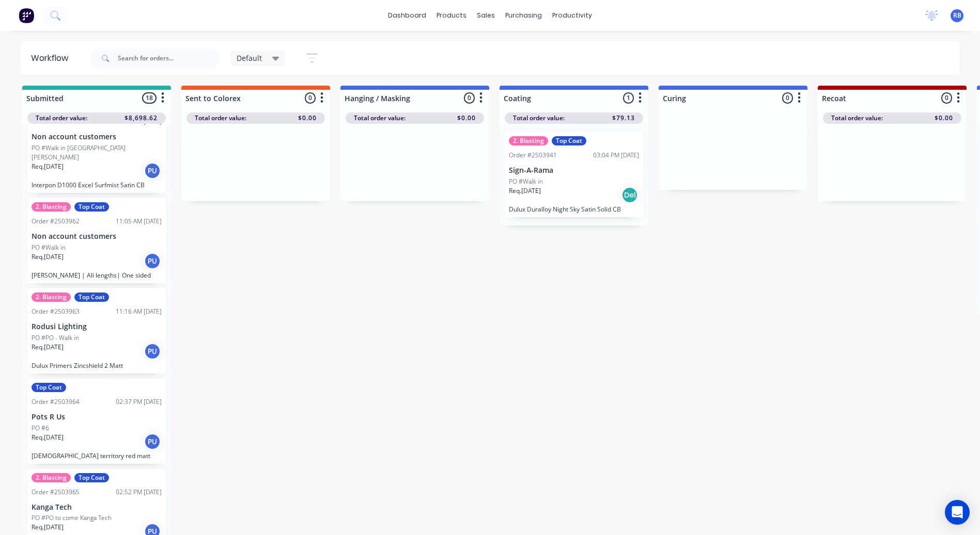
scroll to position [1321, 0]
click at [102, 342] on div "Req. 28/08/25 PU" at bounding box center [96, 351] width 130 height 18
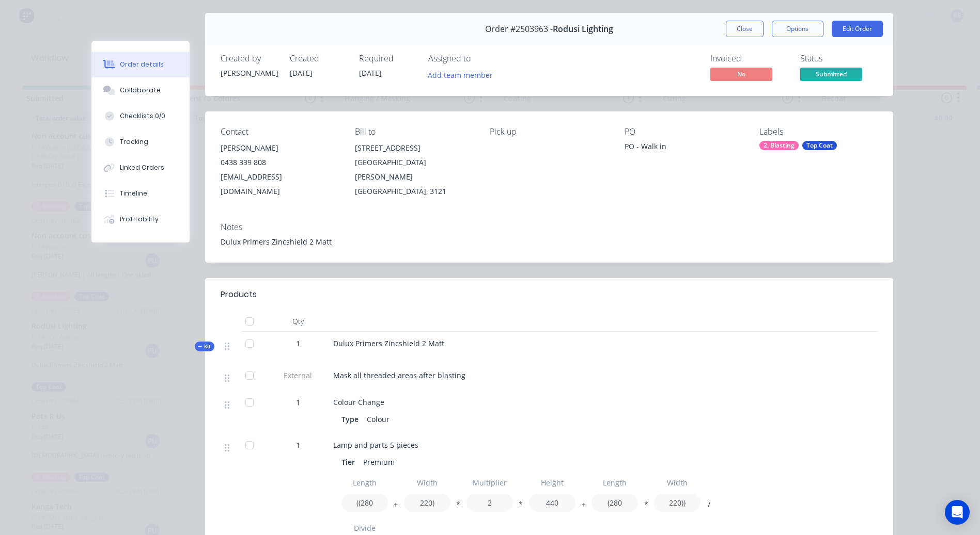
scroll to position [0, 0]
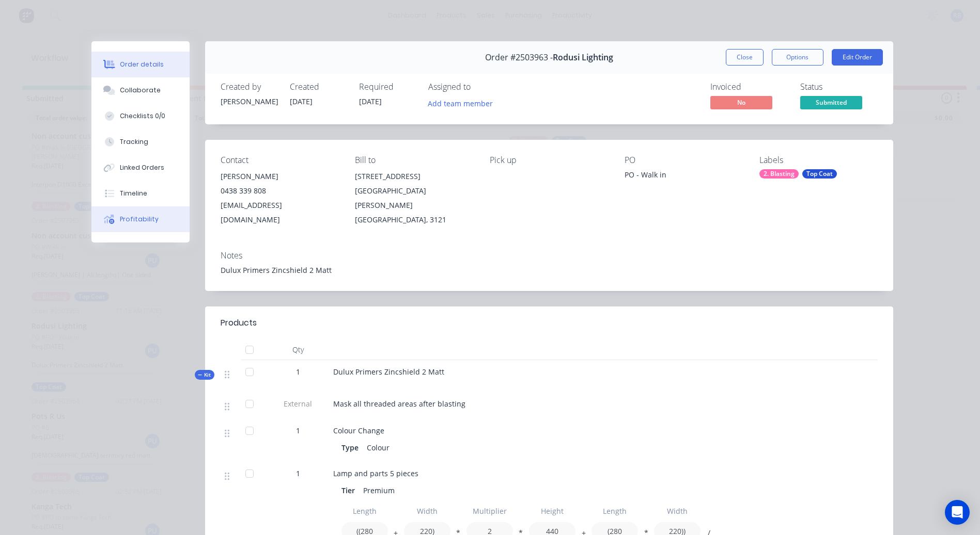
click at [128, 214] on button "Profitability" at bounding box center [140, 220] width 98 height 26
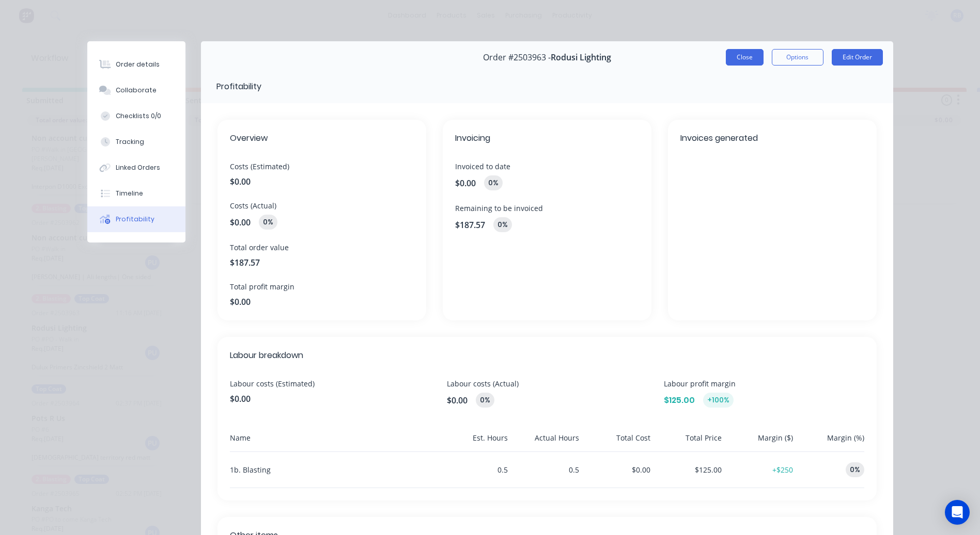
click at [746, 56] on button "Close" at bounding box center [745, 57] width 38 height 17
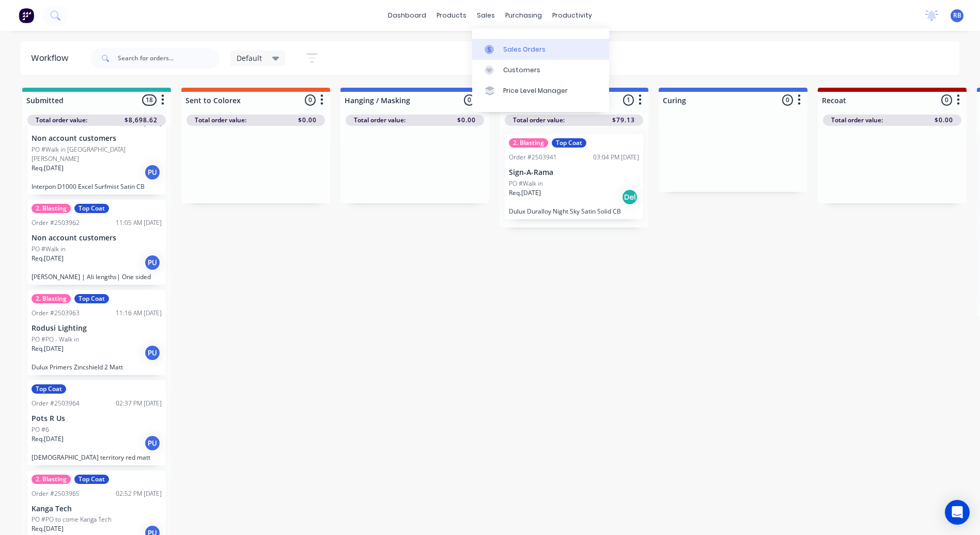
click at [501, 40] on link "Sales Orders" at bounding box center [540, 49] width 137 height 21
